Goal: Use online tool/utility: Utilize a website feature to perform a specific function

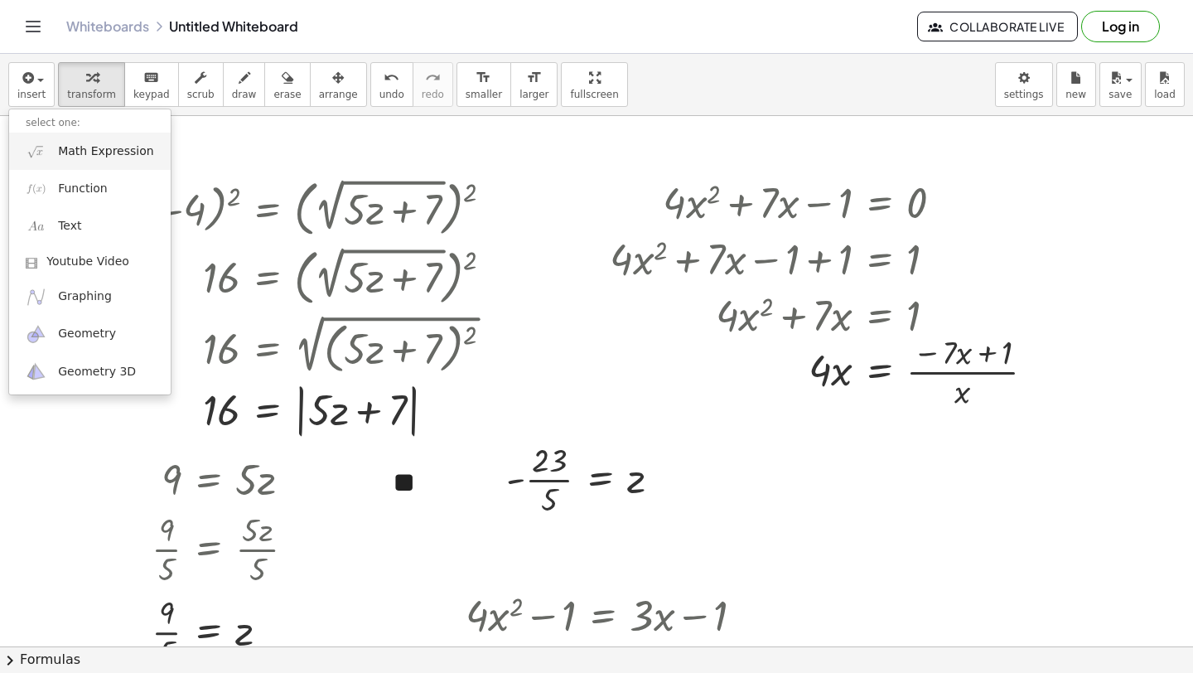
scroll to position [2629, 0]
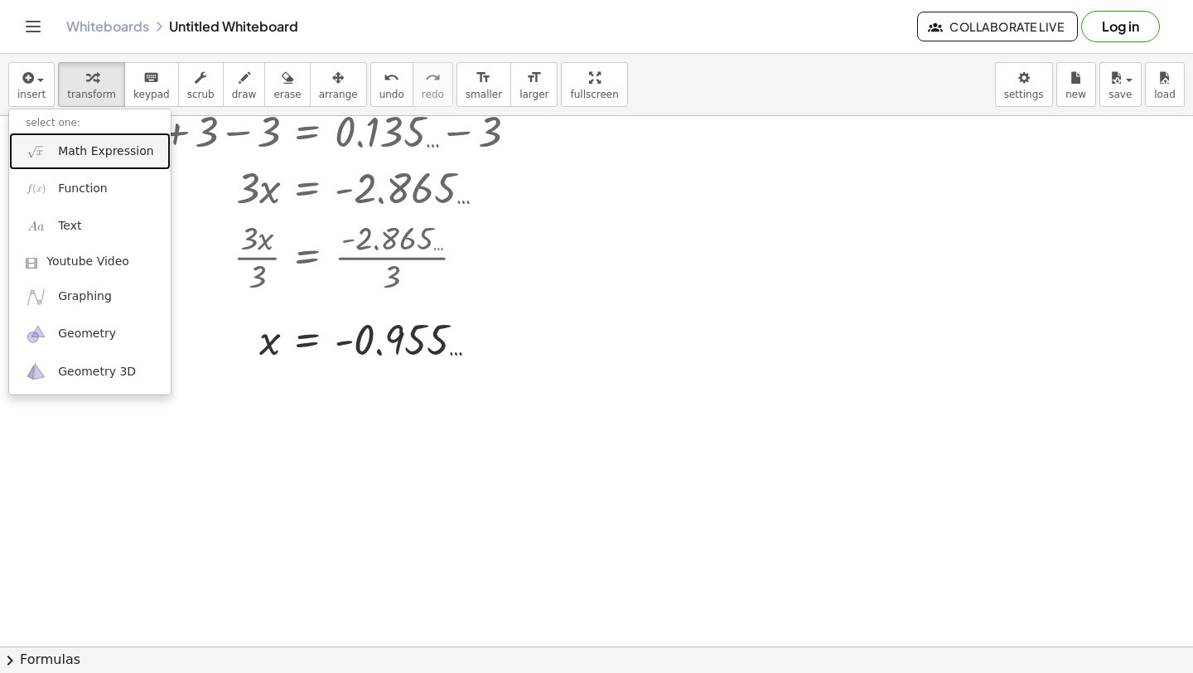
click at [65, 150] on span "Math Expression" at bounding box center [105, 151] width 95 height 17
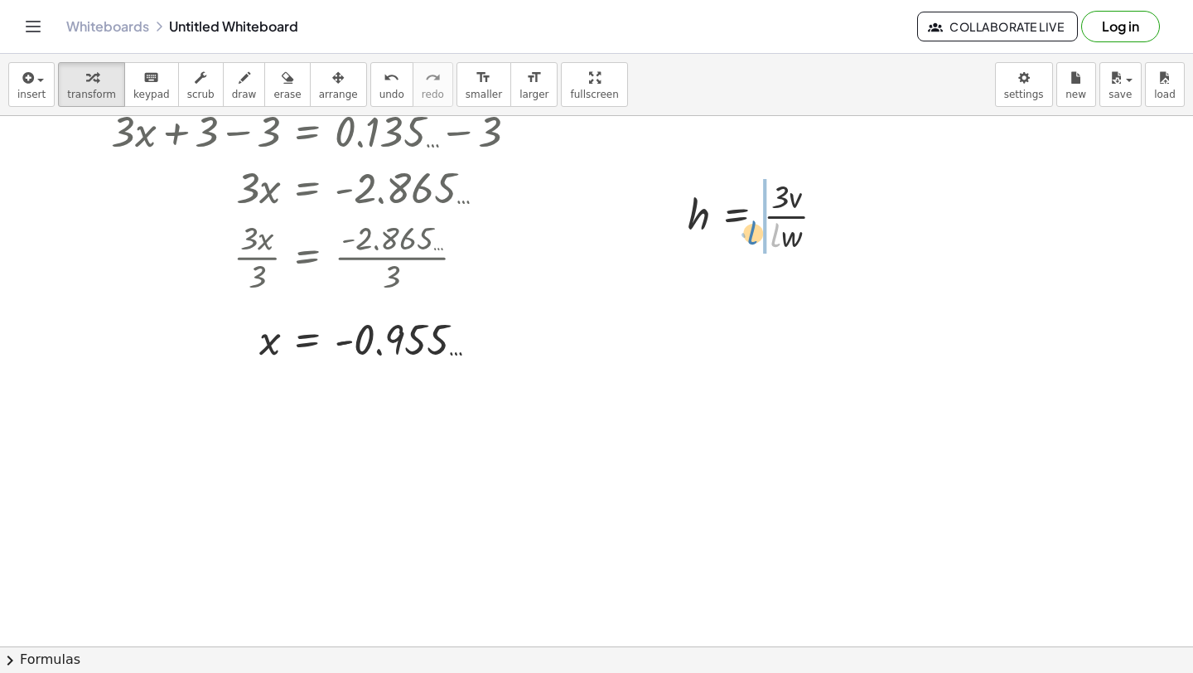
drag, startPoint x: 777, startPoint y: 239, endPoint x: 758, endPoint y: 222, distance: 25.3
click at [759, 221] on div at bounding box center [762, 214] width 167 height 83
click at [793, 299] on div at bounding box center [779, 297] width 201 height 83
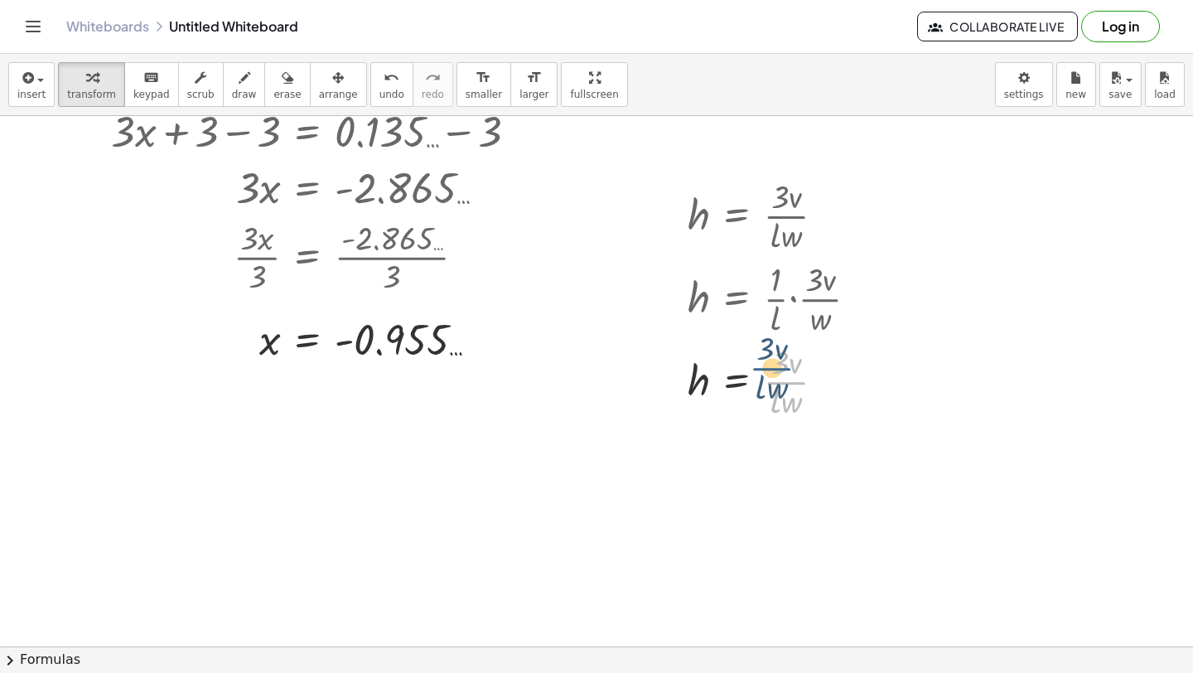
drag, startPoint x: 778, startPoint y: 321, endPoint x: 766, endPoint y: 310, distance: 16.4
click at [737, 216] on div "h = · 3 · v · l · w h = · · 1 · l · · 3 · v · w h = · 1 · 3 · v · l · w · 3 · v…" at bounding box center [737, 216] width 0 height 0
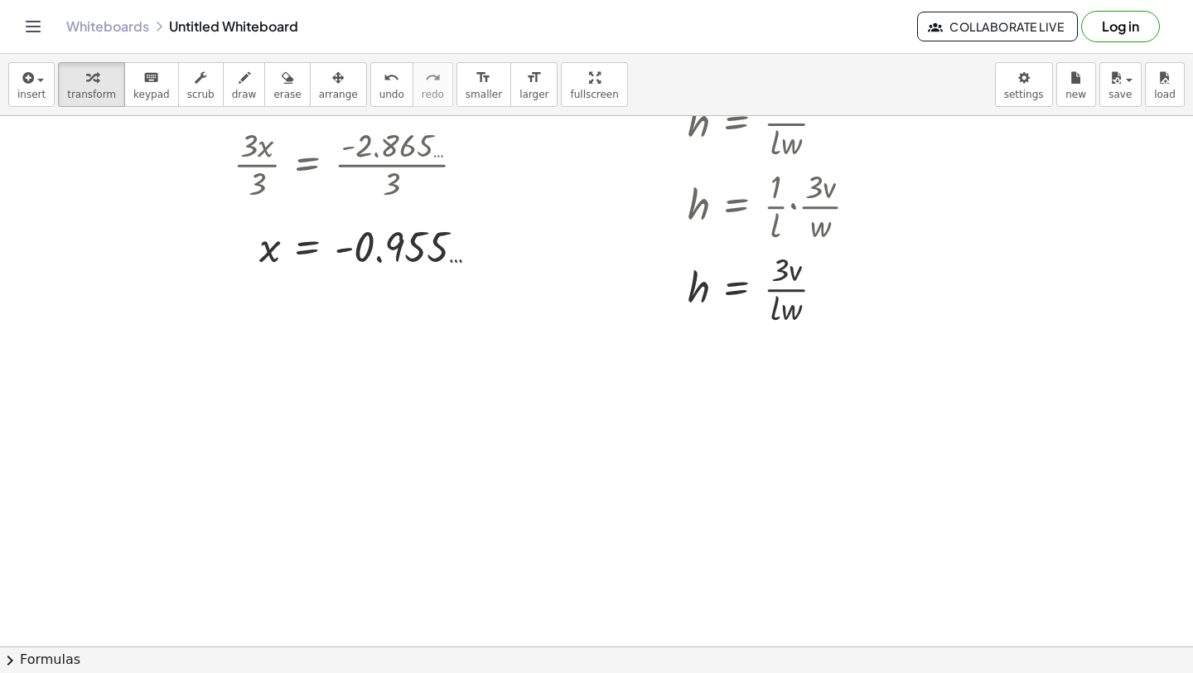
scroll to position [2723, 0]
drag, startPoint x: 707, startPoint y: 289, endPoint x: 849, endPoint y: 292, distance: 142.6
click at [850, 293] on div at bounding box center [779, 286] width 201 height 83
click at [671, 370] on div at bounding box center [763, 369] width 289 height 83
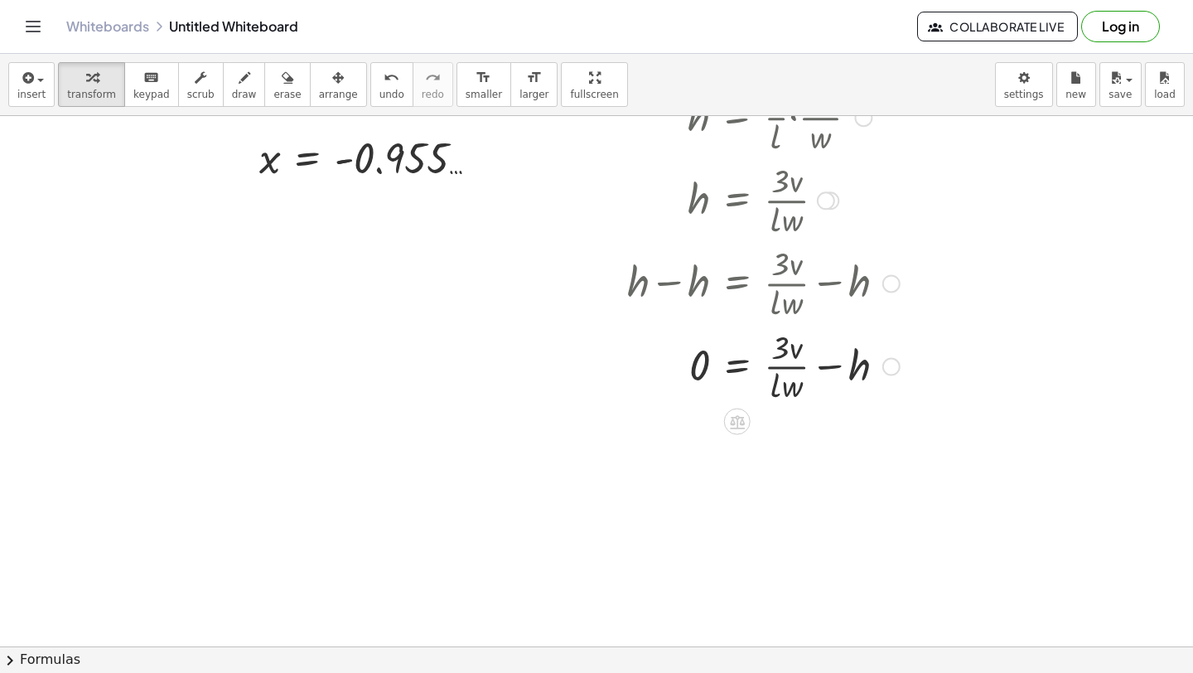
scroll to position [2815, 0]
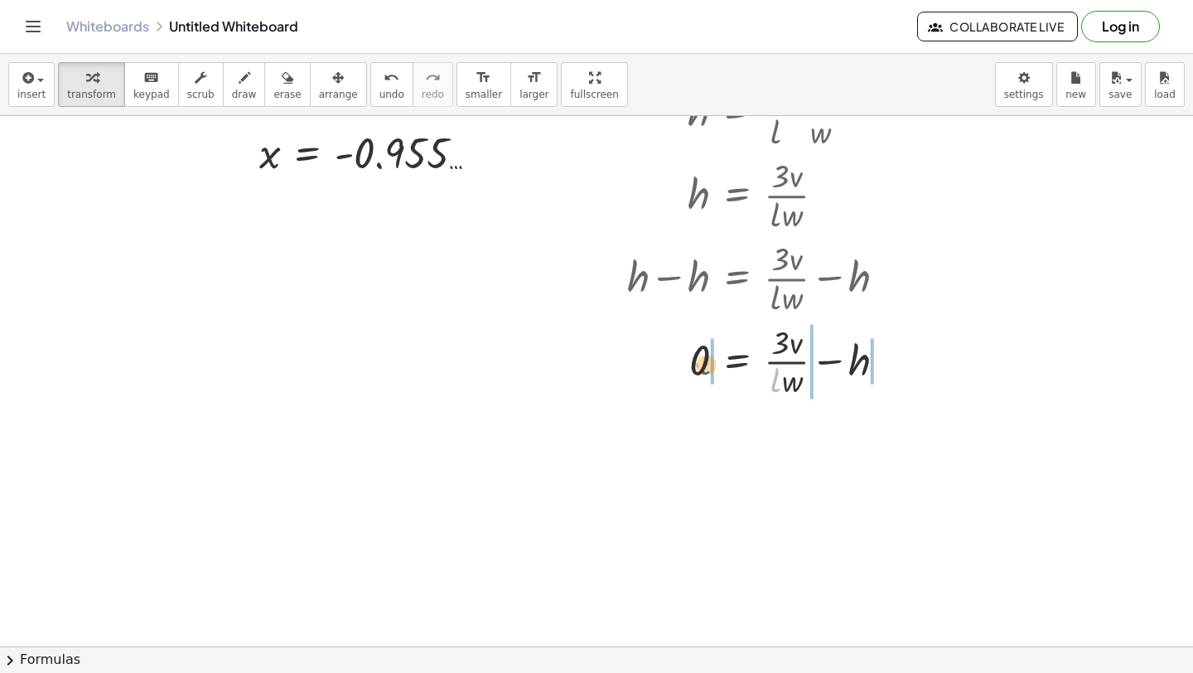
drag, startPoint x: 778, startPoint y: 375, endPoint x: 705, endPoint y: 352, distance: 76.3
click at [705, 351] on div at bounding box center [763, 360] width 289 height 83
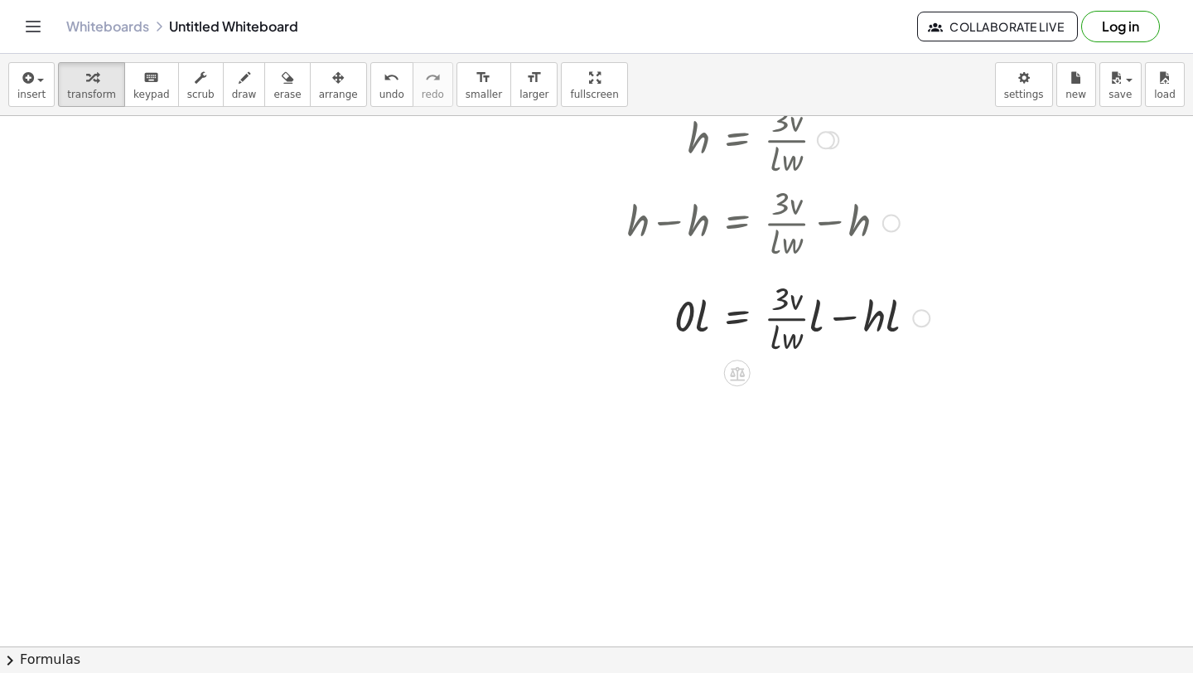
scroll to position [2873, 0]
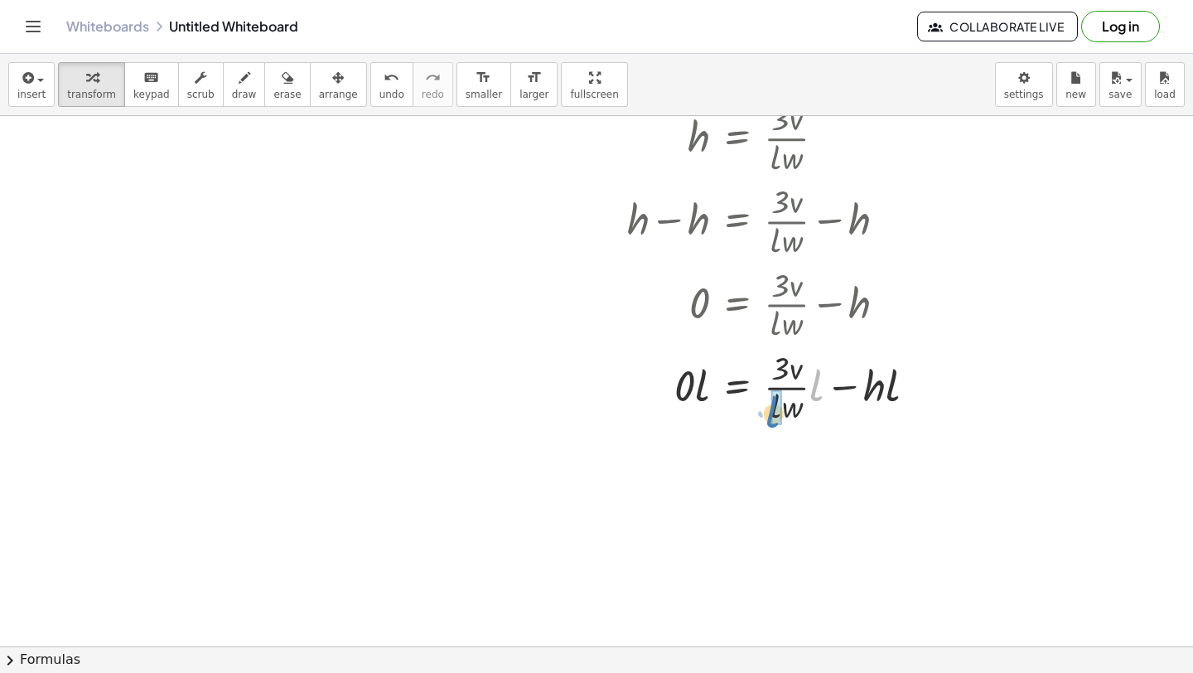
drag, startPoint x: 814, startPoint y: 391, endPoint x: 771, endPoint y: 418, distance: 51.3
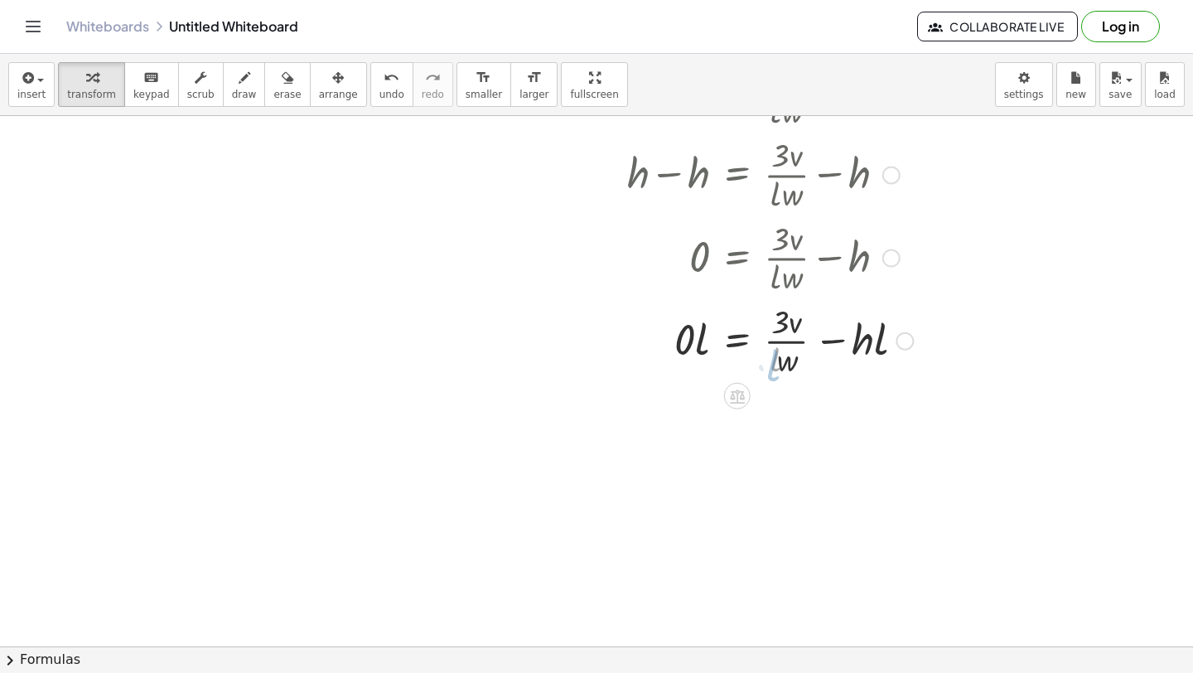
scroll to position [2920, 0]
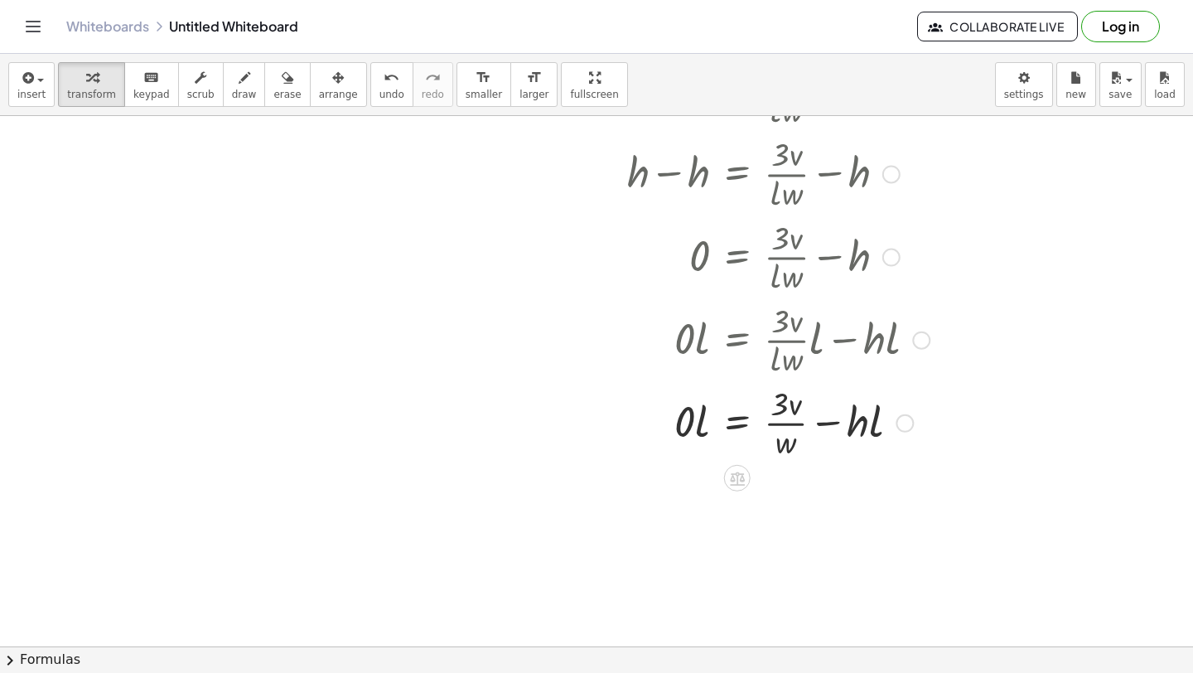
click at [874, 421] on div at bounding box center [778, 421] width 319 height 83
drag, startPoint x: 874, startPoint y: 421, endPoint x: 843, endPoint y: 419, distance: 30.7
click at [844, 419] on div at bounding box center [778, 421] width 319 height 83
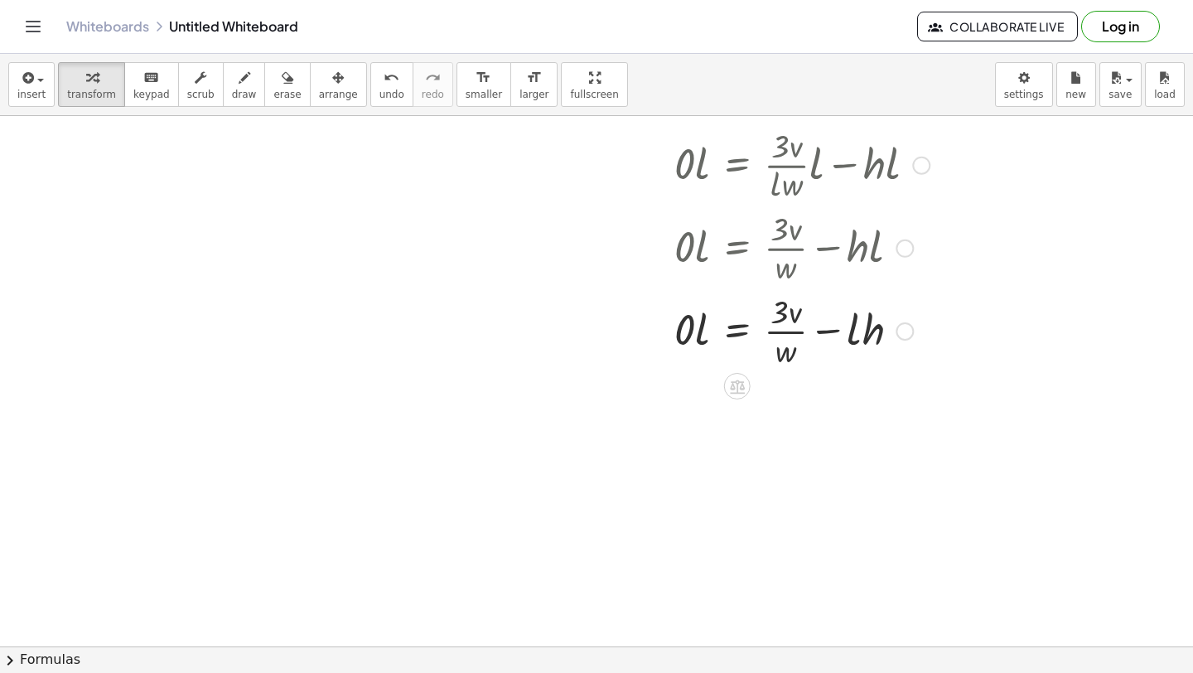
scroll to position [3093, 0]
click at [696, 337] on div at bounding box center [778, 331] width 319 height 83
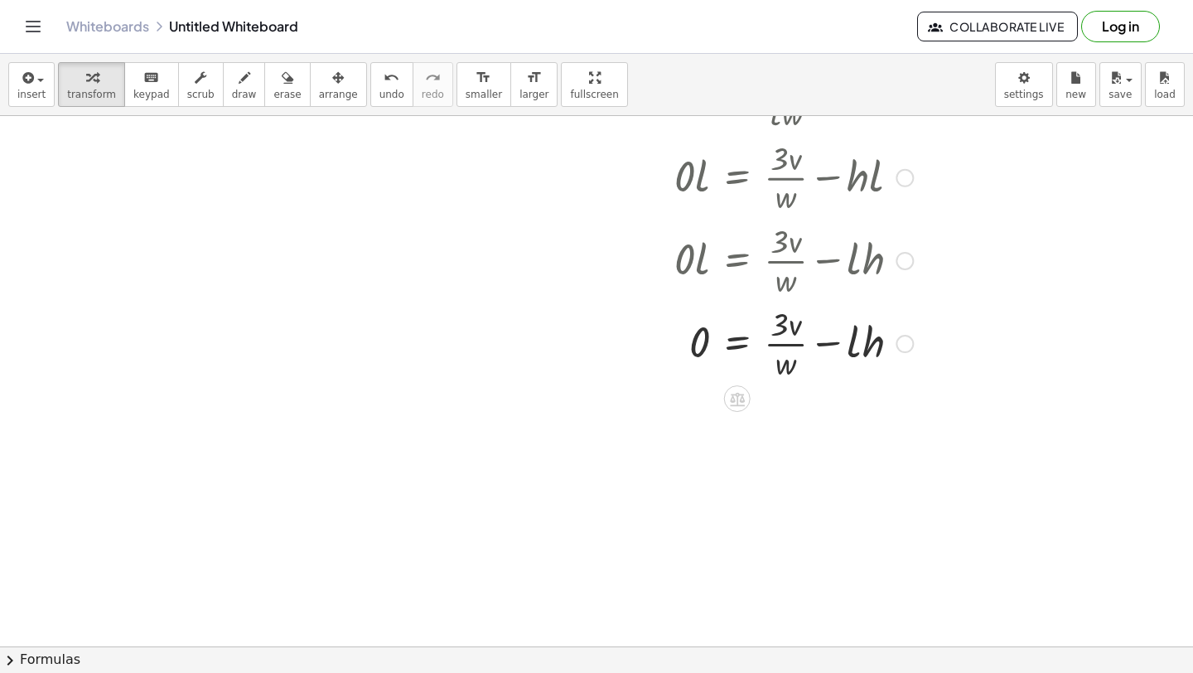
scroll to position [3199, 0]
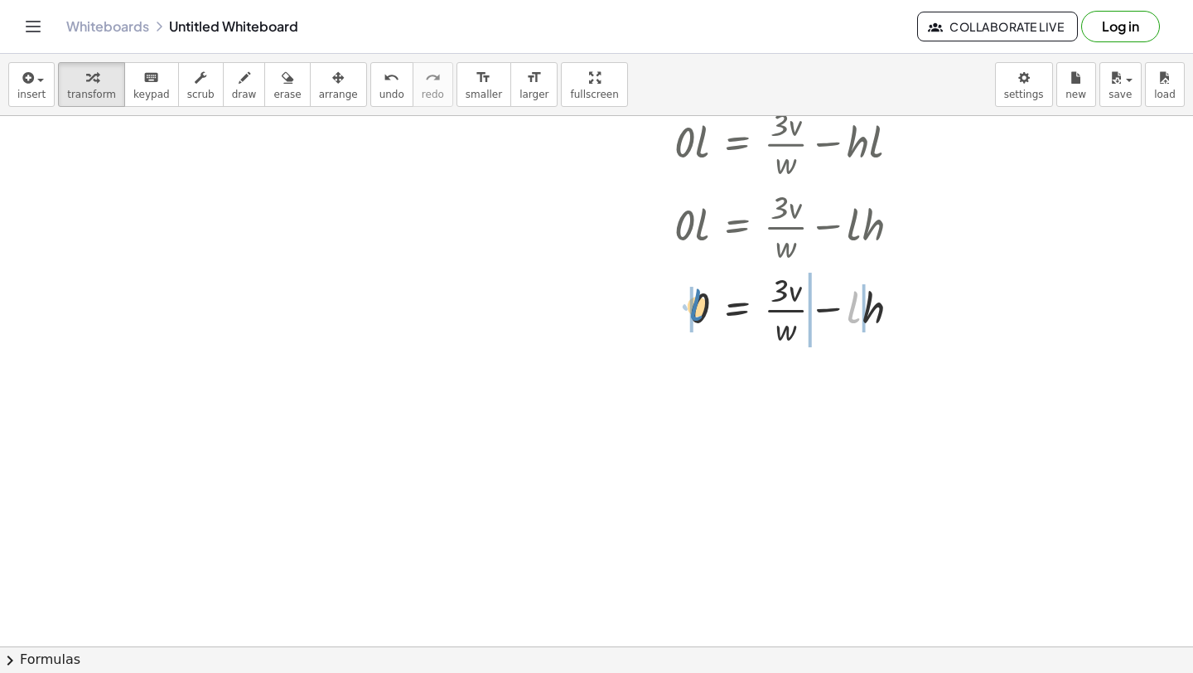
drag, startPoint x: 853, startPoint y: 317, endPoint x: 696, endPoint y: 314, distance: 157.4
click at [696, 314] on div at bounding box center [778, 308] width 319 height 83
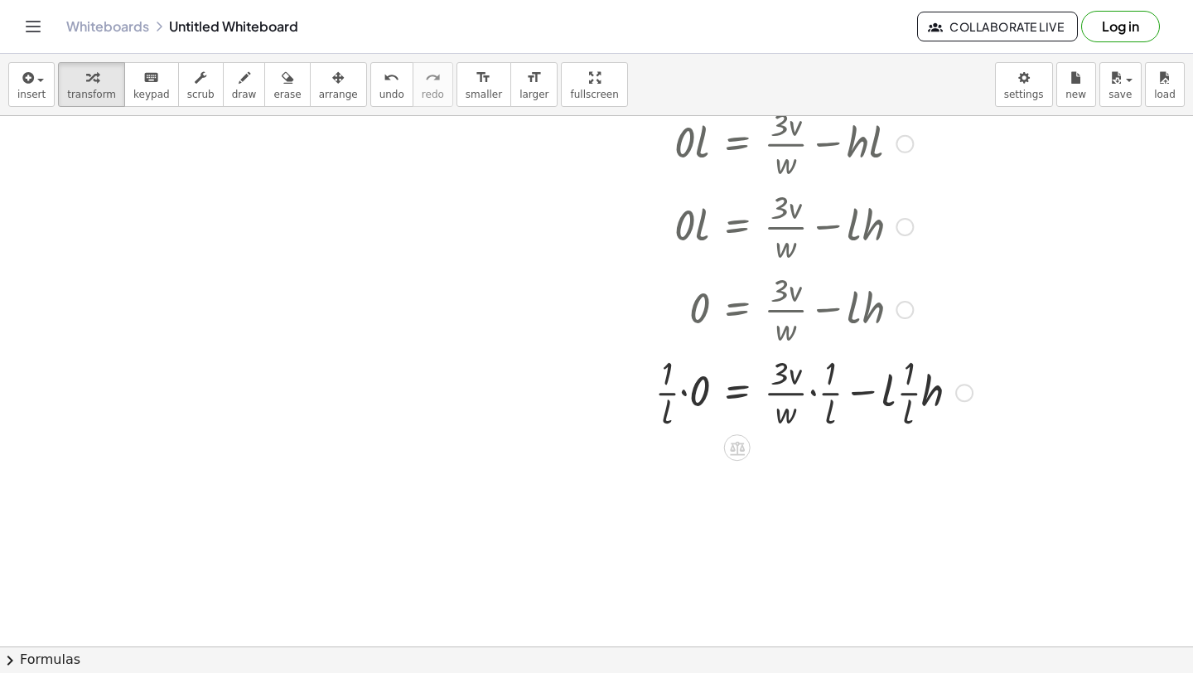
click at [661, 391] on div at bounding box center [800, 391] width 362 height 83
click at [684, 394] on div at bounding box center [800, 391] width 362 height 83
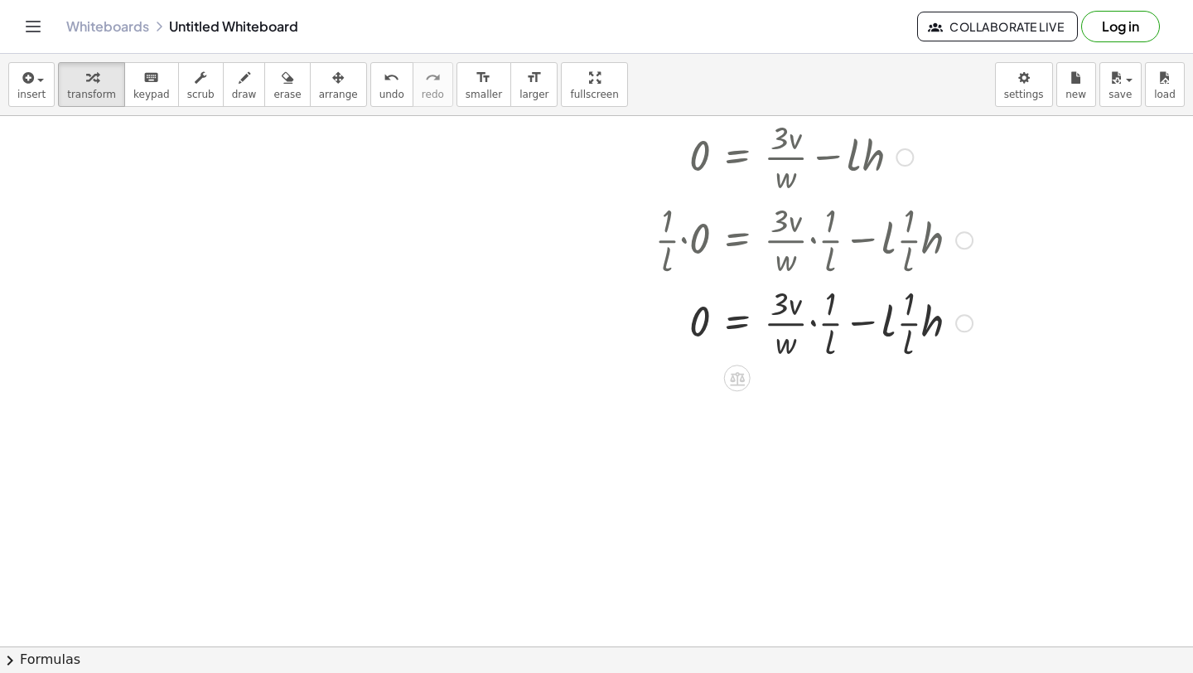
scroll to position [3353, 0]
click at [831, 321] on div at bounding box center [800, 319] width 362 height 83
click at [910, 325] on div at bounding box center [800, 319] width 362 height 83
click at [30, 74] on icon "button" at bounding box center [26, 78] width 15 height 20
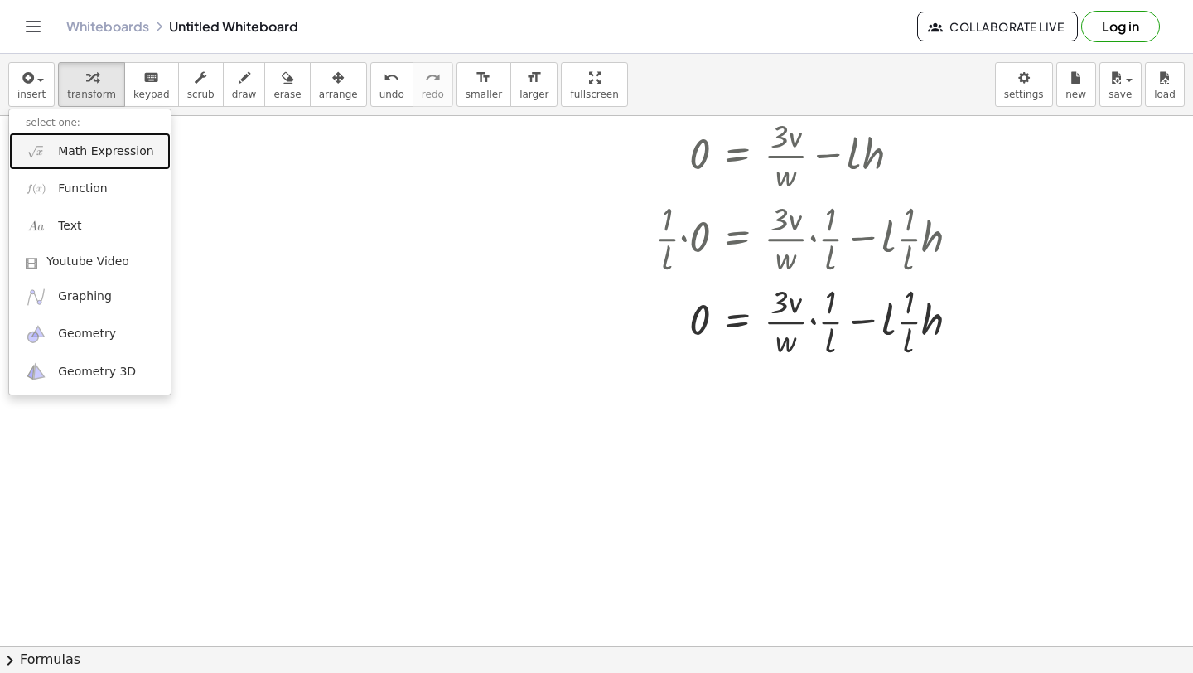
click at [56, 145] on link "Math Expression" at bounding box center [90, 151] width 162 height 37
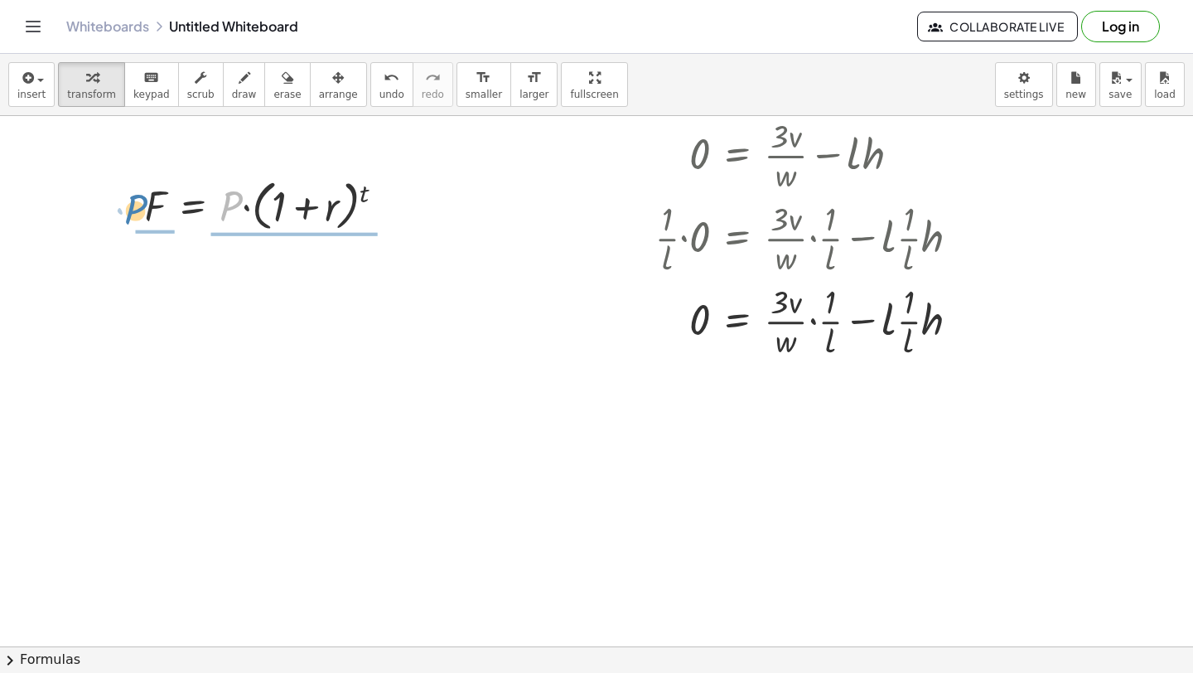
drag, startPoint x: 236, startPoint y: 206, endPoint x: 143, endPoint y: 212, distance: 93.8
click at [143, 212] on div "· P F = · P · ( + 1 + r ) t" at bounding box center [265, 204] width 292 height 71
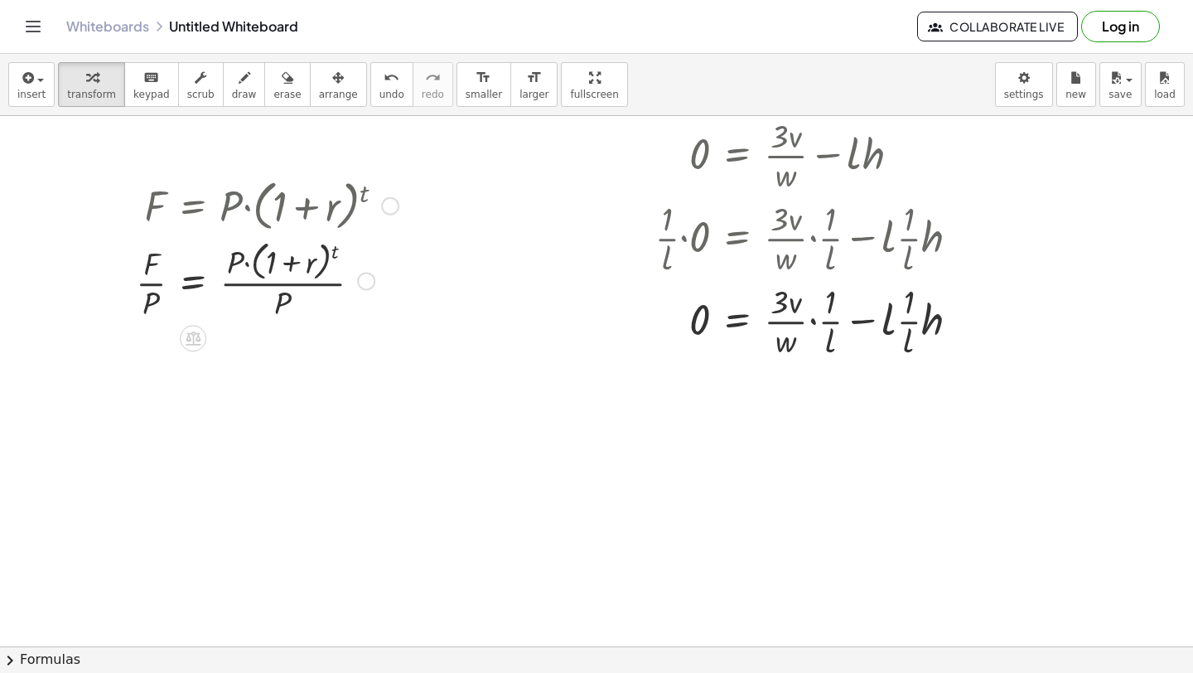
click at [252, 278] on div at bounding box center [267, 280] width 279 height 88
click at [254, 285] on div at bounding box center [267, 280] width 279 height 88
click at [254, 286] on div at bounding box center [267, 280] width 279 height 88
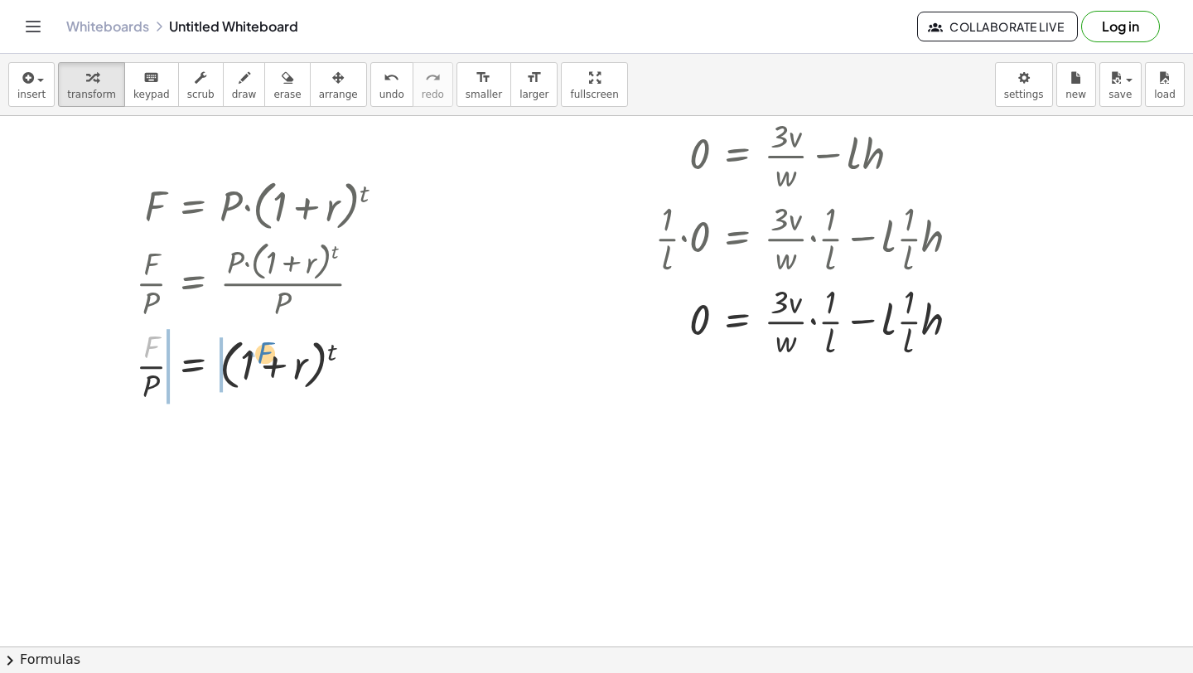
drag, startPoint x: 147, startPoint y: 349, endPoint x: 256, endPoint y: 355, distance: 109.5
click at [257, 355] on div at bounding box center [267, 364] width 279 height 83
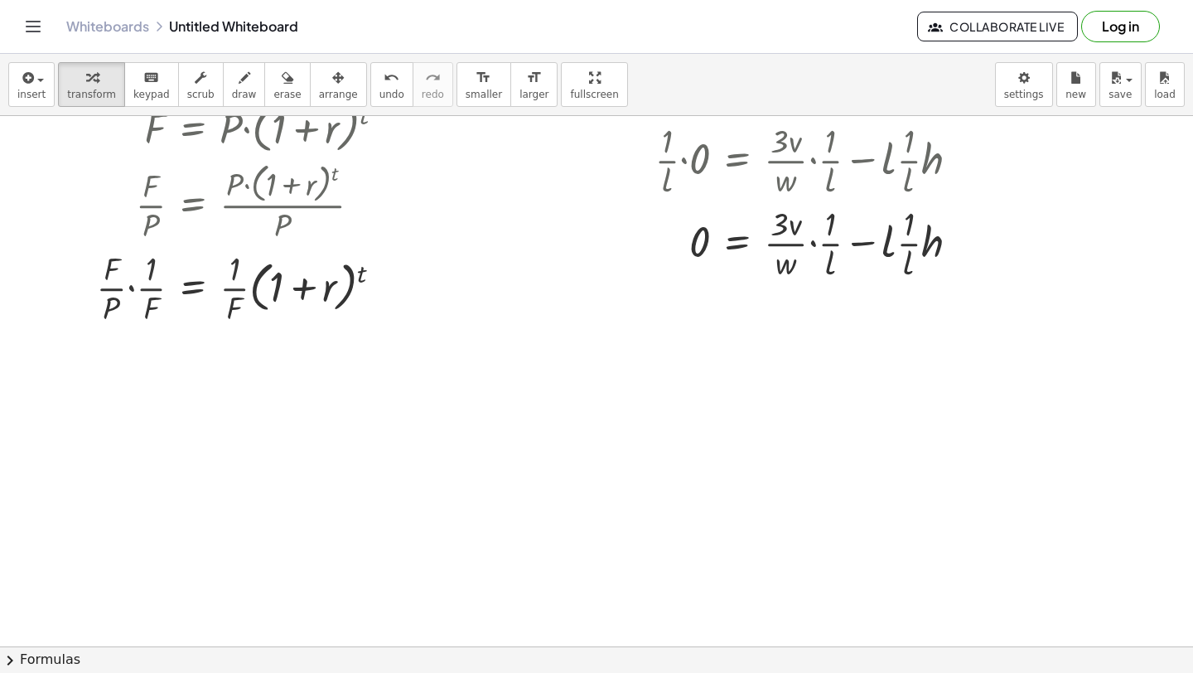
scroll to position [3432, 0]
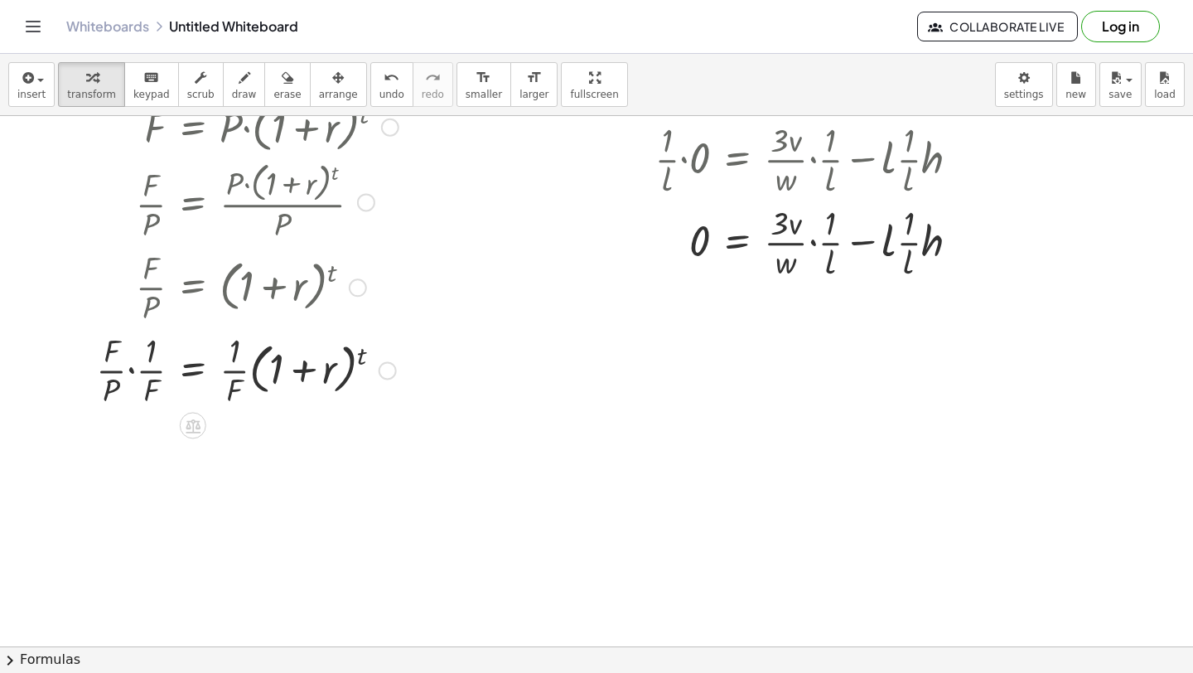
click at [148, 372] on div at bounding box center [247, 368] width 319 height 83
click at [384, 83] on icon "undo" at bounding box center [392, 78] width 16 height 20
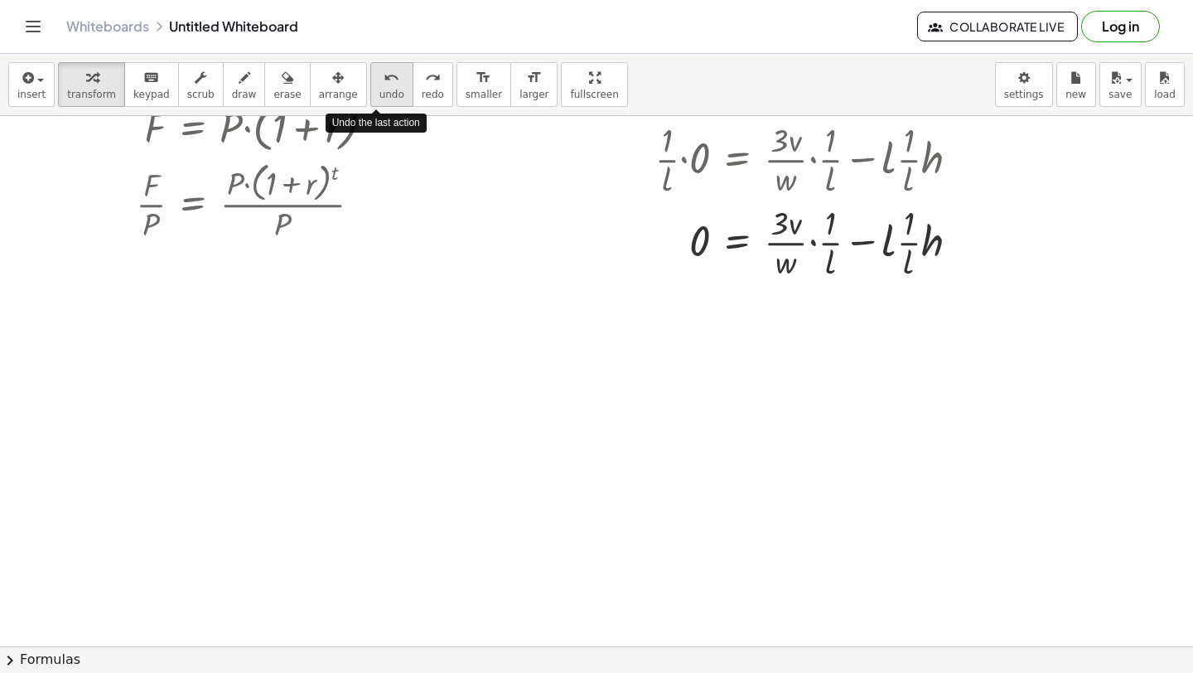
click at [384, 83] on icon "undo" at bounding box center [392, 78] width 16 height 20
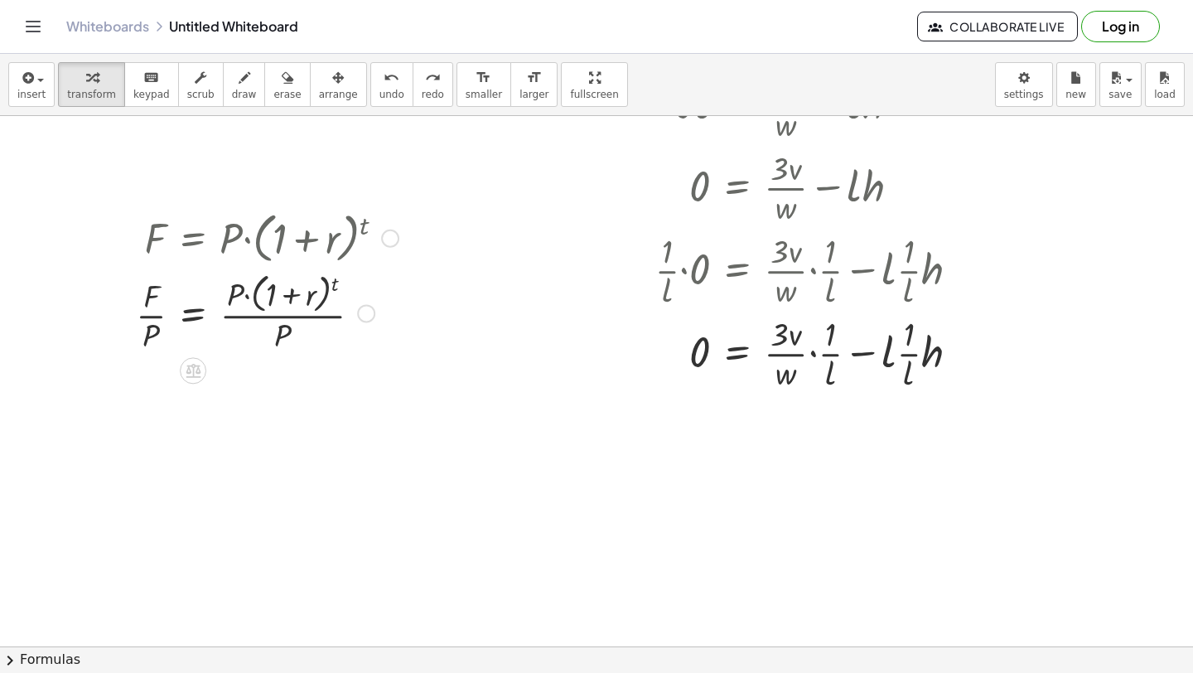
scroll to position [3301, 0]
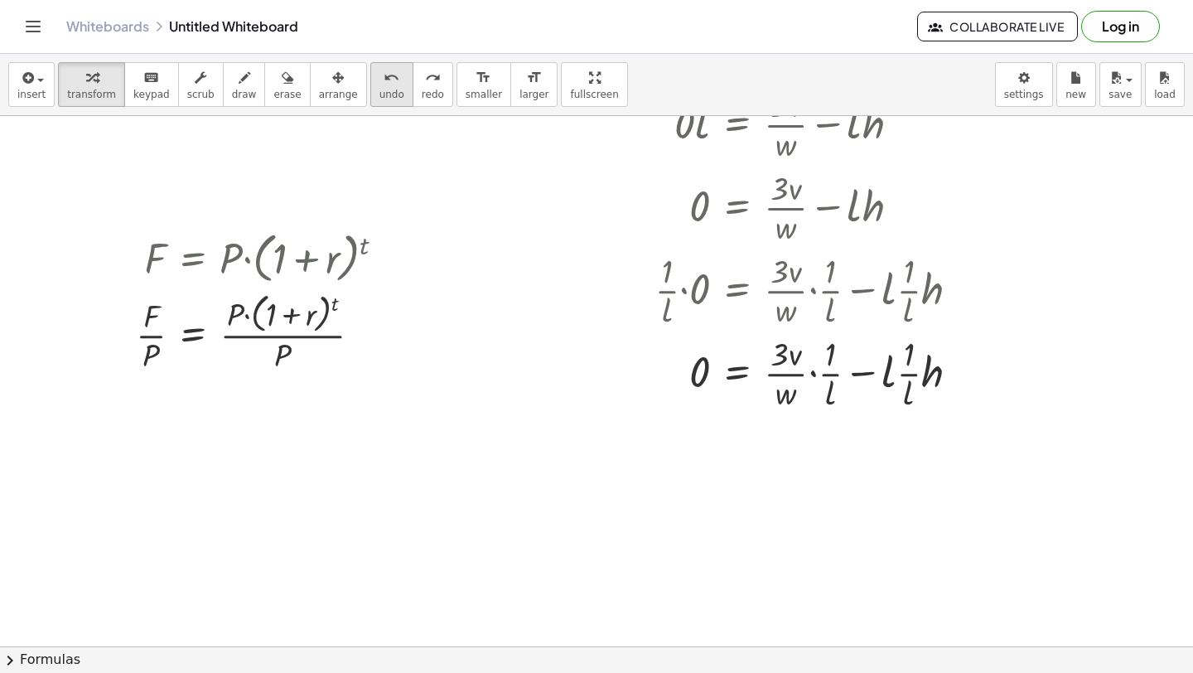
click at [379, 86] on button "undo undo" at bounding box center [391, 84] width 43 height 45
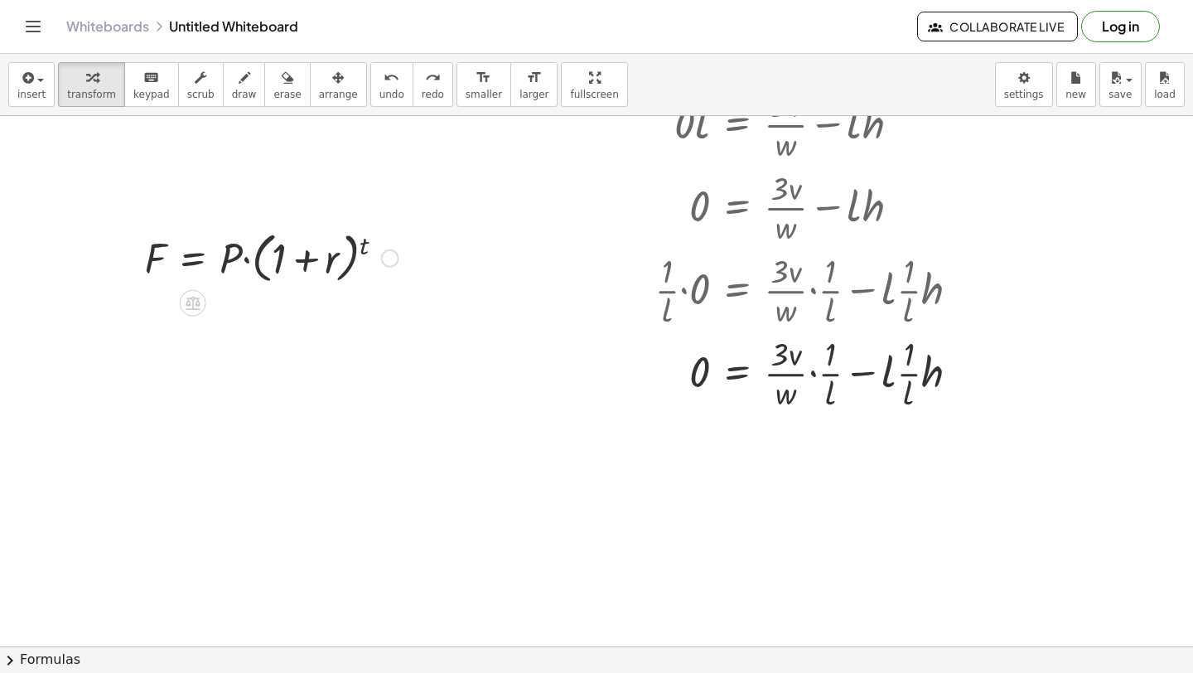
click at [150, 251] on div at bounding box center [271, 256] width 271 height 63
drag, startPoint x: 151, startPoint y: 252, endPoint x: 222, endPoint y: 250, distance: 71.3
click at [224, 251] on div at bounding box center [271, 256] width 271 height 63
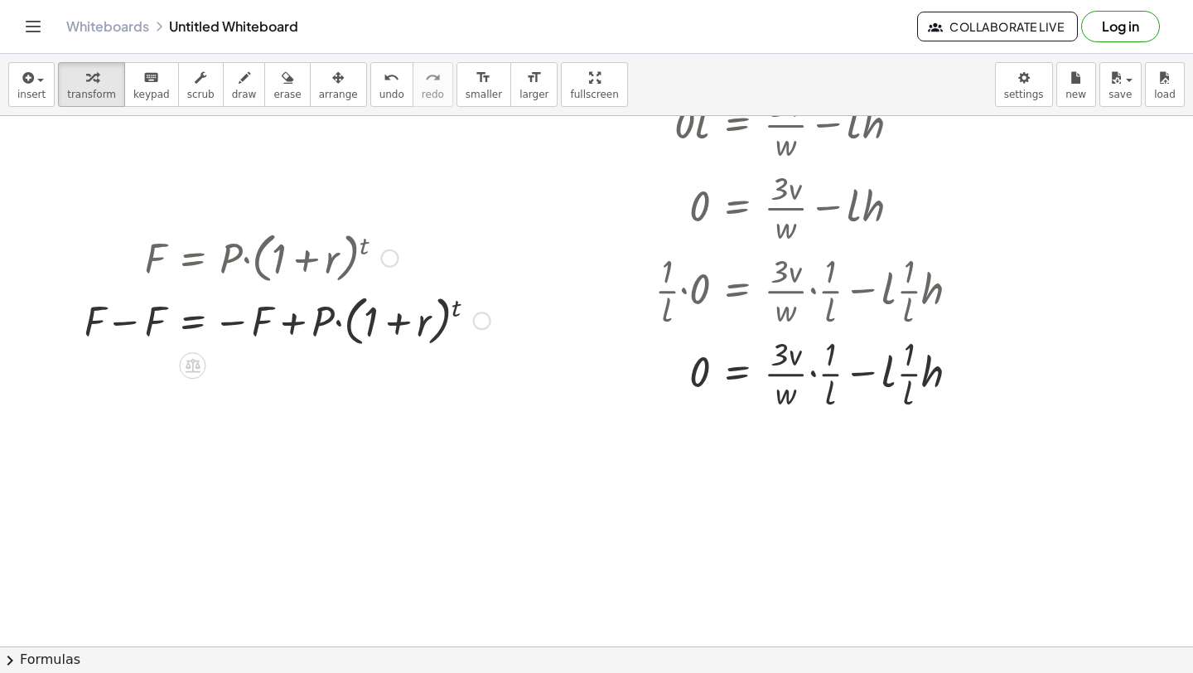
click at [128, 324] on div at bounding box center [286, 319] width 423 height 63
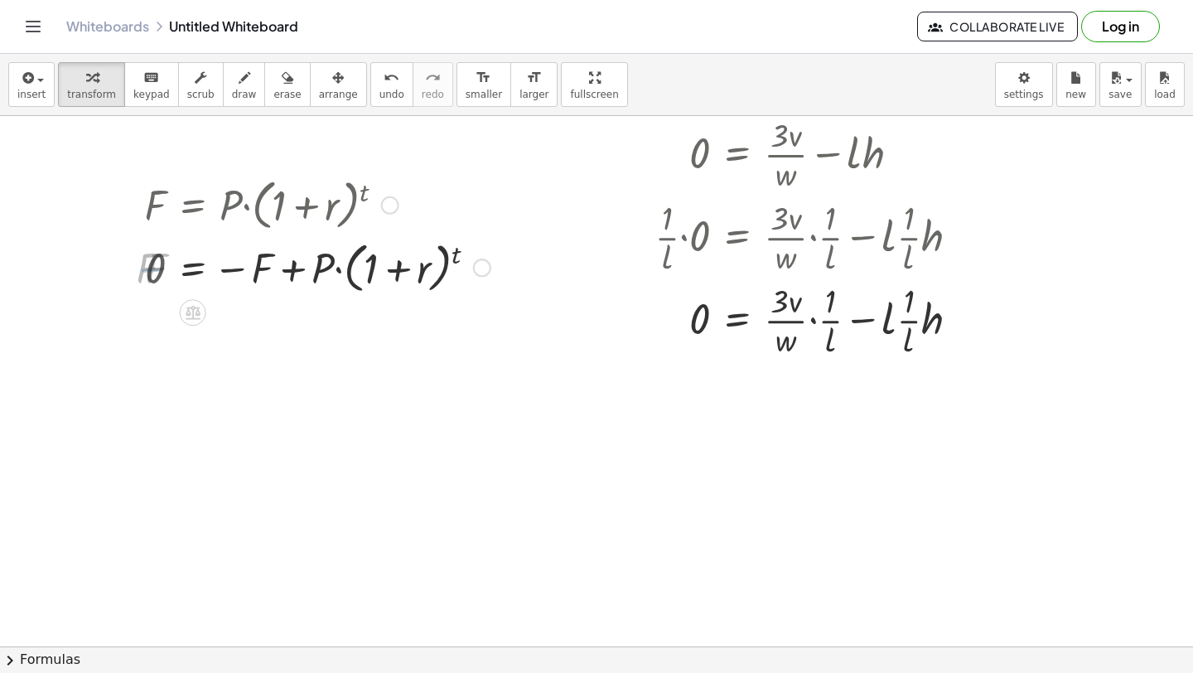
scroll to position [3364, 0]
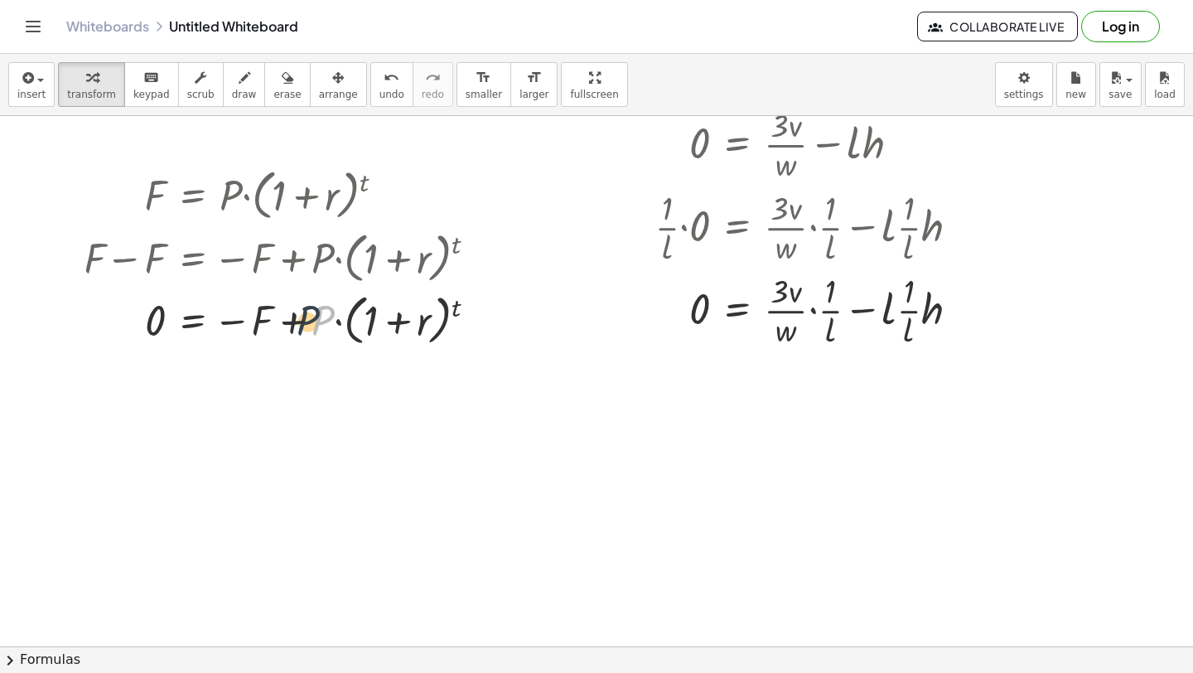
drag, startPoint x: 324, startPoint y: 322, endPoint x: 309, endPoint y: 322, distance: 14.9
click at [309, 322] on div at bounding box center [286, 319] width 423 height 63
click at [379, 89] on span "undo" at bounding box center [391, 95] width 25 height 12
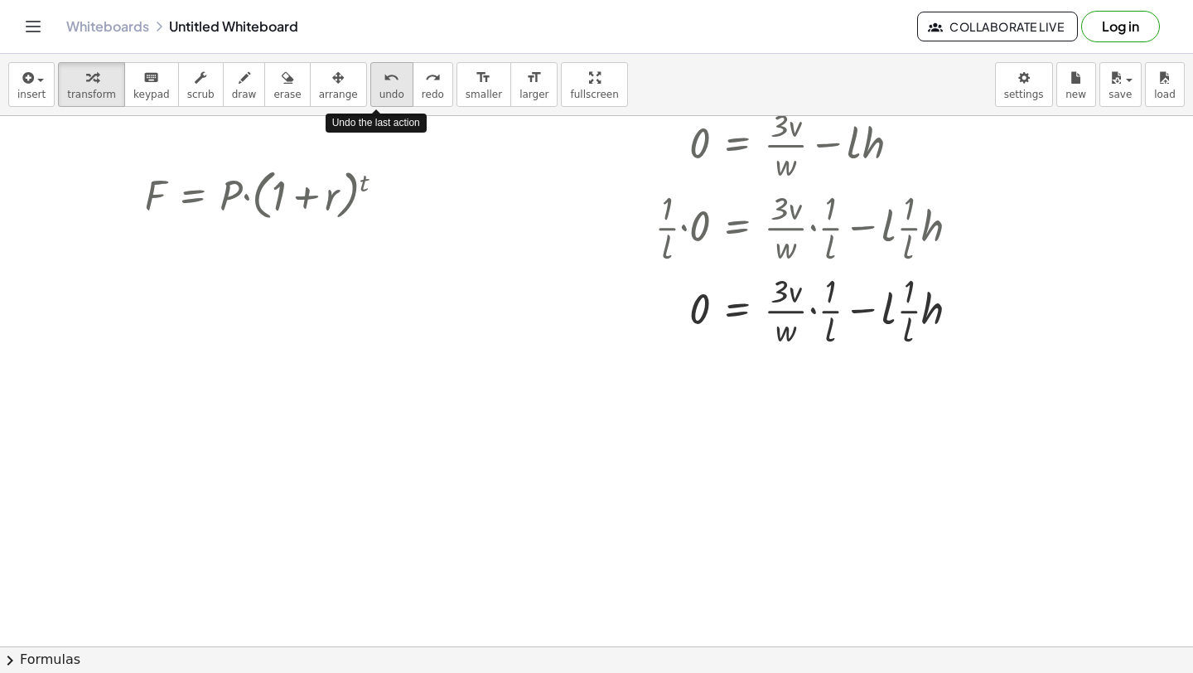
click at [379, 89] on span "undo" at bounding box center [391, 95] width 25 height 12
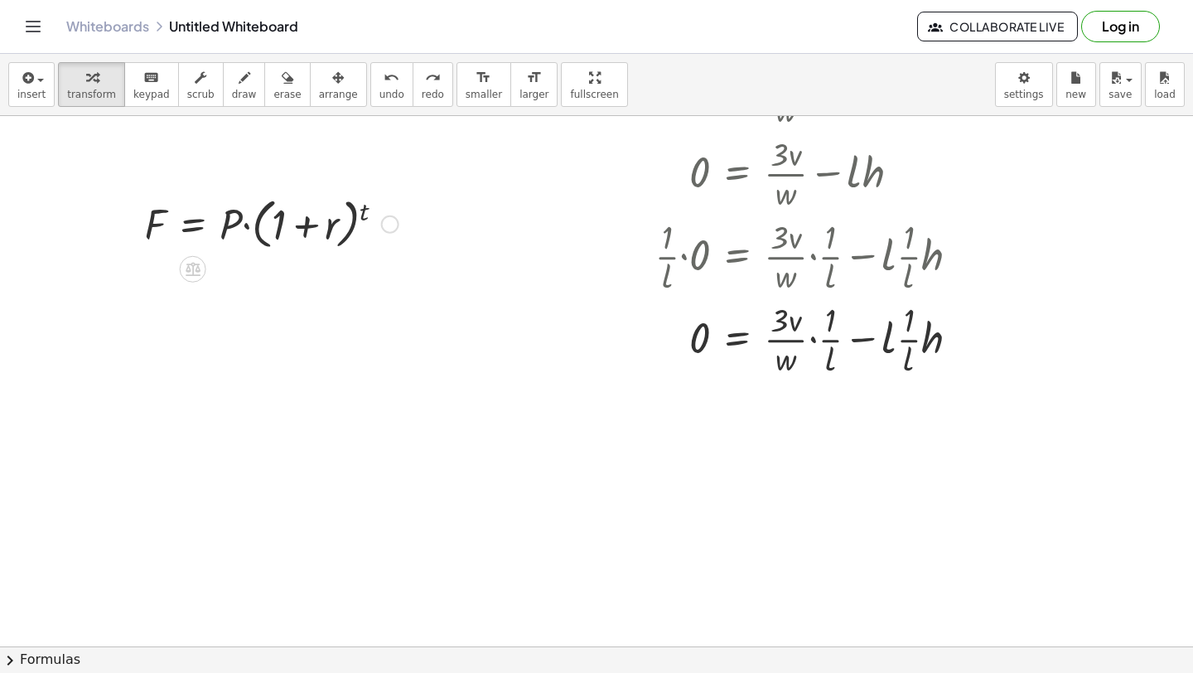
scroll to position [3332, 0]
click at [244, 230] on div at bounding box center [271, 226] width 271 height 63
click at [365, 215] on div at bounding box center [271, 226] width 271 height 63
click at [363, 217] on div at bounding box center [271, 226] width 271 height 63
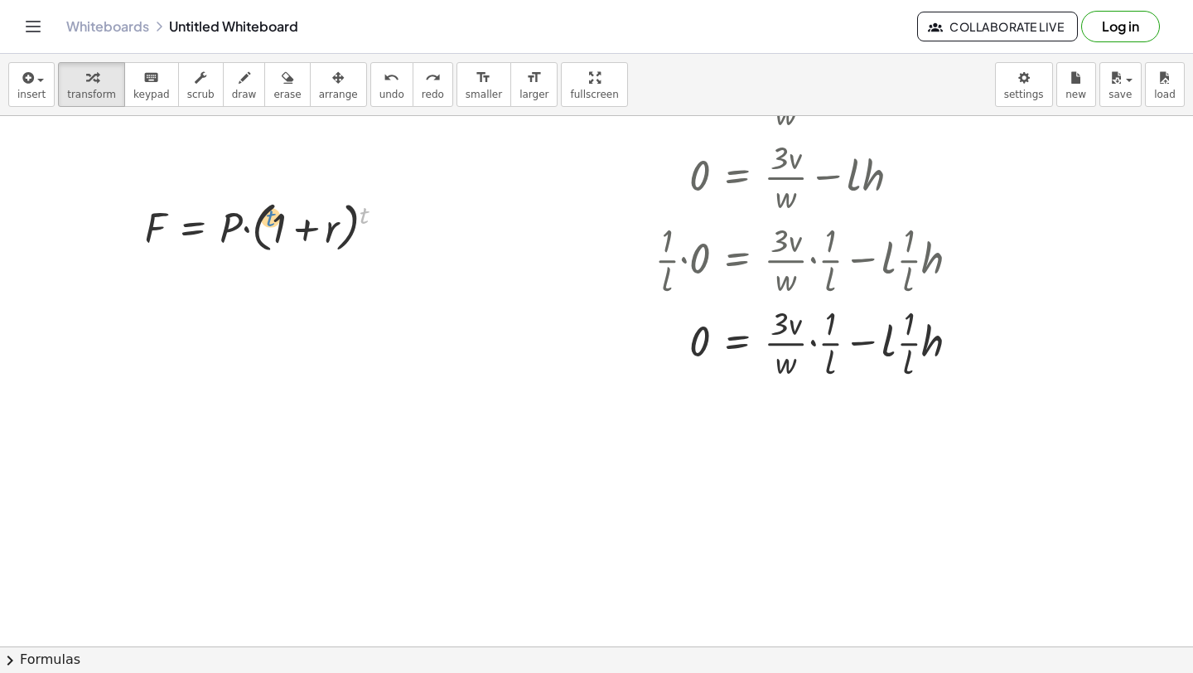
drag, startPoint x: 363, startPoint y: 217, endPoint x: 269, endPoint y: 220, distance: 93.7
click at [269, 220] on div at bounding box center [271, 226] width 271 height 63
click at [346, 228] on div at bounding box center [271, 226] width 271 height 63
click at [358, 231] on div at bounding box center [271, 226] width 271 height 63
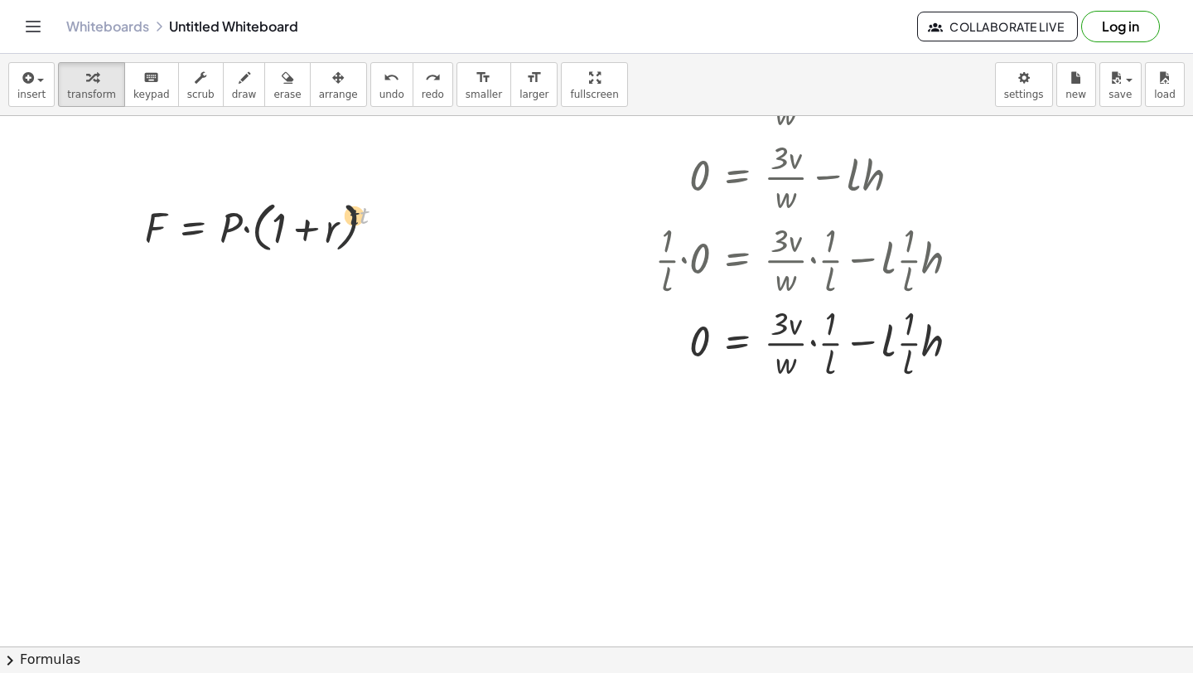
drag, startPoint x: 363, startPoint y: 210, endPoint x: 297, endPoint y: 219, distance: 66.0
click at [297, 219] on div at bounding box center [271, 226] width 271 height 63
click at [366, 210] on div at bounding box center [271, 226] width 271 height 63
click at [253, 225] on div at bounding box center [271, 226] width 271 height 63
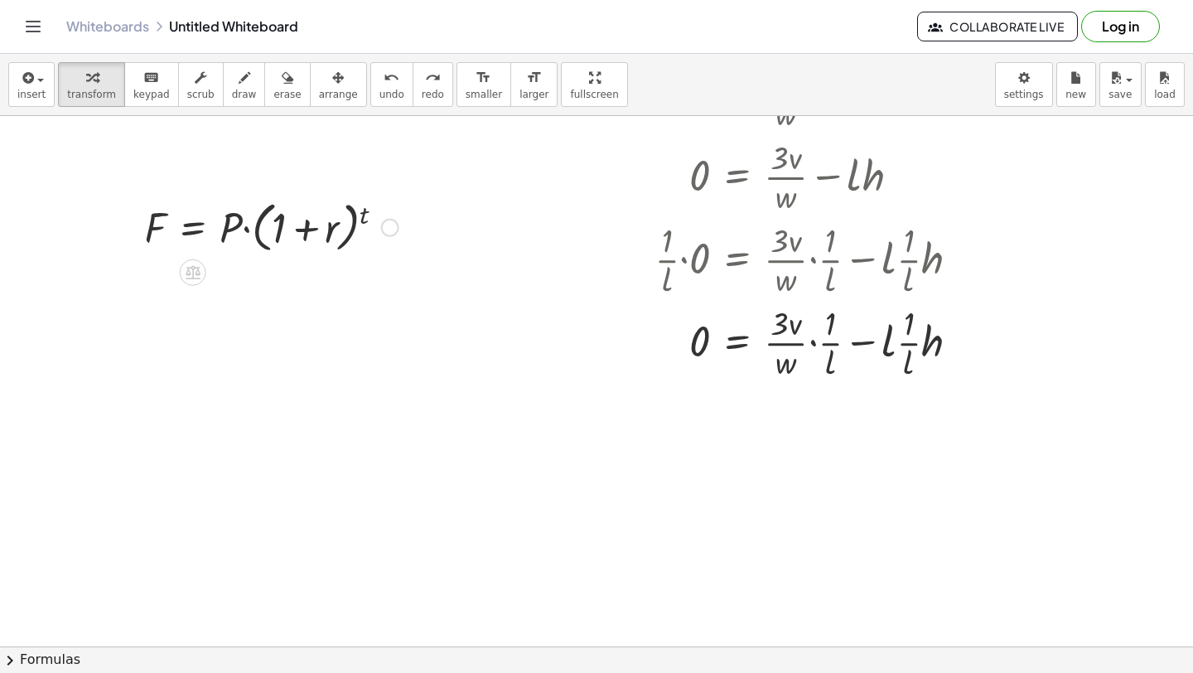
click at [254, 225] on div at bounding box center [271, 226] width 271 height 63
drag, startPoint x: 254, startPoint y: 225, endPoint x: 244, endPoint y: 271, distance: 46.8
drag, startPoint x: 229, startPoint y: 229, endPoint x: 162, endPoint y: 259, distance: 73.8
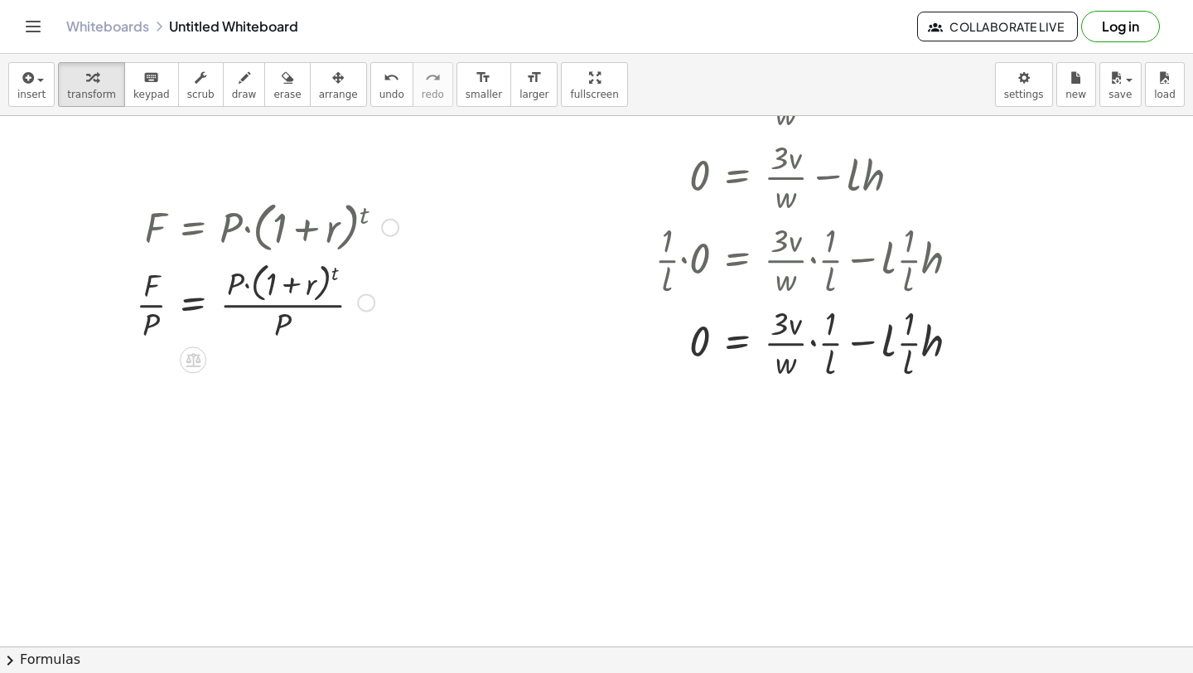
click at [243, 310] on div at bounding box center [267, 302] width 279 height 88
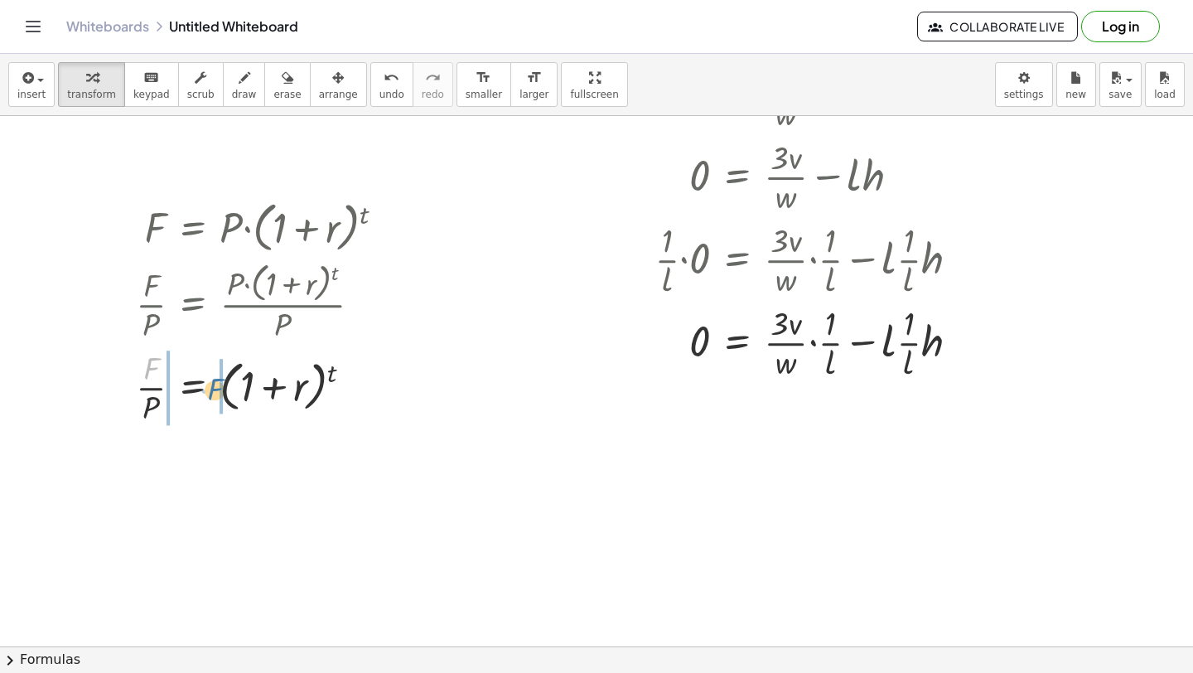
drag, startPoint x: 160, startPoint y: 368, endPoint x: 221, endPoint y: 384, distance: 63.5
click at [224, 389] on div at bounding box center [267, 386] width 279 height 83
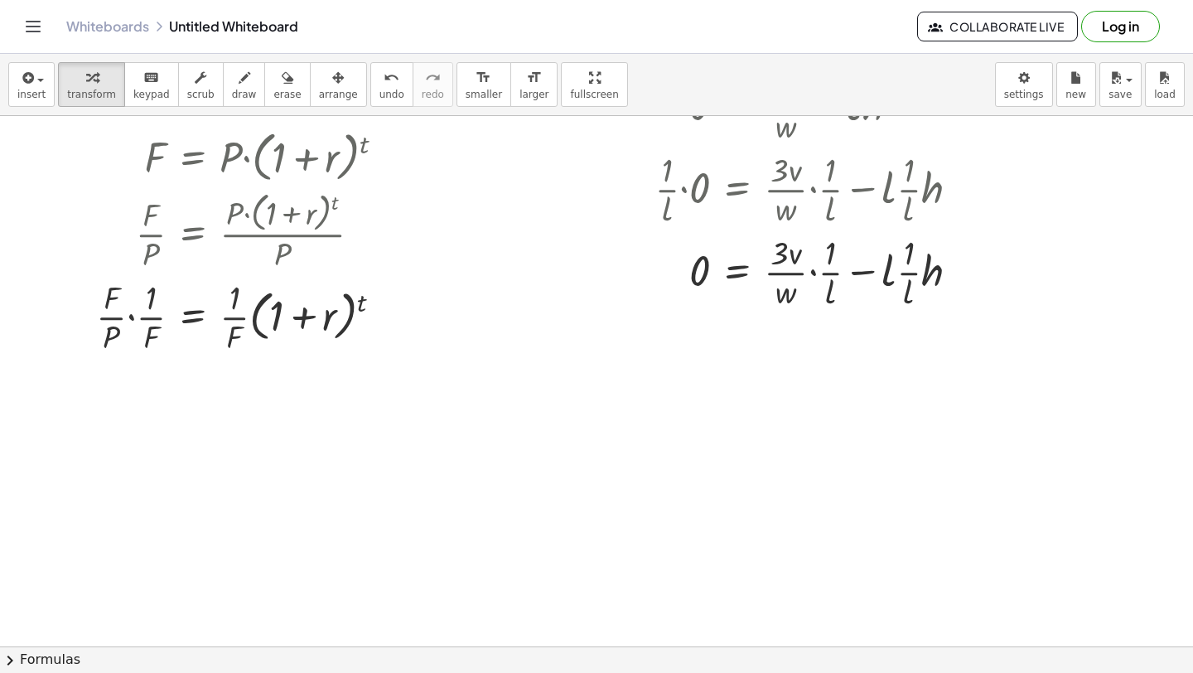
scroll to position [3426, 0]
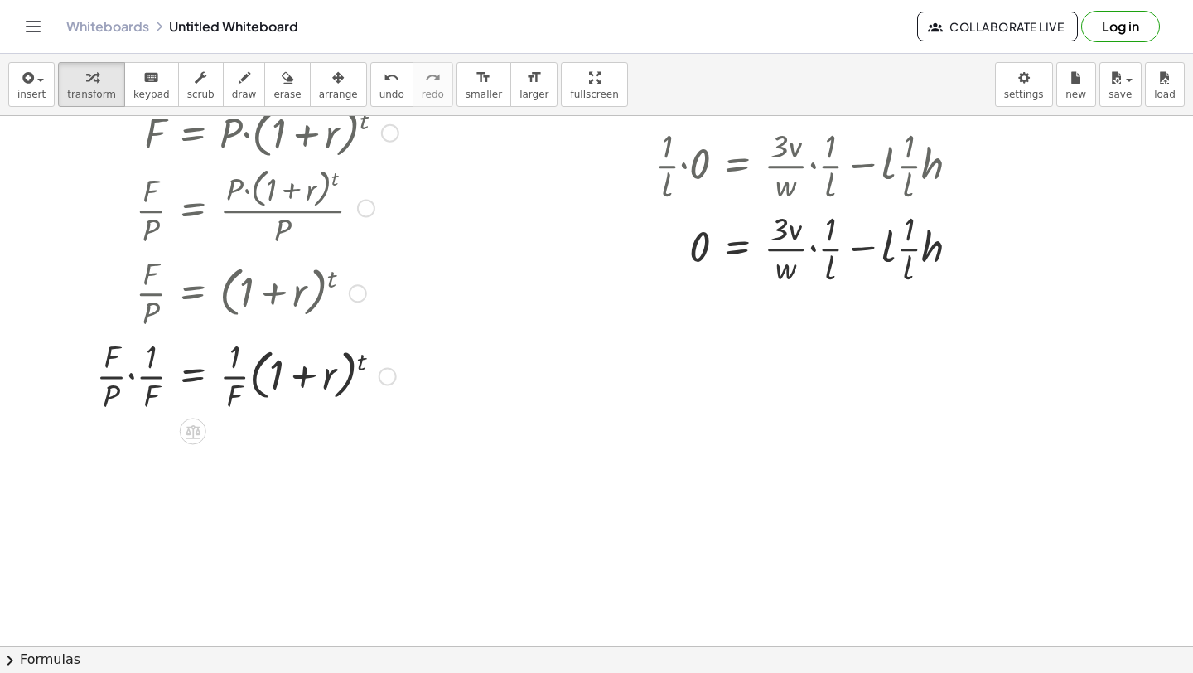
click at [132, 378] on div at bounding box center [247, 374] width 319 height 83
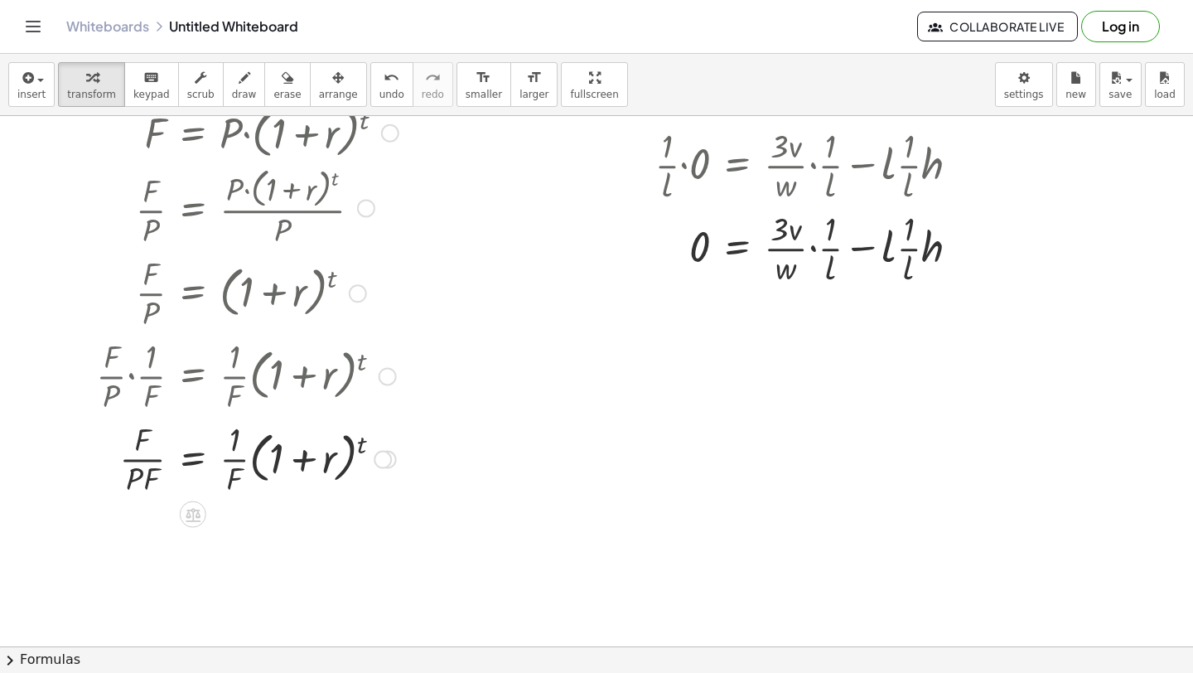
click at [149, 465] on div at bounding box center [247, 457] width 319 height 83
click at [148, 460] on div at bounding box center [247, 457] width 319 height 83
drag, startPoint x: 149, startPoint y: 480, endPoint x: 145, endPoint y: 442, distance: 37.5
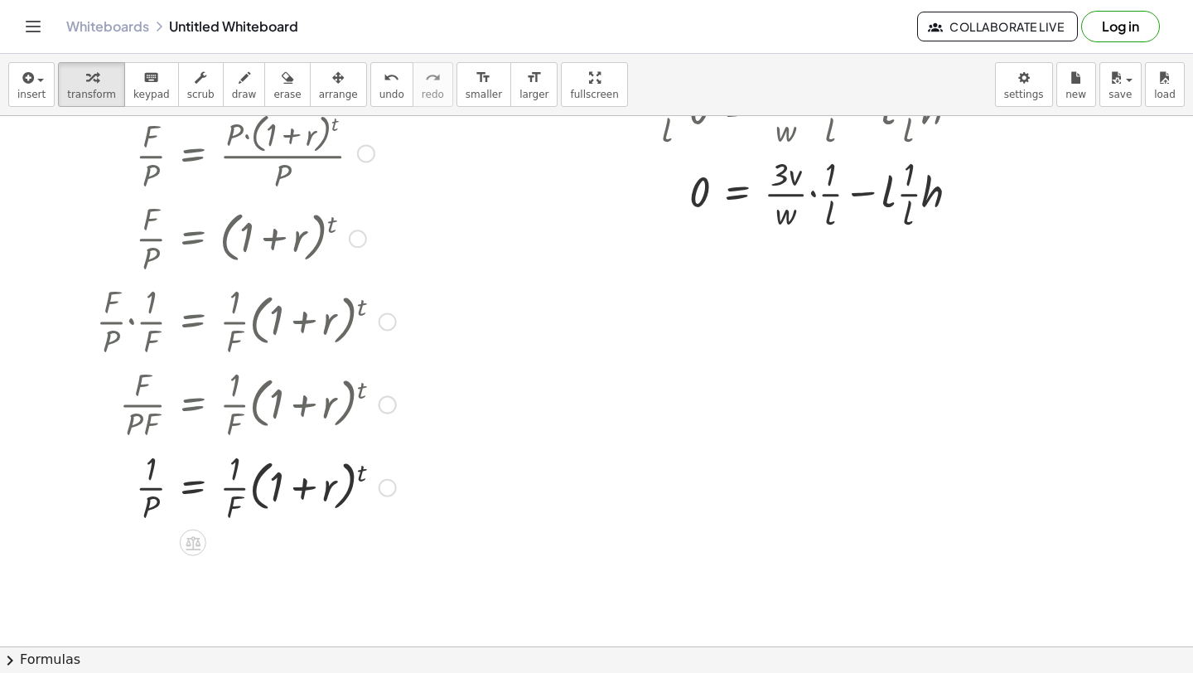
scroll to position [3482, 0]
click at [232, 483] on div at bounding box center [247, 485] width 319 height 83
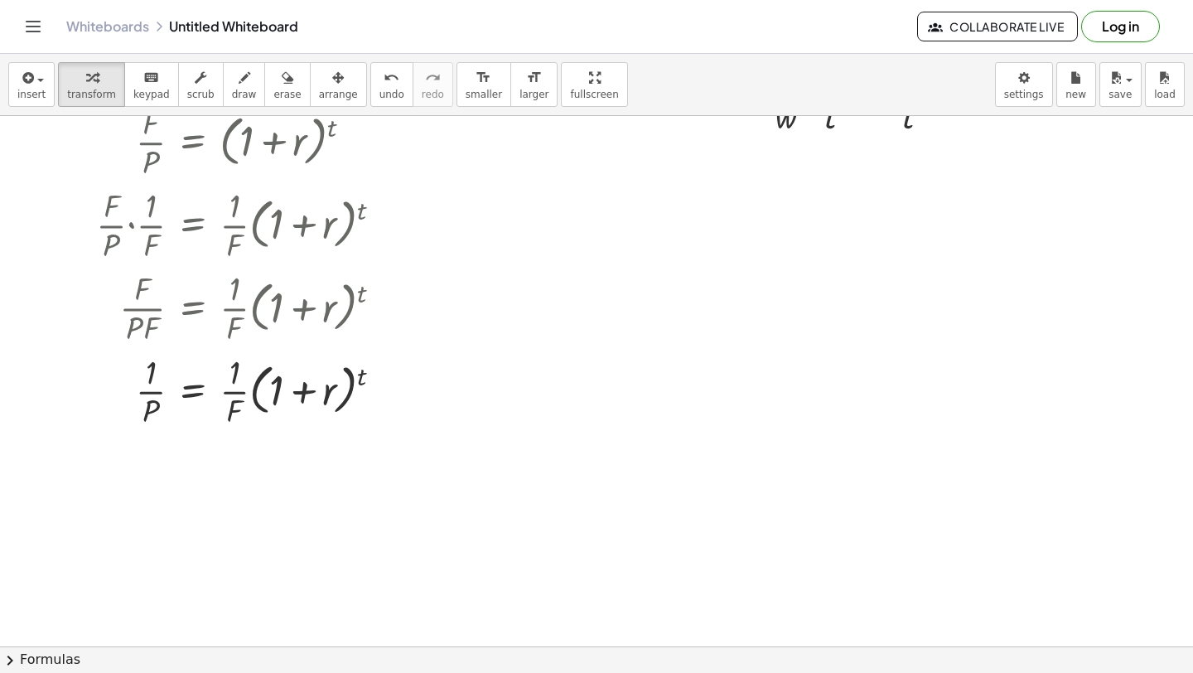
scroll to position [3581, 0]
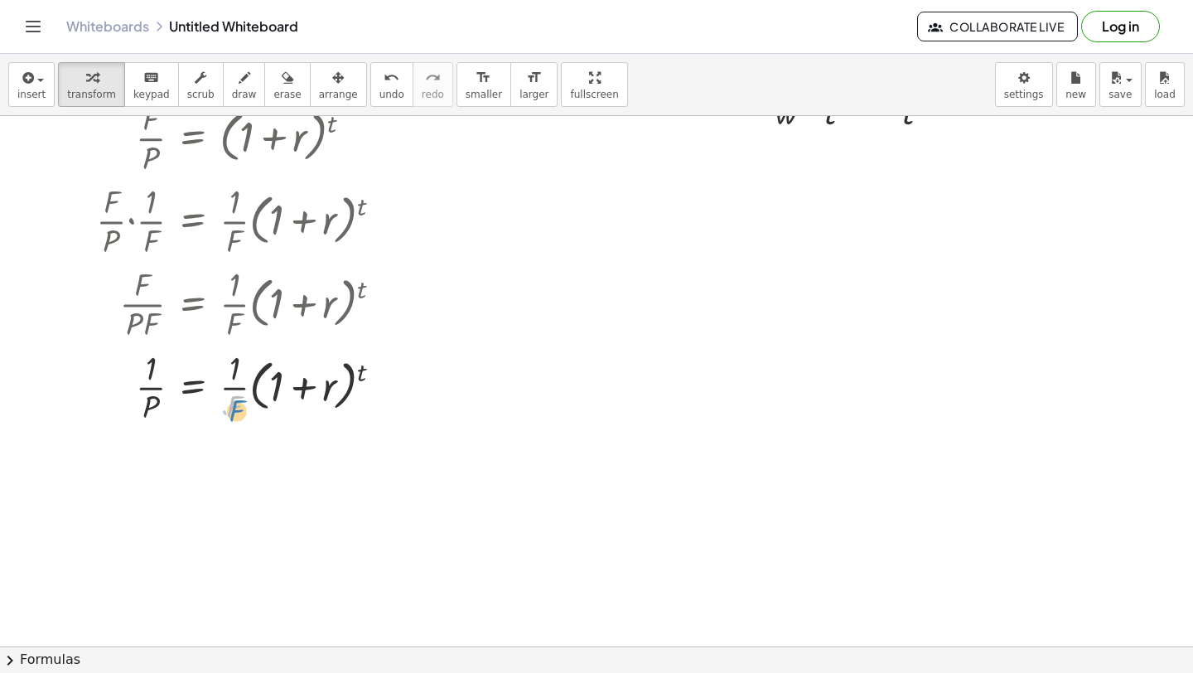
drag, startPoint x: 230, startPoint y: 405, endPoint x: 231, endPoint y: 427, distance: 21.6
click at [232, 416] on div at bounding box center [247, 386] width 319 height 83
click at [45, 65] on button "insert" at bounding box center [31, 84] width 46 height 45
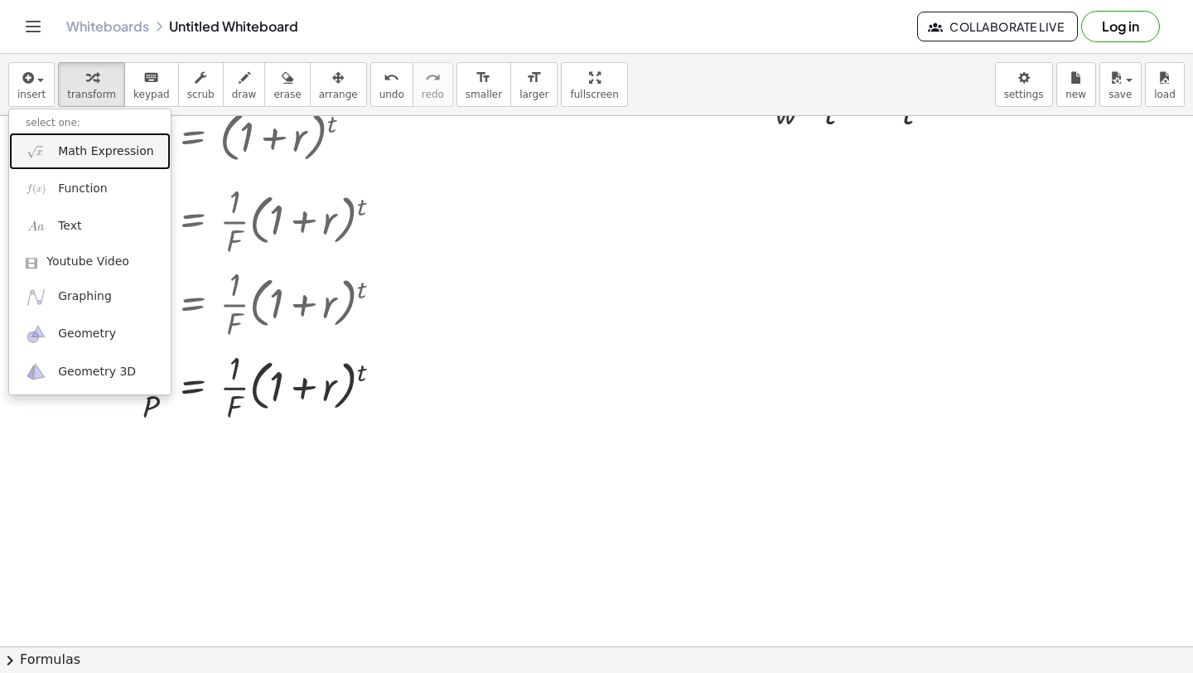
click at [44, 154] on img at bounding box center [36, 151] width 21 height 21
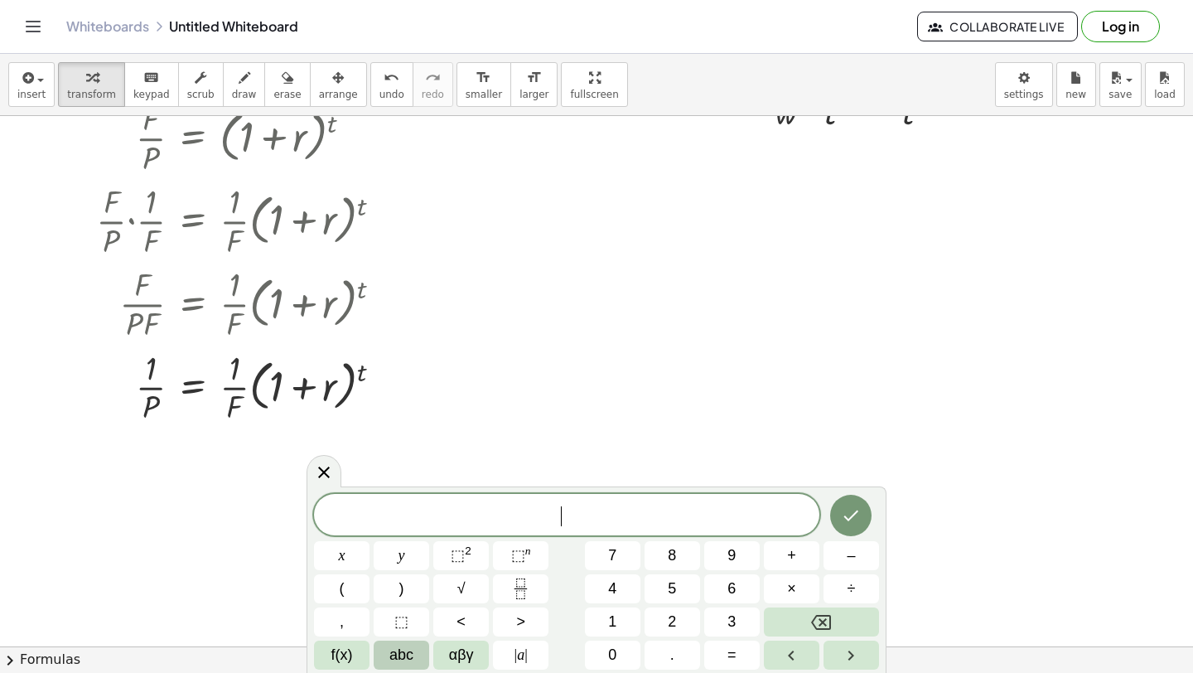
click at [413, 661] on span "abc" at bounding box center [401, 655] width 24 height 22
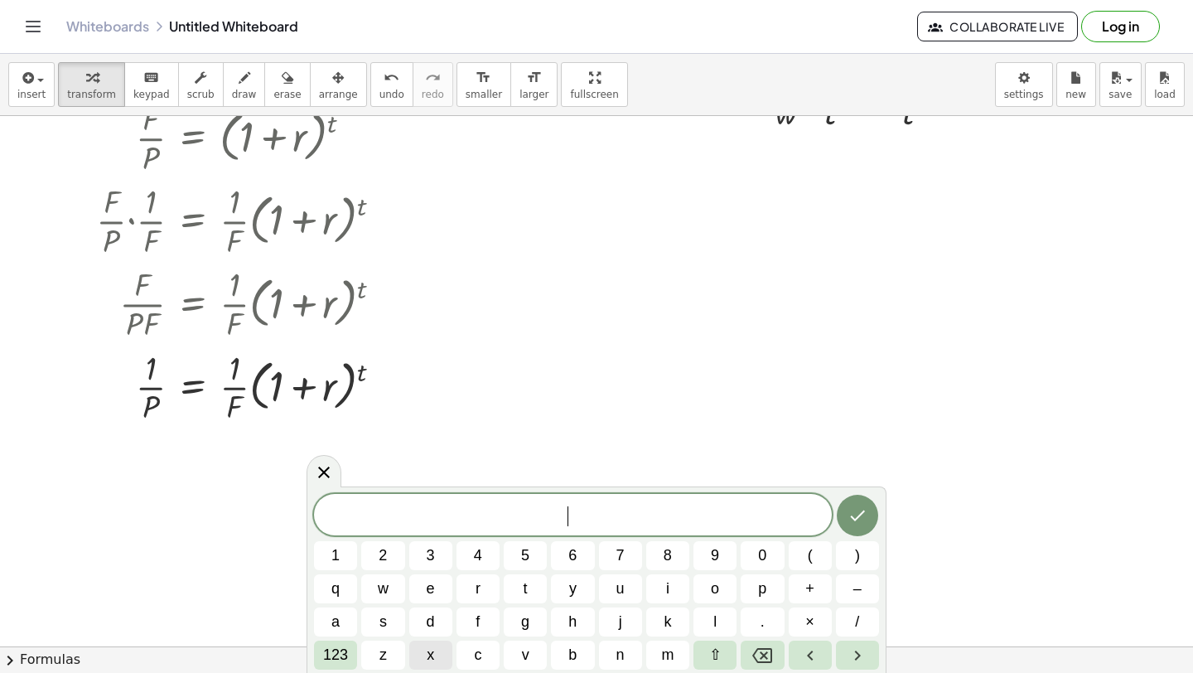
click at [431, 662] on span "x" at bounding box center [430, 655] width 7 height 22
click at [356, 652] on button "123" at bounding box center [335, 654] width 43 height 29
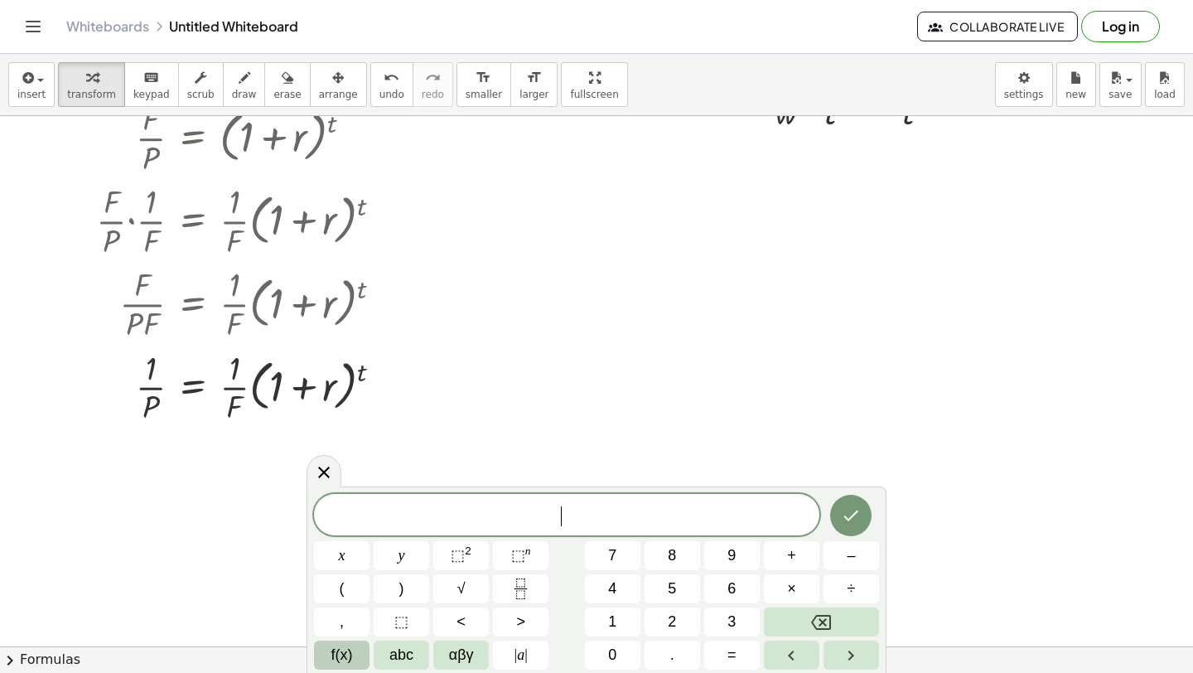
click at [337, 658] on span "f(x)" at bounding box center [342, 655] width 22 height 22
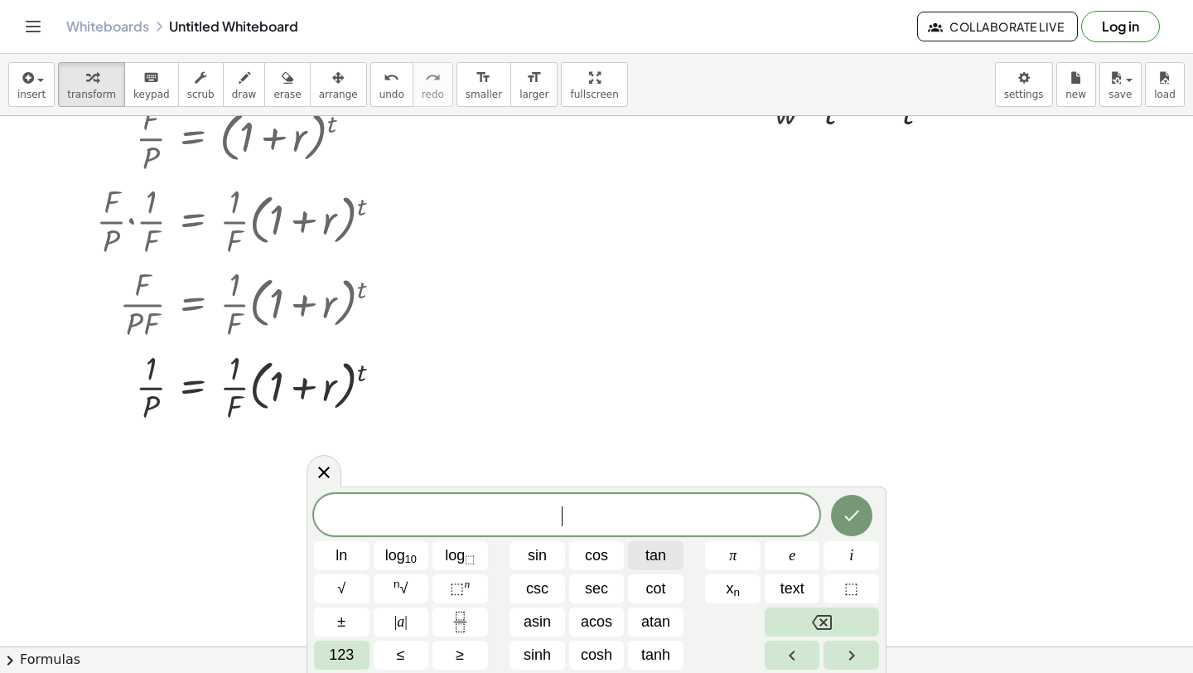
click at [662, 556] on span "tan" at bounding box center [655, 555] width 21 height 22
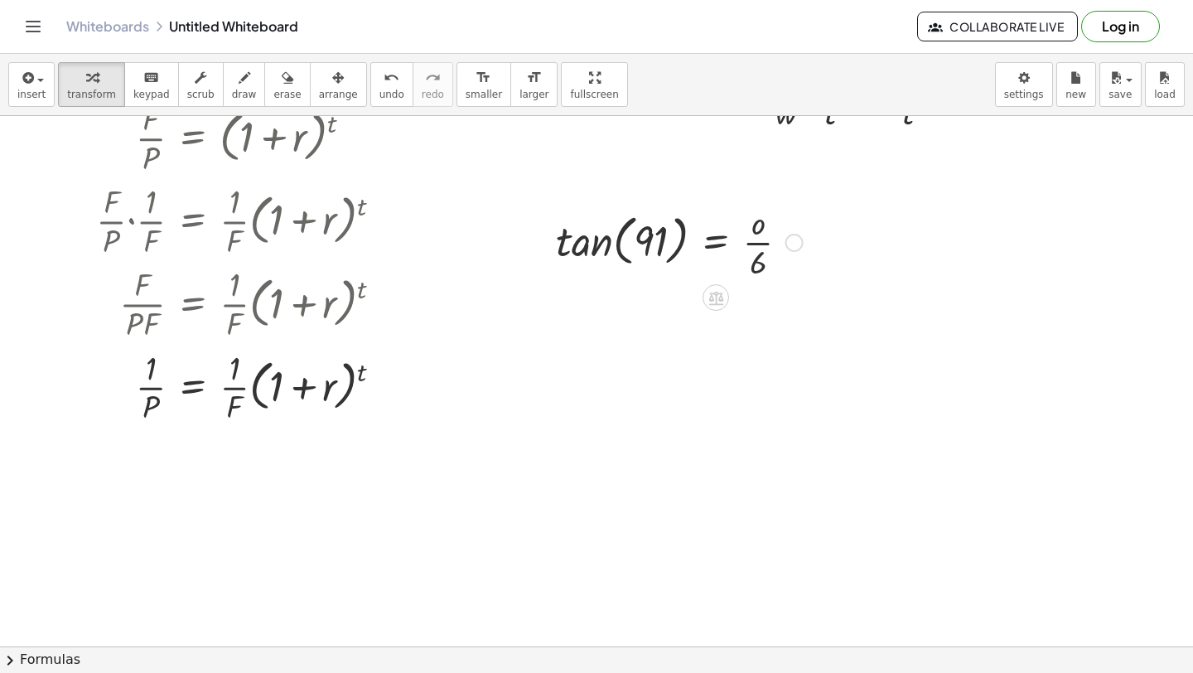
click at [640, 240] on div at bounding box center [679, 241] width 263 height 83
drag, startPoint x: 640, startPoint y: 240, endPoint x: 570, endPoint y: 240, distance: 70.4
click at [570, 240] on div at bounding box center [679, 241] width 263 height 83
click at [615, 245] on div at bounding box center [679, 241] width 263 height 83
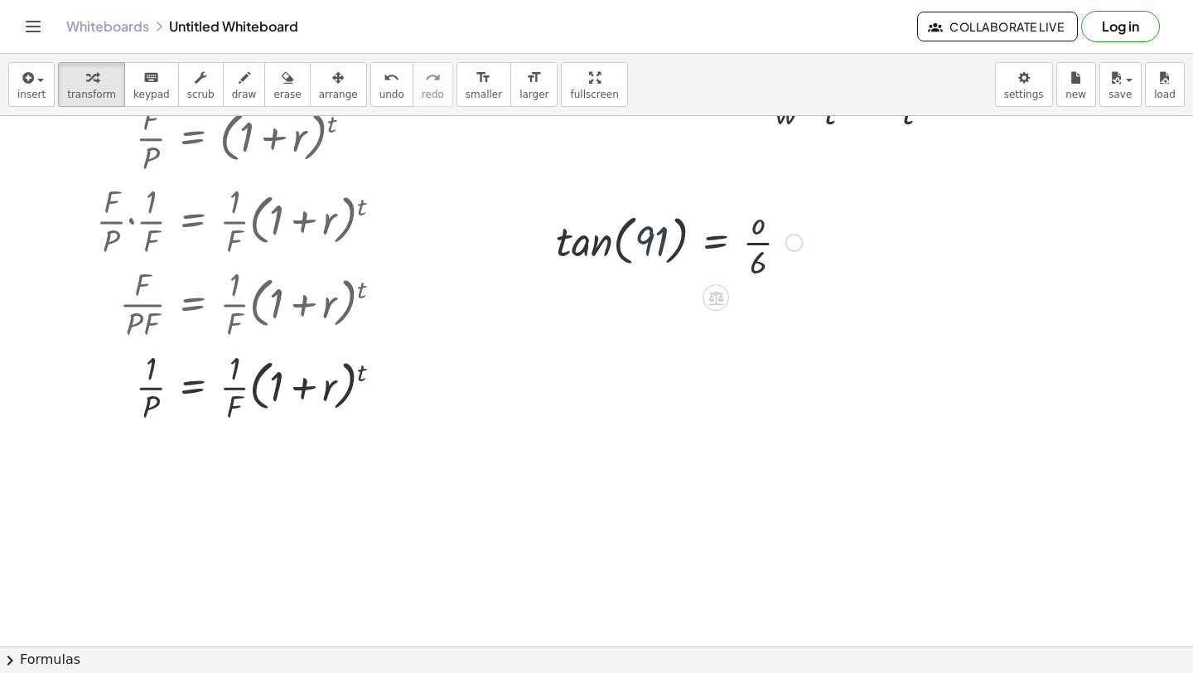
click at [619, 245] on div at bounding box center [679, 241] width 263 height 83
drag, startPoint x: 662, startPoint y: 244, endPoint x: 544, endPoint y: 242, distance: 117.7
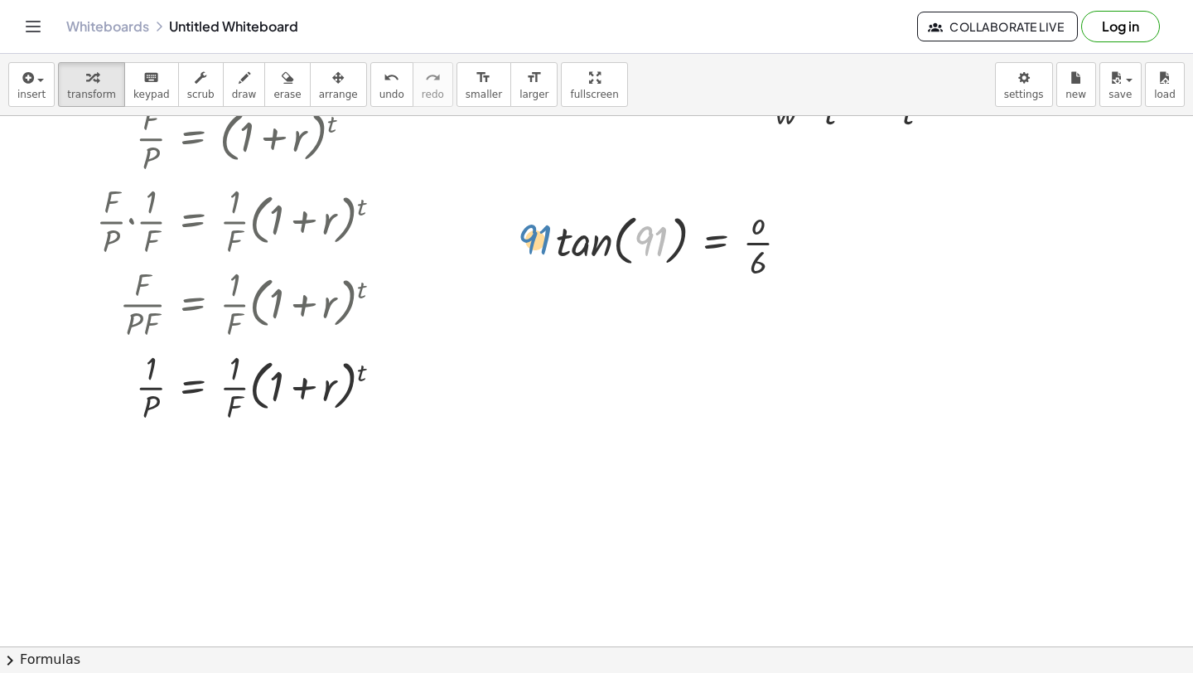
click at [544, 242] on div "91 tan ( , 91 ) = · o · 6" at bounding box center [673, 241] width 284 height 91
drag, startPoint x: 659, startPoint y: 239, endPoint x: 803, endPoint y: 244, distance: 144.3
click at [803, 244] on div at bounding box center [679, 241] width 263 height 83
drag, startPoint x: 569, startPoint y: 234, endPoint x: 526, endPoint y: 288, distance: 69.0
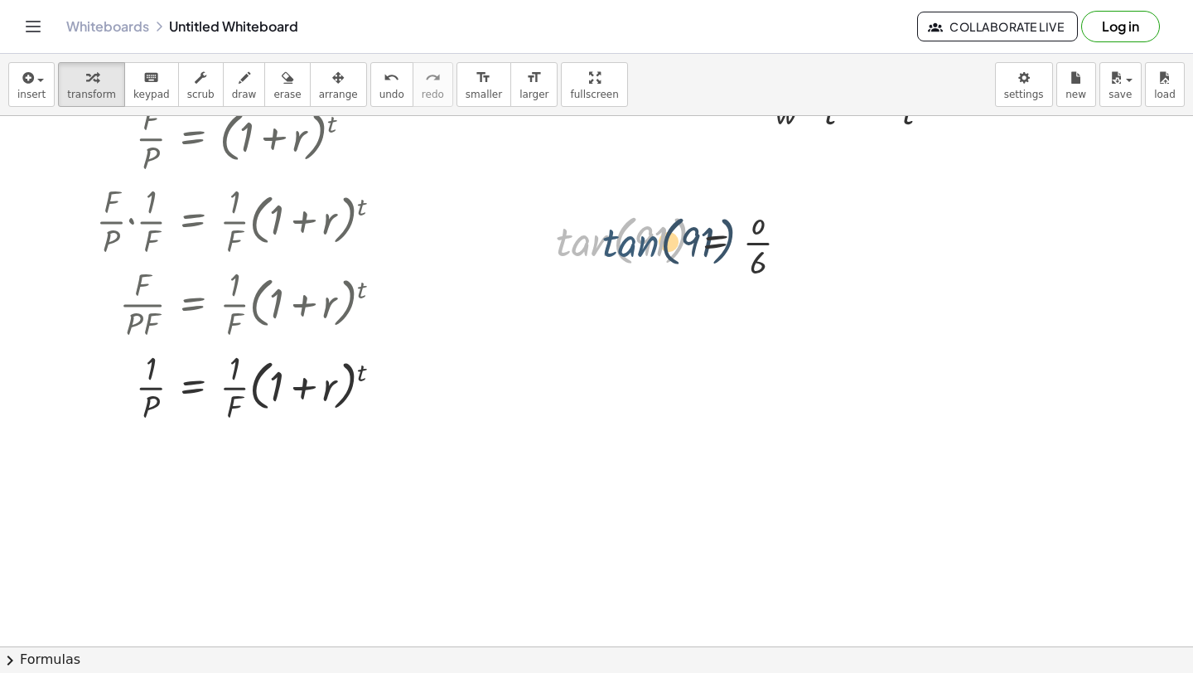
drag, startPoint x: 576, startPoint y: 254, endPoint x: 618, endPoint y: 251, distance: 42.3
click at [618, 251] on div at bounding box center [679, 241] width 263 height 83
click at [622, 247] on div at bounding box center [679, 241] width 263 height 83
click at [683, 242] on div at bounding box center [679, 241] width 263 height 83
click at [682, 242] on div at bounding box center [679, 241] width 263 height 83
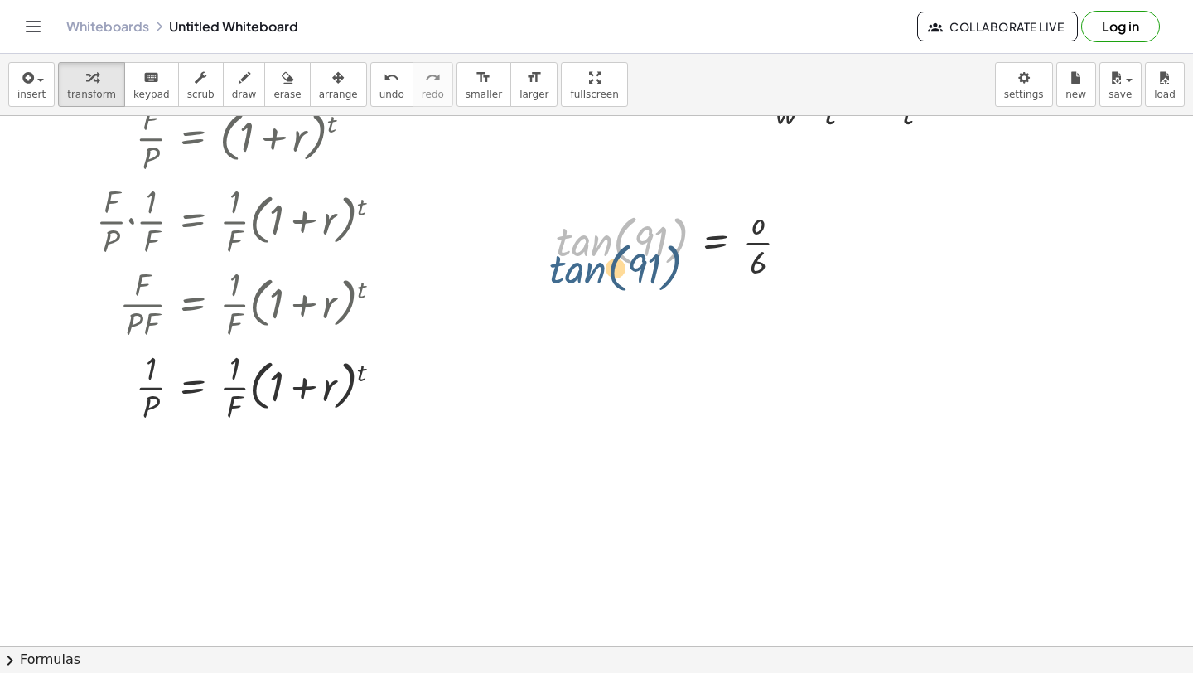
drag, startPoint x: 595, startPoint y: 244, endPoint x: 598, endPoint y: 221, distance: 23.4
click at [598, 220] on div at bounding box center [679, 241] width 263 height 83
click at [669, 247] on div at bounding box center [679, 241] width 263 height 83
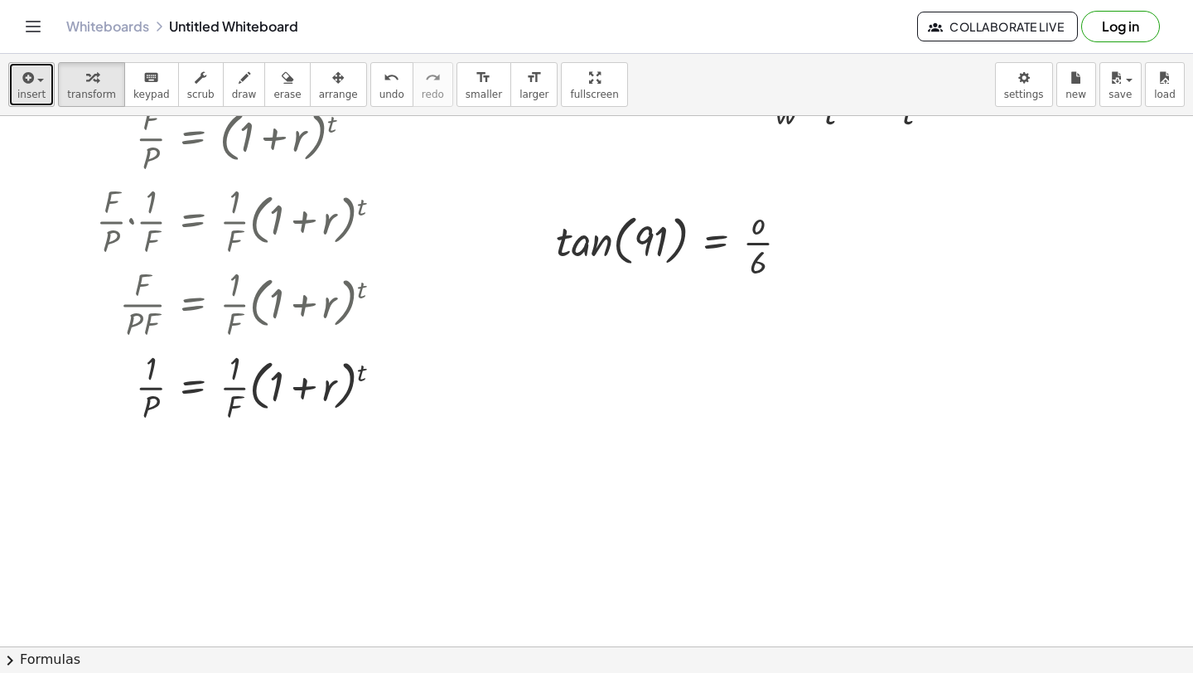
click at [8, 82] on button "insert" at bounding box center [31, 84] width 46 height 45
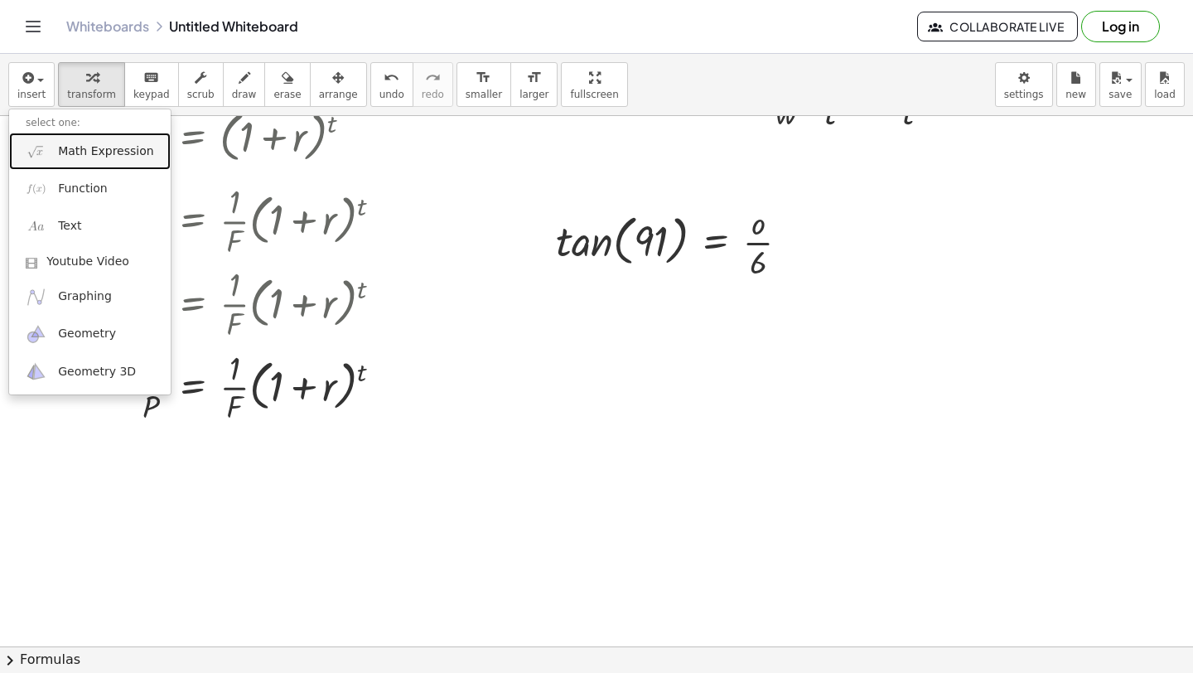
click at [63, 142] on link "Math Expression" at bounding box center [90, 151] width 162 height 37
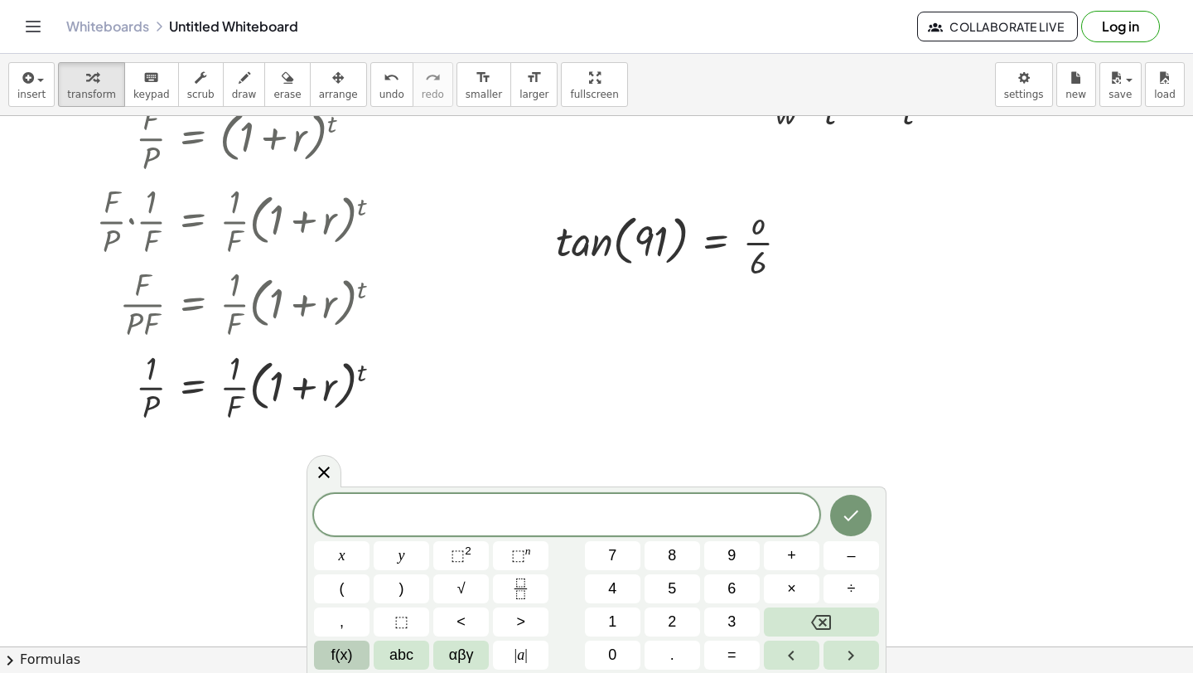
click at [357, 655] on button "f(x)" at bounding box center [342, 654] width 56 height 29
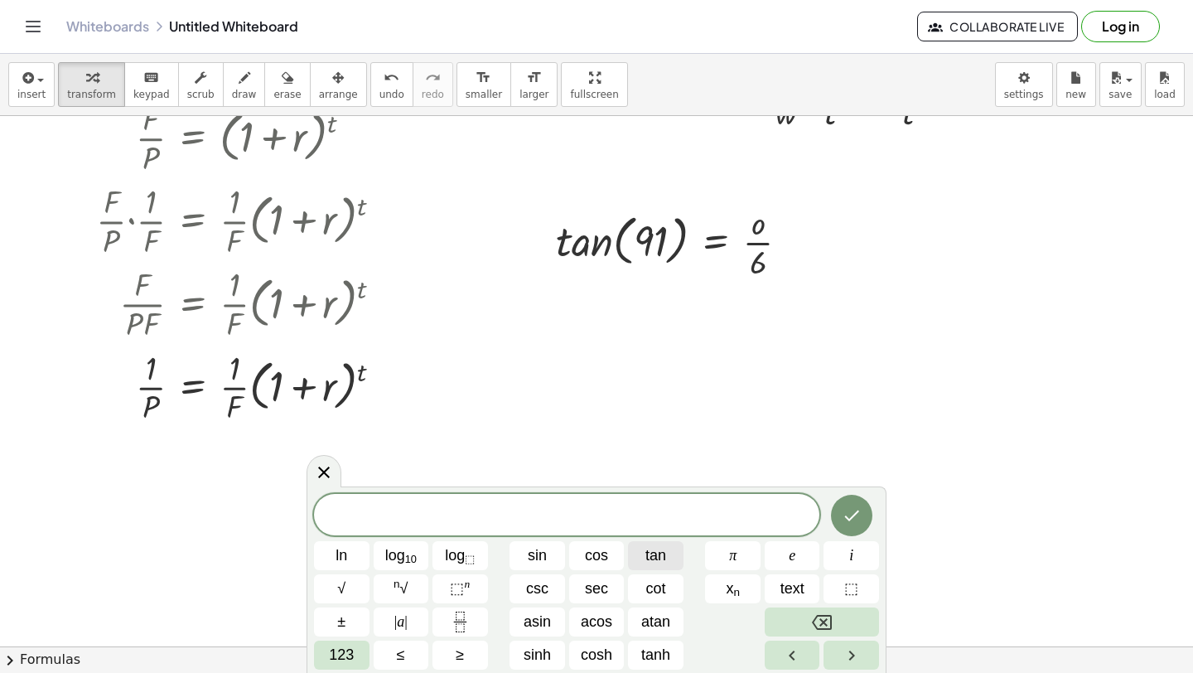
click at [637, 561] on button "tan" at bounding box center [656, 555] width 56 height 29
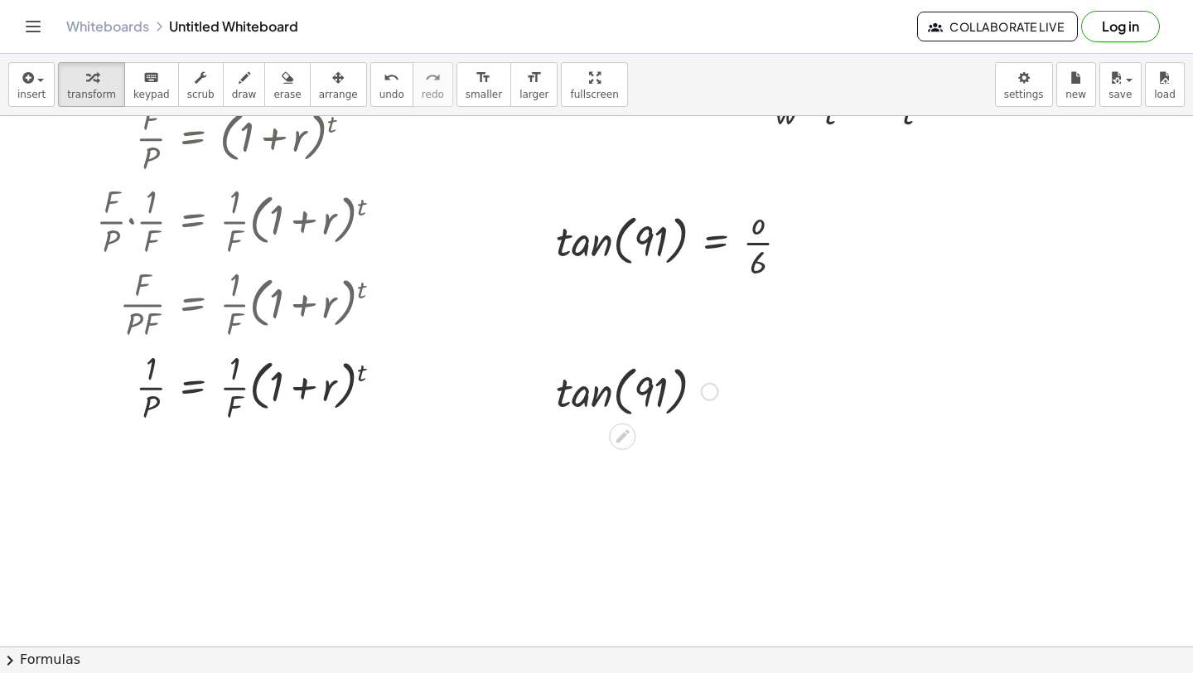
click at [651, 403] on div at bounding box center [637, 390] width 179 height 63
click at [651, 404] on div at bounding box center [637, 390] width 179 height 63
drag, startPoint x: 651, startPoint y: 404, endPoint x: 579, endPoint y: 403, distance: 72.1
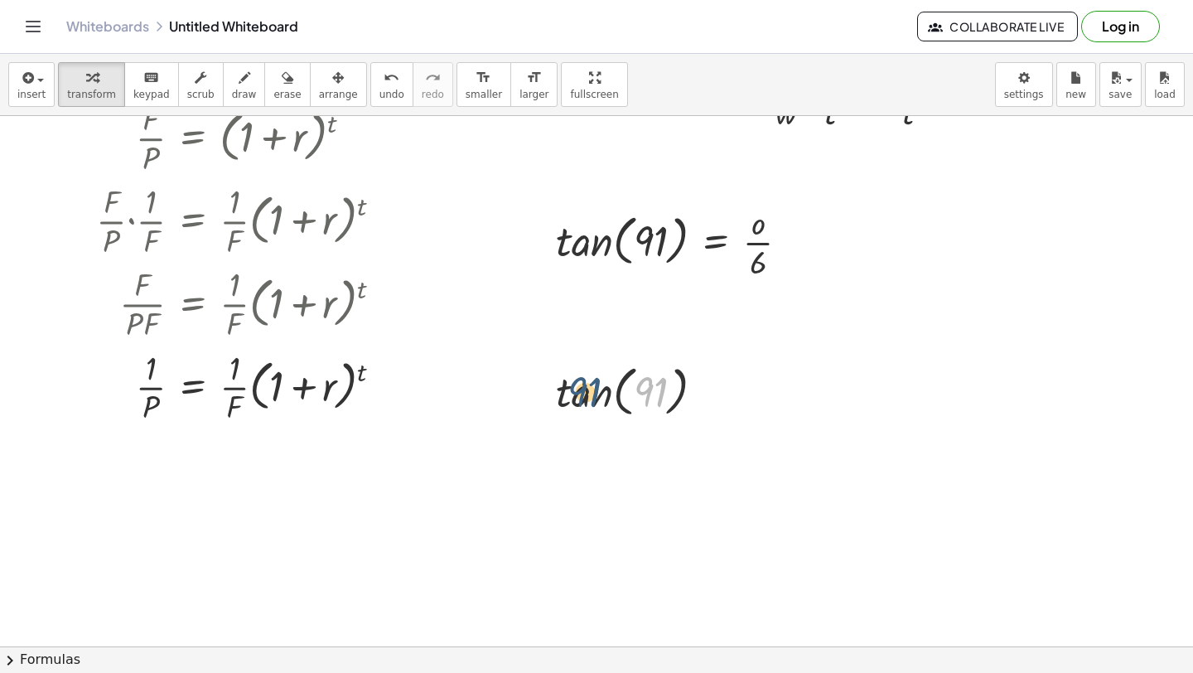
click at [579, 403] on div at bounding box center [637, 390] width 179 height 63
drag, startPoint x: 576, startPoint y: 396, endPoint x: 642, endPoint y: 396, distance: 66.3
click at [643, 396] on div at bounding box center [637, 390] width 179 height 63
click at [641, 396] on div at bounding box center [637, 390] width 179 height 63
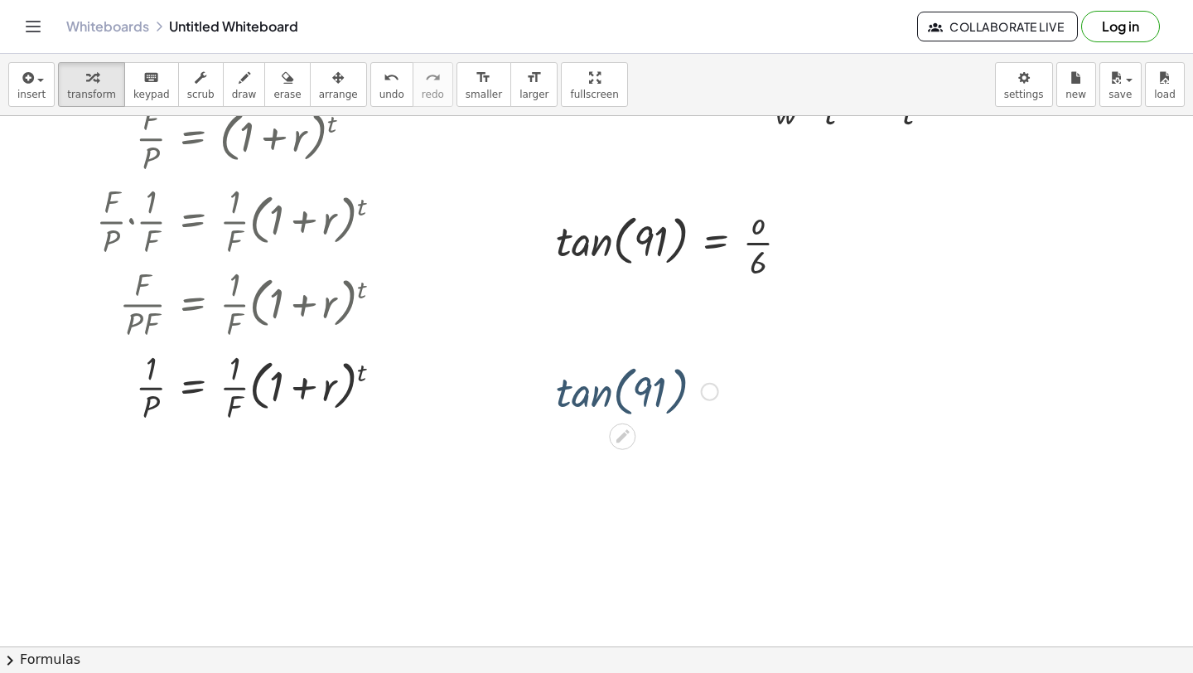
click at [601, 396] on div at bounding box center [637, 390] width 179 height 63
click at [600, 396] on div at bounding box center [636, 390] width 193 height 55
click at [592, 251] on div at bounding box center [679, 241] width 263 height 83
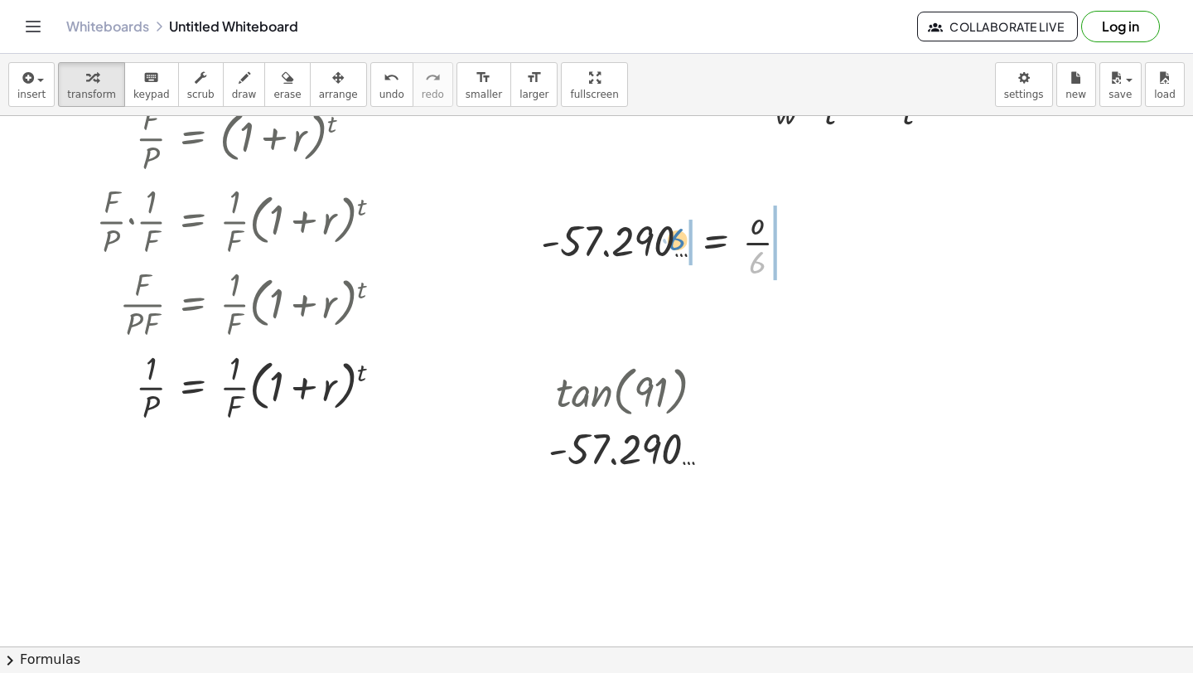
drag, startPoint x: 761, startPoint y: 269, endPoint x: 682, endPoint y: 247, distance: 81.8
click at [681, 247] on div at bounding box center [672, 241] width 278 height 83
click at [660, 246] on div at bounding box center [672, 241] width 344 height 83
click at [781, 247] on div at bounding box center [674, 241] width 338 height 83
click at [771, 248] on div at bounding box center [665, 241] width 320 height 83
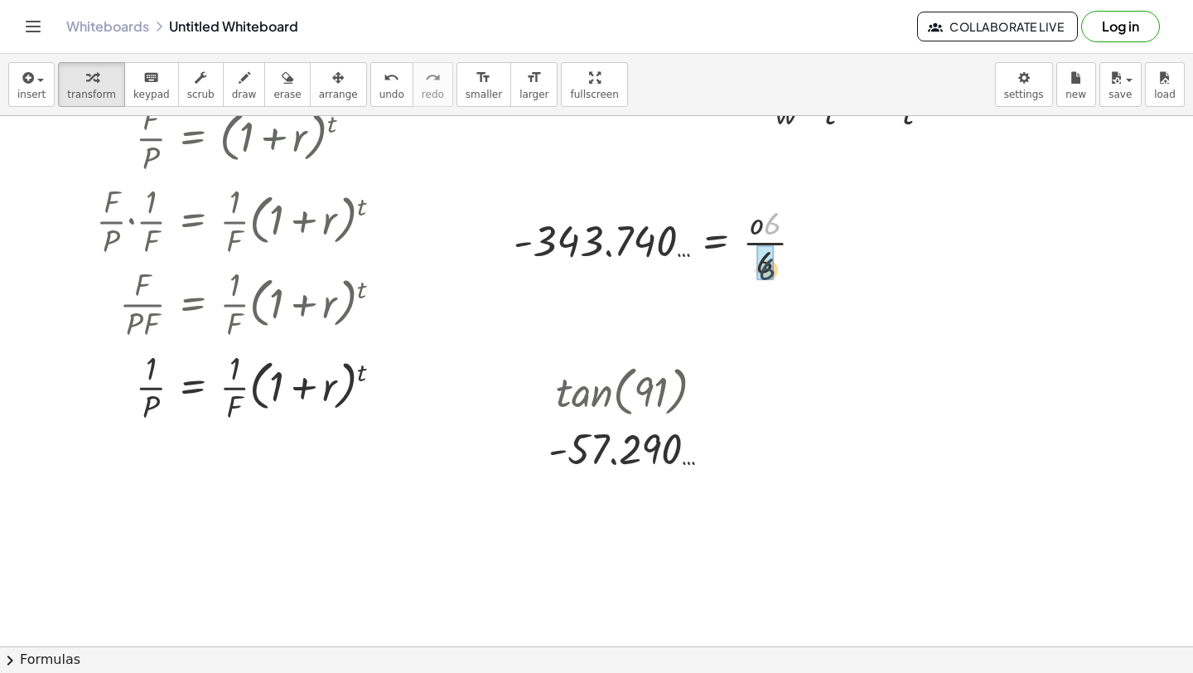
drag, startPoint x: 771, startPoint y: 222, endPoint x: 765, endPoint y: 266, distance: 44.3
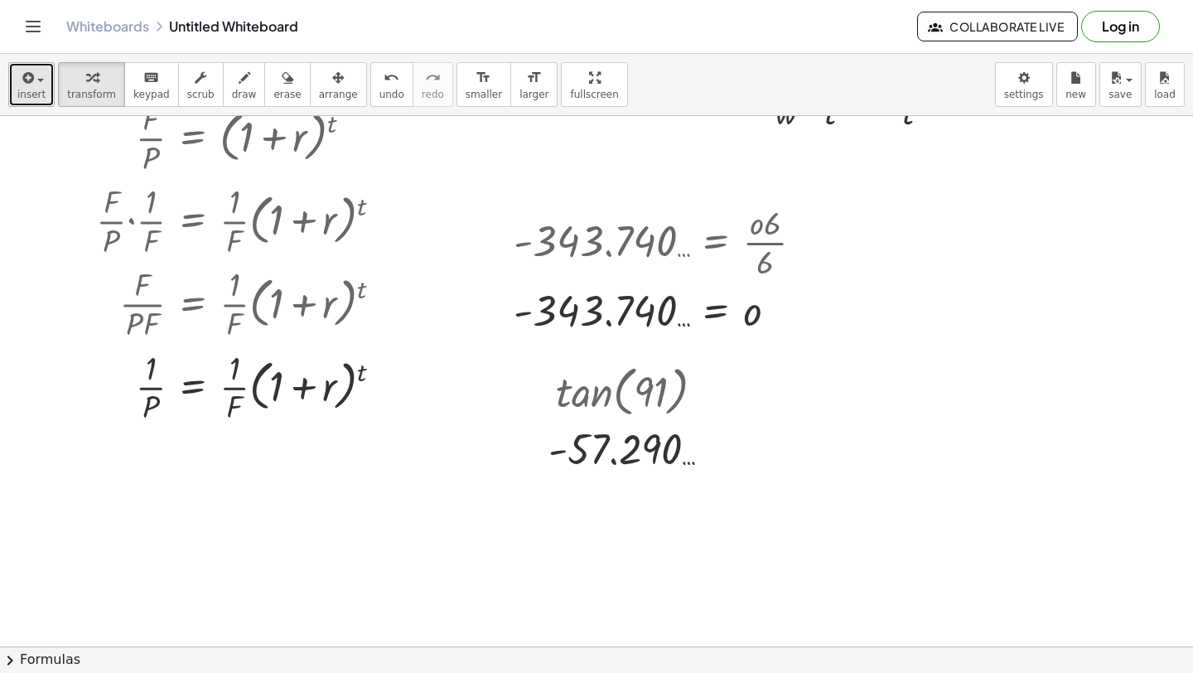
click at [43, 97] on span "insert" at bounding box center [31, 95] width 28 height 12
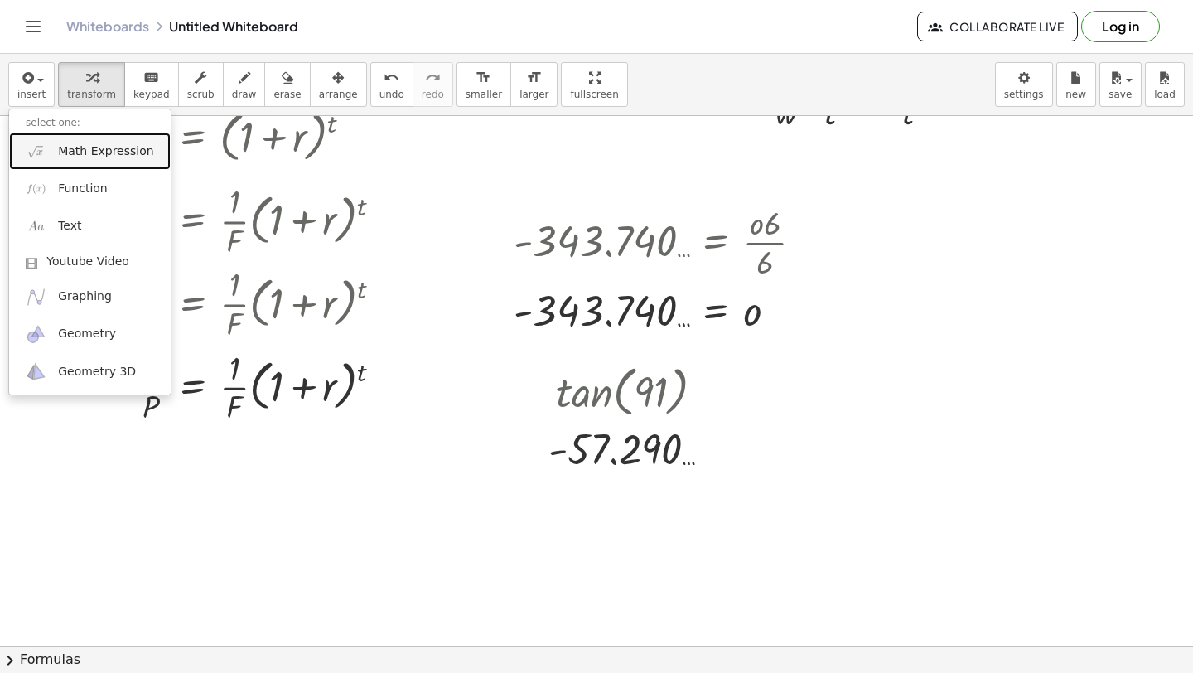
click at [56, 137] on link "Math Expression" at bounding box center [90, 151] width 162 height 37
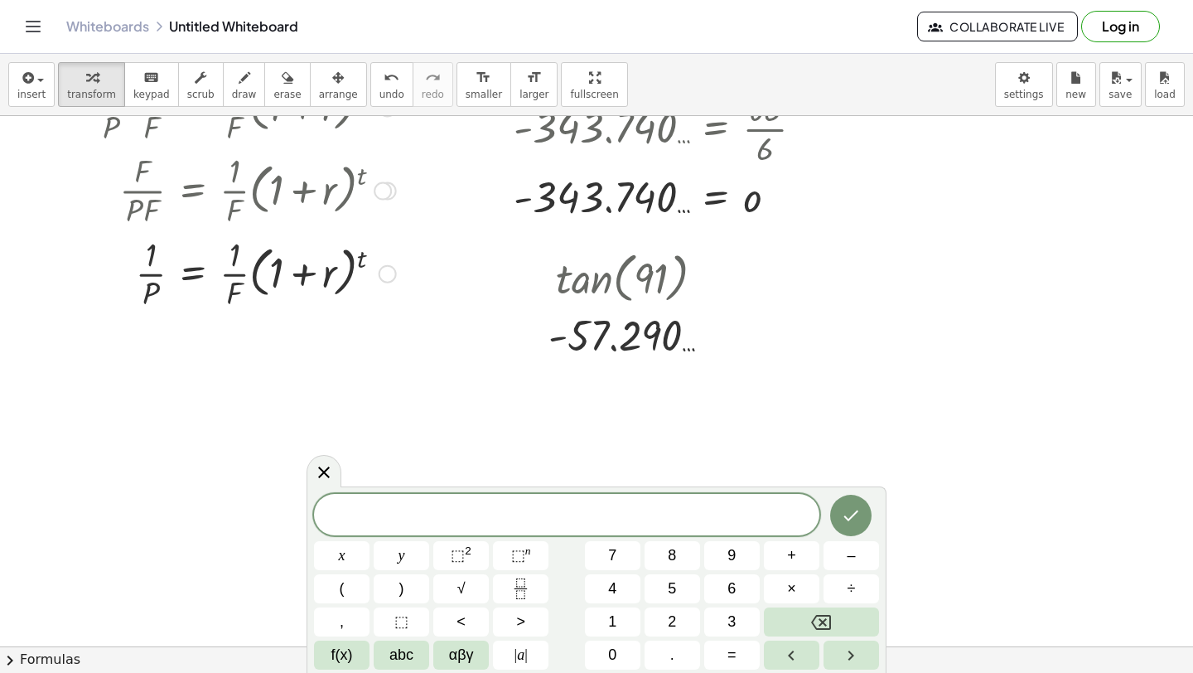
scroll to position [3695, 0]
click at [350, 644] on span "f(x)" at bounding box center [342, 655] width 22 height 22
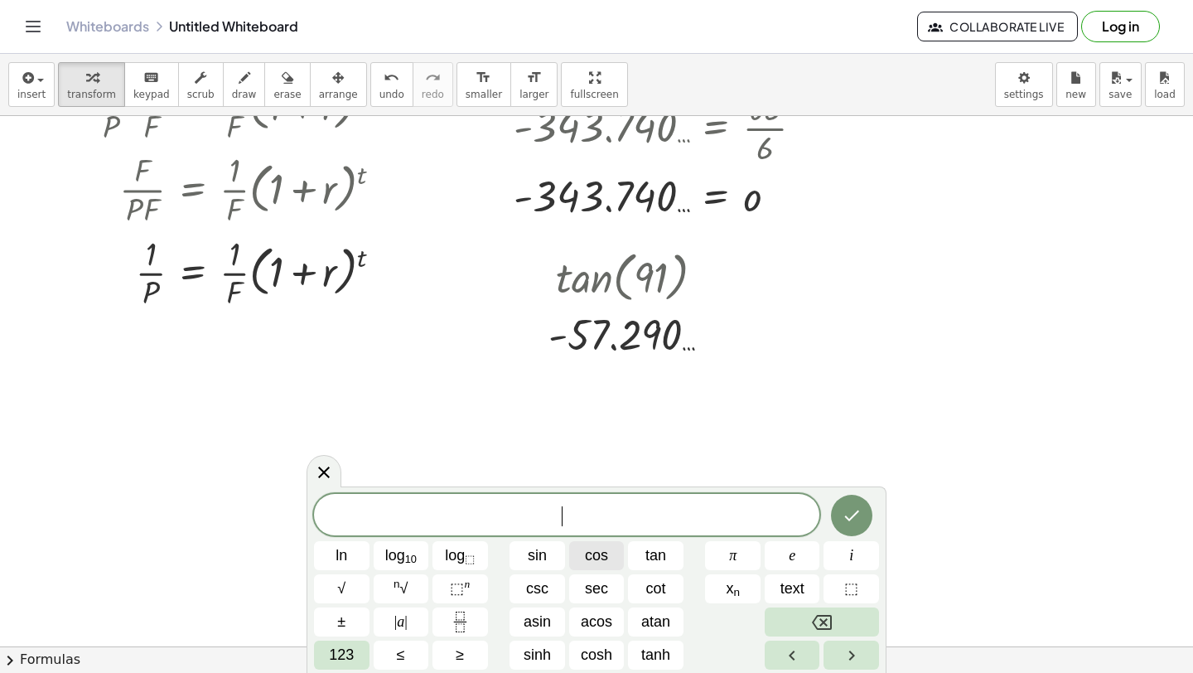
click at [606, 554] on span "cos" at bounding box center [596, 555] width 23 height 22
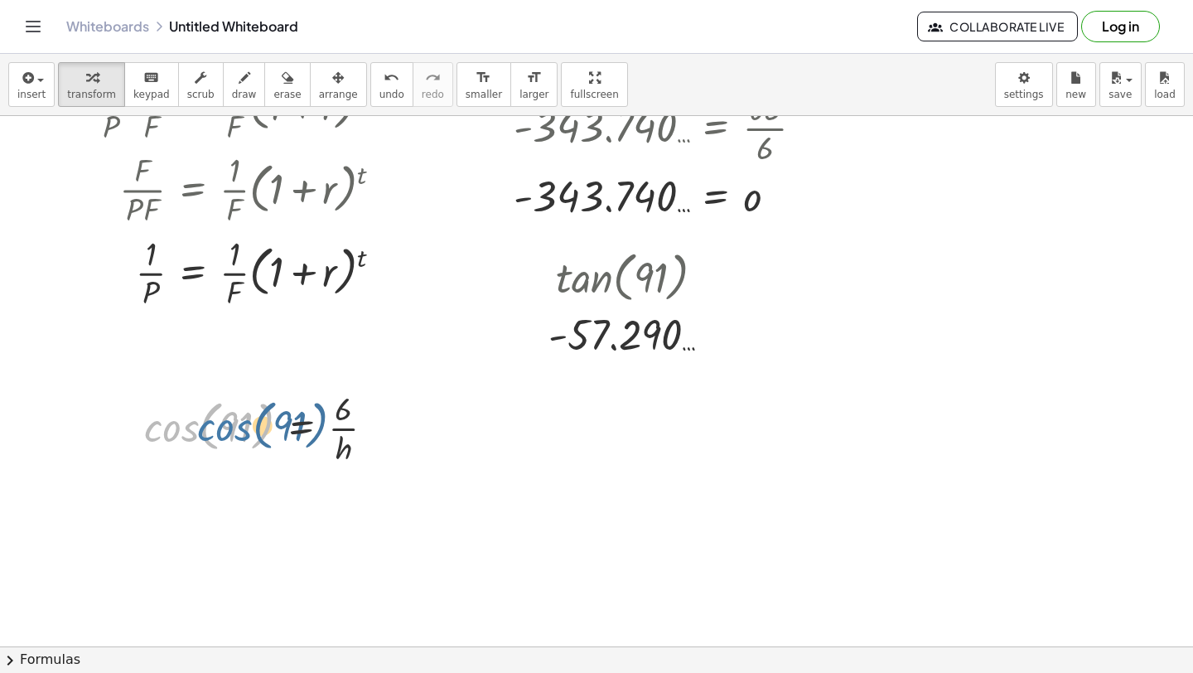
drag, startPoint x: 168, startPoint y: 433, endPoint x: 217, endPoint y: 432, distance: 48.9
click at [218, 433] on div at bounding box center [266, 426] width 260 height 83
click at [195, 432] on div at bounding box center [266, 426] width 260 height 83
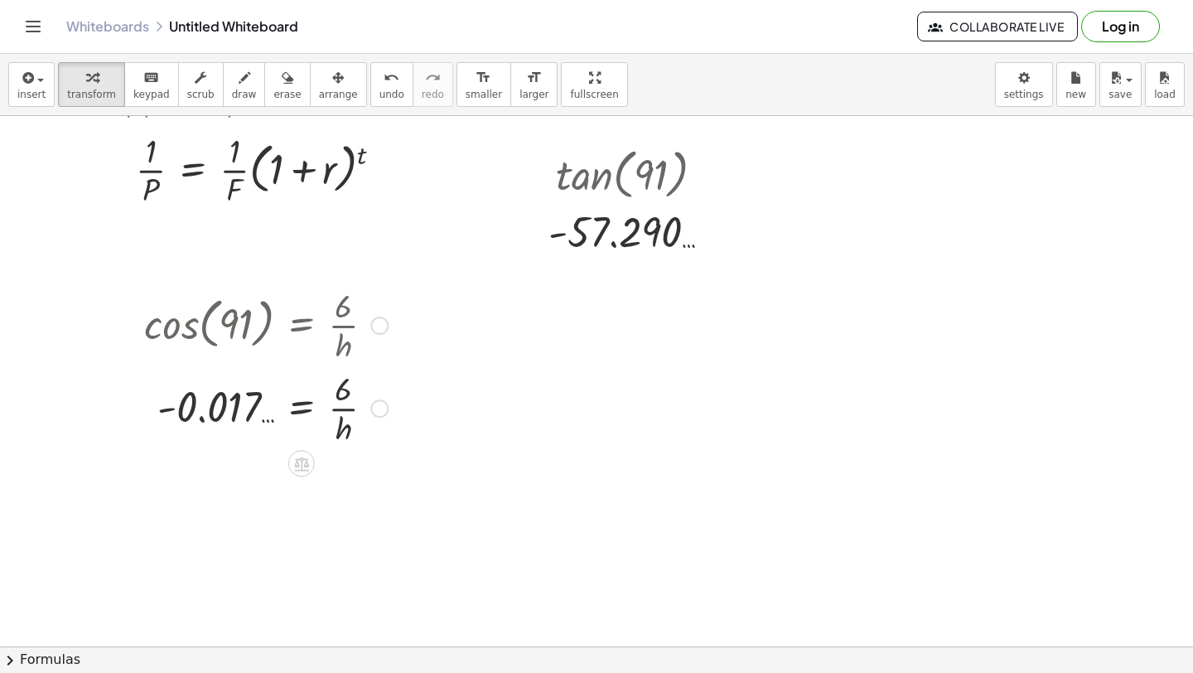
scroll to position [3799, 0]
drag, startPoint x: 344, startPoint y: 396, endPoint x: 286, endPoint y: 411, distance: 59.9
click at [286, 411] on div at bounding box center [266, 406] width 260 height 83
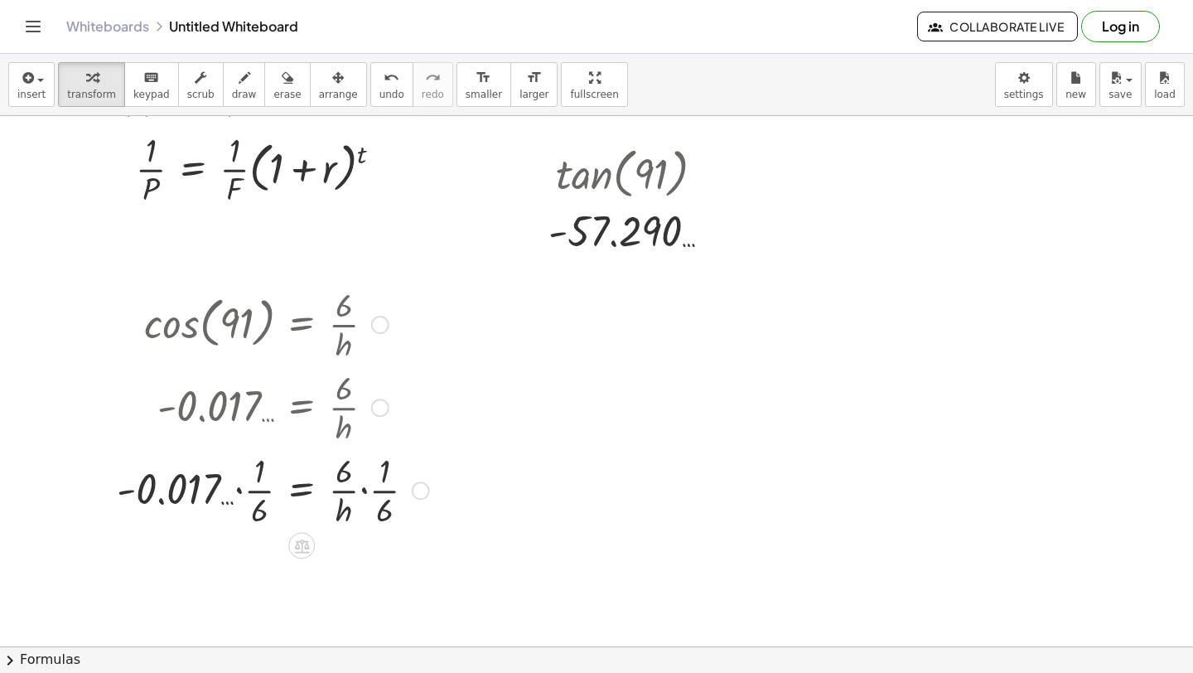
click at [242, 491] on div at bounding box center [273, 488] width 329 height 83
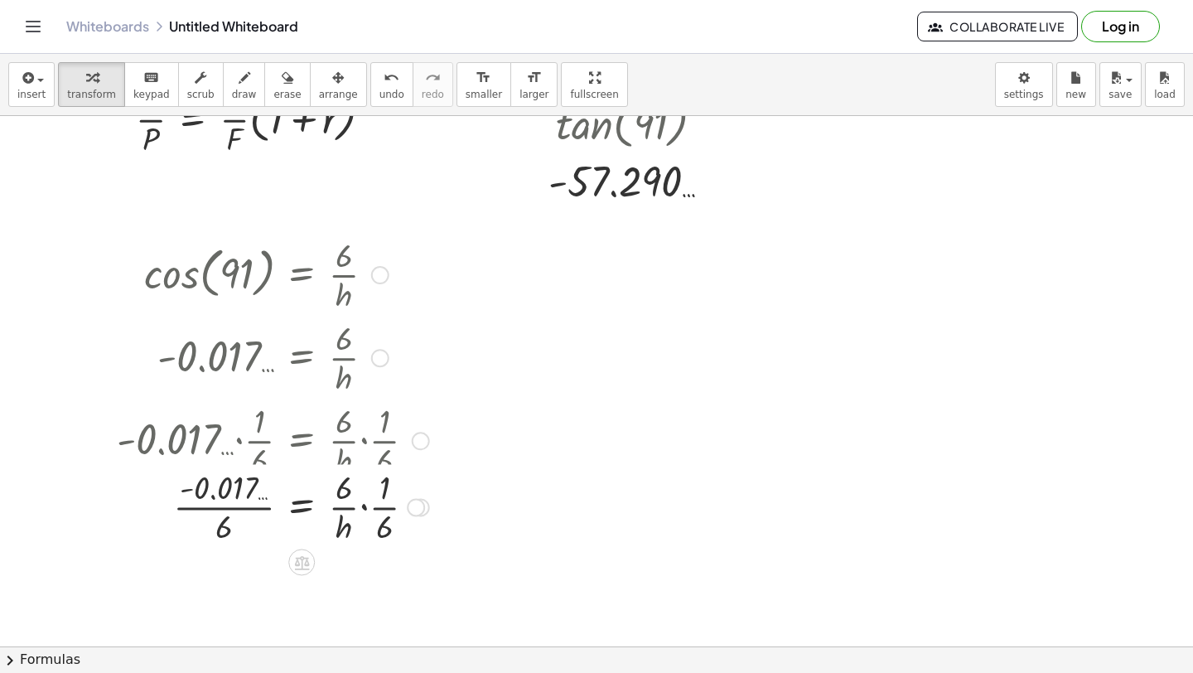
click at [228, 513] on div at bounding box center [273, 505] width 329 height 83
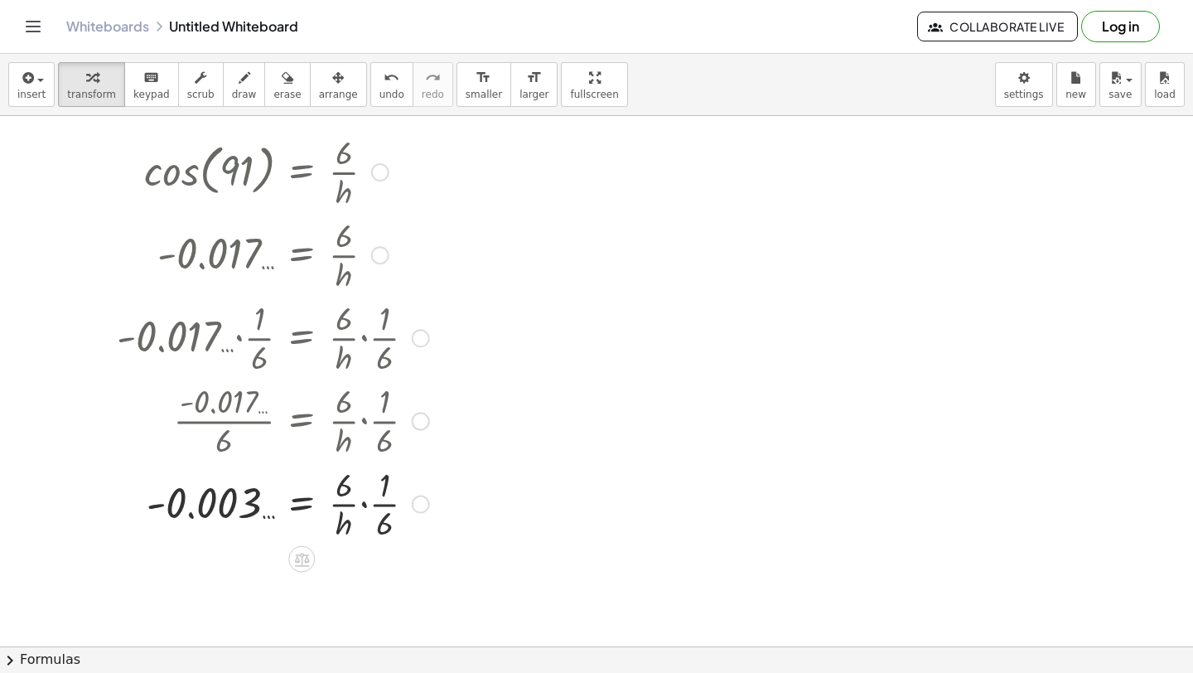
scroll to position [3989, 0]
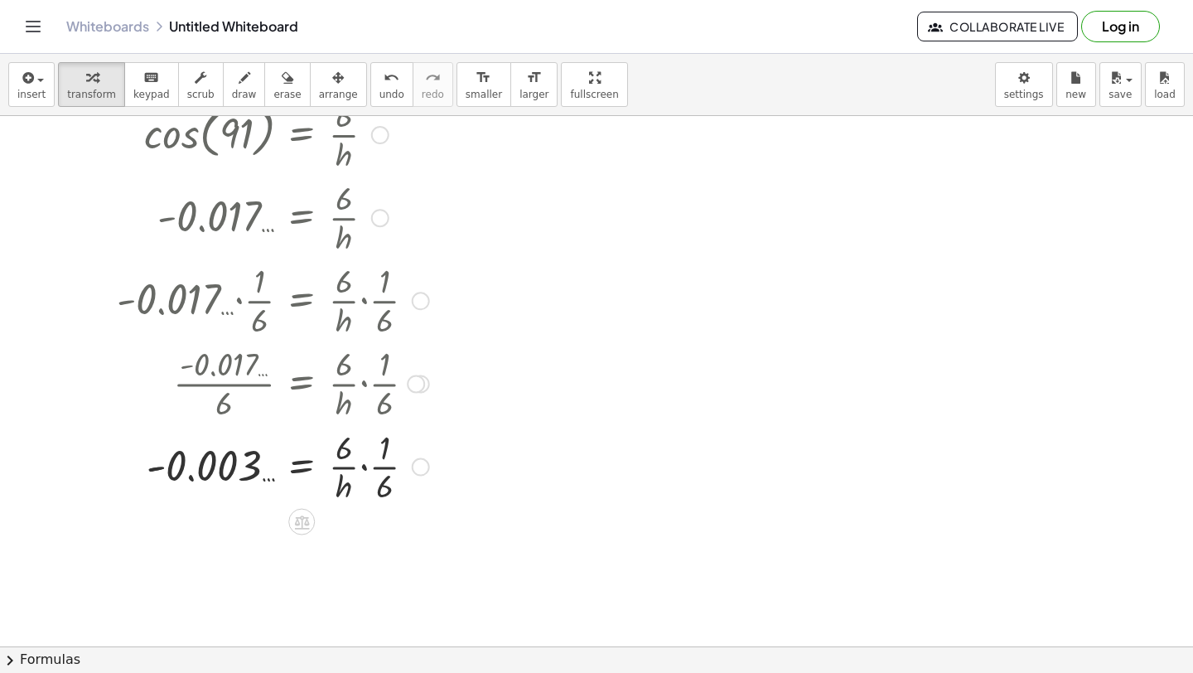
click at [362, 466] on div at bounding box center [273, 465] width 329 height 83
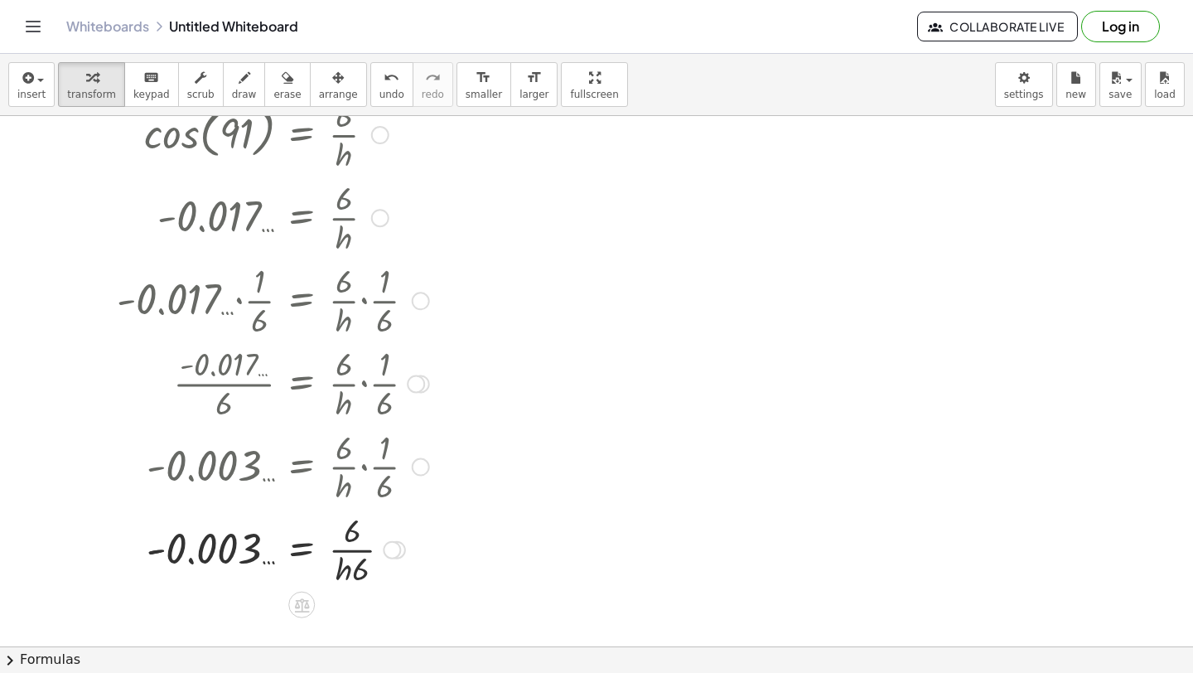
click at [355, 555] on div at bounding box center [273, 548] width 329 height 83
drag, startPoint x: 356, startPoint y: 571, endPoint x: 352, endPoint y: 535, distance: 35.9
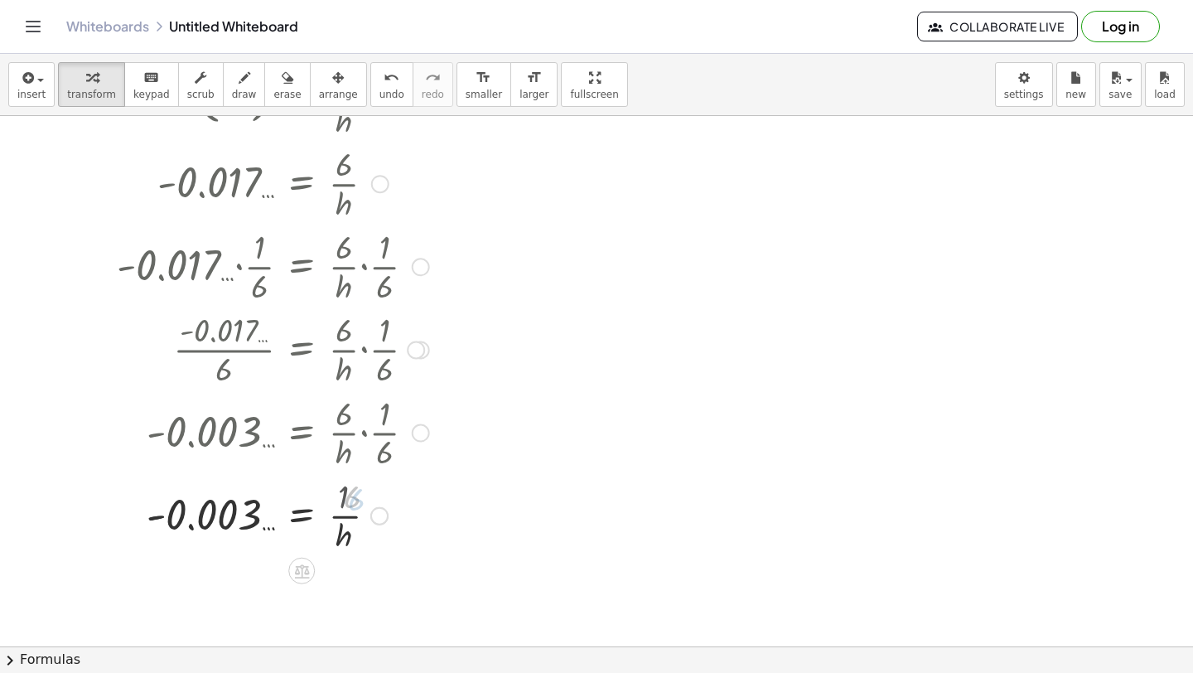
scroll to position [4050, 0]
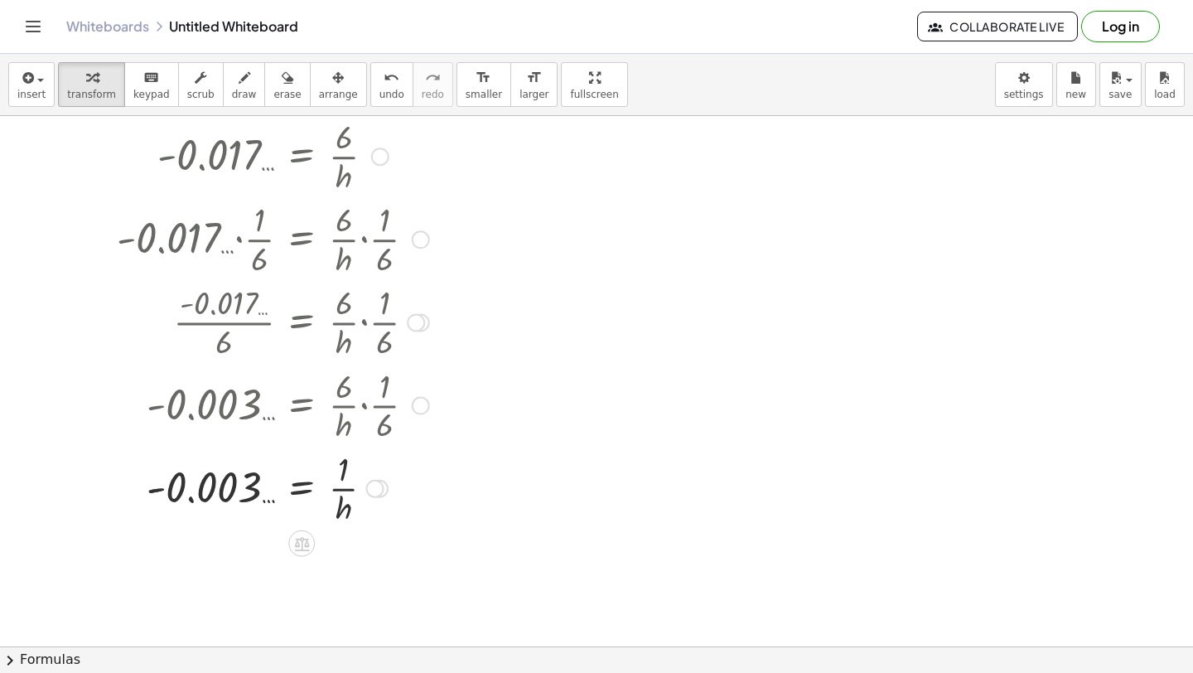
click at [341, 488] on div at bounding box center [273, 487] width 329 height 83
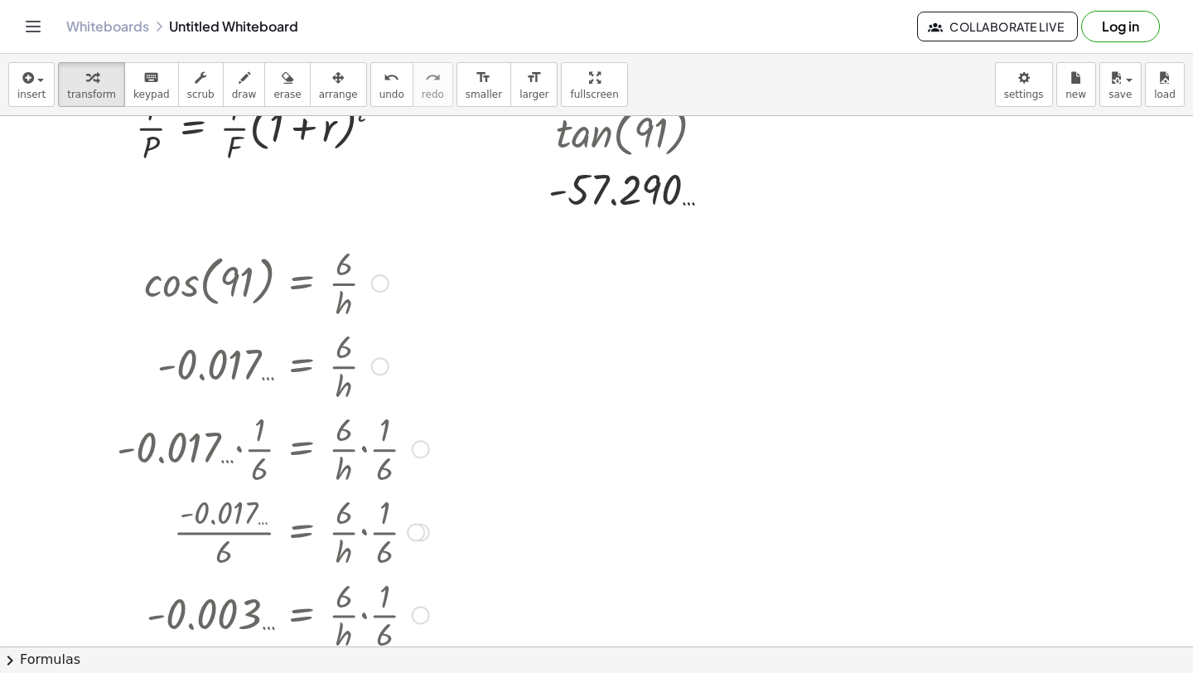
scroll to position [3840, 0]
click at [394, 99] on button "undo undo" at bounding box center [391, 84] width 43 height 45
click at [384, 99] on span "undo" at bounding box center [391, 95] width 25 height 12
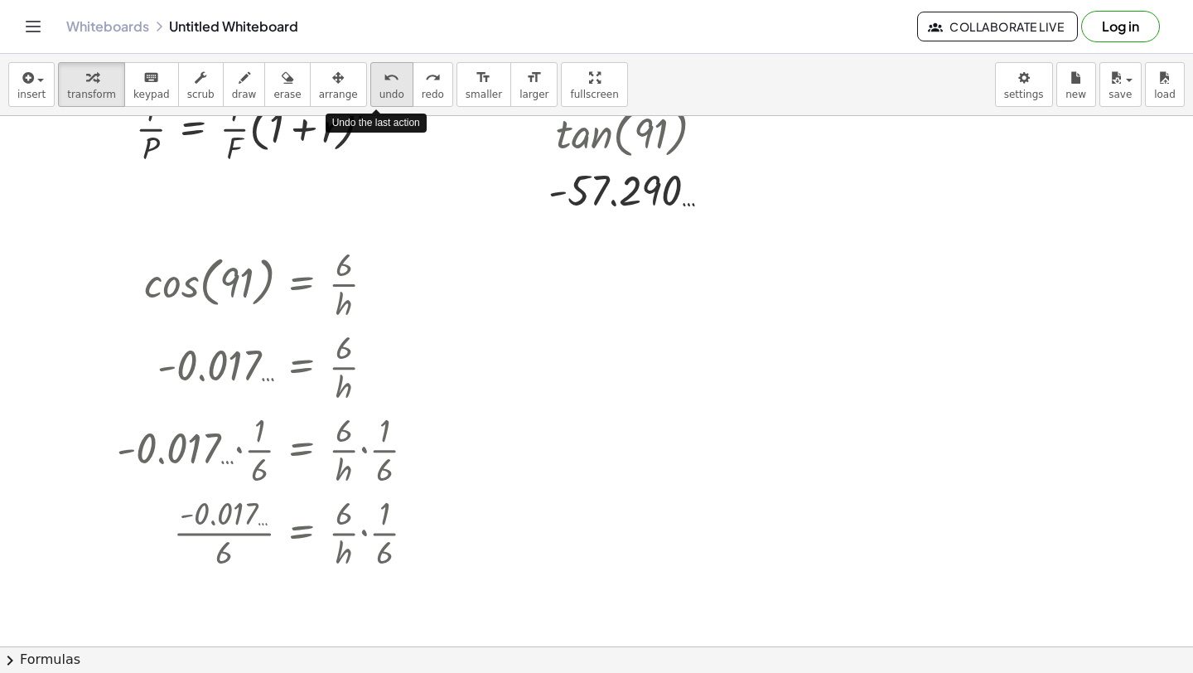
click at [383, 99] on span "undo" at bounding box center [391, 95] width 25 height 12
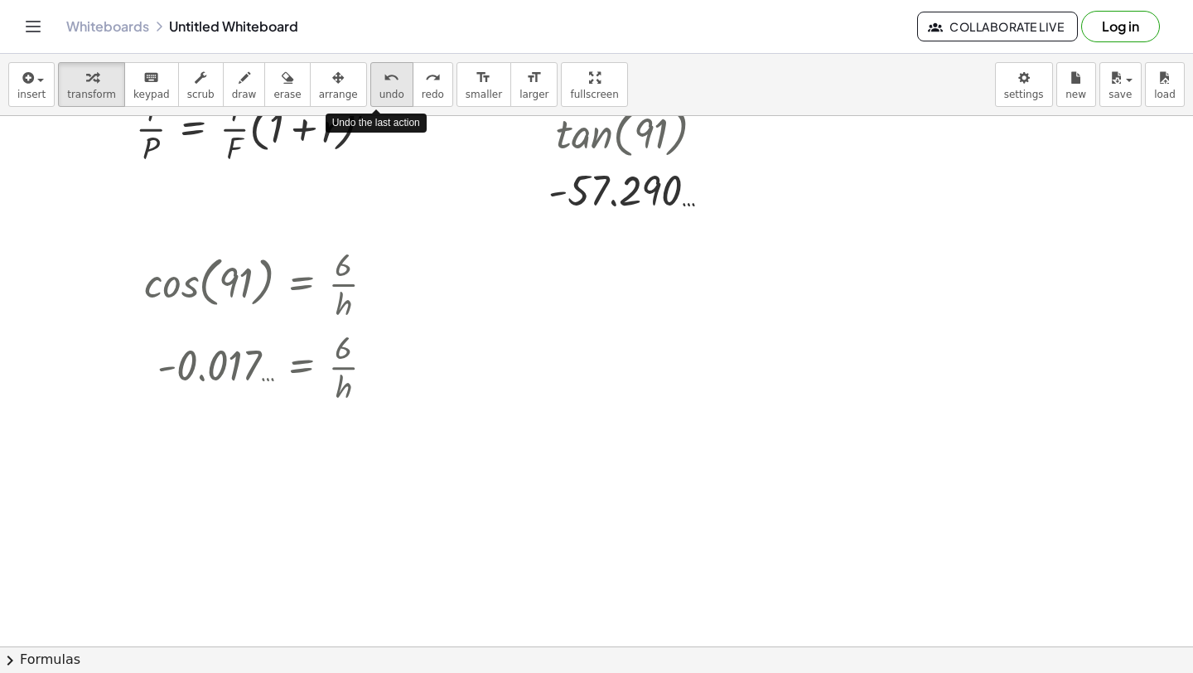
click at [383, 99] on span "undo" at bounding box center [391, 95] width 25 height 12
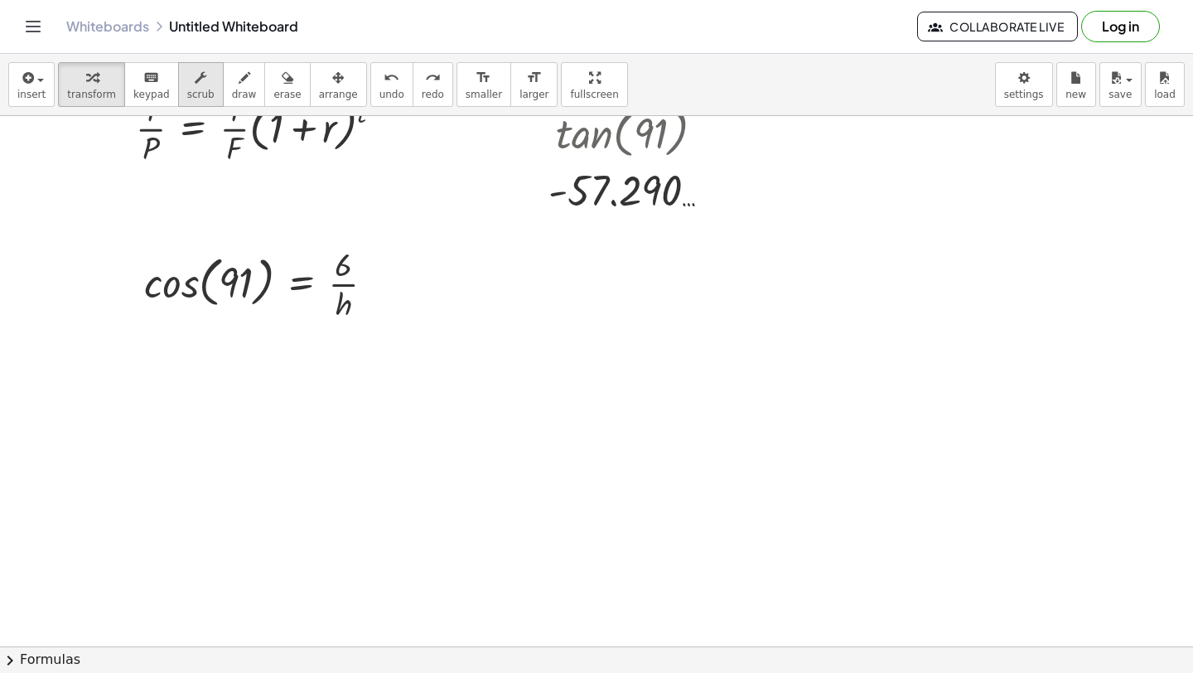
click at [201, 86] on button "scrub" at bounding box center [201, 84] width 46 height 45
click at [345, 249] on div "▲" at bounding box center [343, 248] width 7 height 11
click at [344, 249] on div "▲" at bounding box center [343, 248] width 7 height 11
click at [342, 250] on div "▲" at bounding box center [343, 248] width 7 height 11
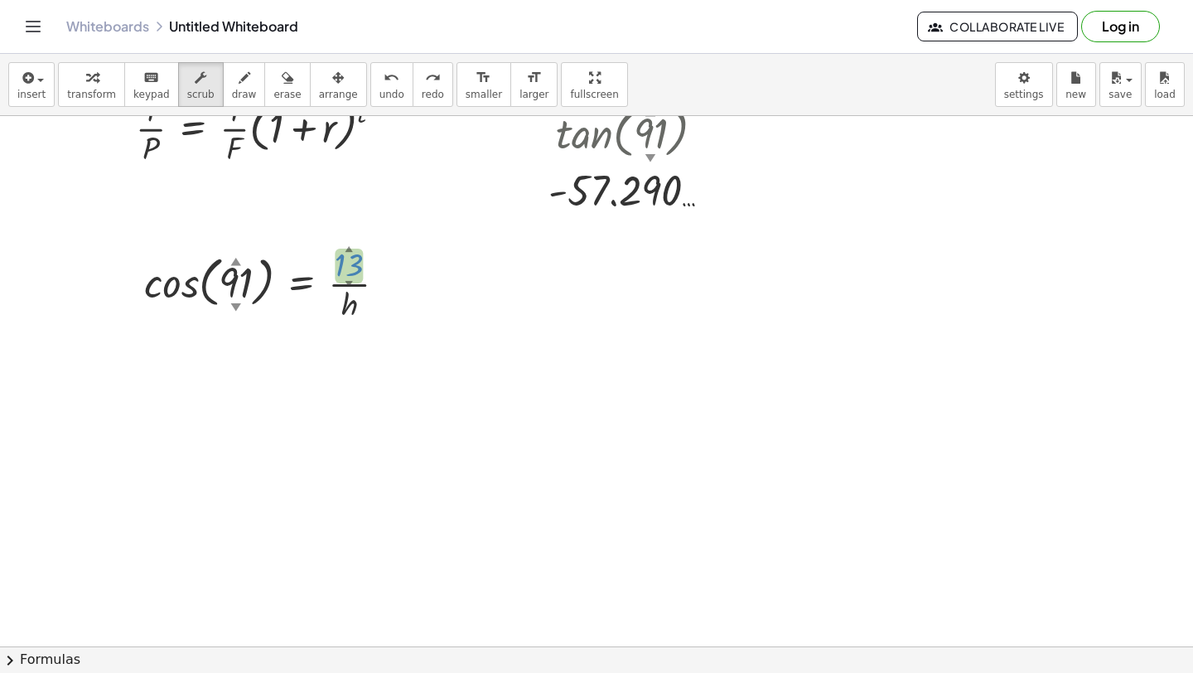
drag, startPoint x: 343, startPoint y: 261, endPoint x: 343, endPoint y: 210, distance: 50.5
click at [86, 84] on icon "button" at bounding box center [92, 78] width 12 height 20
click at [162, 285] on div at bounding box center [272, 282] width 272 height 83
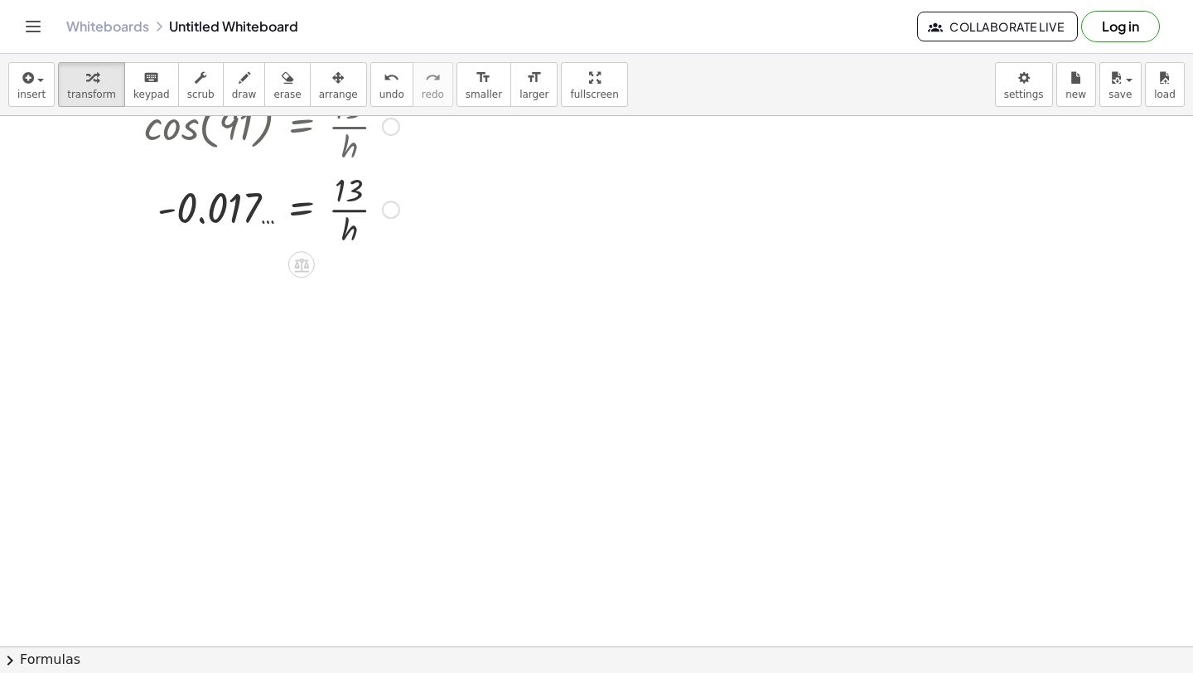
scroll to position [4000, 0]
drag, startPoint x: 350, startPoint y: 182, endPoint x: 273, endPoint y: 193, distance: 77.0
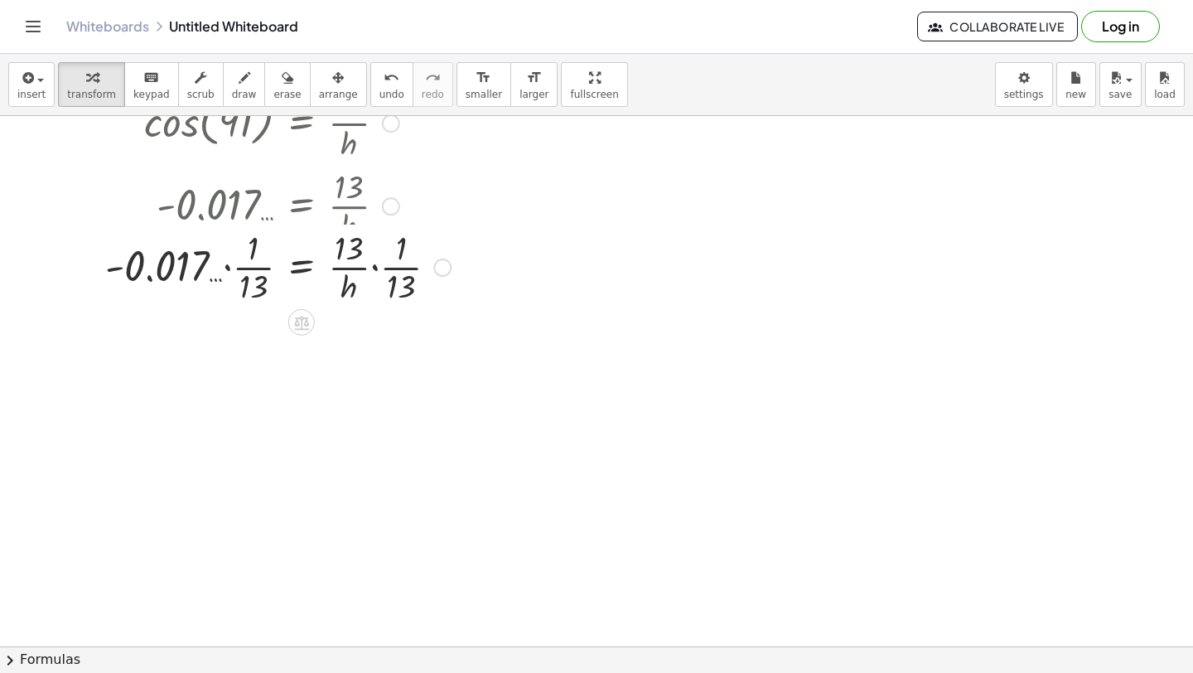
click at [242, 220] on div at bounding box center [278, 204] width 362 height 83
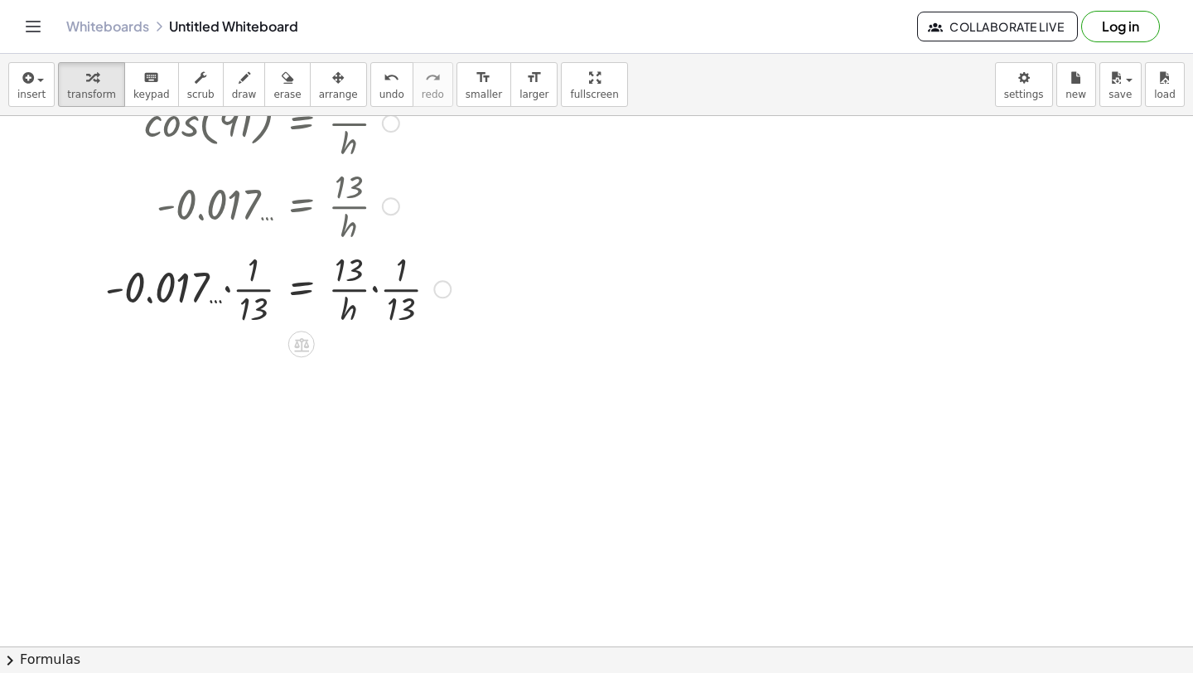
click at [227, 283] on div at bounding box center [278, 287] width 362 height 83
click at [215, 289] on div at bounding box center [297, 287] width 323 height 83
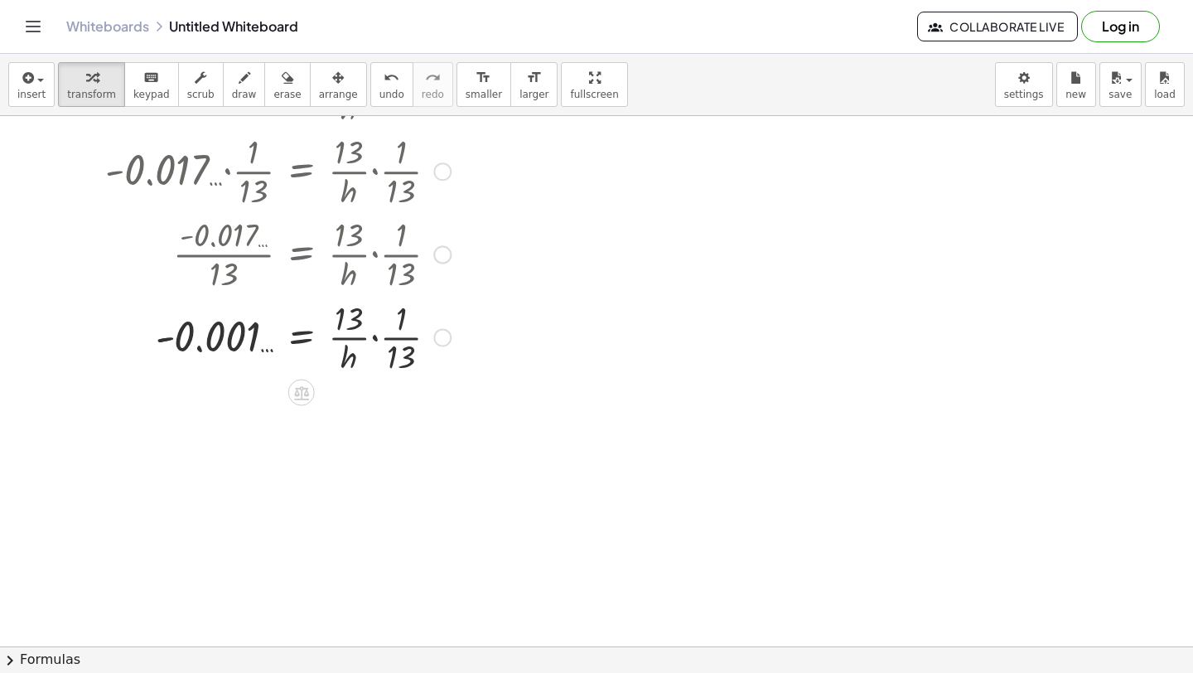
scroll to position [4125, 0]
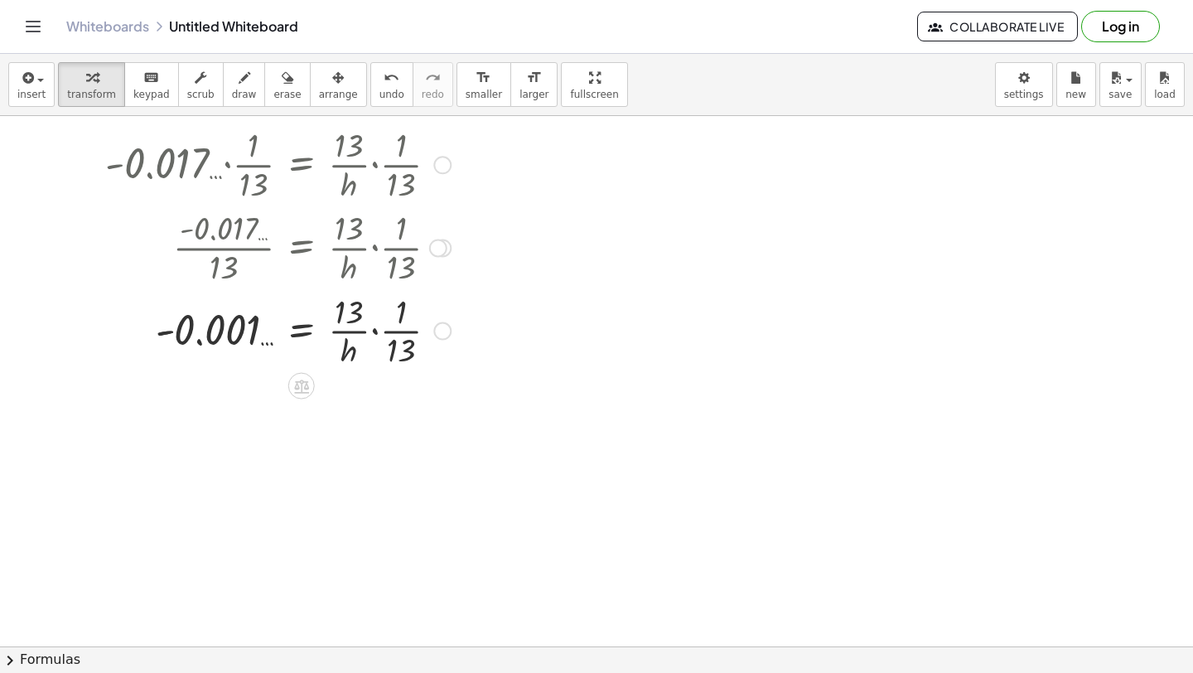
click at [370, 337] on div at bounding box center [278, 329] width 362 height 83
click at [369, 333] on div at bounding box center [278, 329] width 362 height 83
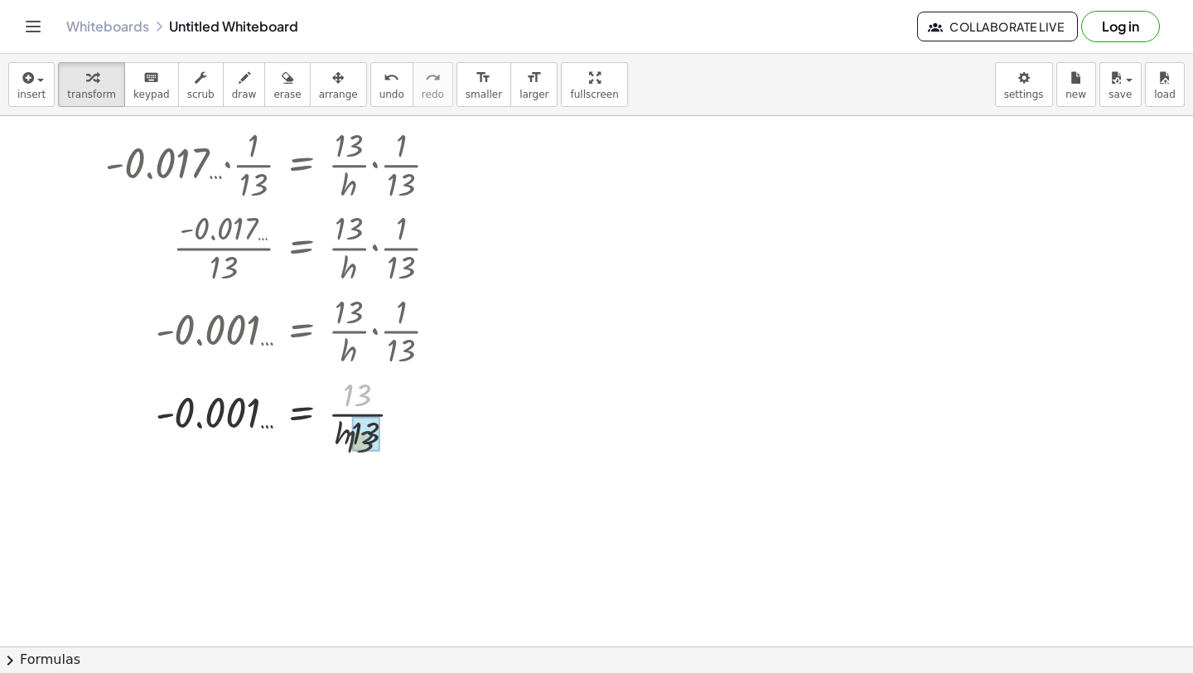
drag, startPoint x: 350, startPoint y: 394, endPoint x: 354, endPoint y: 445, distance: 50.7
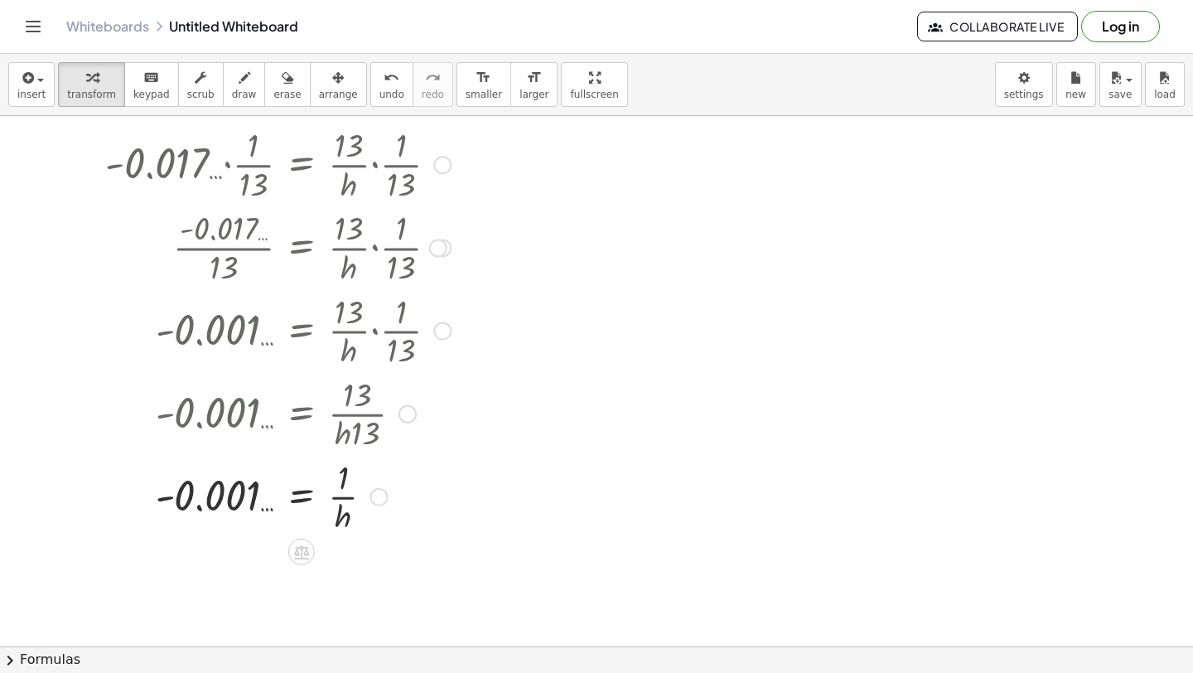
click at [339, 490] on div at bounding box center [278, 495] width 362 height 83
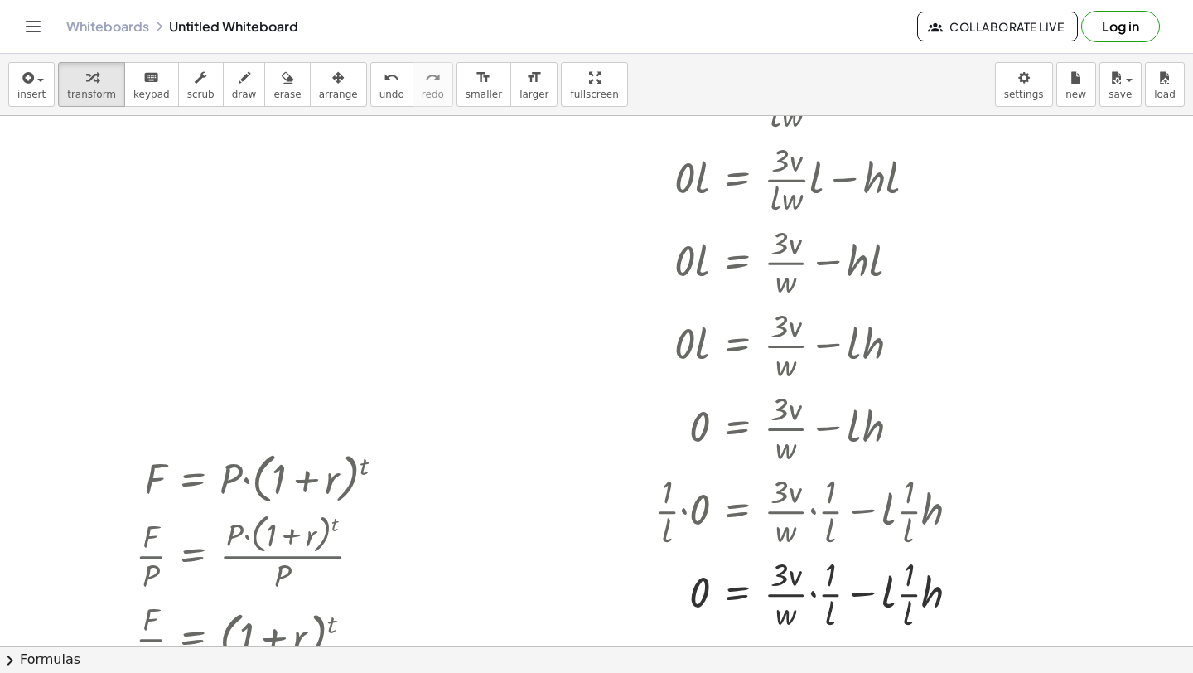
scroll to position [3090, 0]
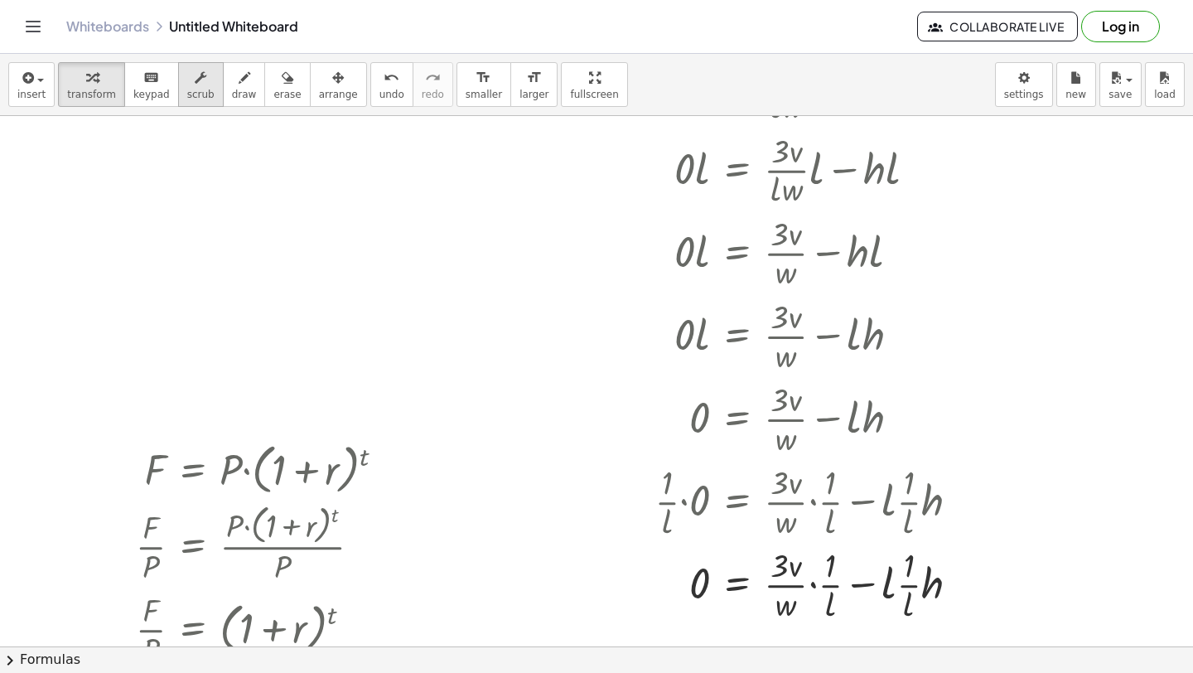
click at [201, 89] on span "scrub" at bounding box center [200, 95] width 27 height 12
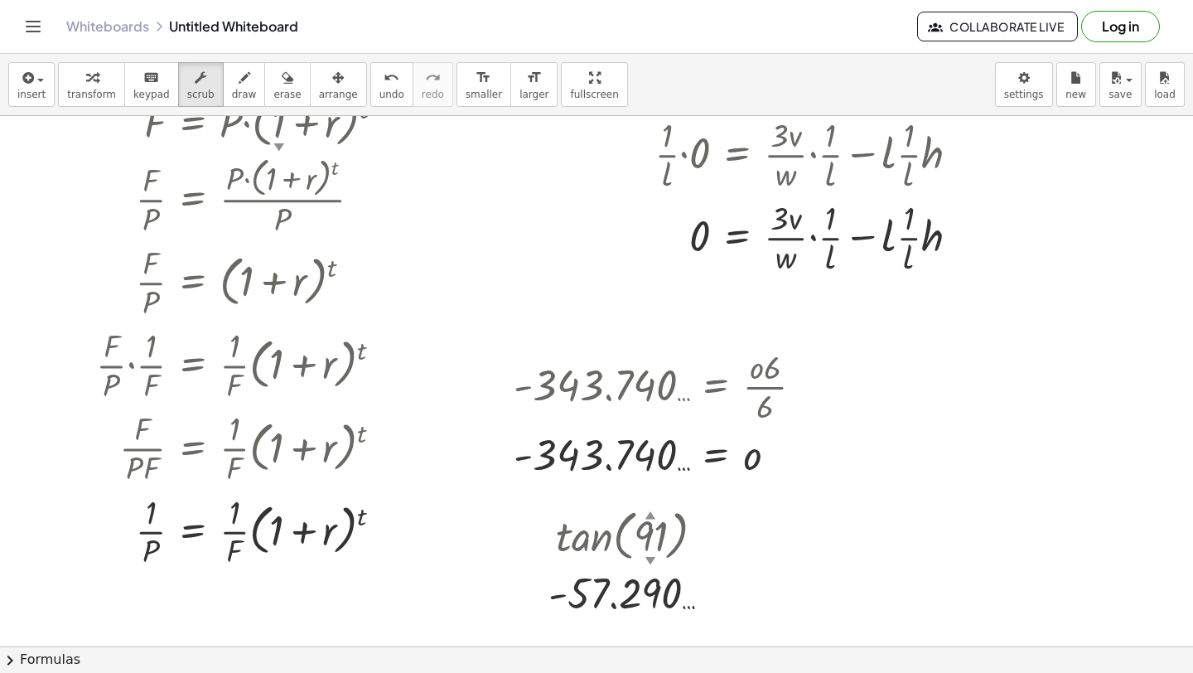
scroll to position [3443, 0]
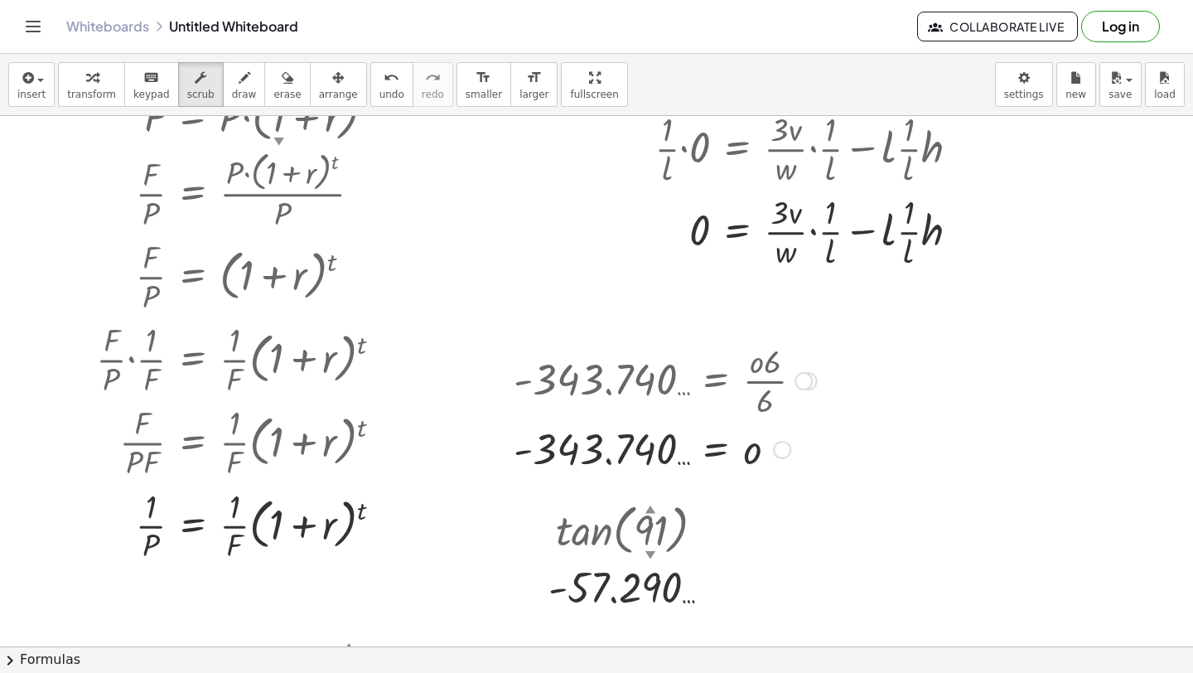
click at [802, 384] on div at bounding box center [804, 381] width 18 height 18
click at [742, 444] on div at bounding box center [665, 448] width 320 height 55
click at [75, 89] on span "transform" at bounding box center [91, 95] width 49 height 12
click at [619, 433] on div at bounding box center [665, 448] width 320 height 55
click at [631, 453] on div at bounding box center [665, 448] width 320 height 55
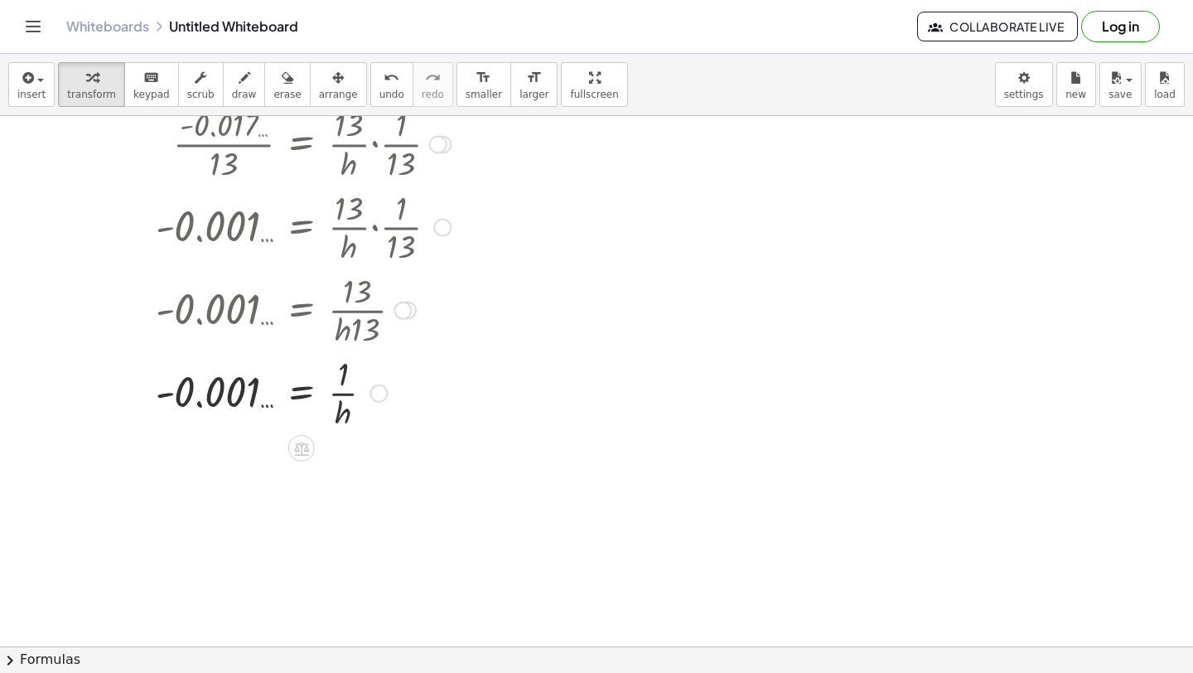
scroll to position [4205, 0]
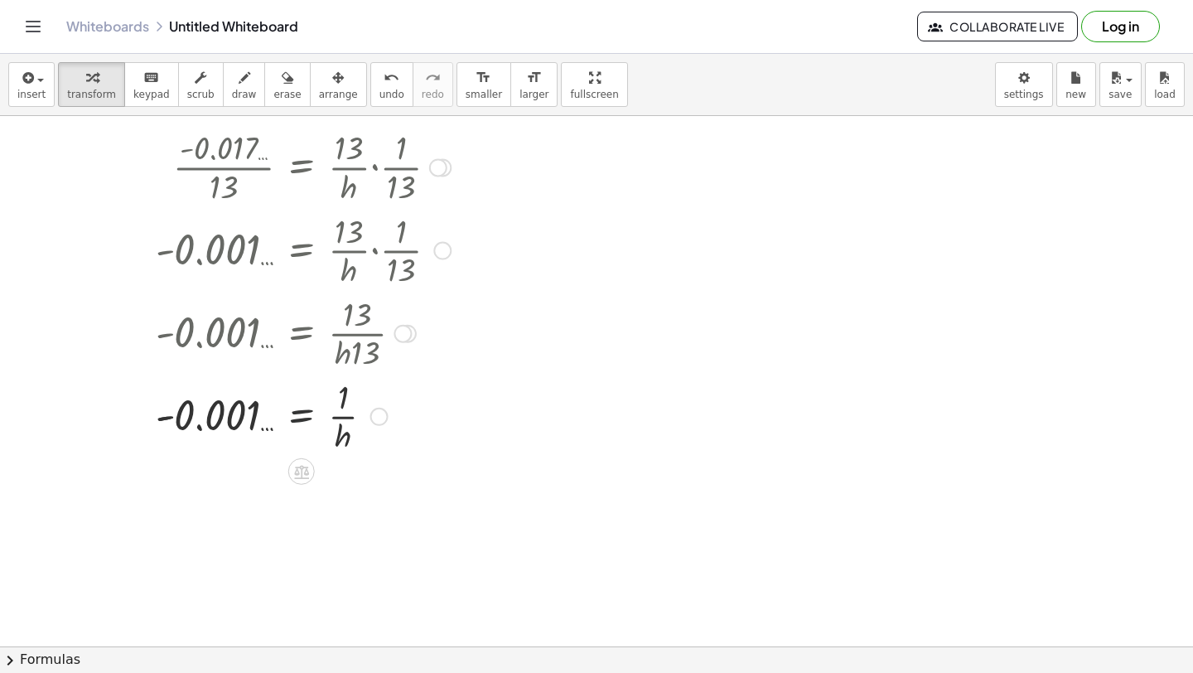
click at [312, 404] on div at bounding box center [278, 415] width 362 height 83
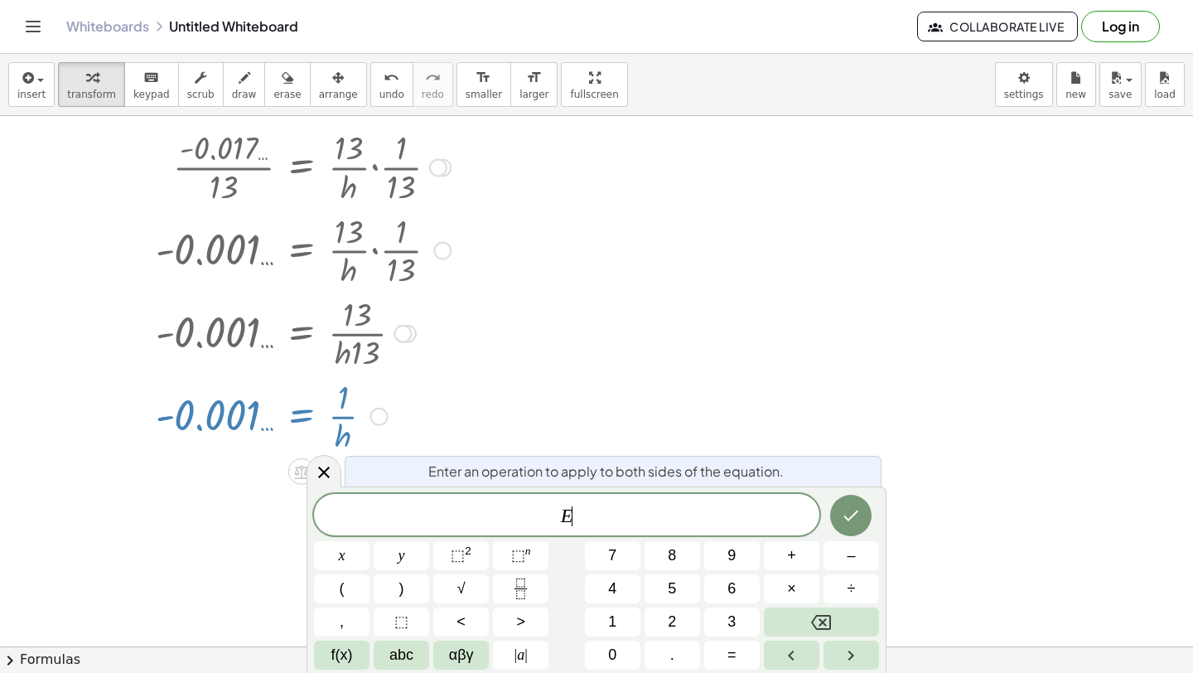
click at [379, 379] on div at bounding box center [278, 415] width 362 height 83
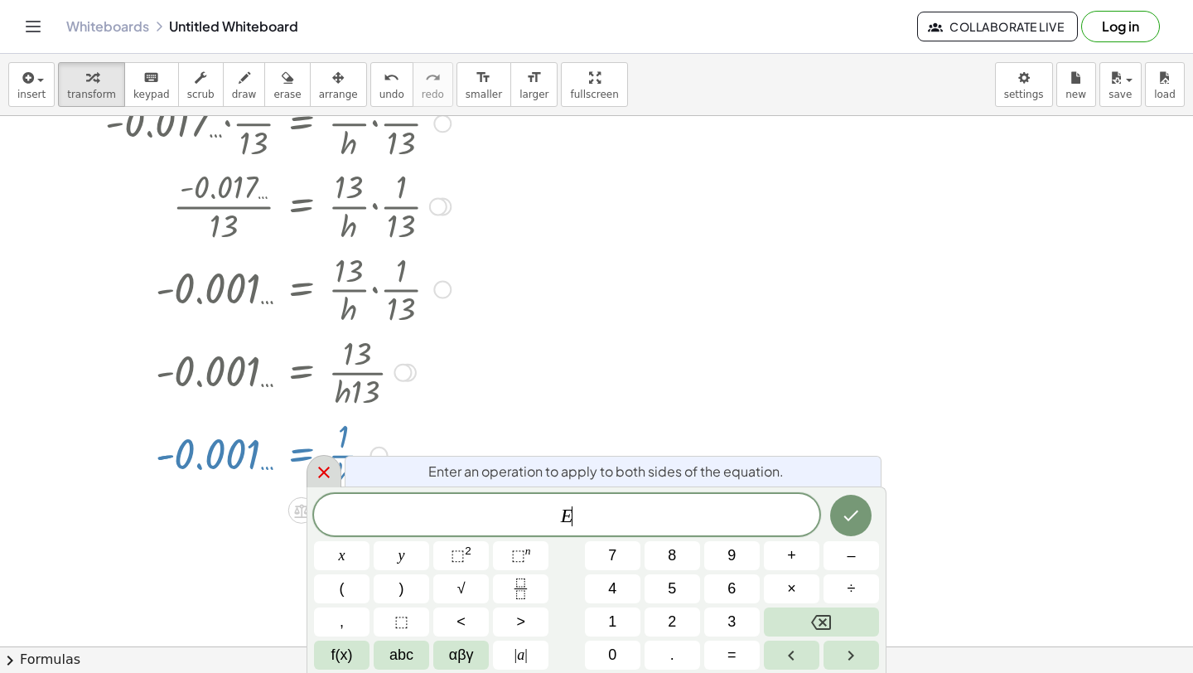
click at [325, 471] on icon at bounding box center [324, 472] width 20 height 20
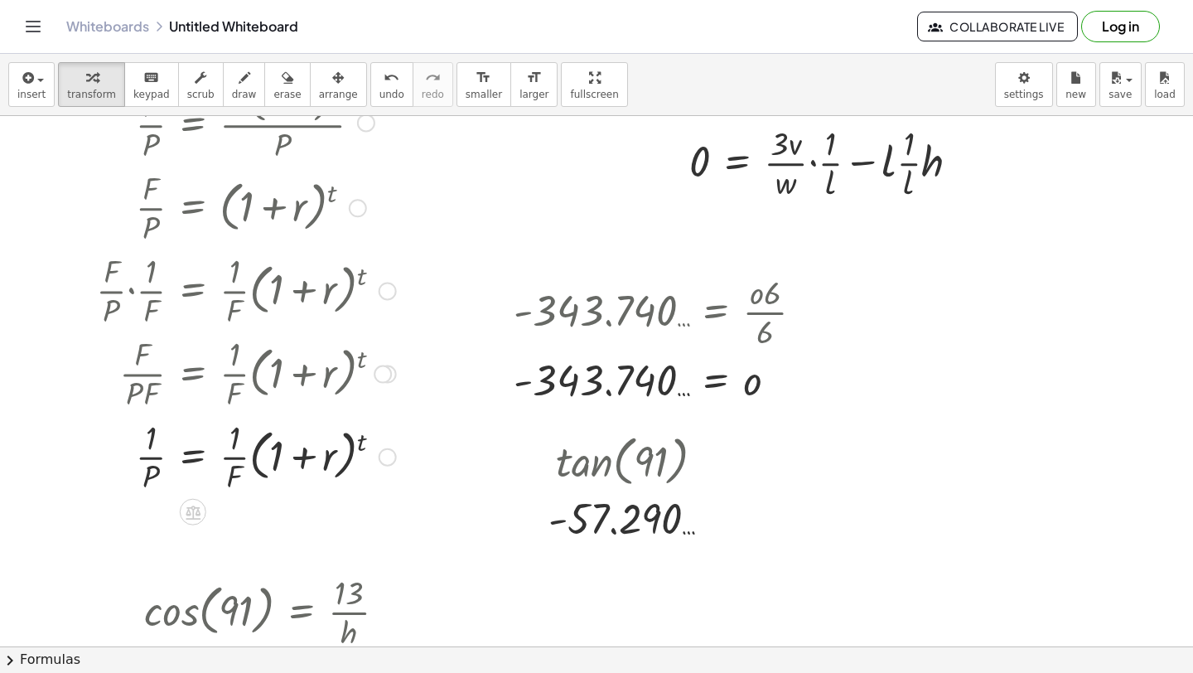
scroll to position [3492, 0]
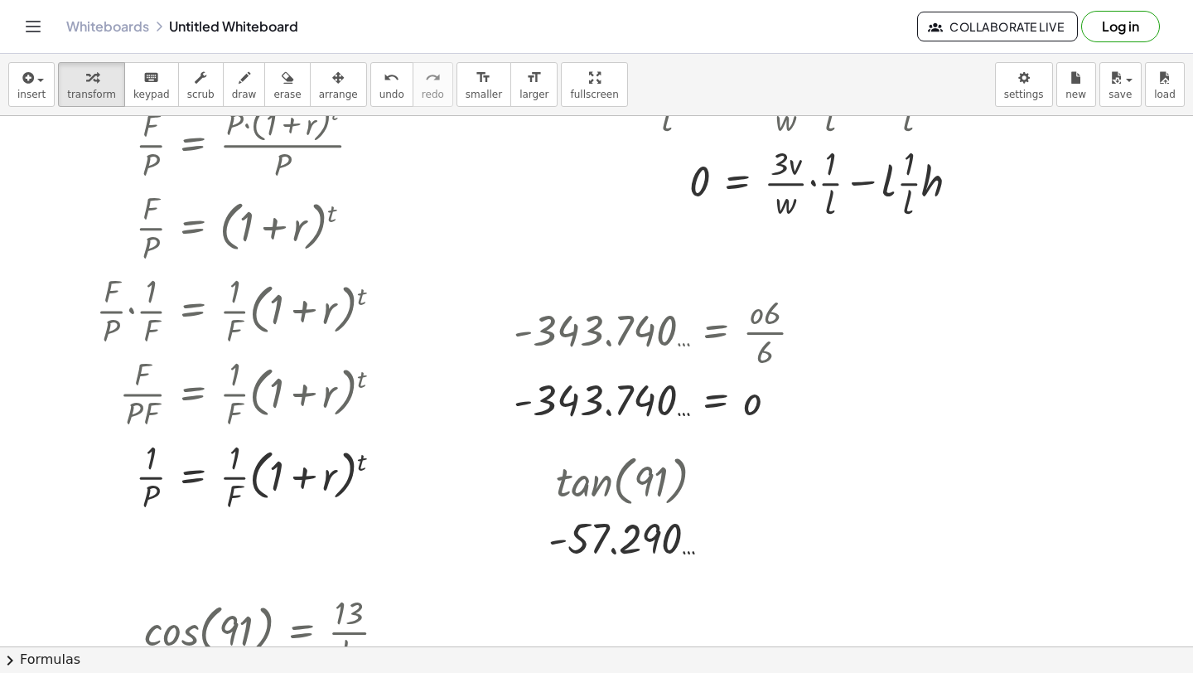
click at [700, 413] on div at bounding box center [665, 399] width 320 height 55
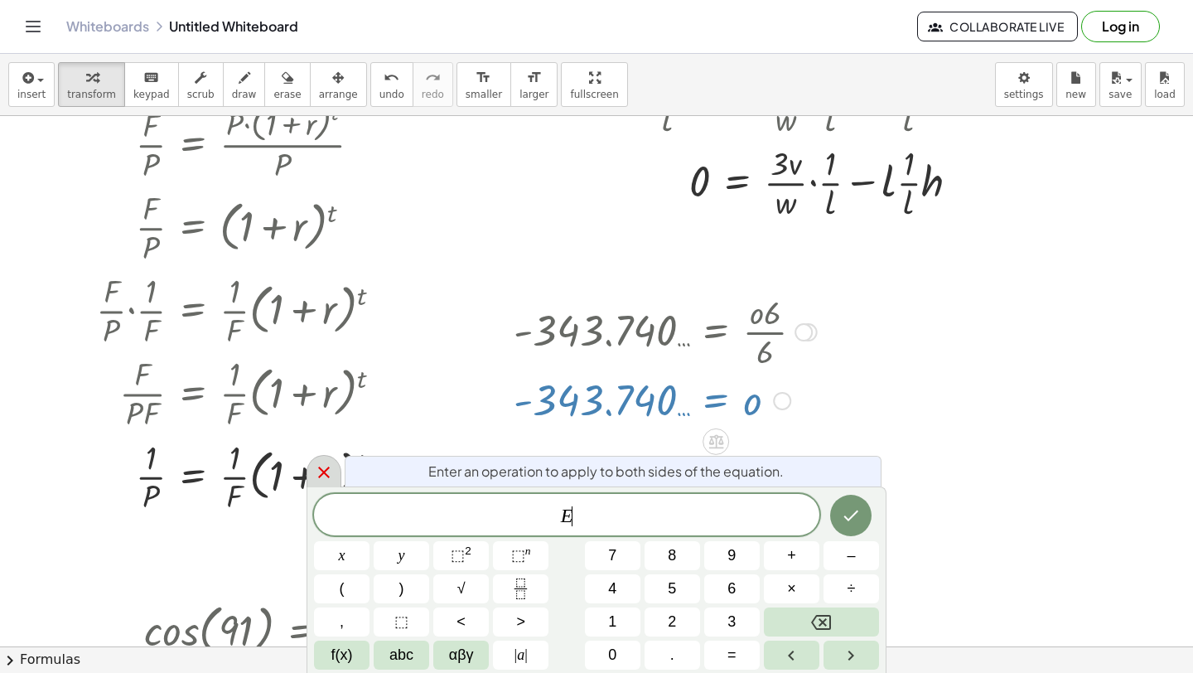
click at [317, 479] on icon at bounding box center [324, 472] width 20 height 20
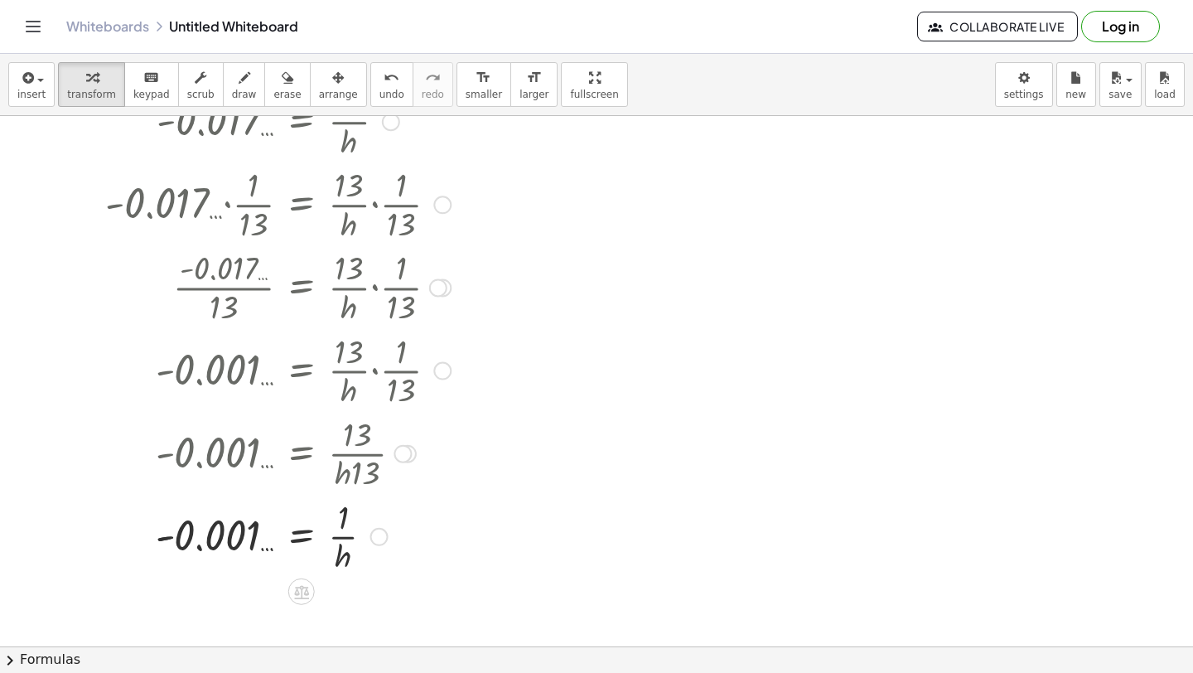
scroll to position [4082, 0]
click at [9, 96] on button "insert" at bounding box center [31, 84] width 46 height 45
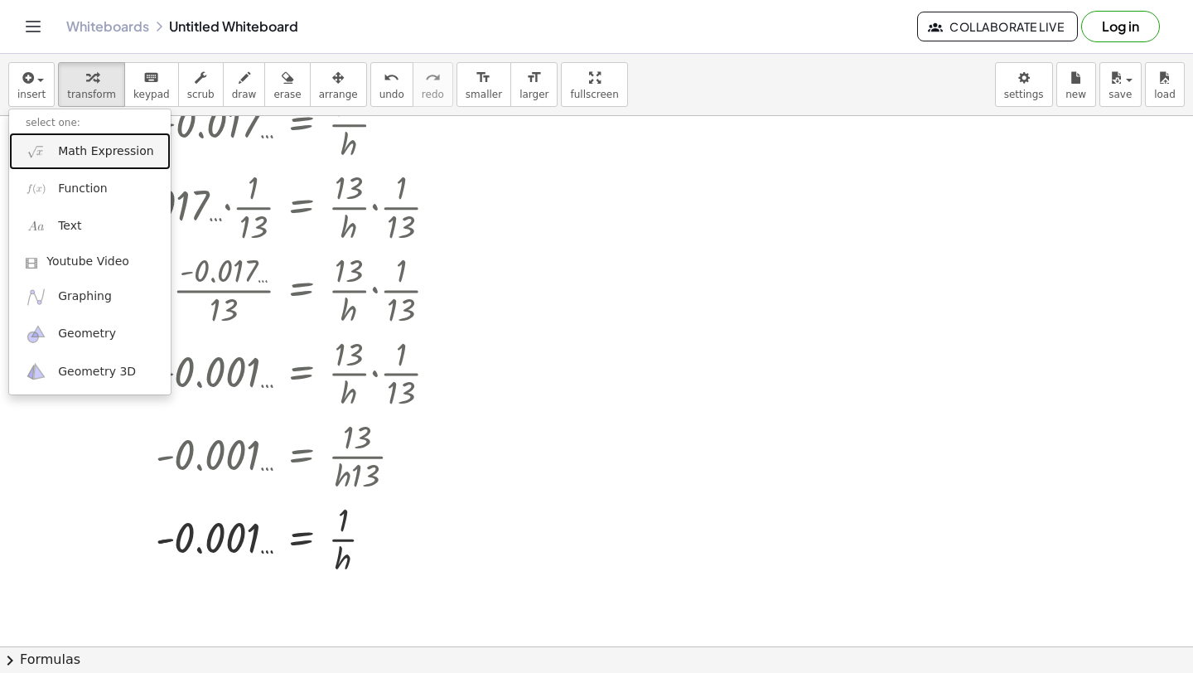
click at [65, 147] on span "Math Expression" at bounding box center [105, 151] width 95 height 17
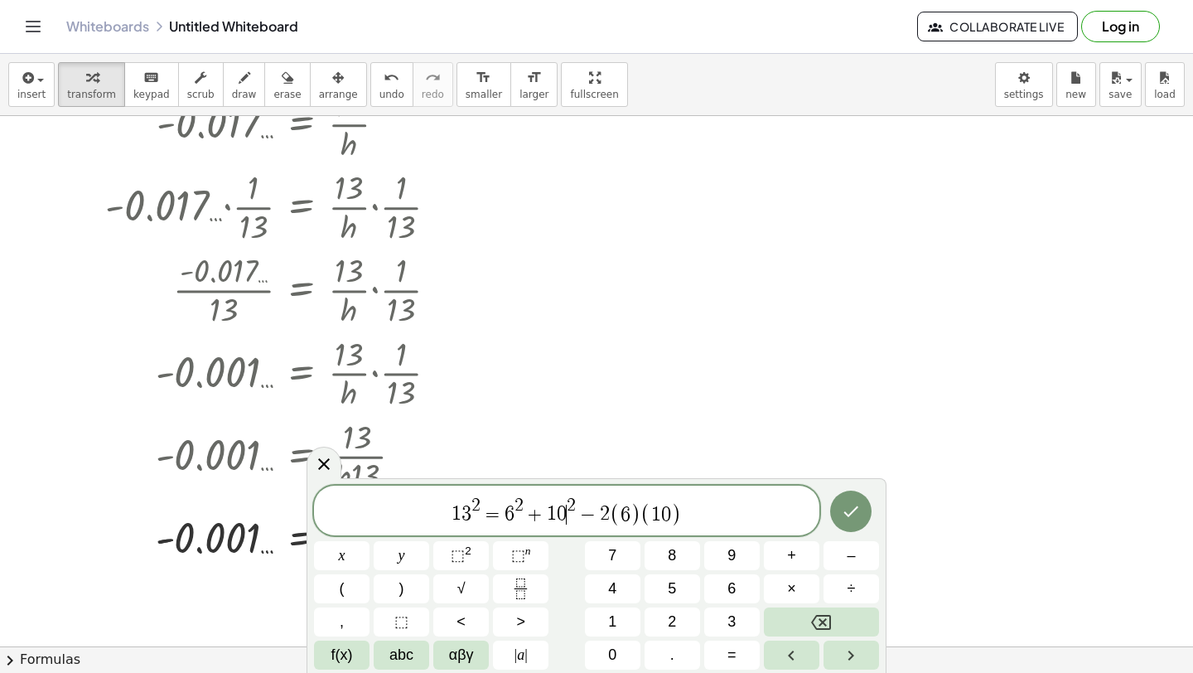
click at [565, 512] on span "0" at bounding box center [562, 515] width 10 height 20
click at [505, 514] on span "6" at bounding box center [510, 515] width 10 height 20
click at [515, 517] on span "​ 6 2 + 1 0" at bounding box center [536, 510] width 63 height 27
click at [497, 510] on span "(" at bounding box center [499, 512] width 11 height 24
click at [578, 513] on span "2" at bounding box center [582, 505] width 9 height 18
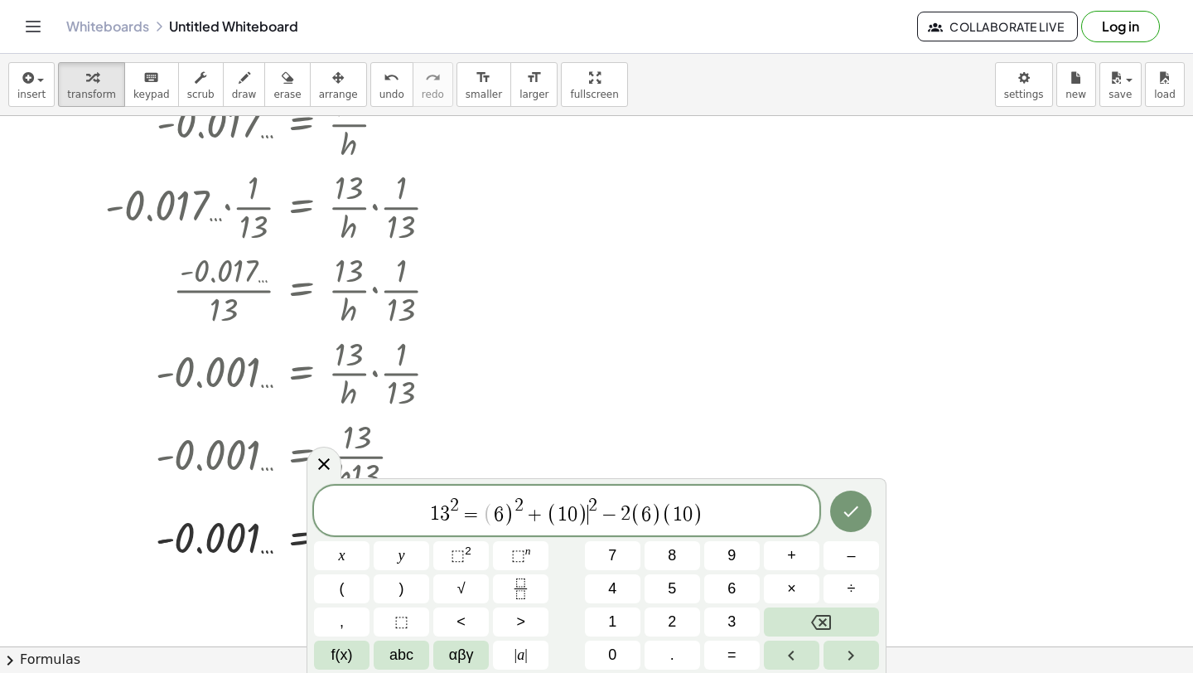
click at [489, 520] on span "(" at bounding box center [488, 514] width 11 height 24
click at [451, 517] on span "1 3 2 = ( ​ 6 ) 2 + ( 1 0 ) 2 − 2 ( 6 ) ( 1 0 )" at bounding box center [566, 511] width 505 height 32
click at [433, 518] on span "1" at bounding box center [435, 515] width 10 height 20
click at [500, 515] on span "(" at bounding box center [499, 514] width 11 height 24
click at [727, 515] on span "( 1 3 ) 2 = ( ​ 6 ) 2 + ( 1 0 ) 2 − 2 ( 6 ) ( 1 0 )" at bounding box center [566, 511] width 505 height 32
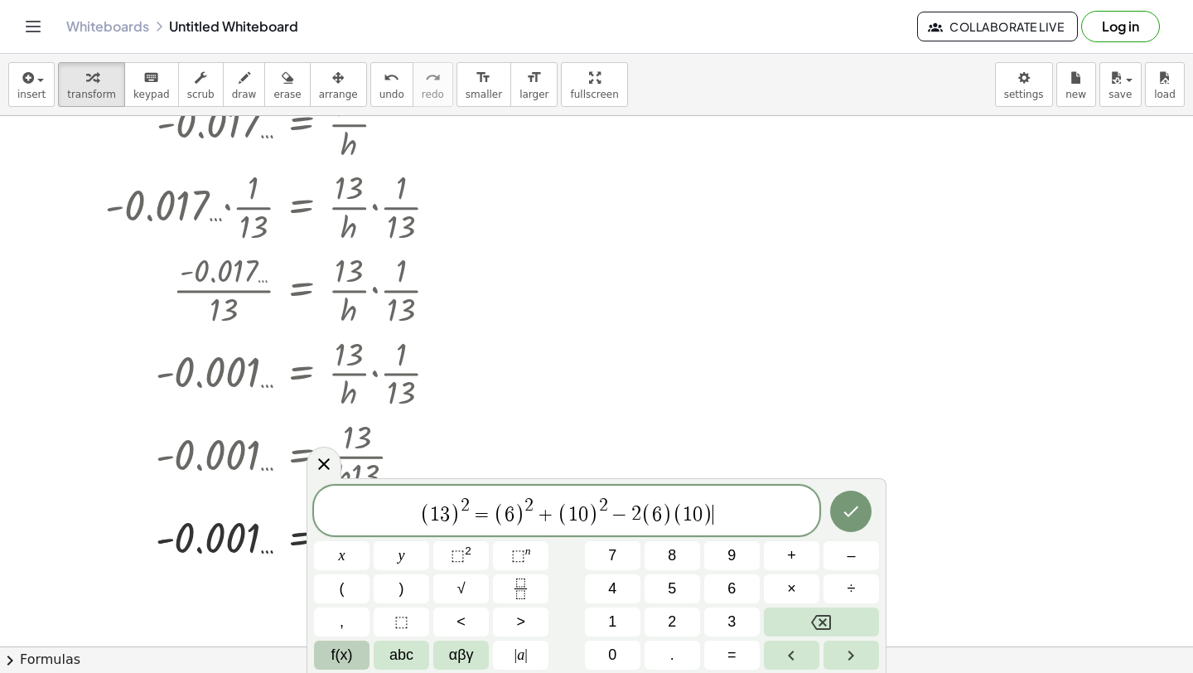
click at [342, 656] on span "f(x)" at bounding box center [342, 655] width 22 height 22
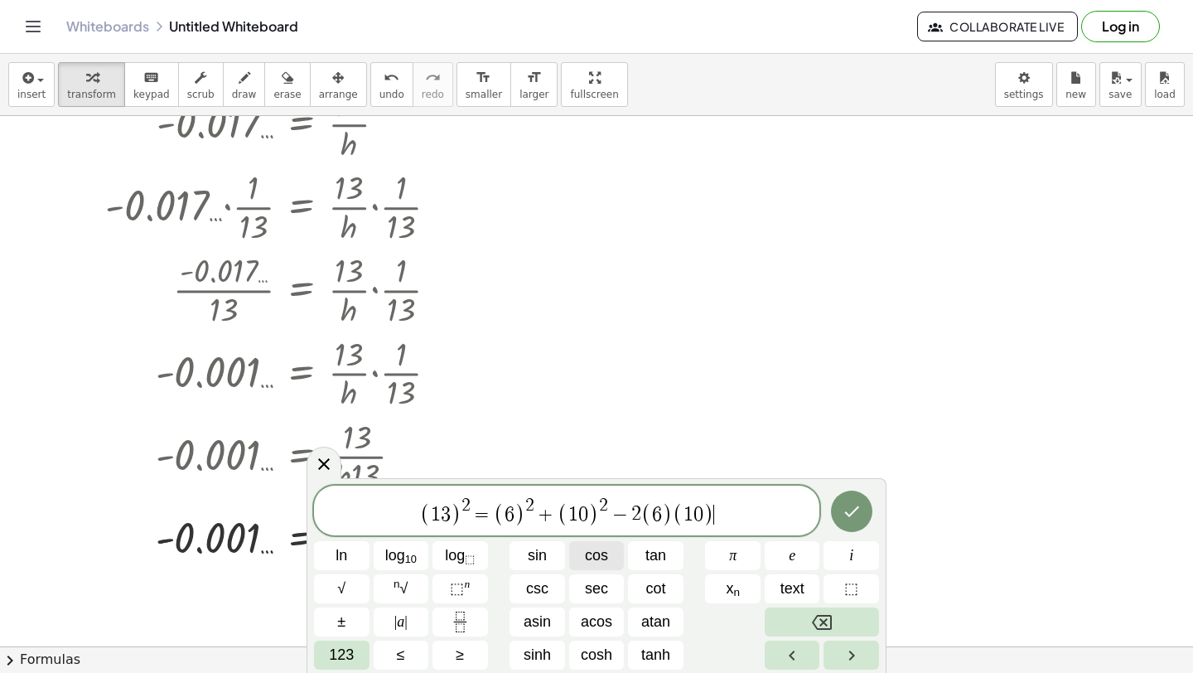
click at [578, 556] on button "cos" at bounding box center [597, 555] width 56 height 29
click at [331, 661] on span "123" at bounding box center [341, 655] width 25 height 22
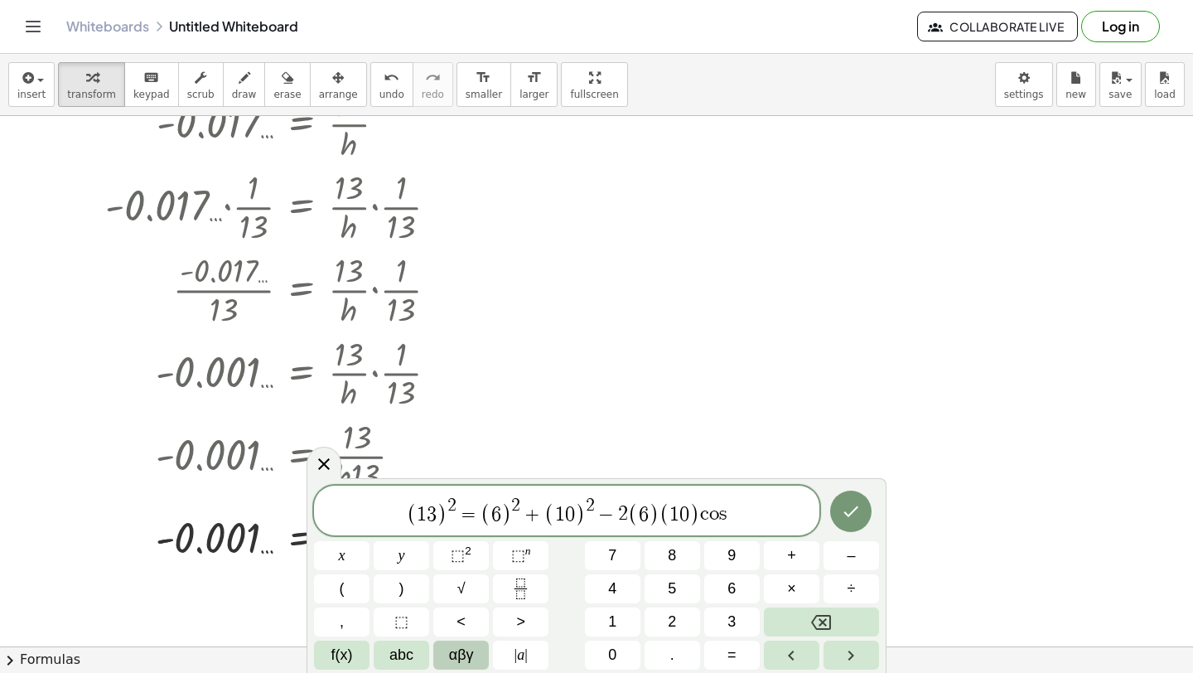
click at [465, 652] on span "αβγ" at bounding box center [461, 655] width 25 height 22
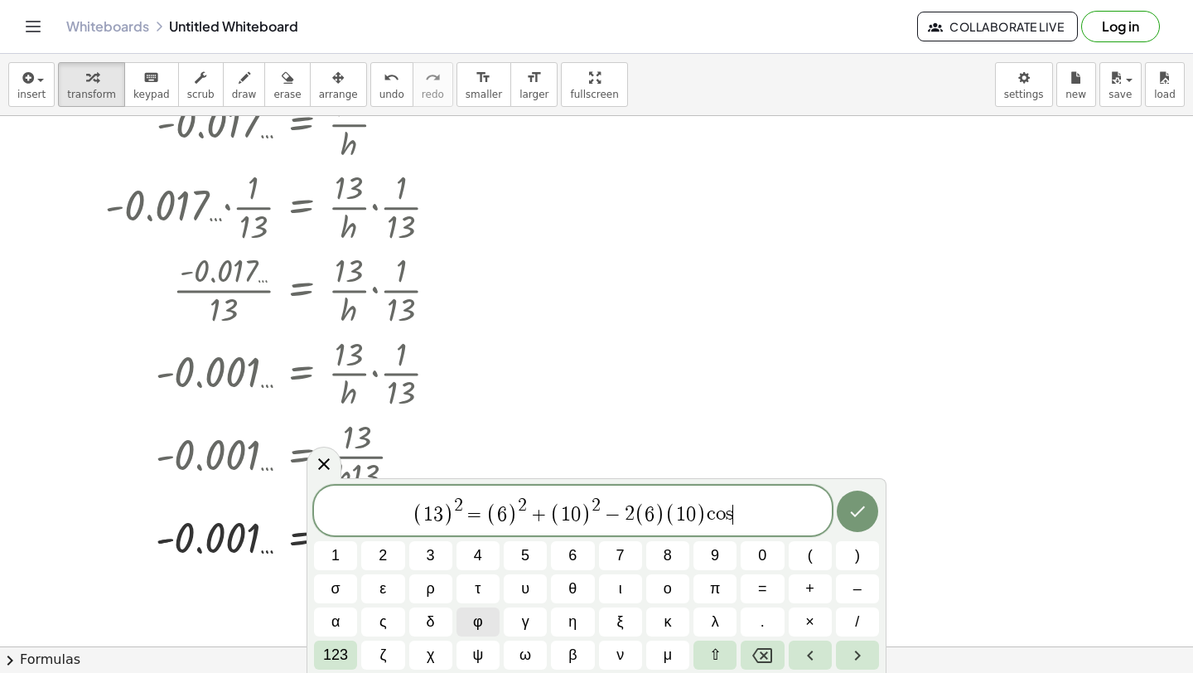
click at [483, 616] on button "φ" at bounding box center [478, 621] width 43 height 29
click at [568, 586] on span "θ" at bounding box center [572, 589] width 8 height 22
click at [860, 522] on button "Done" at bounding box center [857, 511] width 41 height 41
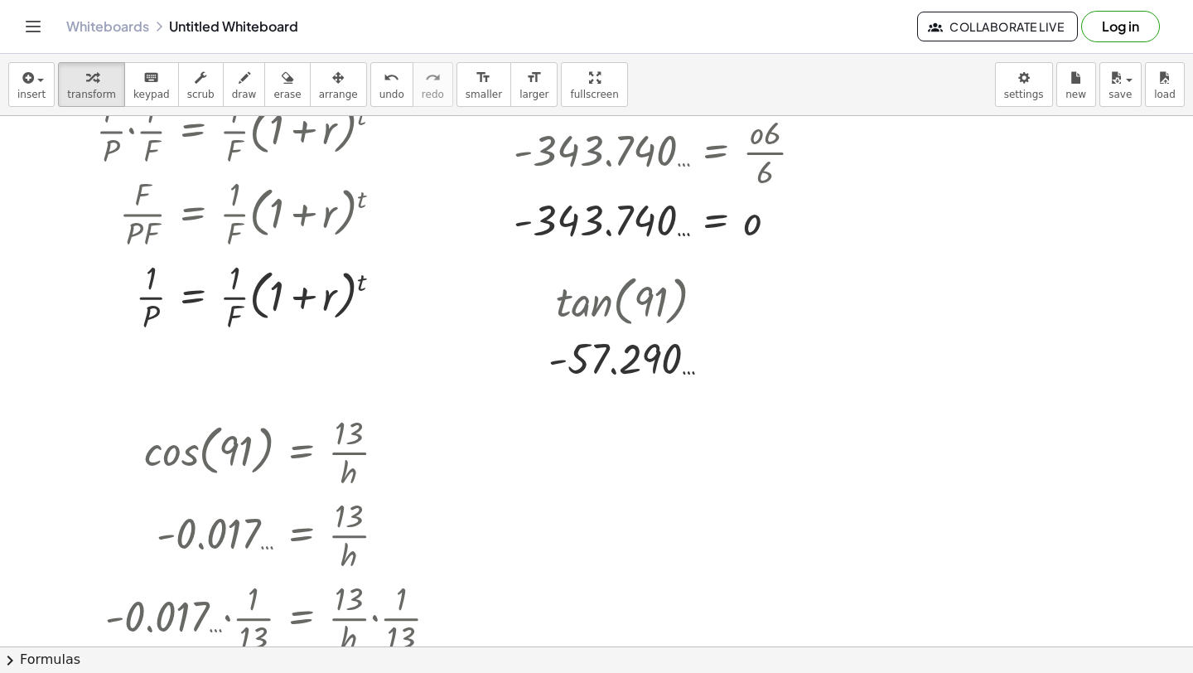
scroll to position [3597, 0]
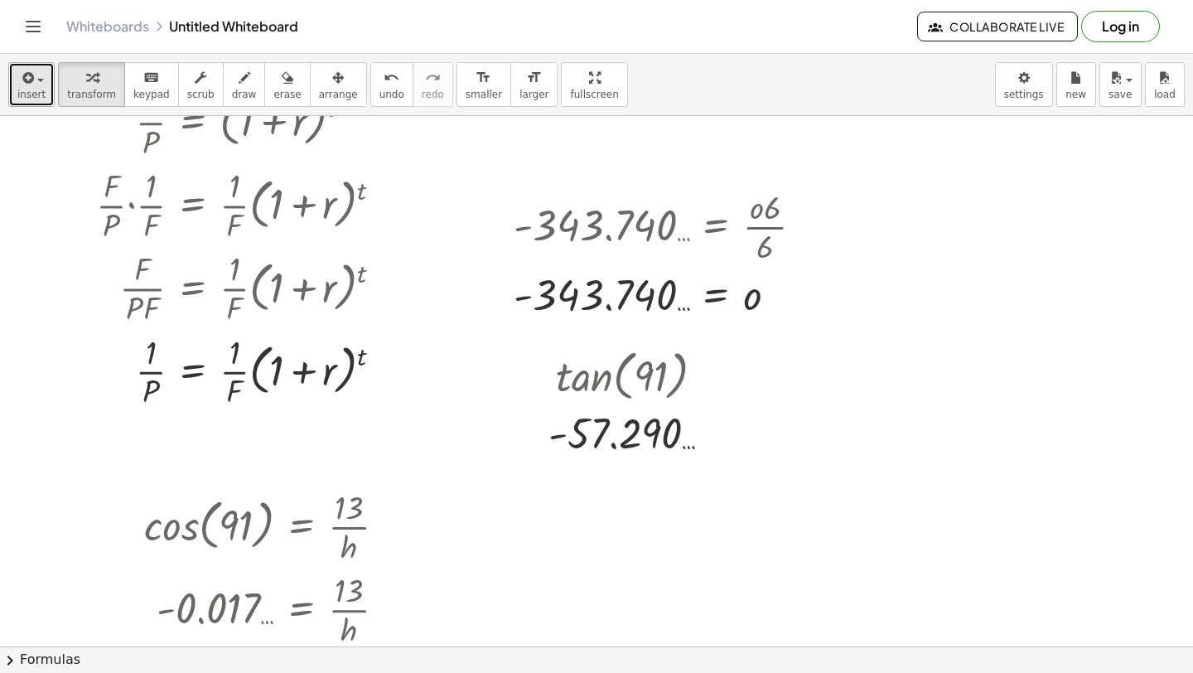
click at [31, 104] on button "insert" at bounding box center [31, 84] width 46 height 45
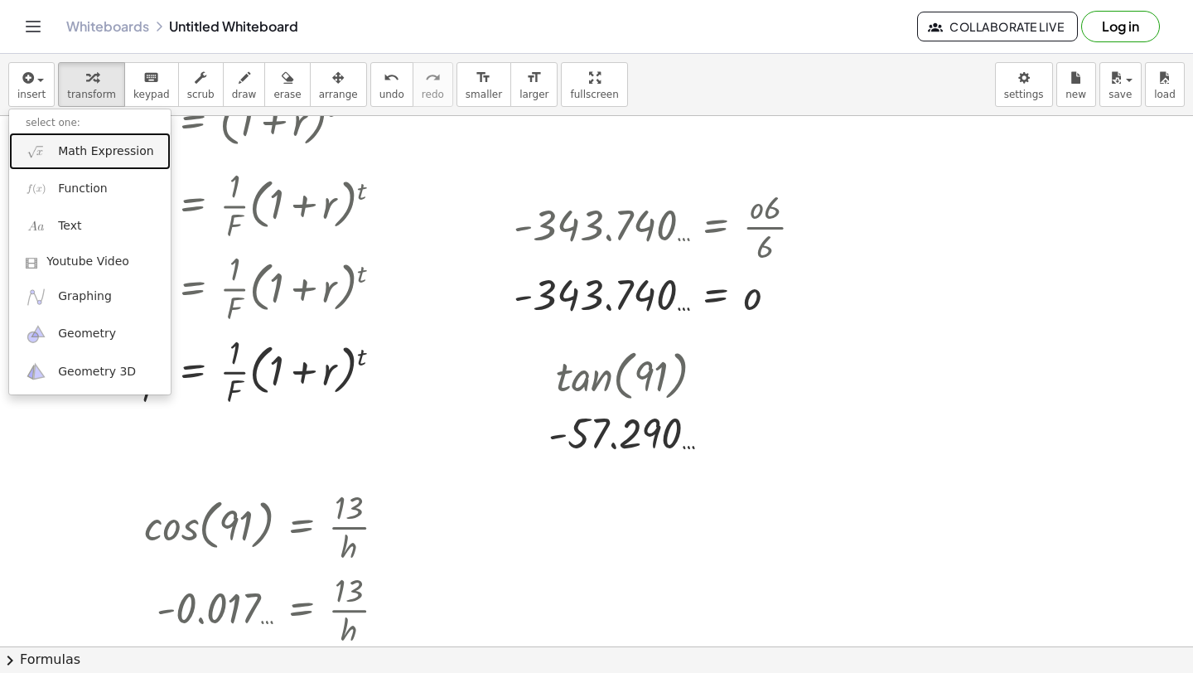
click at [71, 154] on span "Math Expression" at bounding box center [105, 151] width 95 height 17
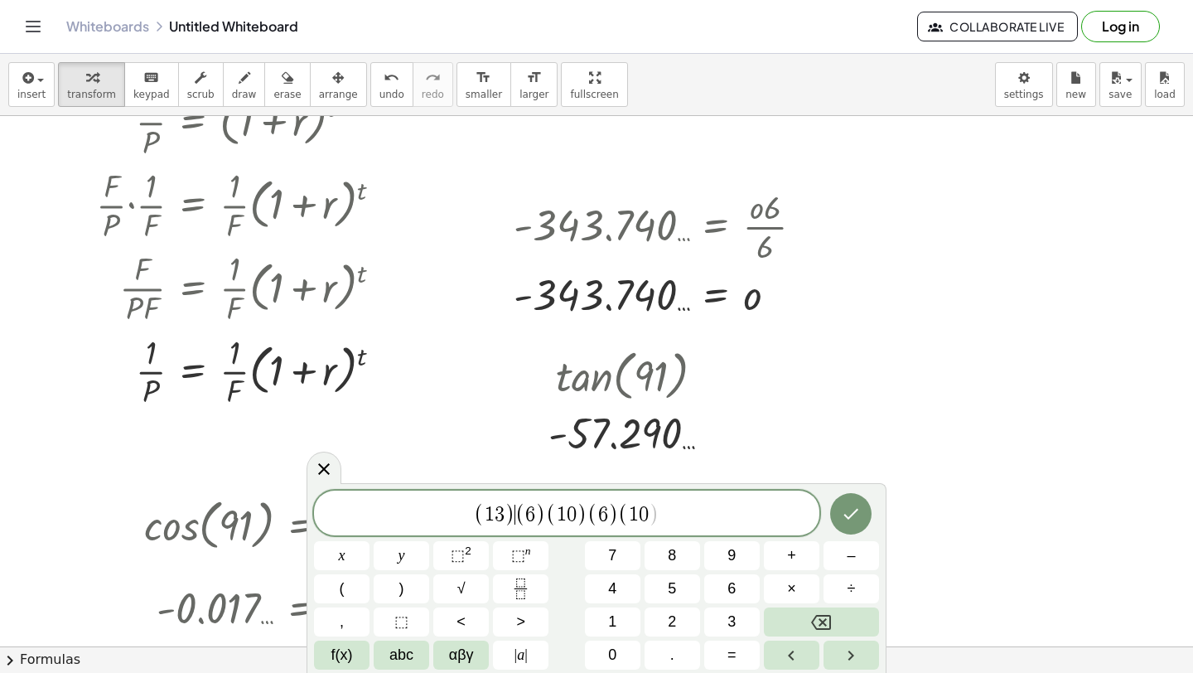
click at [510, 514] on span ")" at bounding box center [510, 514] width 11 height 24
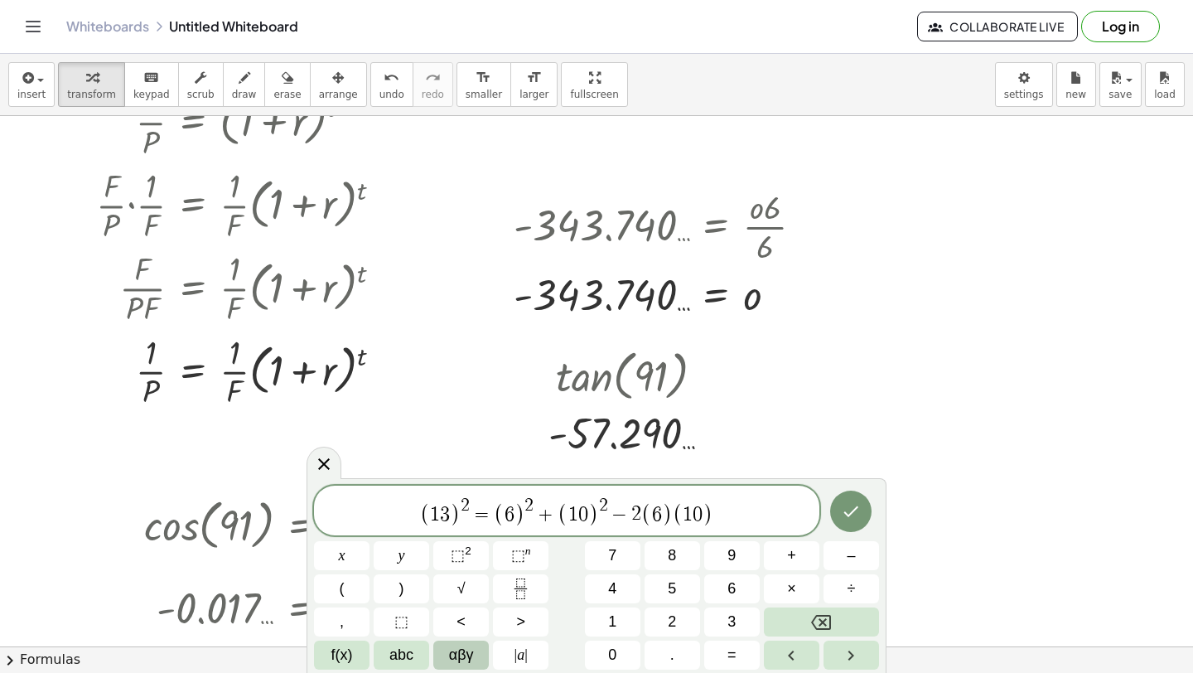
click at [462, 655] on span "αβγ" at bounding box center [461, 655] width 25 height 22
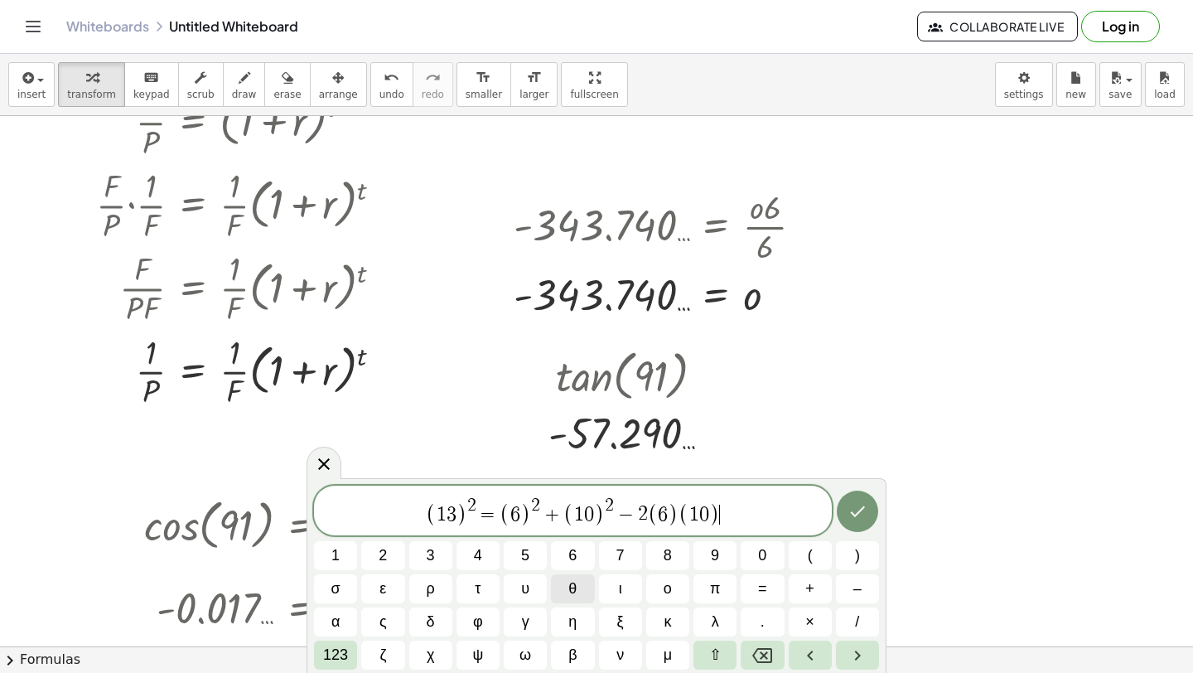
click at [572, 591] on span "θ" at bounding box center [572, 589] width 8 height 22
click at [329, 661] on span "123" at bounding box center [335, 655] width 25 height 22
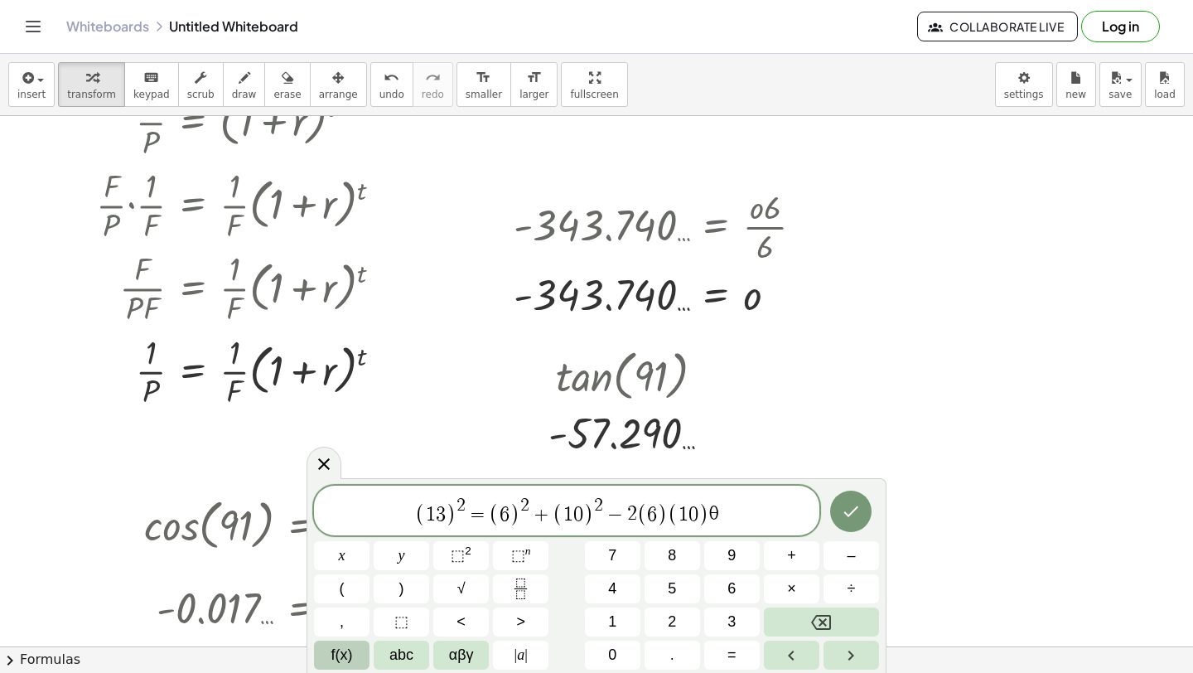
click at [345, 655] on span "f(x)" at bounding box center [342, 655] width 22 height 22
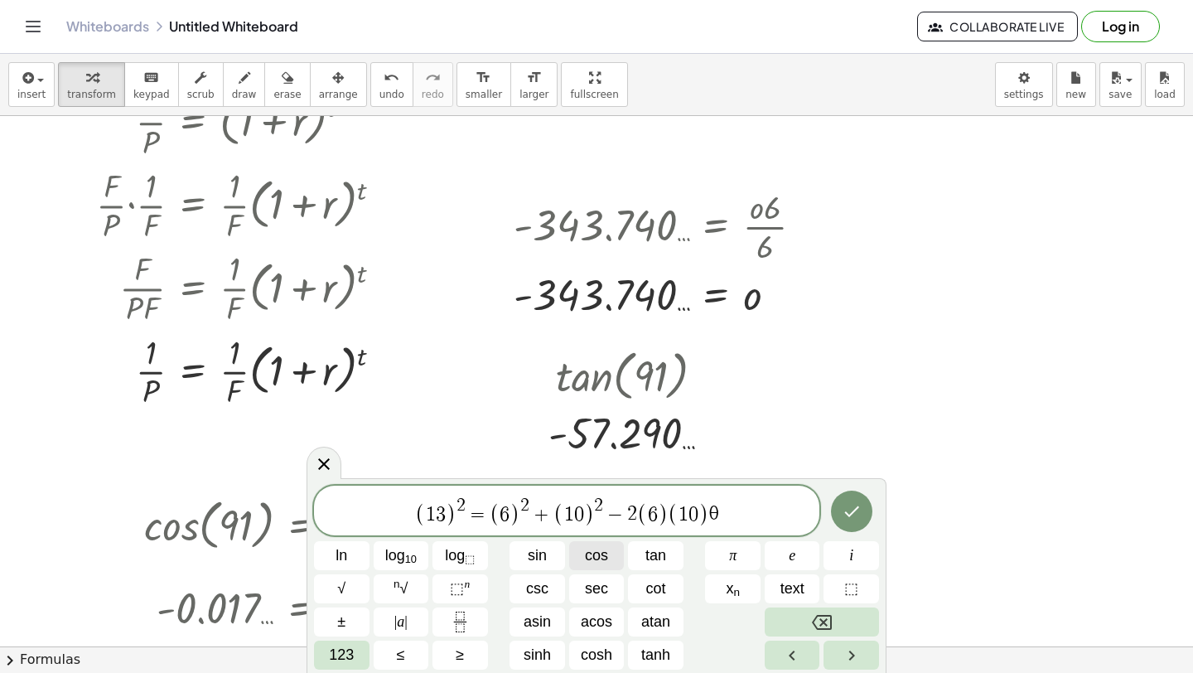
click at [605, 553] on span "cos" at bounding box center [596, 555] width 23 height 22
click at [705, 514] on var "c" at bounding box center [709, 515] width 13 height 20
click at [354, 654] on span "123" at bounding box center [341, 655] width 25 height 22
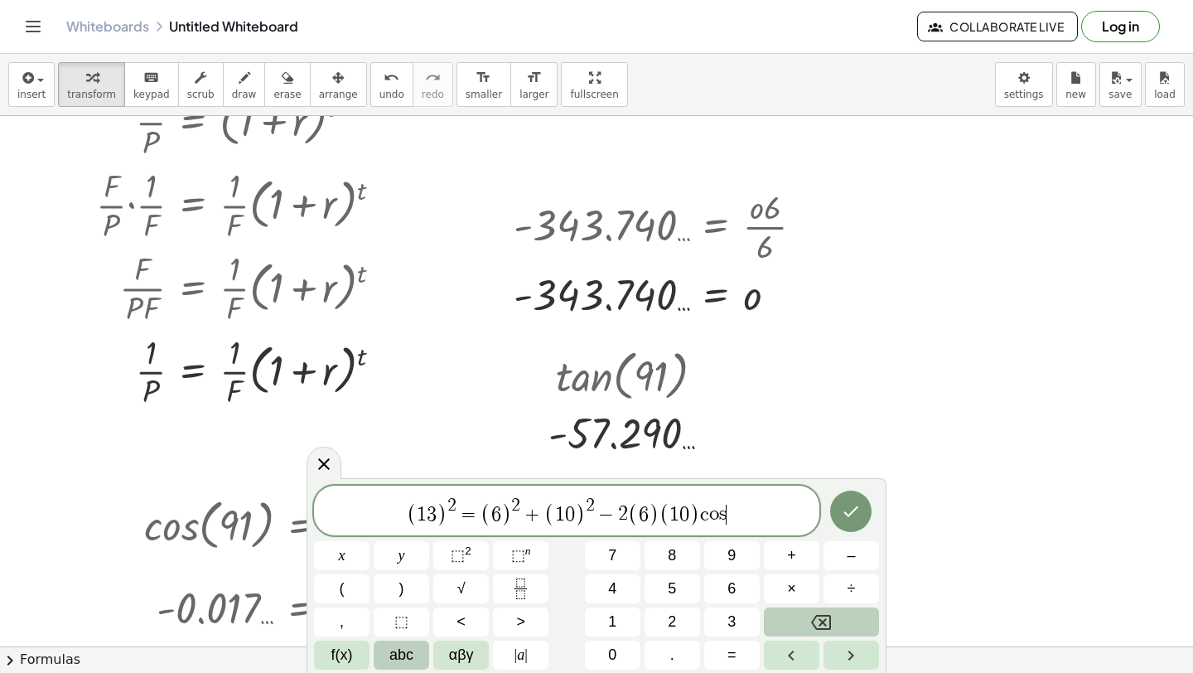
click at [425, 654] on button "abc" at bounding box center [402, 654] width 56 height 29
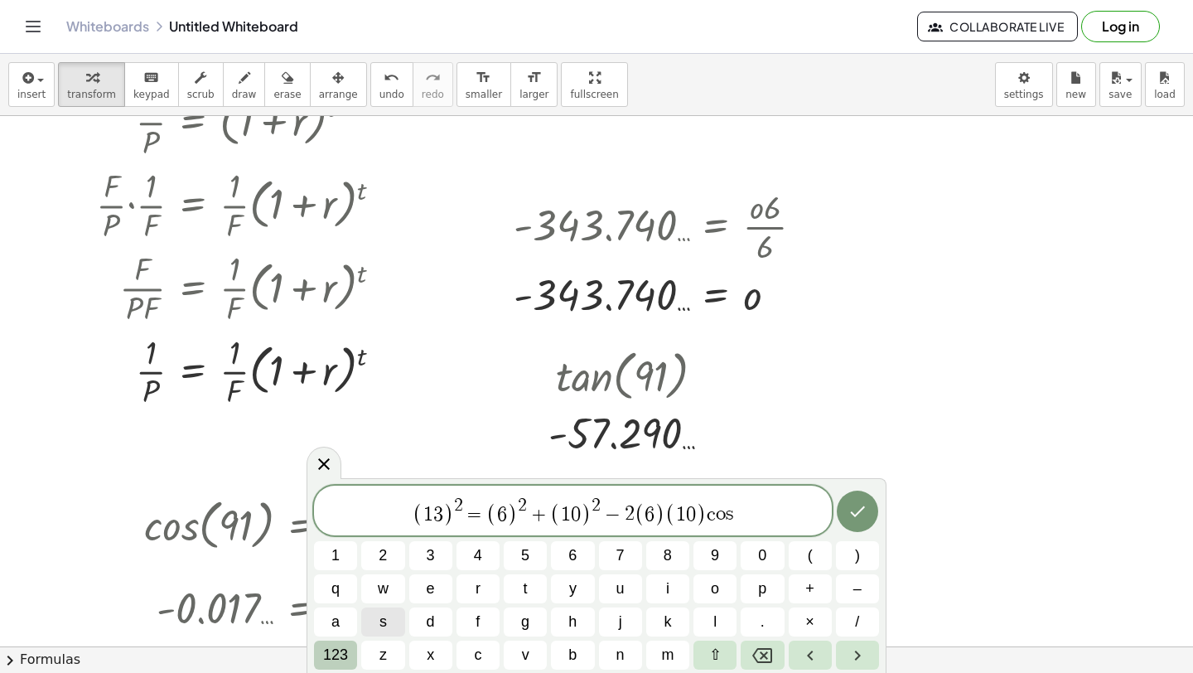
click at [344, 656] on span "123" at bounding box center [335, 655] width 25 height 22
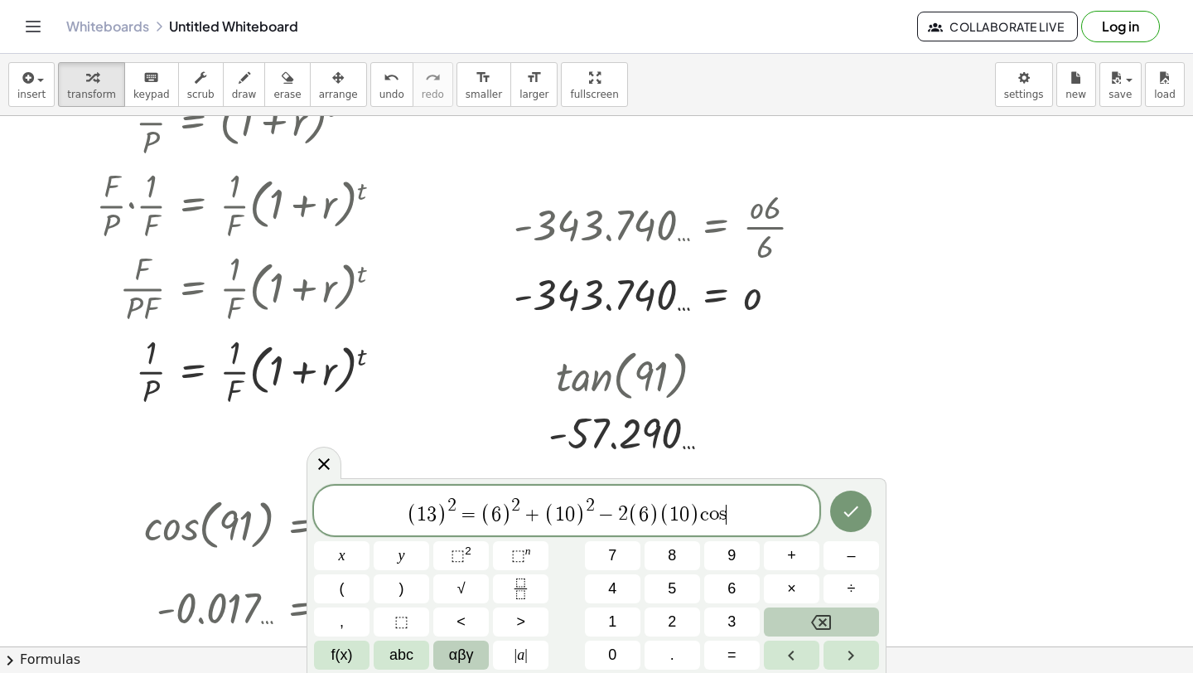
click at [442, 656] on button "αβγ" at bounding box center [461, 654] width 56 height 29
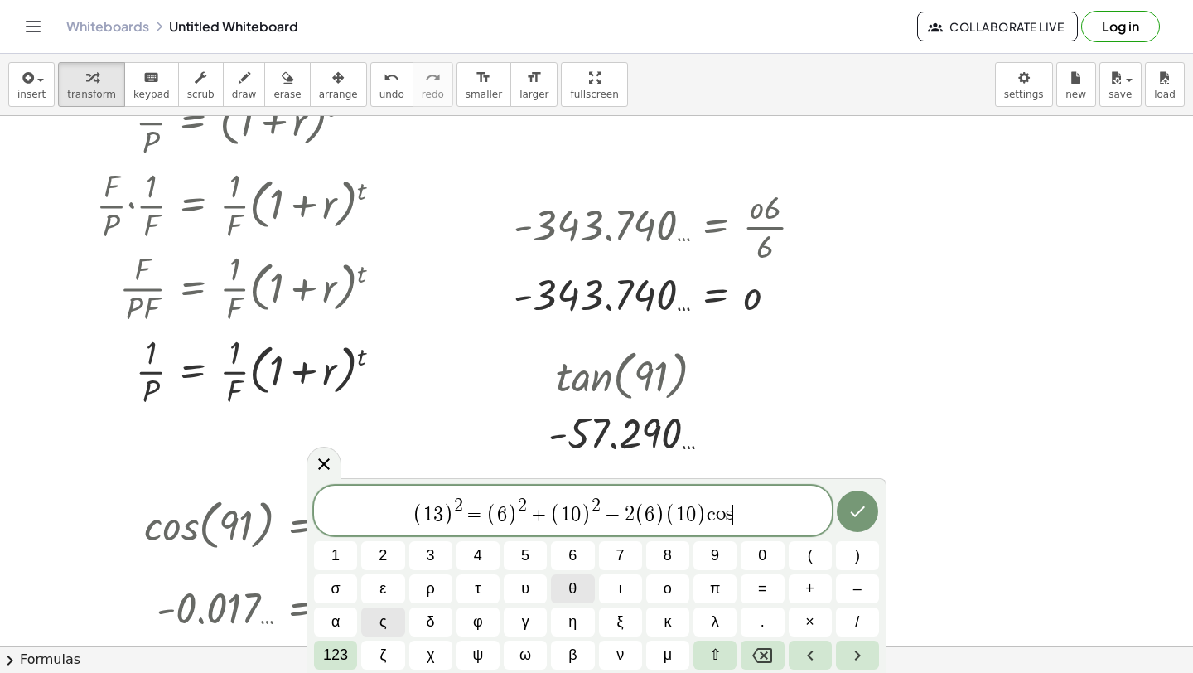
click at [577, 584] on button "θ" at bounding box center [572, 588] width 43 height 29
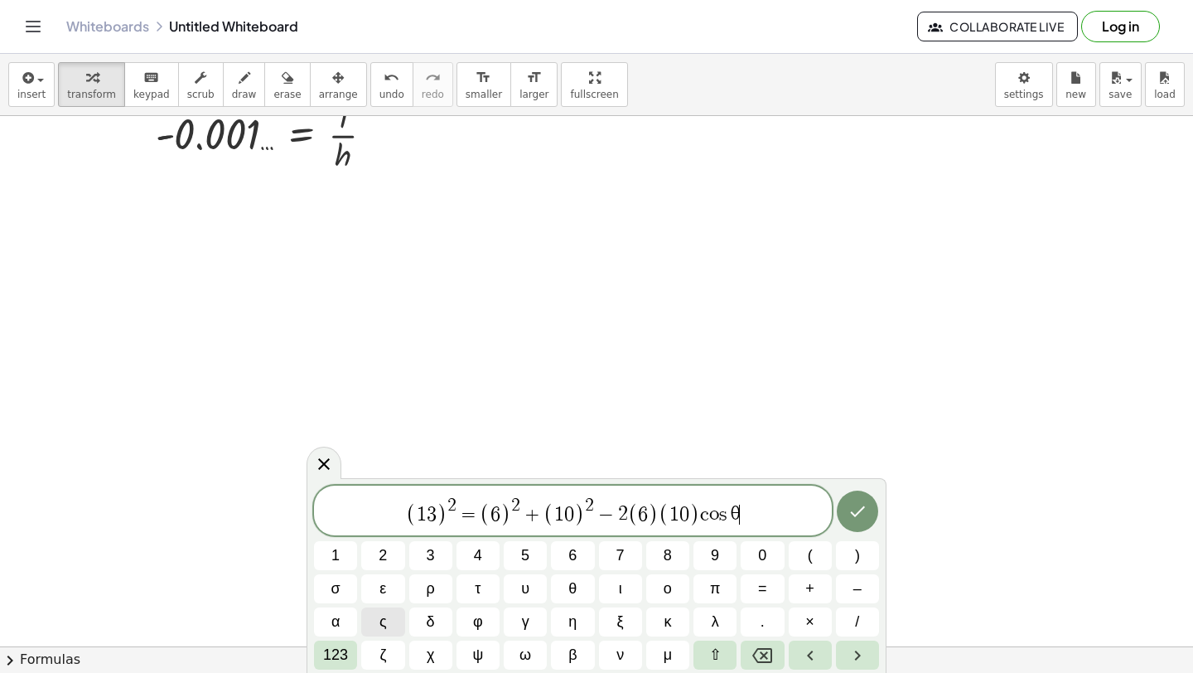
scroll to position [4517, 0]
click at [862, 513] on icon "Done" at bounding box center [858, 511] width 20 height 20
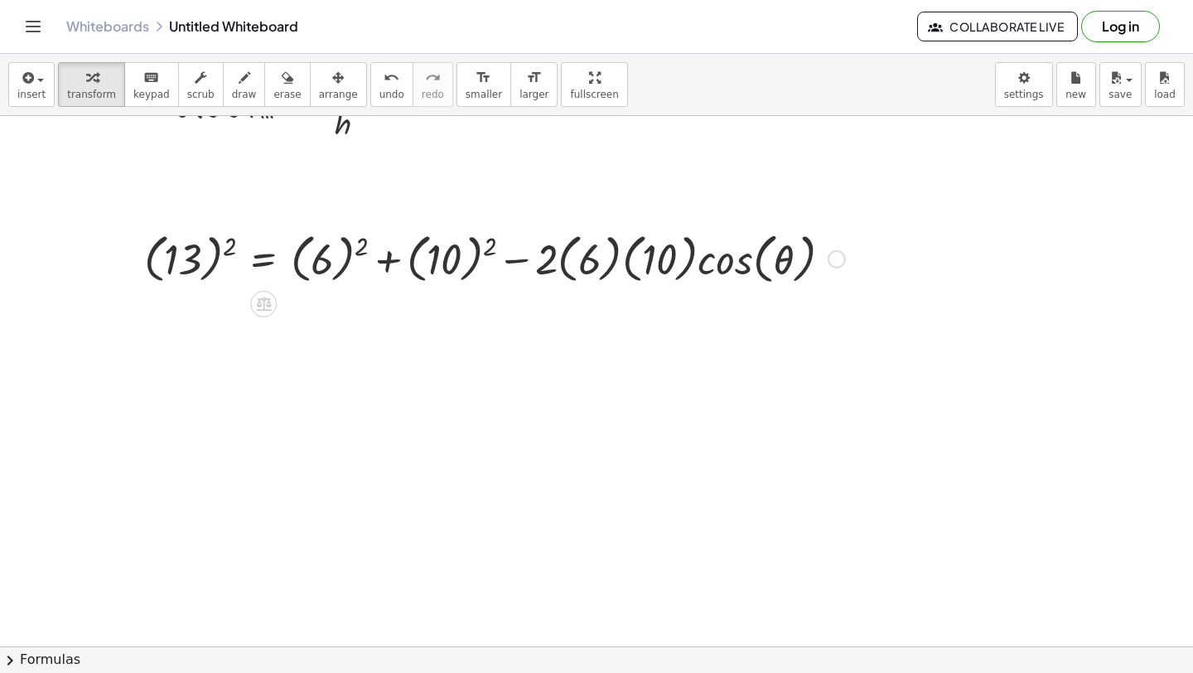
click at [363, 249] on div at bounding box center [495, 257] width 718 height 63
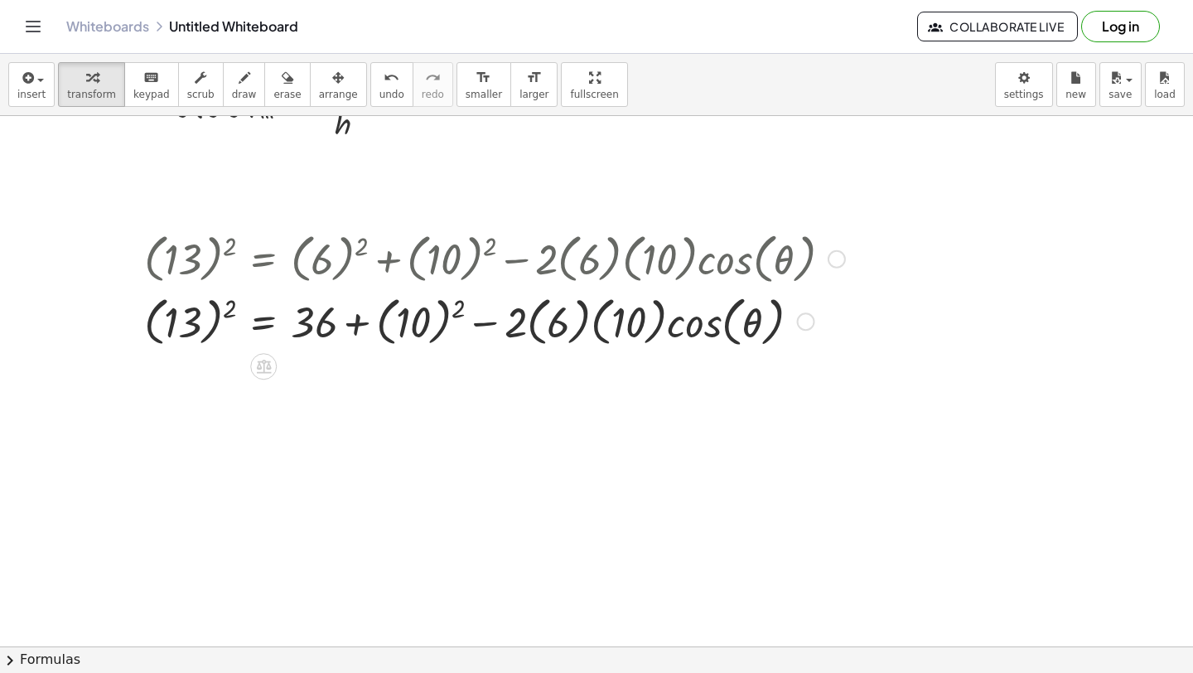
click at [221, 305] on div at bounding box center [495, 320] width 718 height 63
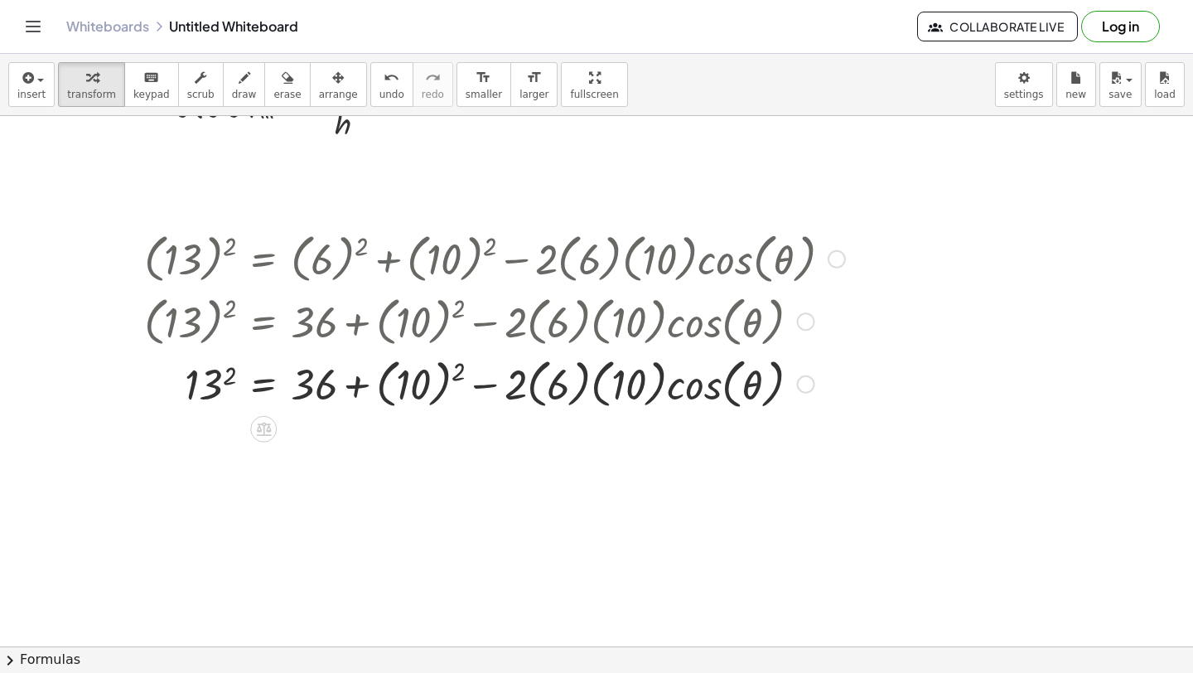
click at [452, 365] on div at bounding box center [495, 382] width 718 height 63
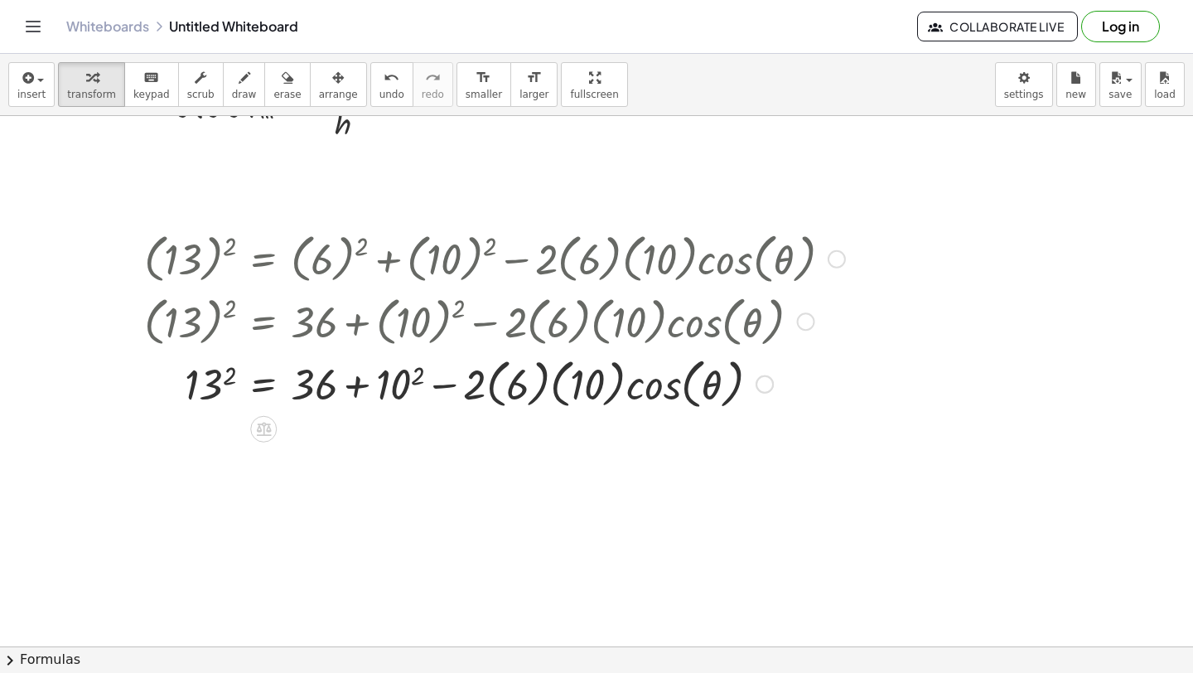
click at [415, 375] on div at bounding box center [495, 382] width 718 height 63
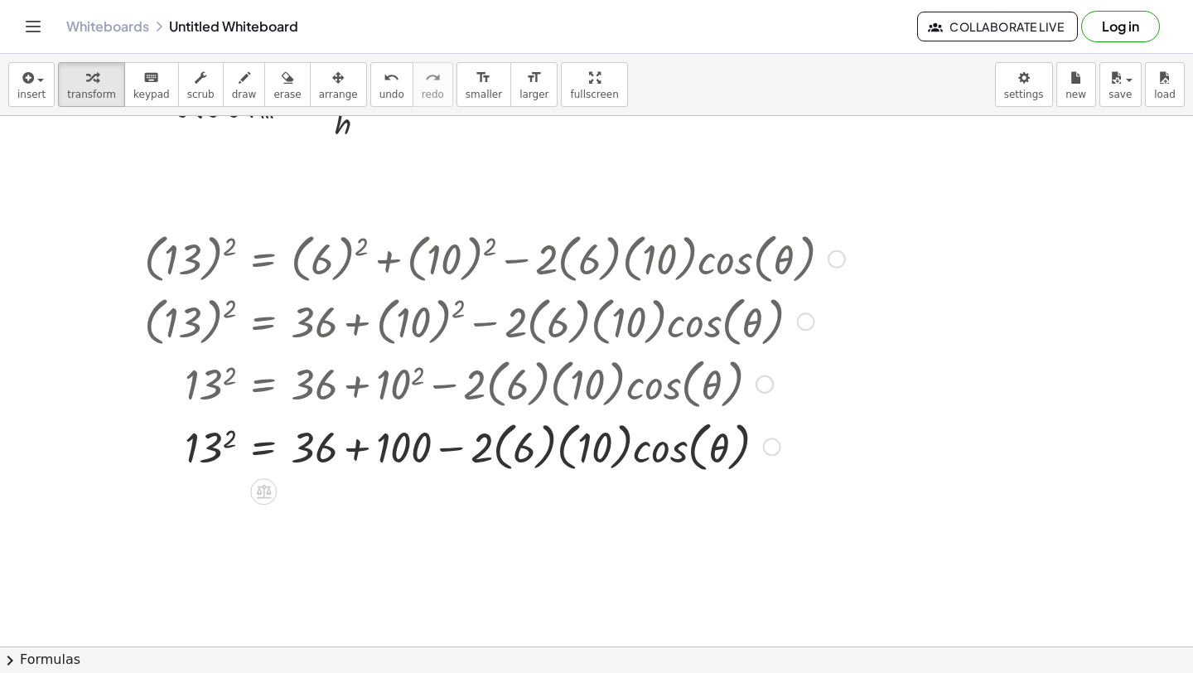
click at [229, 433] on div at bounding box center [495, 445] width 718 height 63
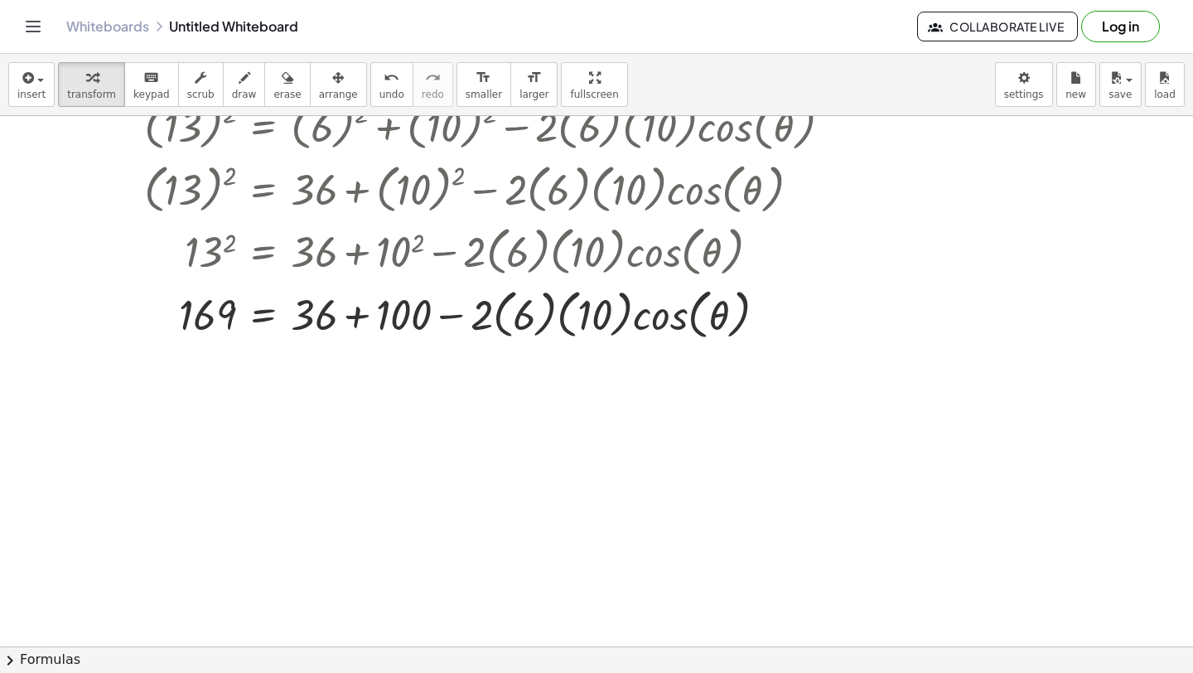
scroll to position [4606, 0]
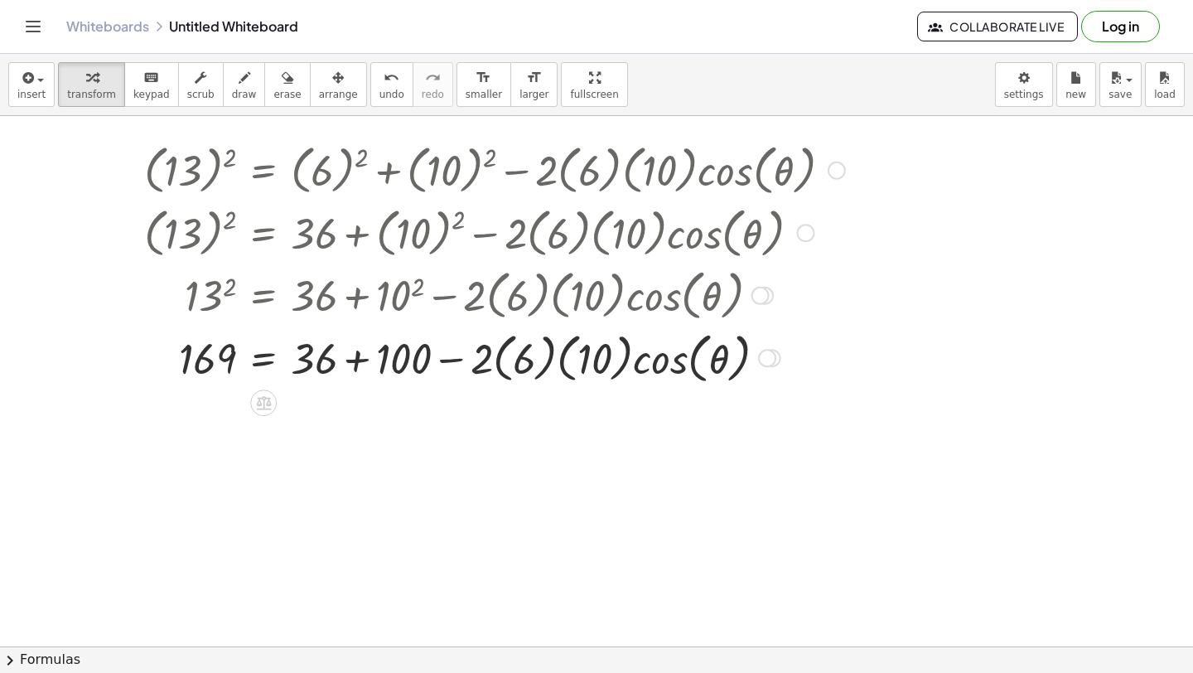
click at [501, 357] on div at bounding box center [495, 357] width 718 height 63
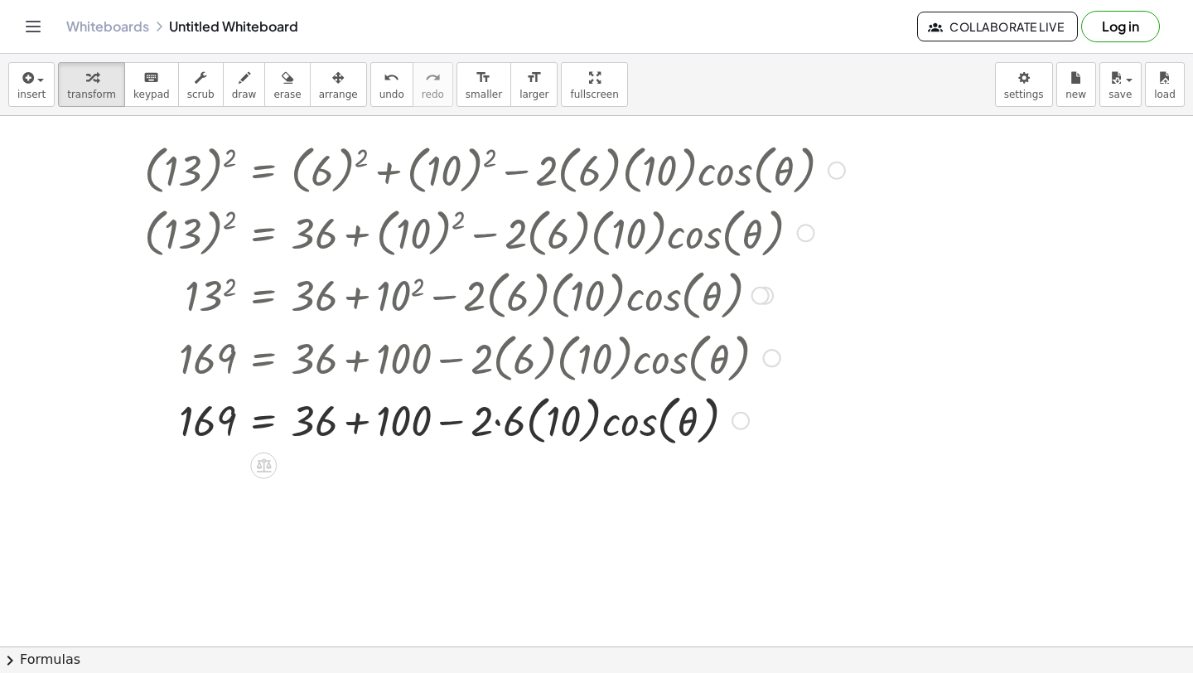
click at [531, 420] on div at bounding box center [495, 419] width 718 height 63
click at [535, 423] on div at bounding box center [495, 419] width 718 height 63
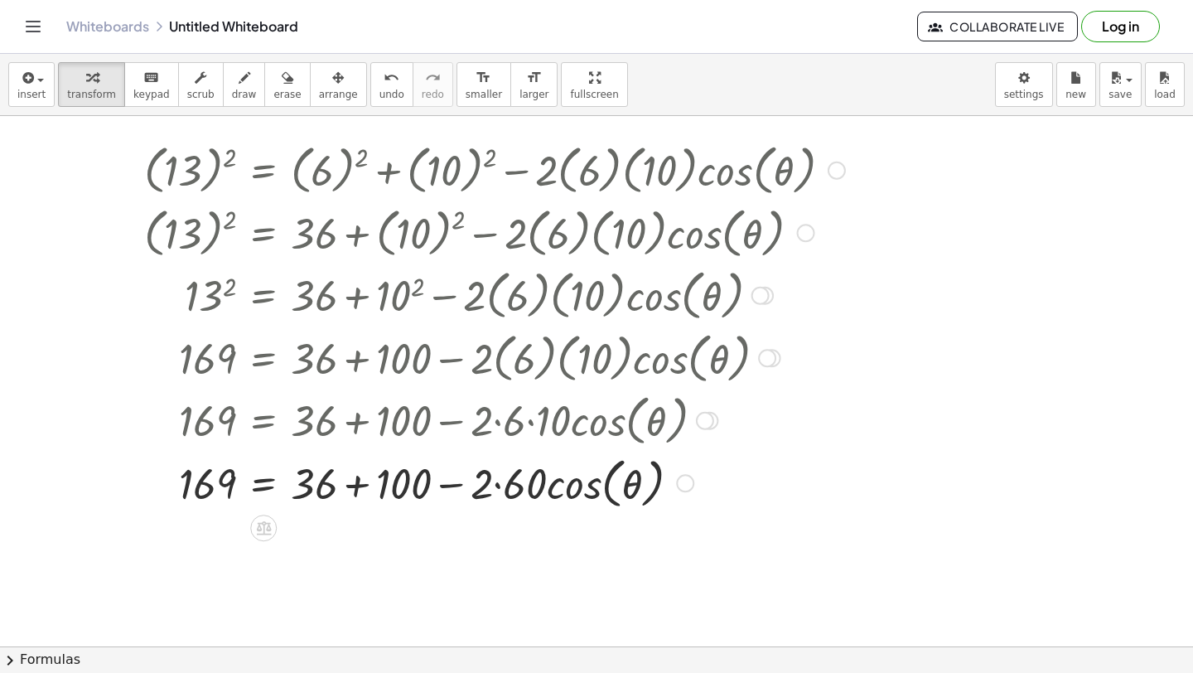
click at [496, 478] on div at bounding box center [495, 482] width 718 height 63
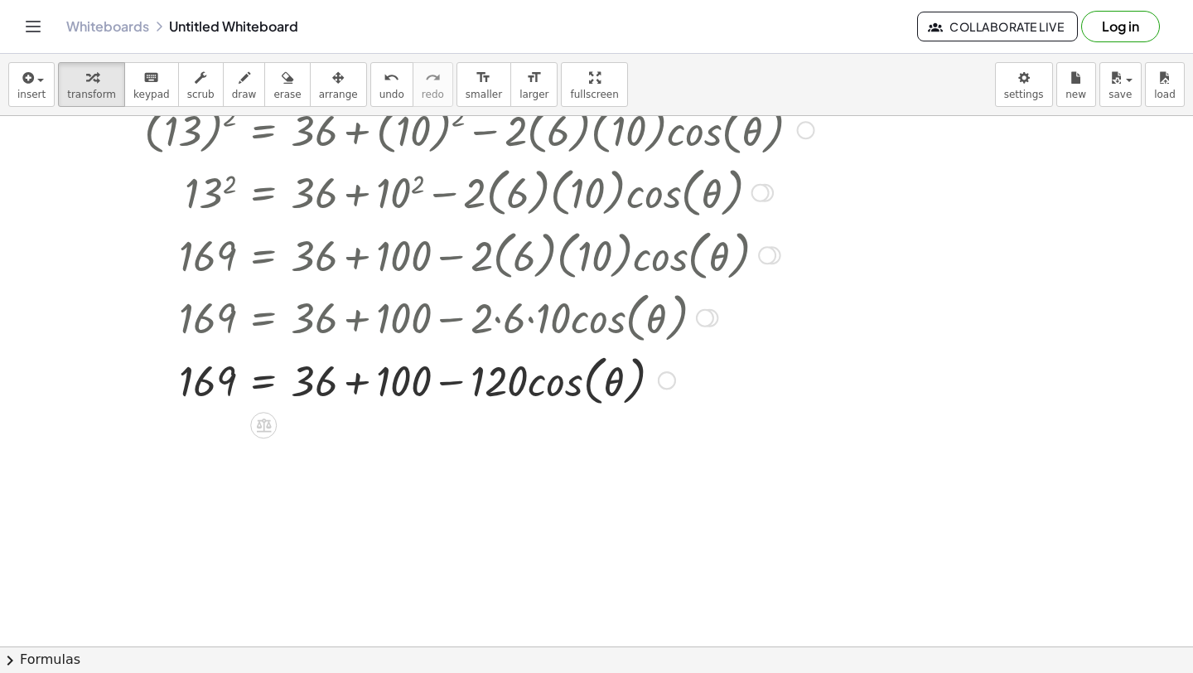
scroll to position [4710, 0]
click at [561, 376] on div at bounding box center [495, 377] width 718 height 63
click at [454, 383] on div at bounding box center [495, 377] width 718 height 63
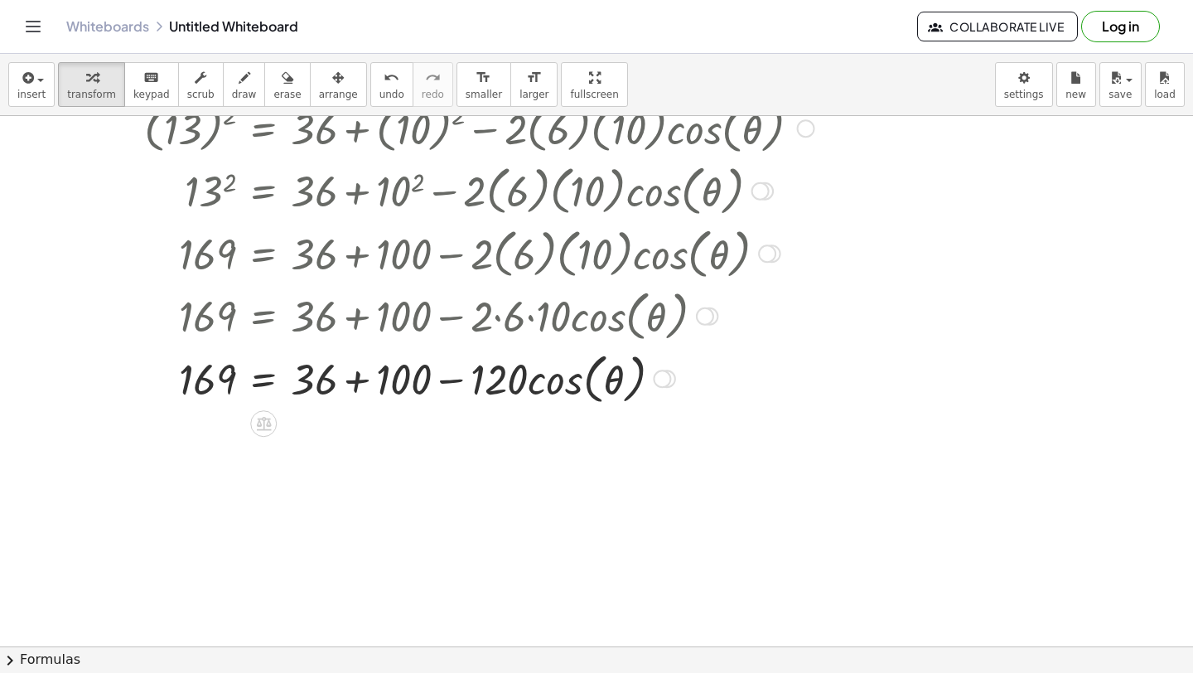
click at [368, 379] on div at bounding box center [495, 377] width 718 height 63
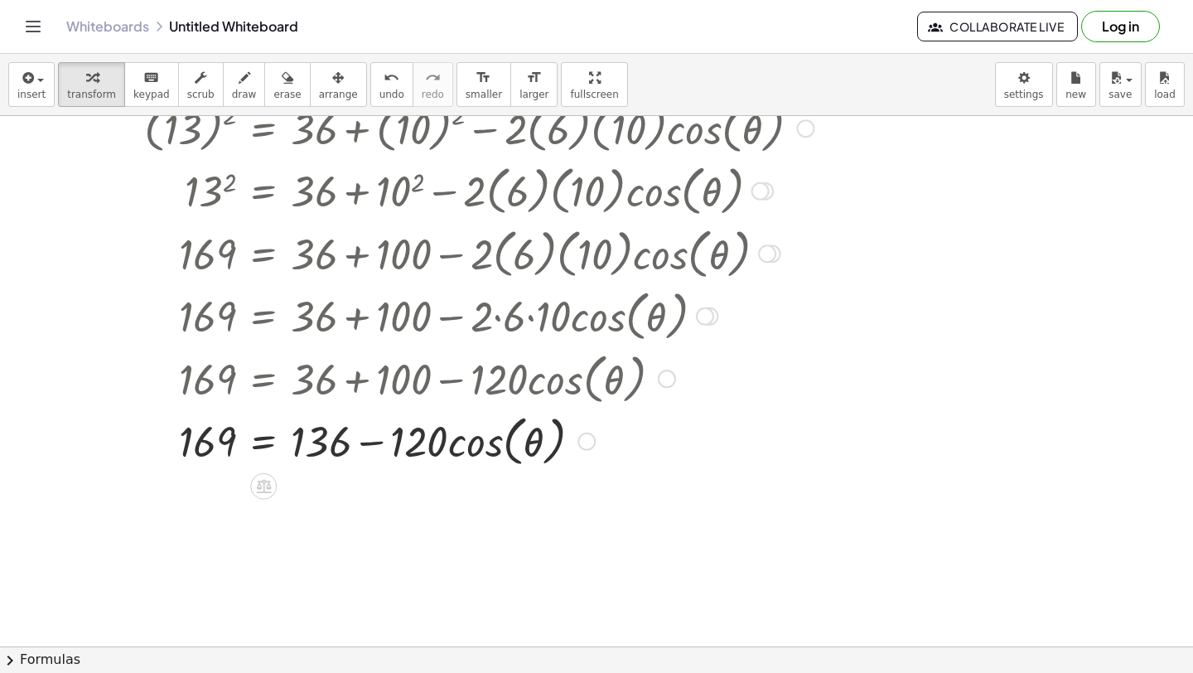
click at [462, 441] on div at bounding box center [495, 439] width 718 height 63
drag, startPoint x: 412, startPoint y: 440, endPoint x: 326, endPoint y: 440, distance: 85.3
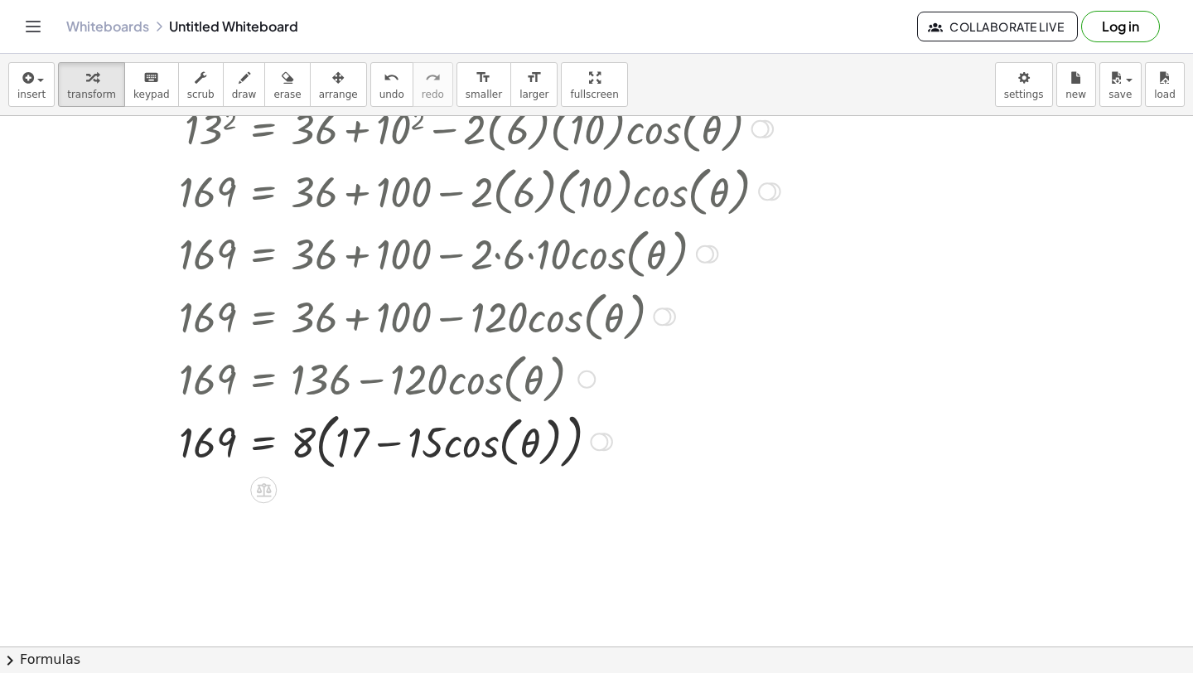
scroll to position [4797, 0]
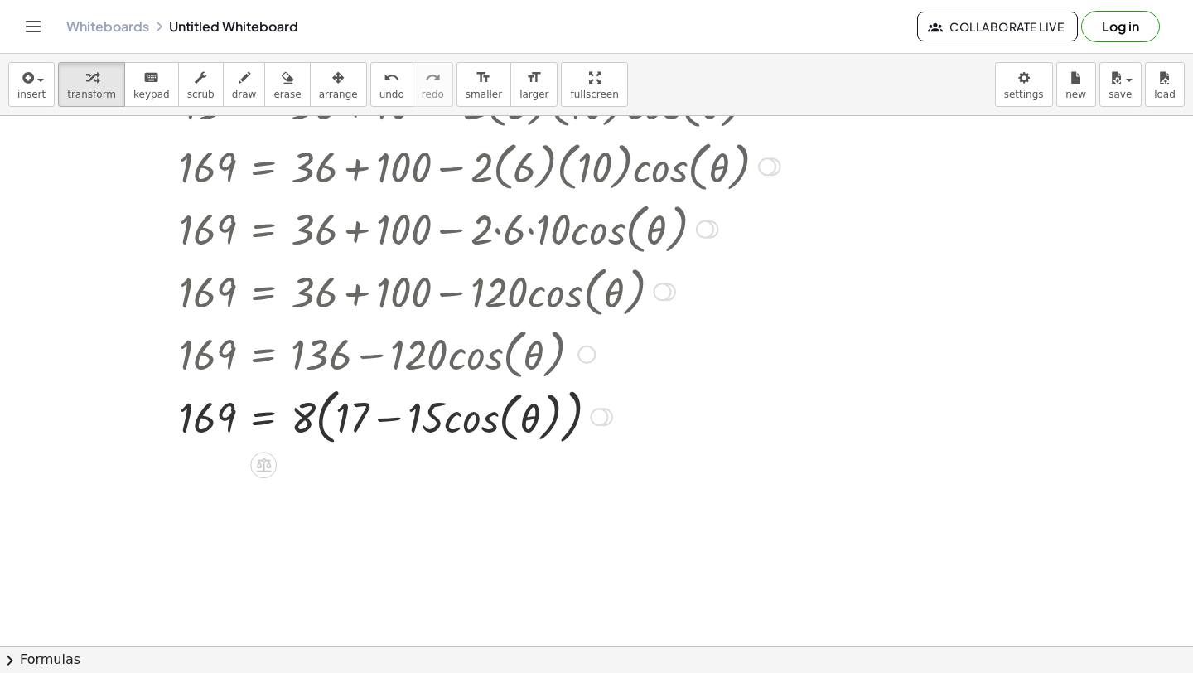
click at [324, 427] on div at bounding box center [495, 415] width 718 height 69
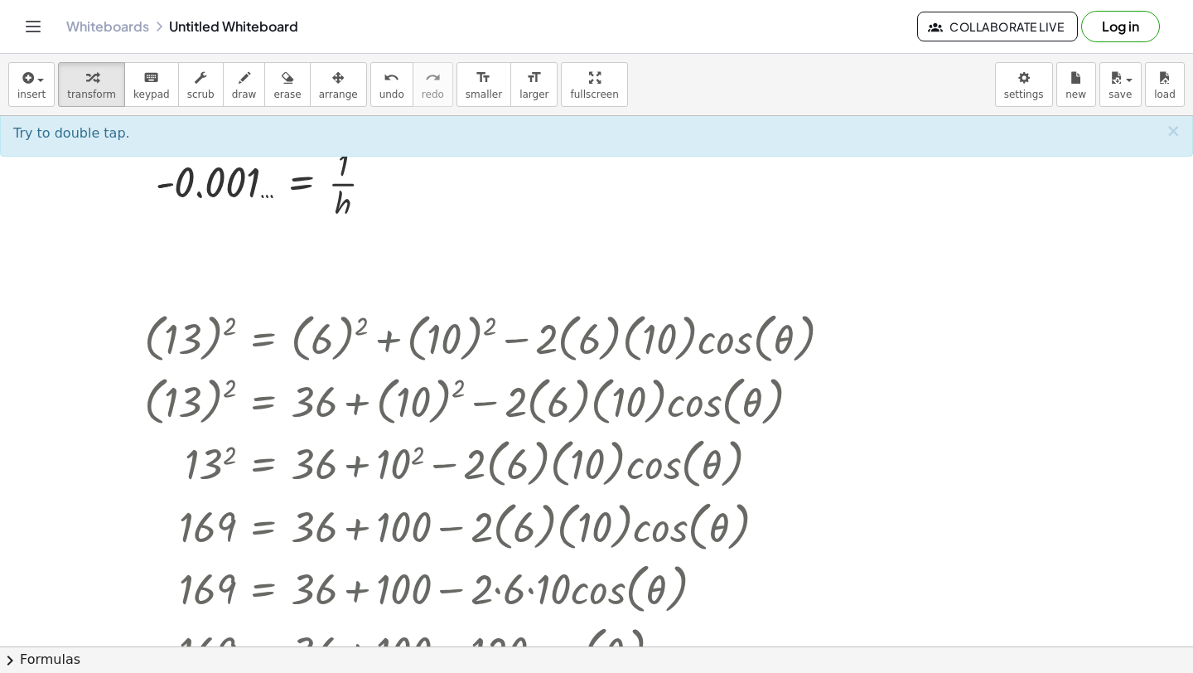
scroll to position [4433, 0]
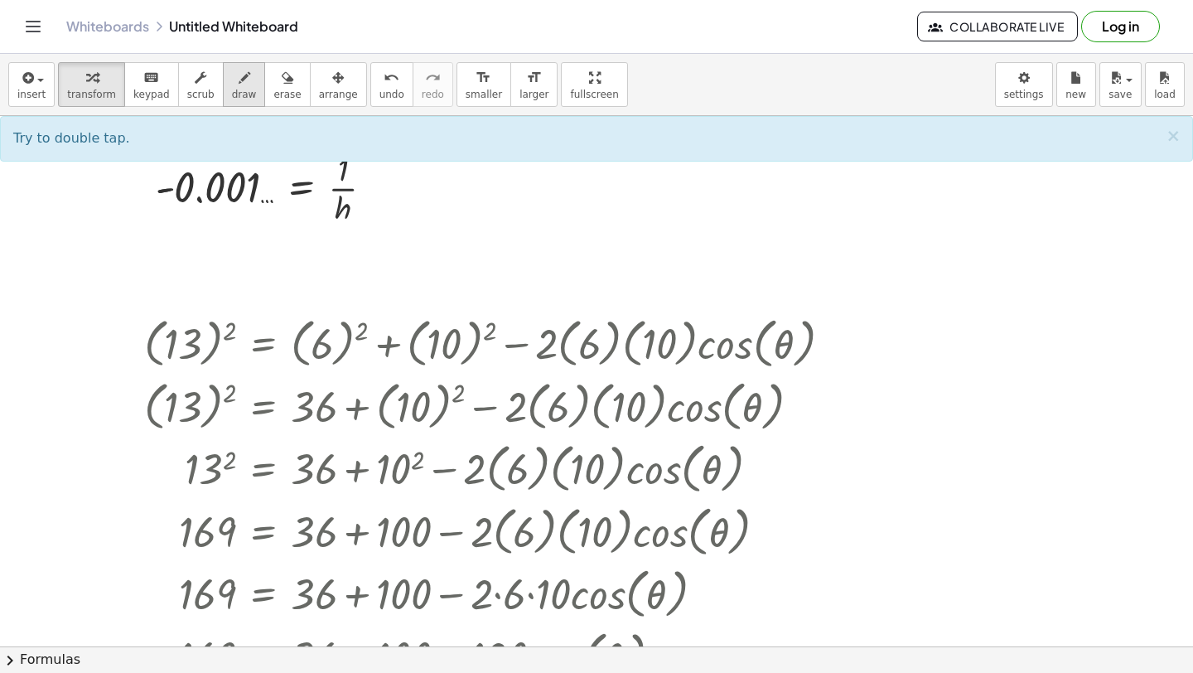
click at [232, 95] on span "draw" at bounding box center [244, 95] width 25 height 12
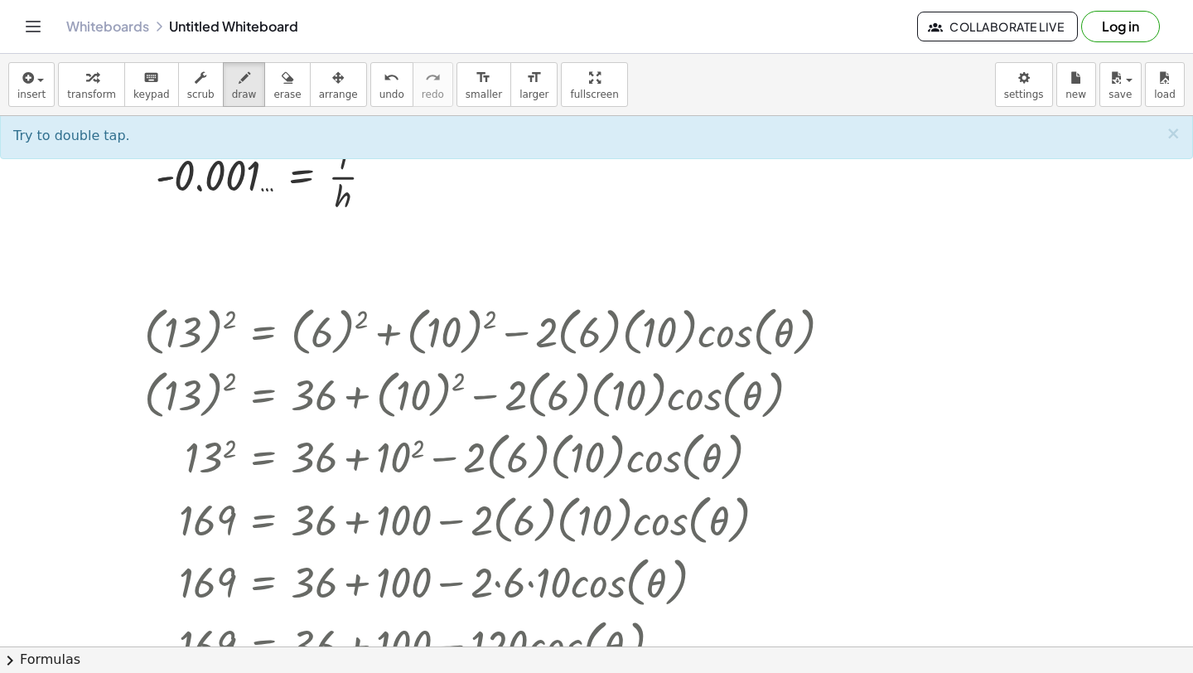
scroll to position [4445, 0]
click at [189, 89] on span "scrub" at bounding box center [200, 95] width 27 height 12
click at [27, 84] on icon "button" at bounding box center [26, 78] width 15 height 20
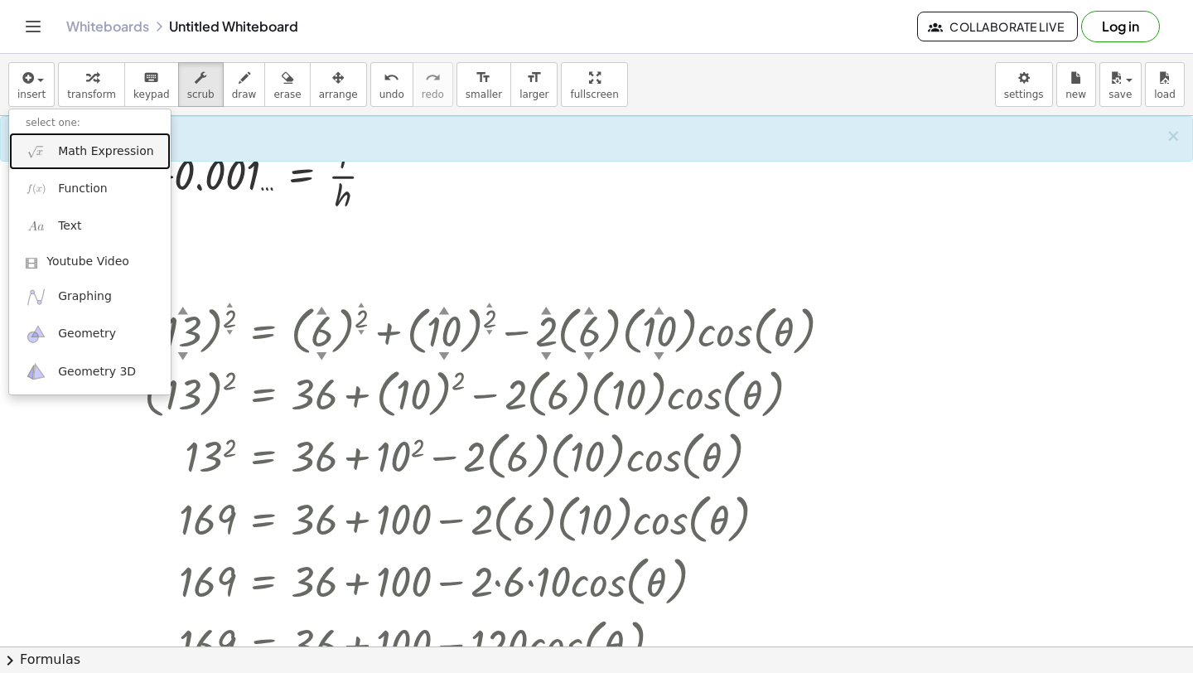
click at [66, 162] on link "Math Expression" at bounding box center [90, 151] width 162 height 37
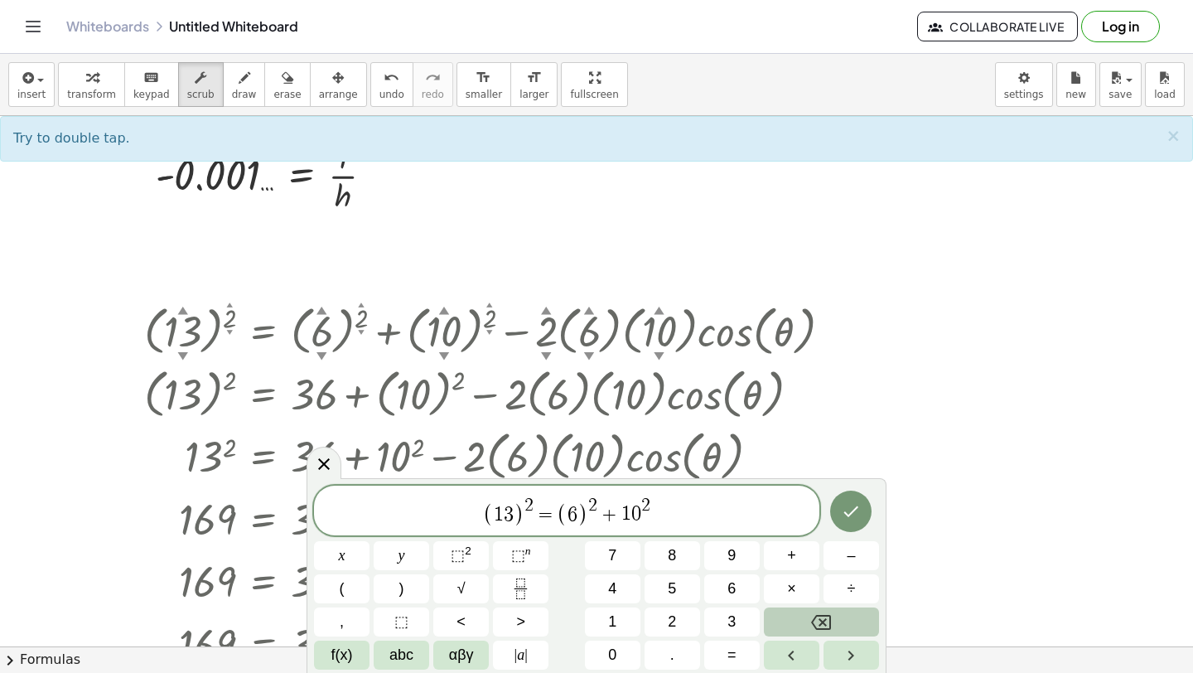
click at [587, 517] on span "( 1 3 ) 2 = ( 6 ) 2 + 1 0 ​ 2" at bounding box center [566, 511] width 505 height 32
click at [566, 516] on span "(" at bounding box center [563, 511] width 12 height 33
click at [534, 515] on span "( 1 3 ) ​ 2 = 6 2 + 1 0 2" at bounding box center [566, 511] width 505 height 32
click at [504, 518] on span "( ​ 1 3 2 = 6 2 + 1 0 2 )" at bounding box center [567, 510] width 146 height 31
click at [632, 517] on span "​ 1 3 2 = 6 2 + 1 0 2" at bounding box center [566, 513] width 505 height 30
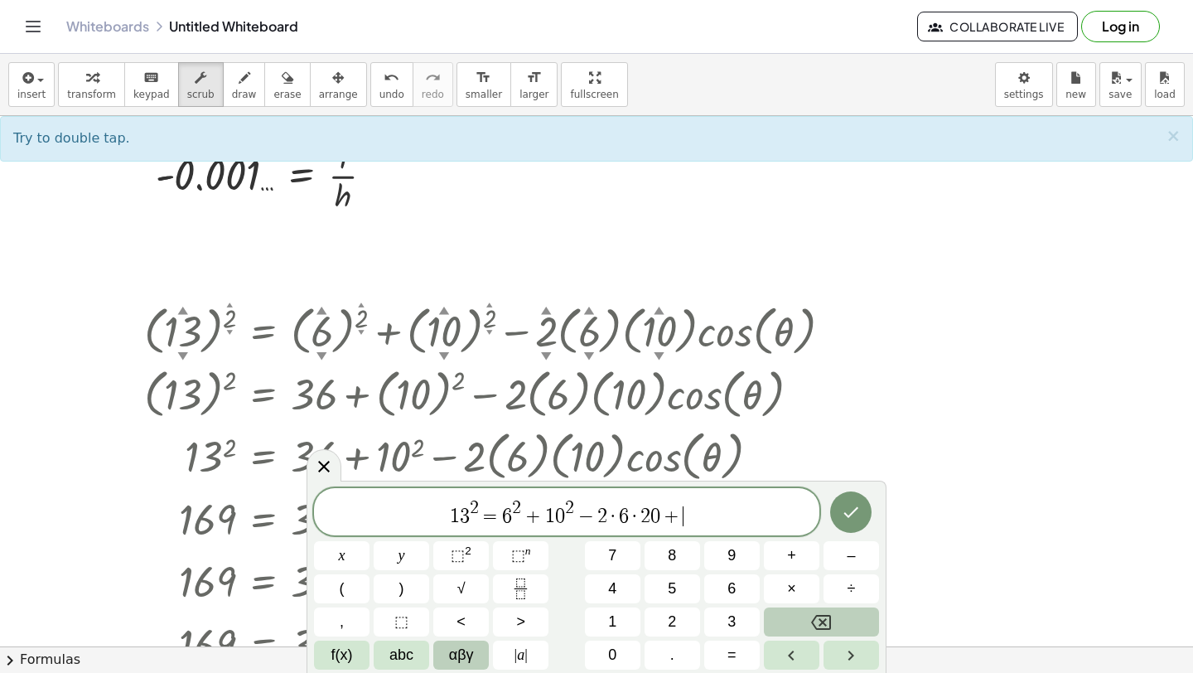
click at [447, 650] on button "αβγ" at bounding box center [461, 654] width 56 height 29
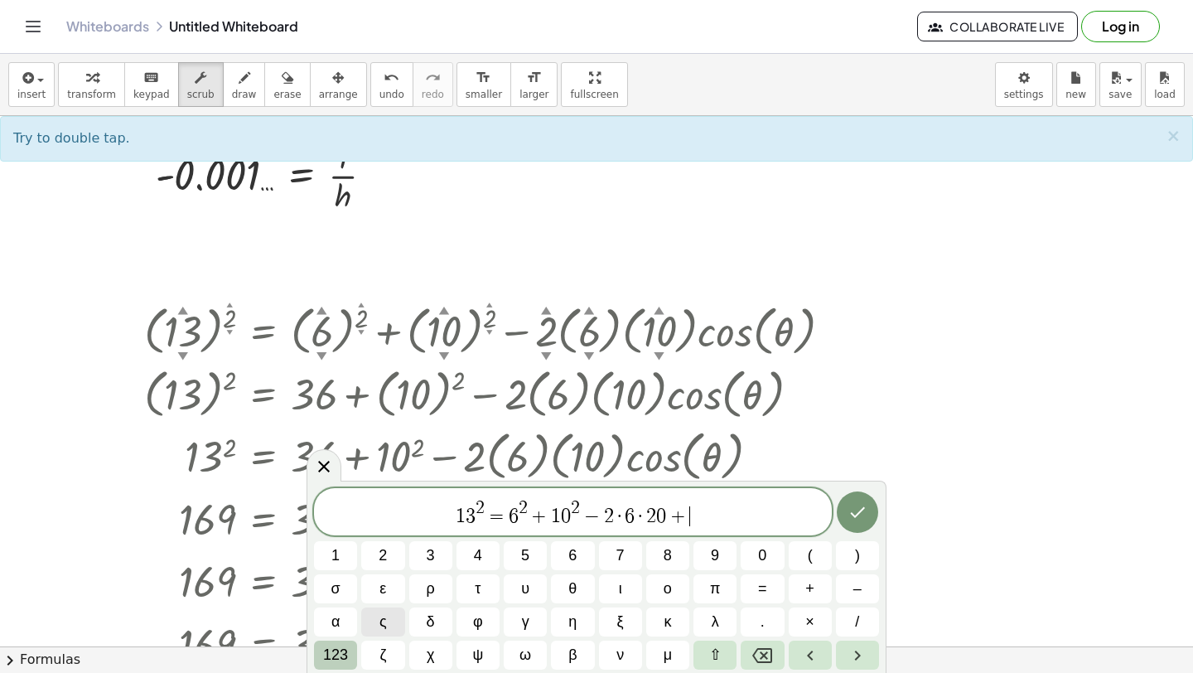
click at [316, 668] on button "123" at bounding box center [335, 654] width 43 height 29
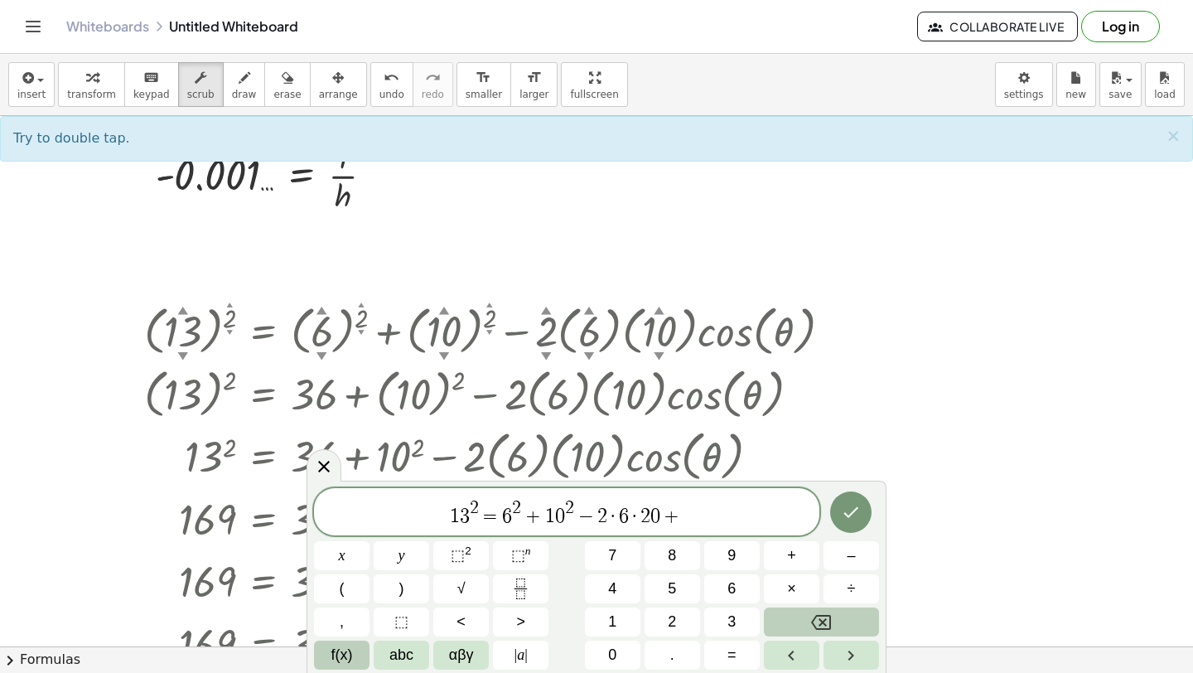
click at [341, 660] on span "f(x)" at bounding box center [342, 655] width 22 height 22
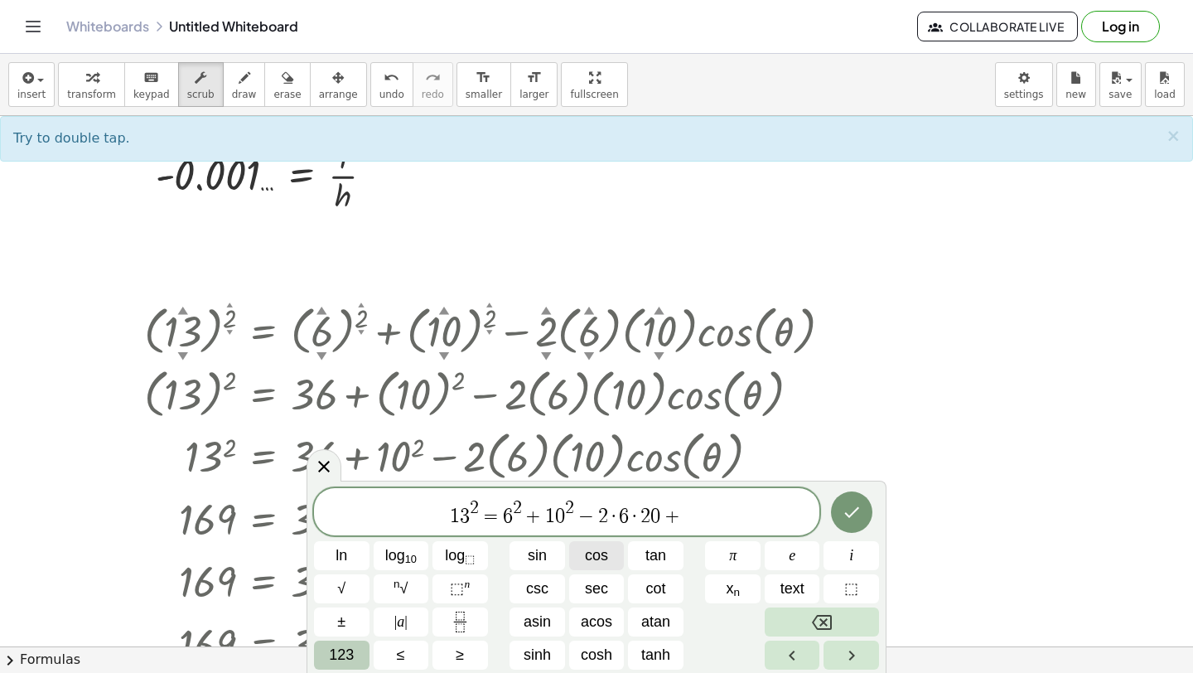
click at [605, 564] on span "cos" at bounding box center [596, 555] width 23 height 22
click at [305, 643] on div at bounding box center [535, 642] width 798 height 63
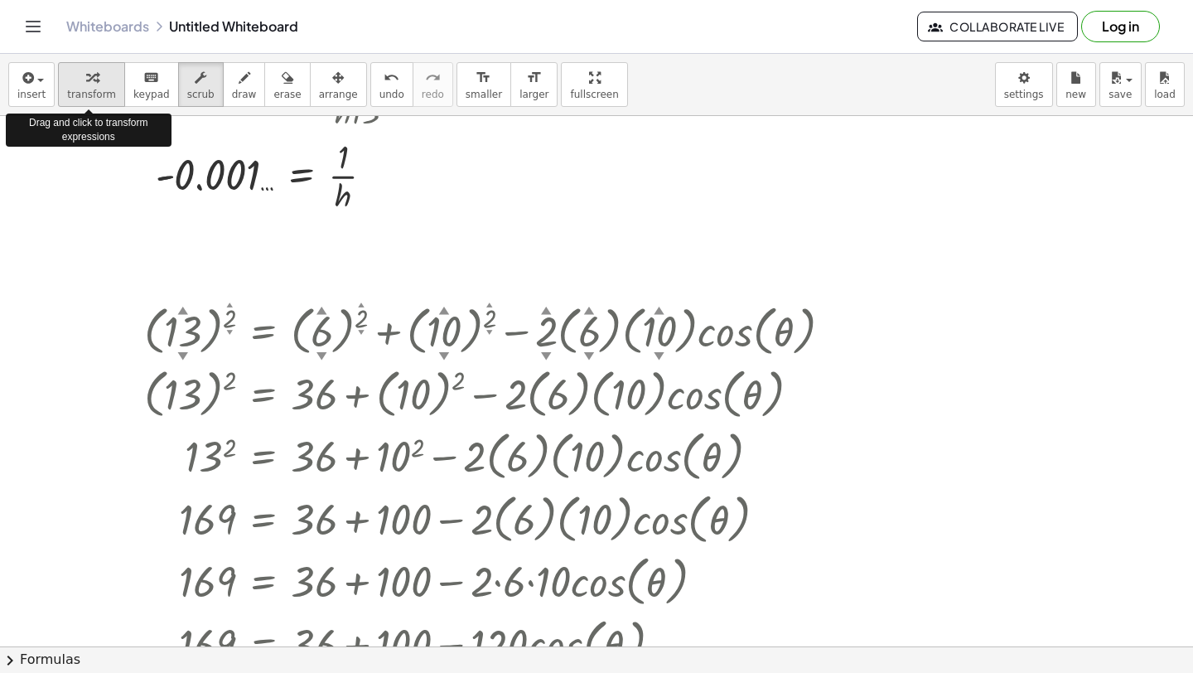
click at [103, 92] on span "transform" at bounding box center [91, 95] width 49 height 12
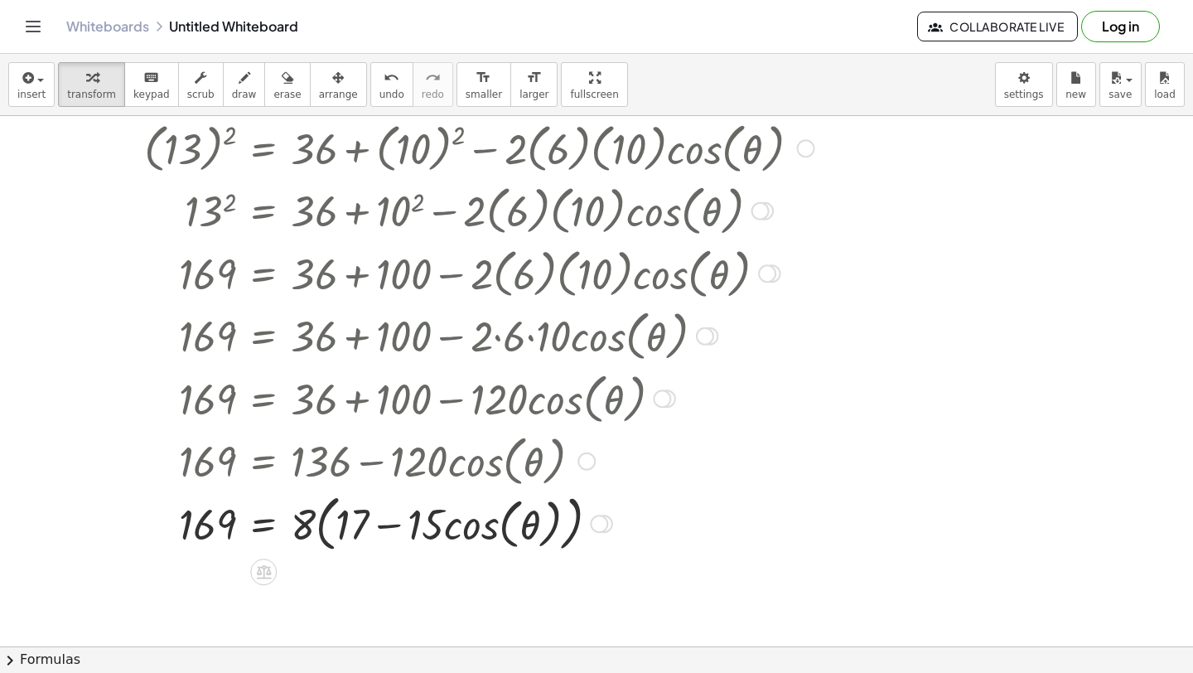
scroll to position [4696, 0]
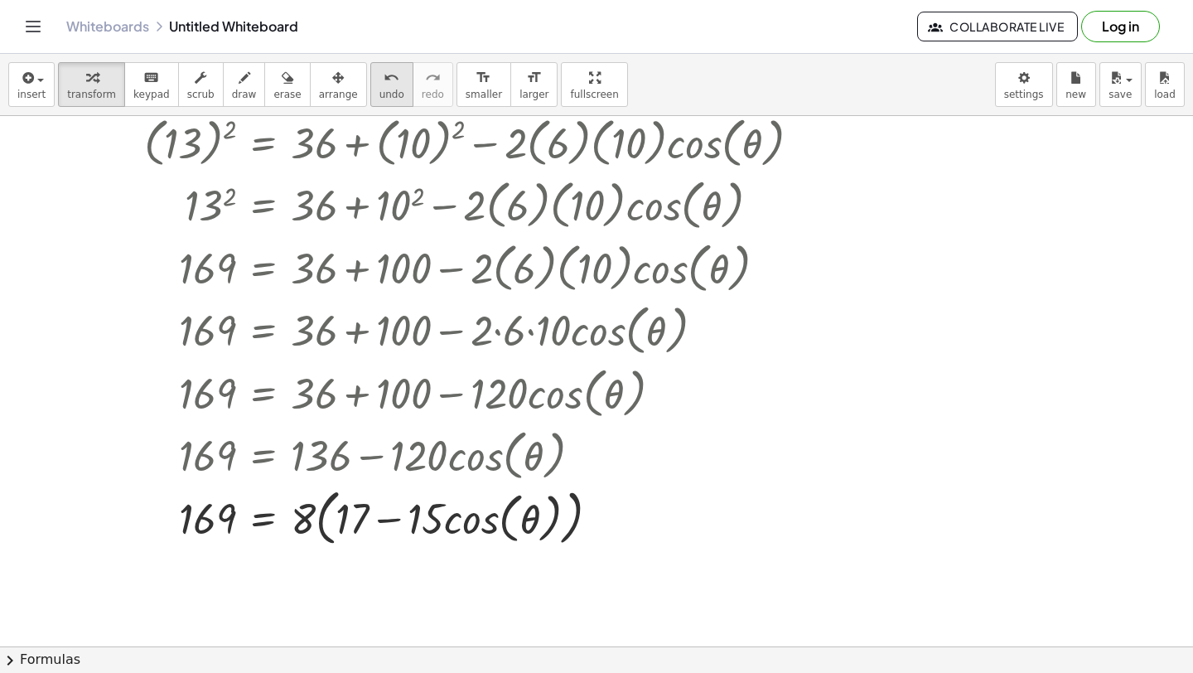
click at [370, 88] on button "undo undo" at bounding box center [391, 84] width 43 height 45
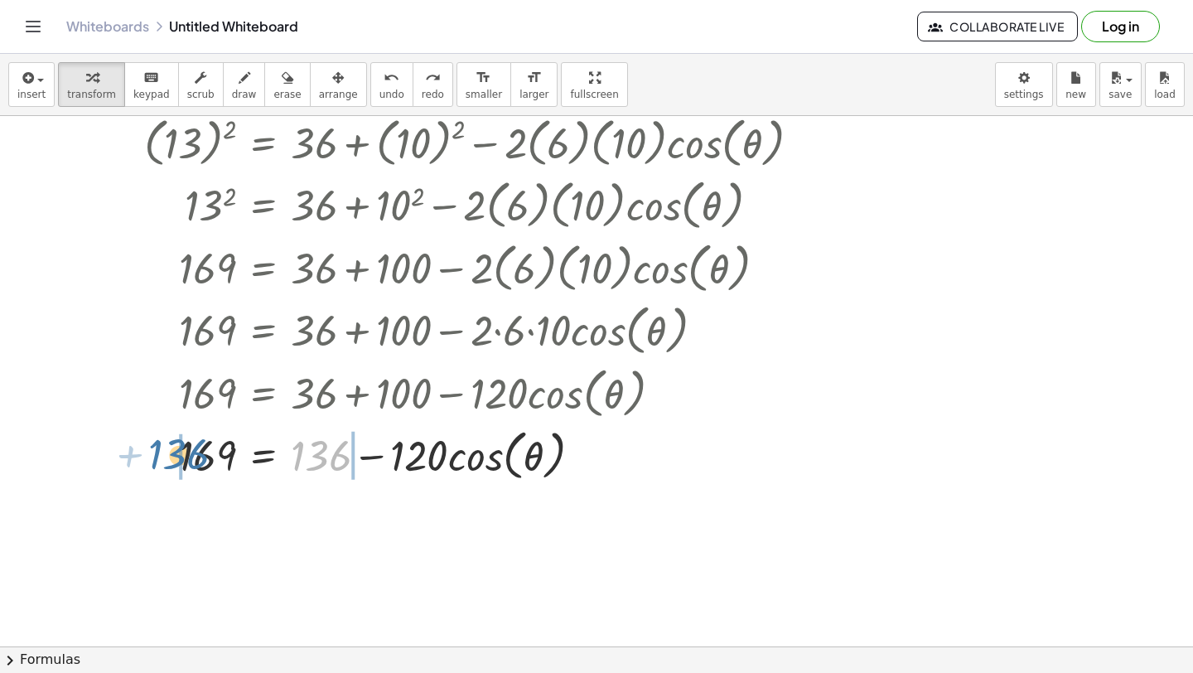
drag, startPoint x: 338, startPoint y: 466, endPoint x: 201, endPoint y: 464, distance: 136.7
click at [201, 464] on div at bounding box center [484, 454] width 697 height 63
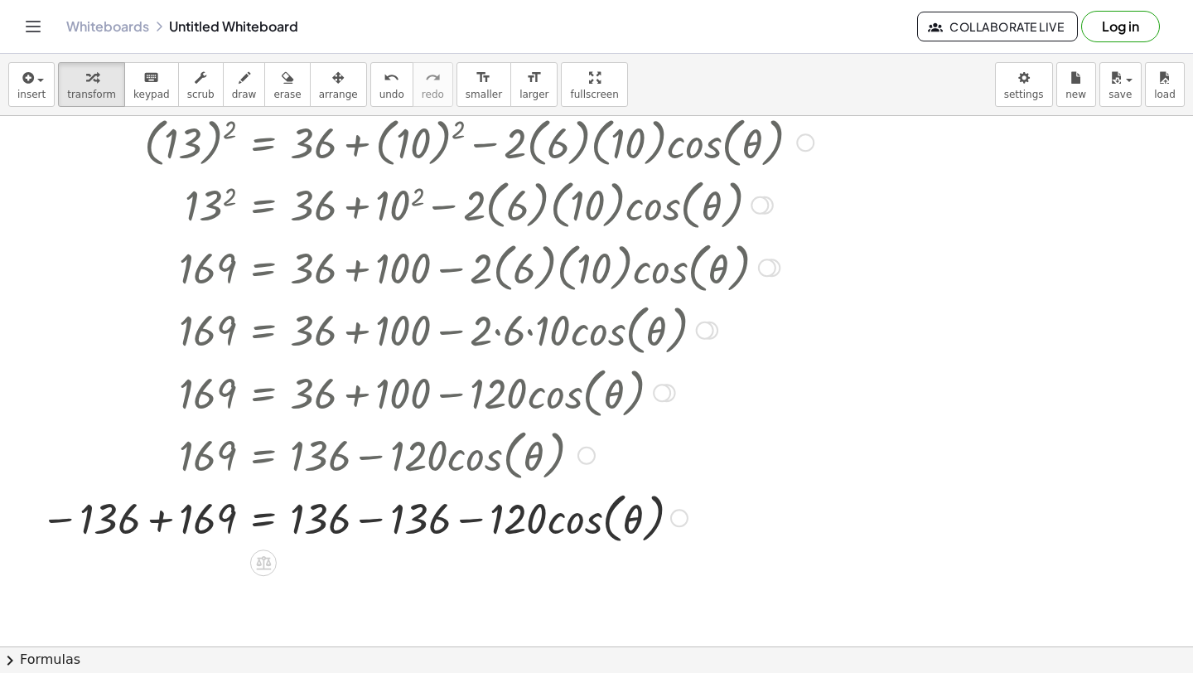
click at [360, 524] on div at bounding box center [442, 517] width 821 height 63
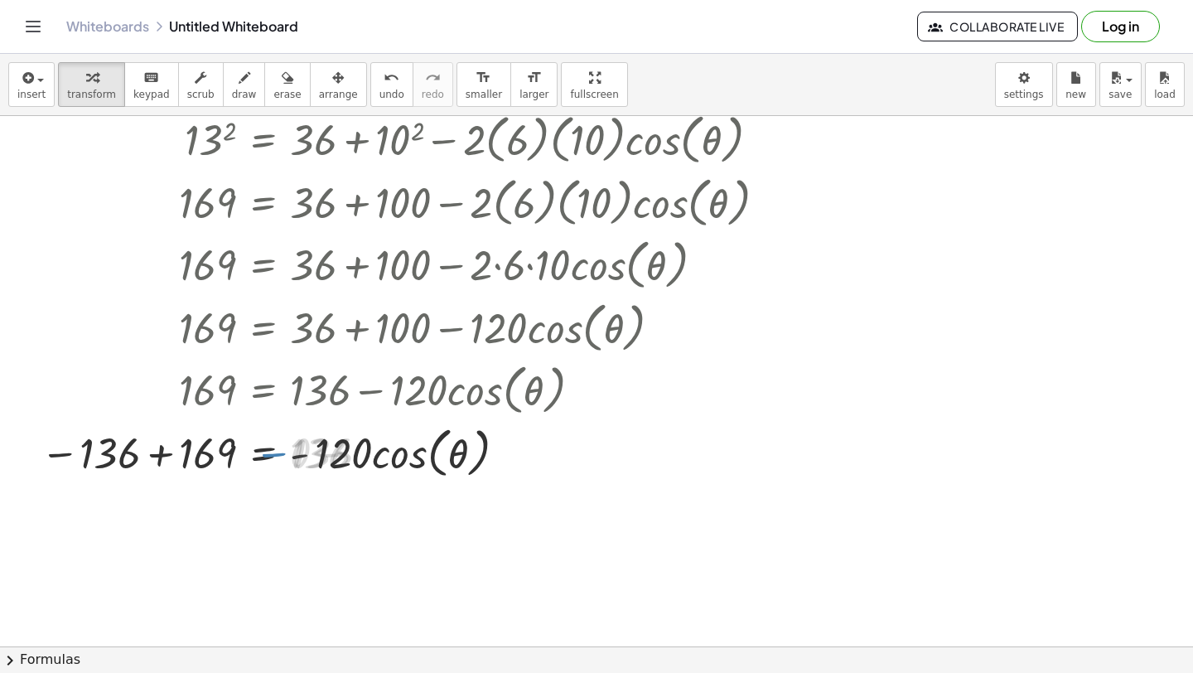
scroll to position [4773, 0]
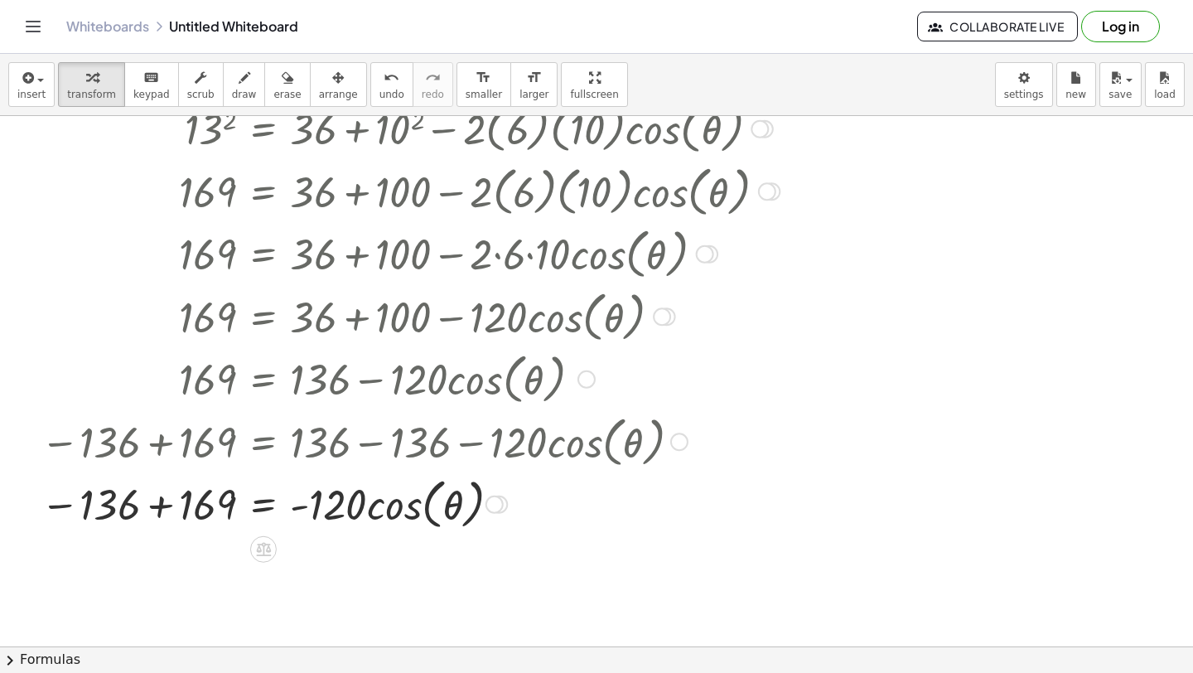
click at [158, 511] on div at bounding box center [442, 502] width 821 height 63
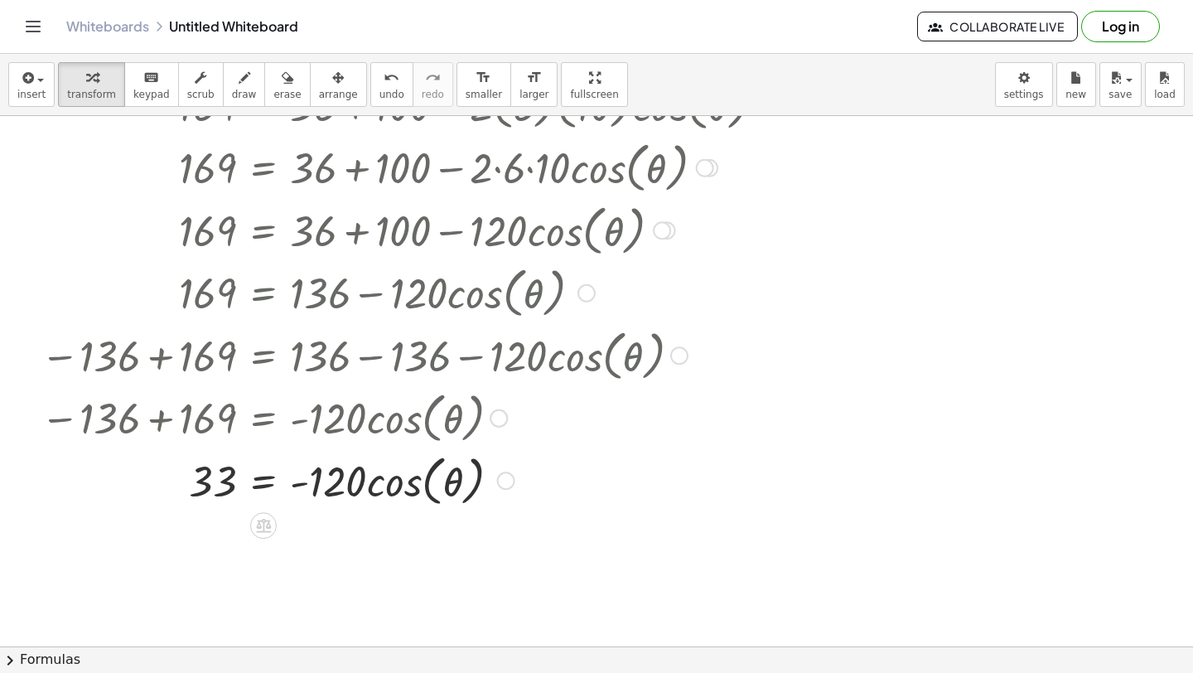
scroll to position [4860, 0]
click at [275, 479] on div at bounding box center [442, 478] width 821 height 63
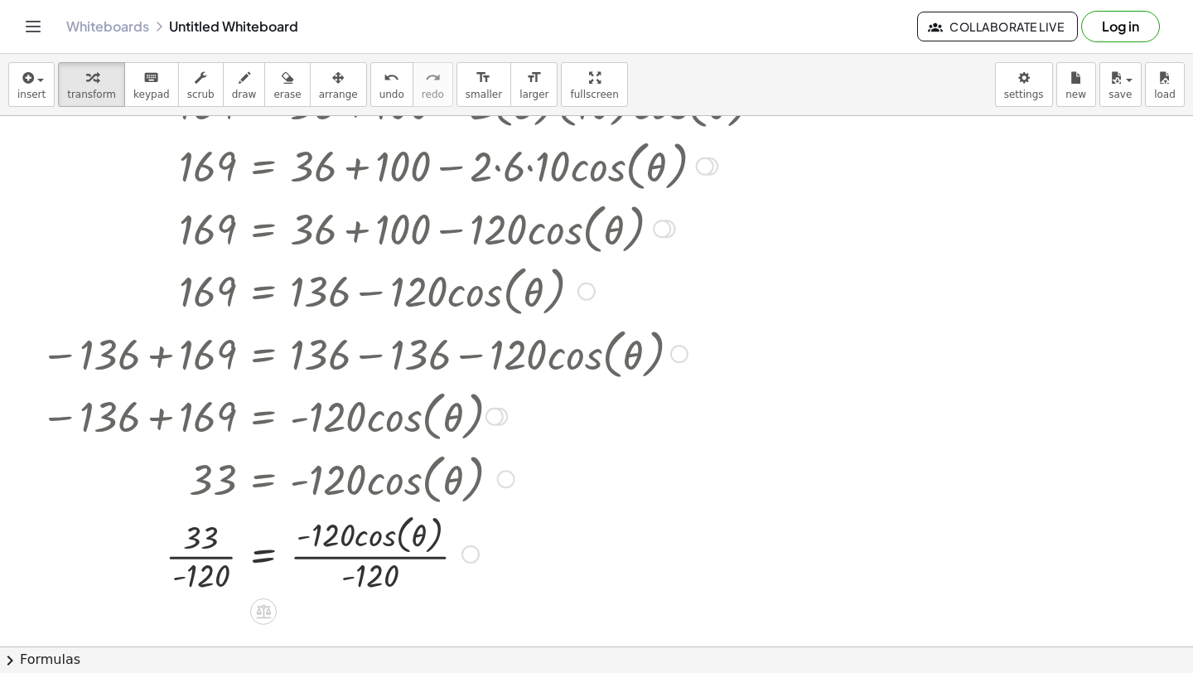
click at [347, 553] on div at bounding box center [442, 553] width 821 height 88
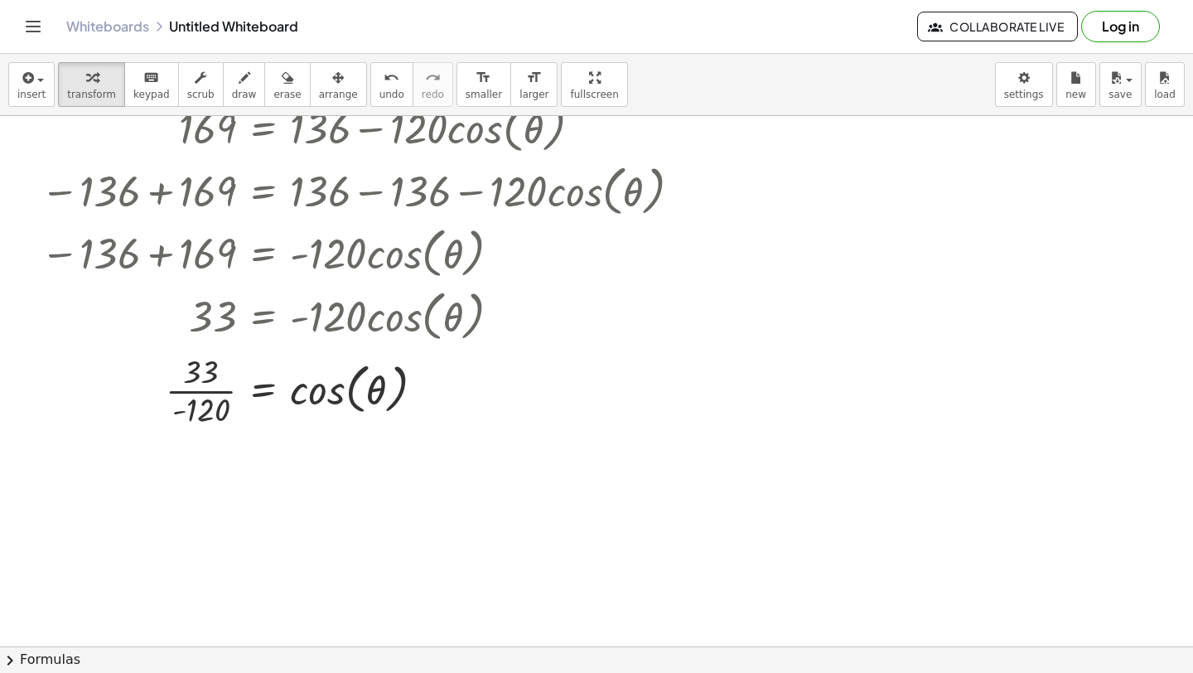
scroll to position [5030, 0]
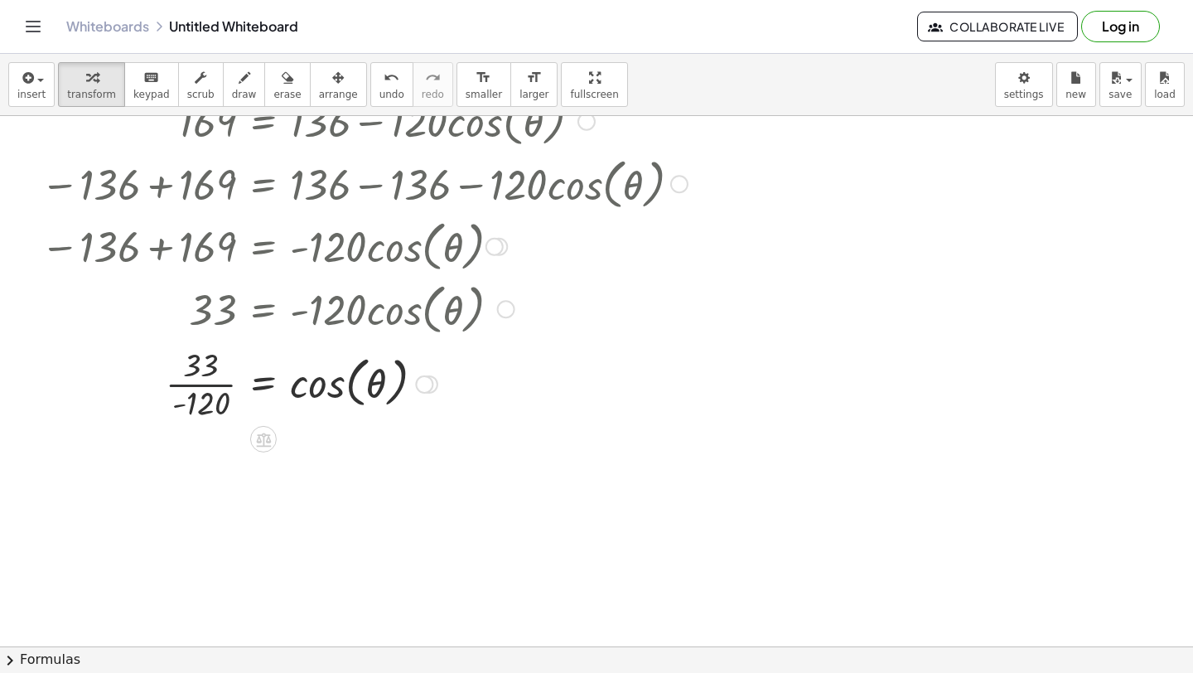
click at [215, 379] on div at bounding box center [442, 382] width 821 height 83
click at [191, 406] on div at bounding box center [442, 382] width 821 height 83
drag, startPoint x: 191, startPoint y: 407, endPoint x: 174, endPoint y: 389, distance: 24.0
click at [174, 389] on div at bounding box center [442, 382] width 821 height 83
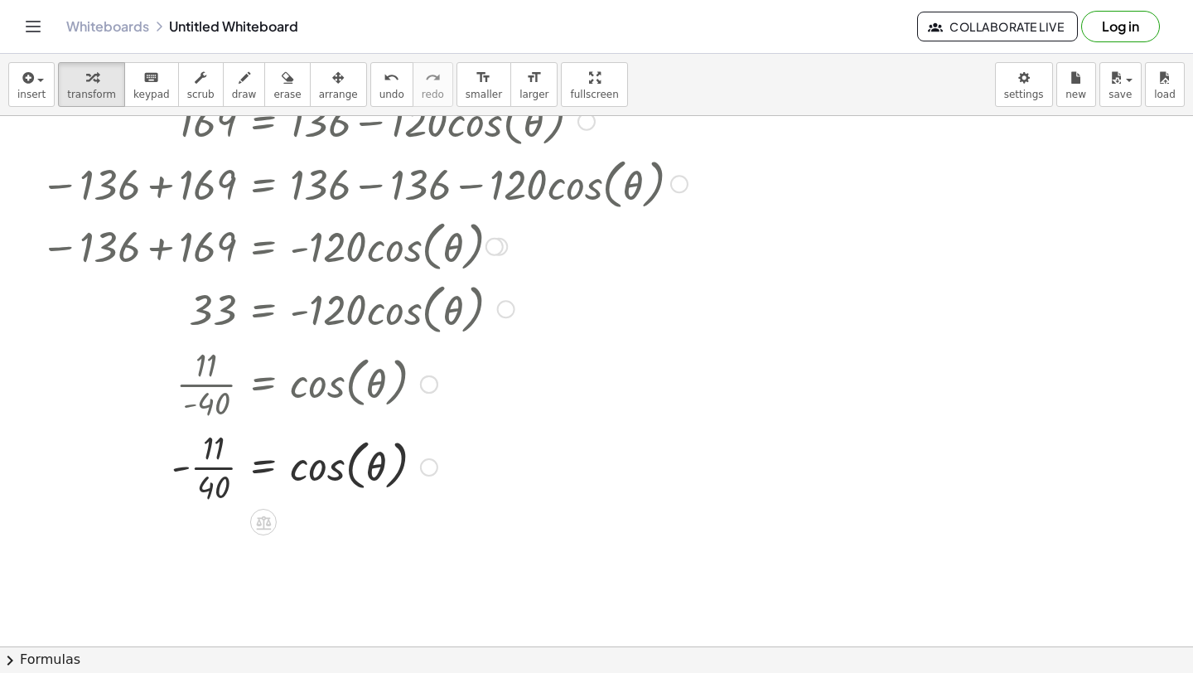
click at [207, 464] on div at bounding box center [442, 465] width 821 height 83
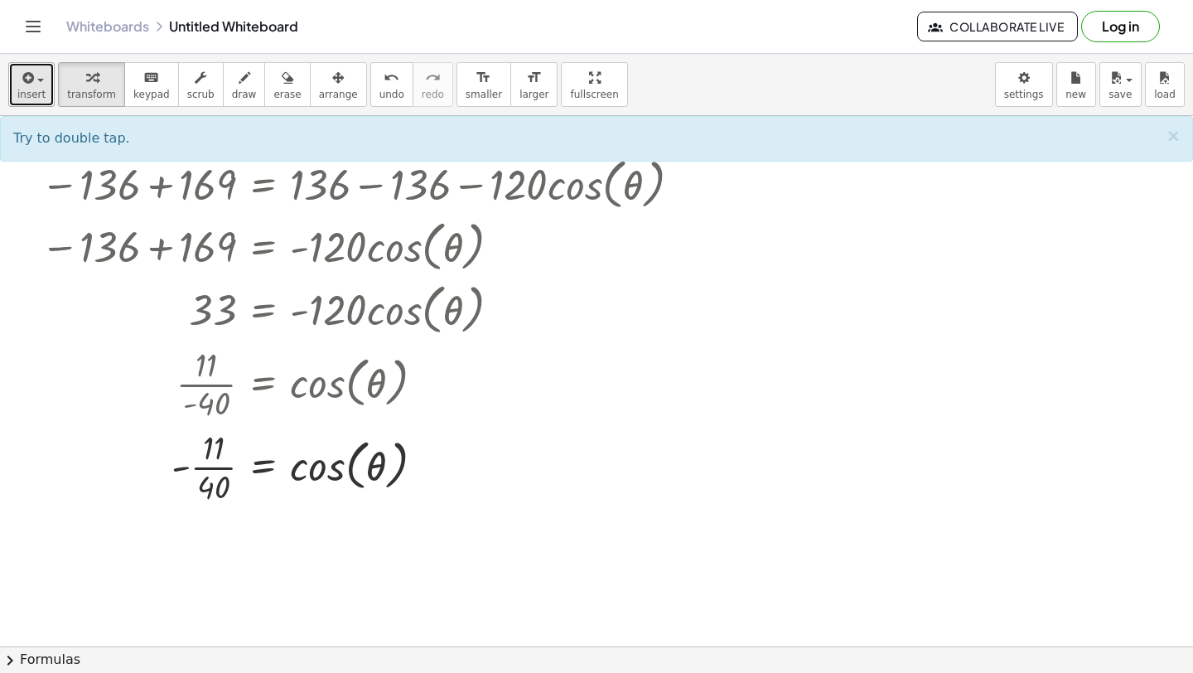
click at [31, 84] on icon "button" at bounding box center [26, 78] width 15 height 20
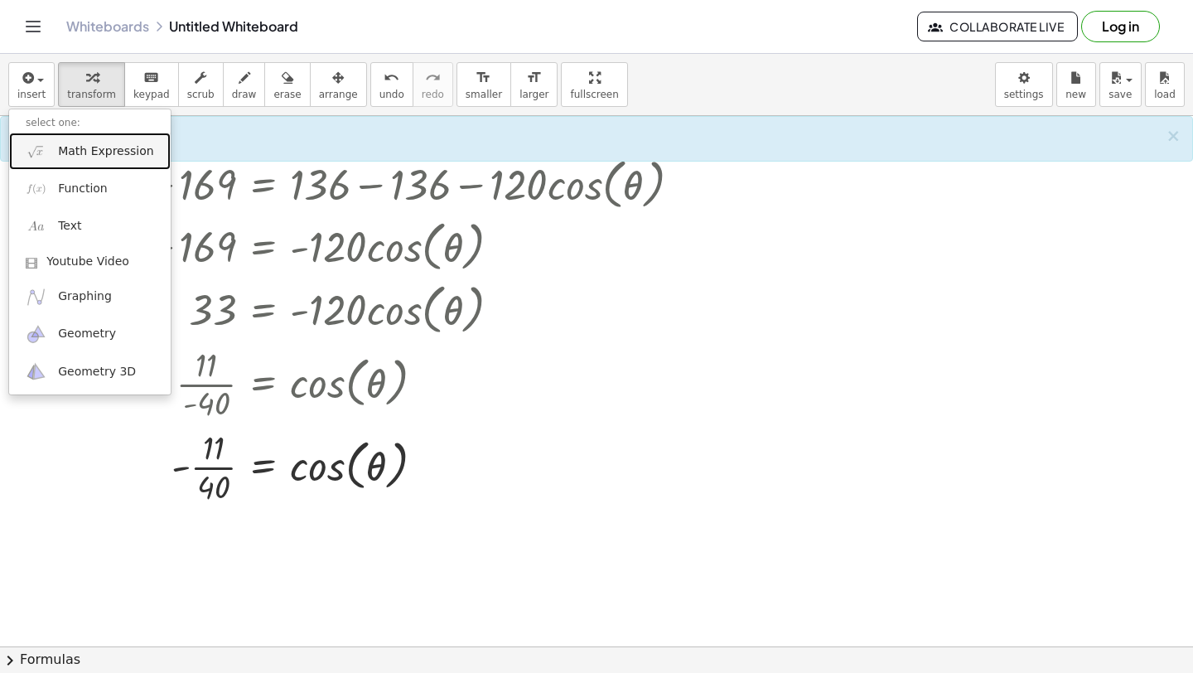
click at [75, 147] on span "Math Expression" at bounding box center [105, 151] width 95 height 17
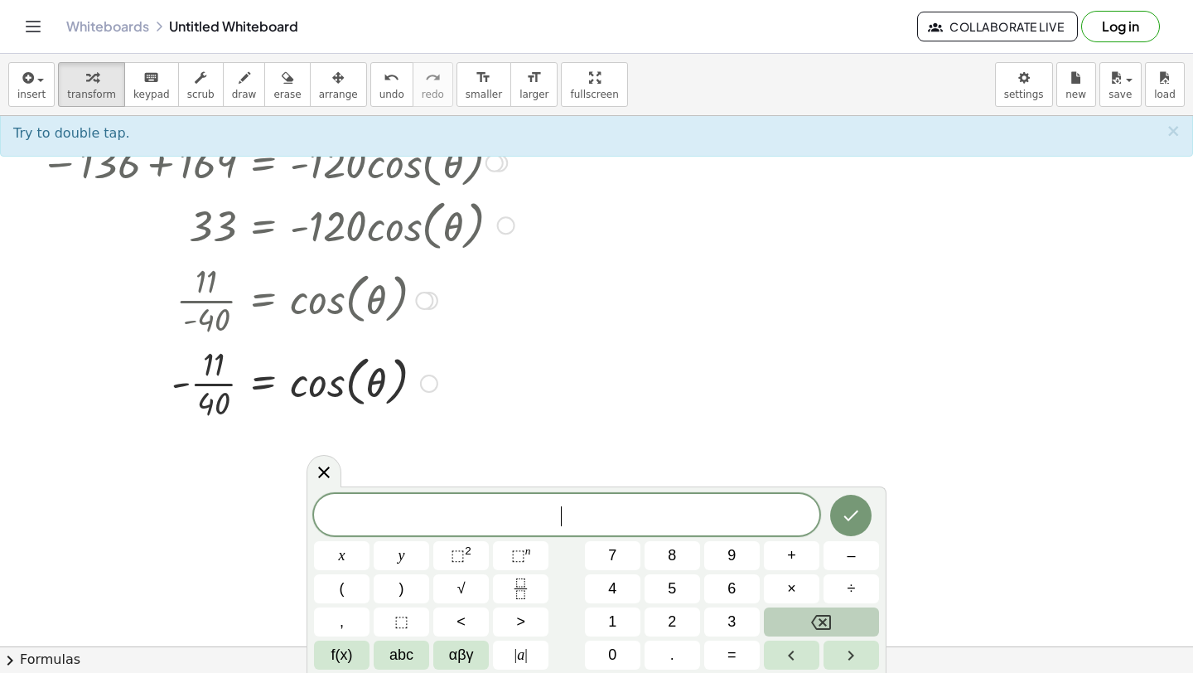
scroll to position [5109, 0]
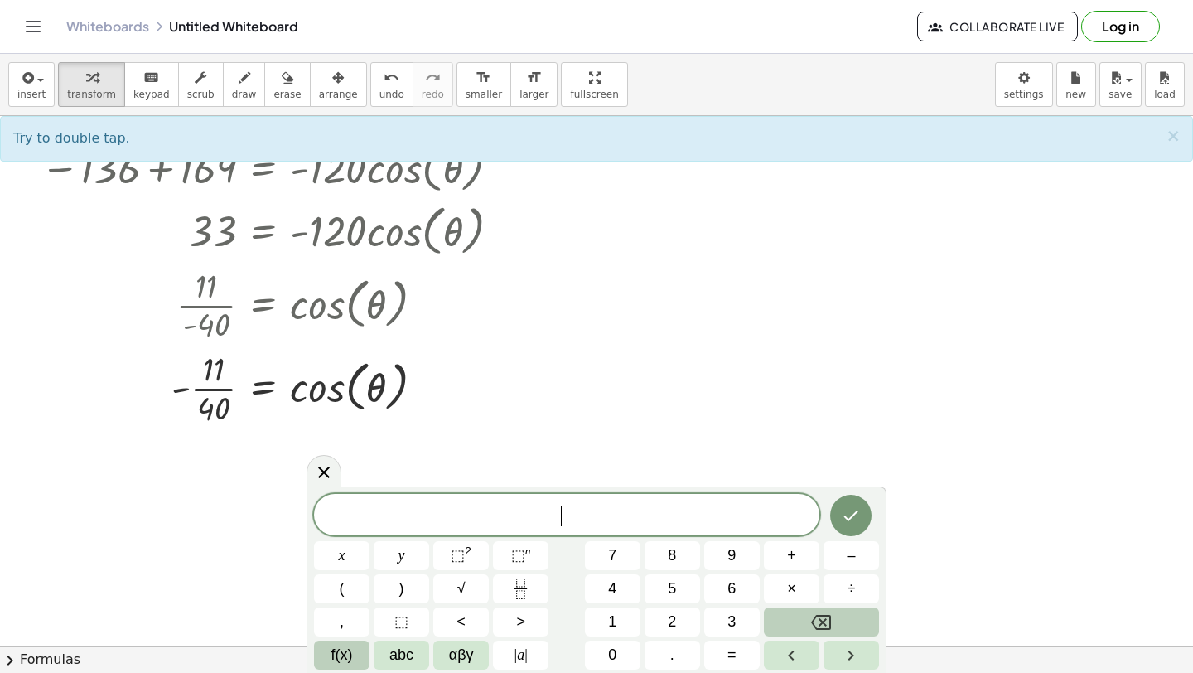
click at [355, 649] on button "f(x)" at bounding box center [342, 654] width 56 height 29
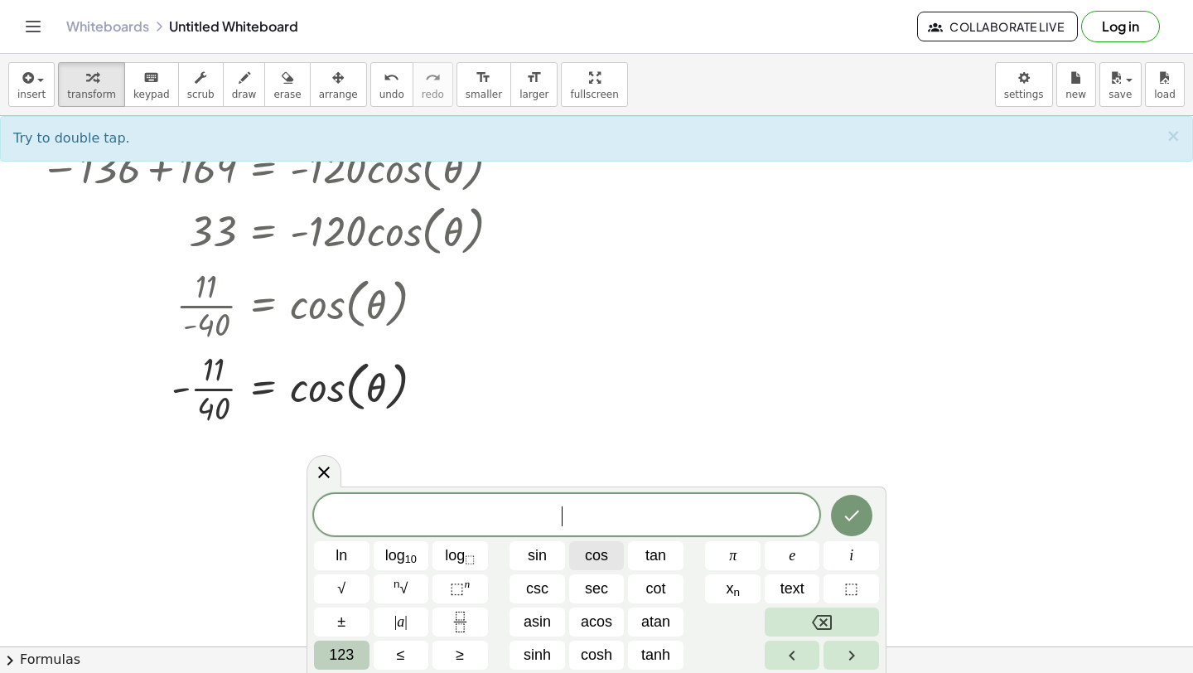
click at [598, 558] on span "cos" at bounding box center [596, 555] width 23 height 22
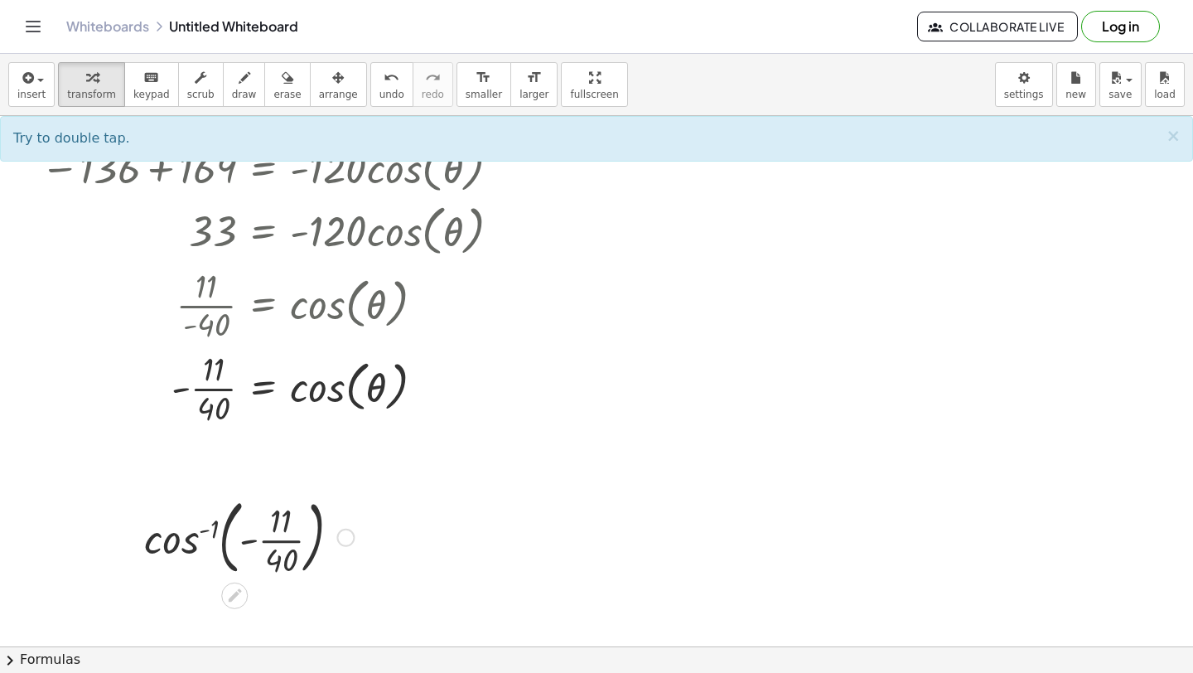
click at [176, 532] on div at bounding box center [249, 535] width 226 height 89
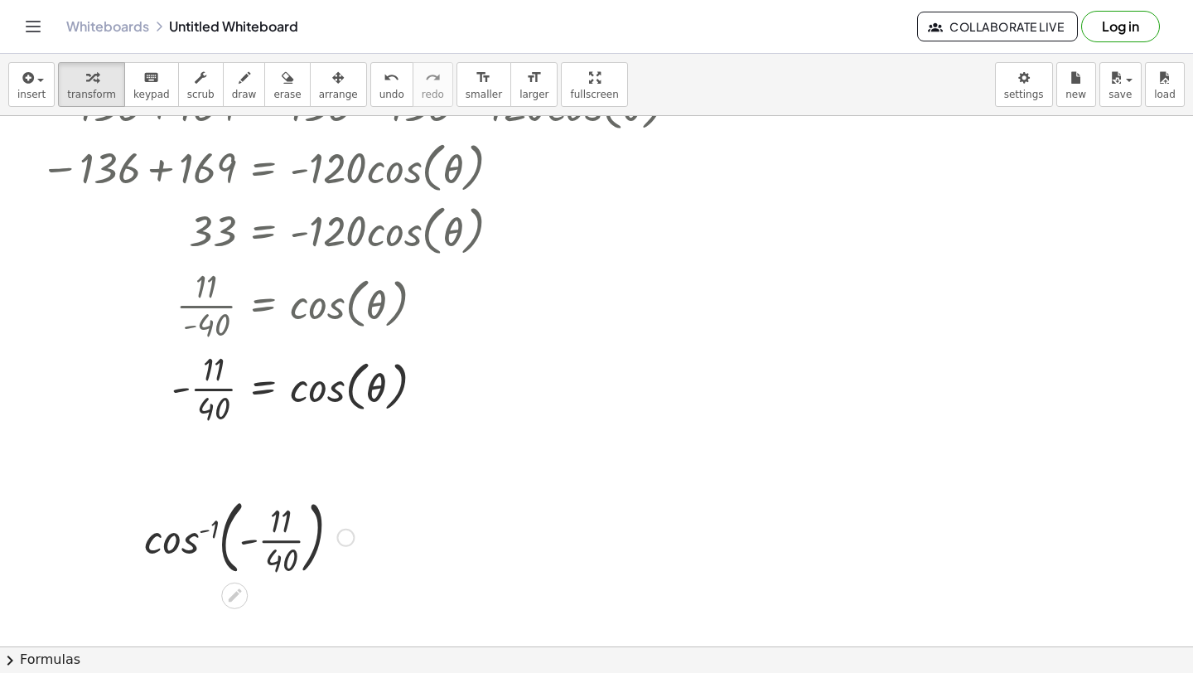
click at [179, 541] on div at bounding box center [249, 535] width 226 height 89
click at [213, 529] on div at bounding box center [249, 535] width 226 height 89
drag, startPoint x: 208, startPoint y: 531, endPoint x: 172, endPoint y: 536, distance: 36.0
click at [172, 537] on div at bounding box center [249, 535] width 226 height 89
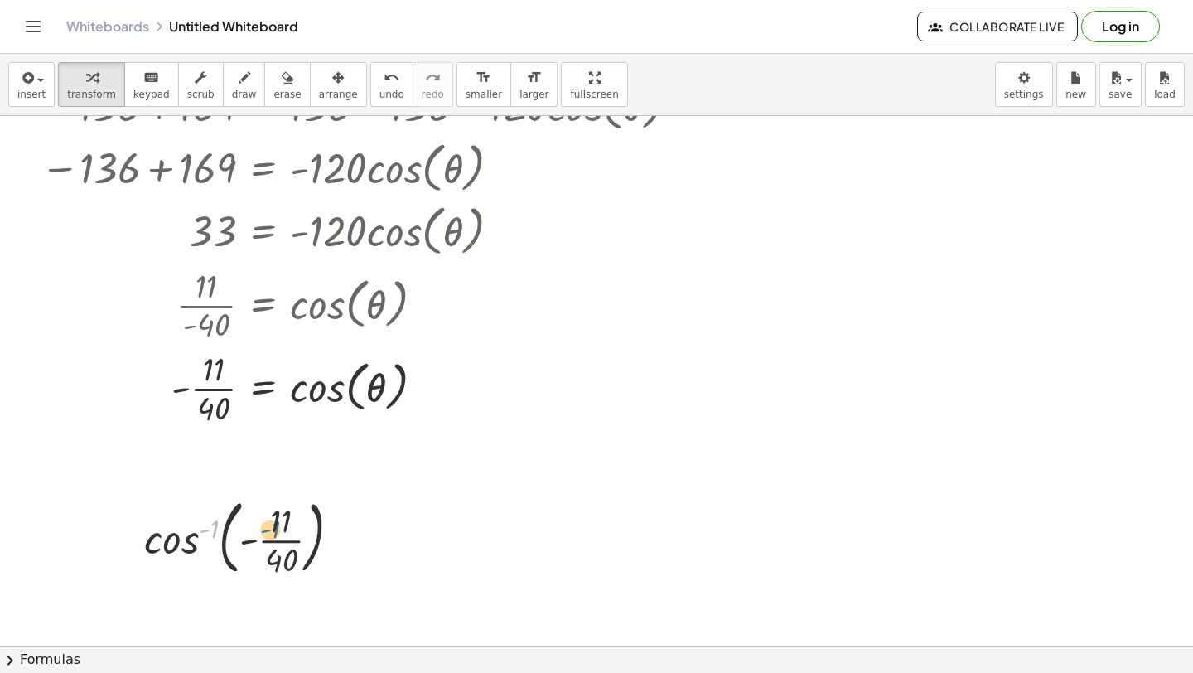
click at [205, 534] on div at bounding box center [249, 535] width 226 height 89
click at [143, 555] on div at bounding box center [249, 535] width 226 height 89
click at [185, 548] on div at bounding box center [249, 535] width 226 height 89
click at [223, 546] on div at bounding box center [249, 535] width 226 height 89
click at [254, 543] on div at bounding box center [249, 535] width 226 height 89
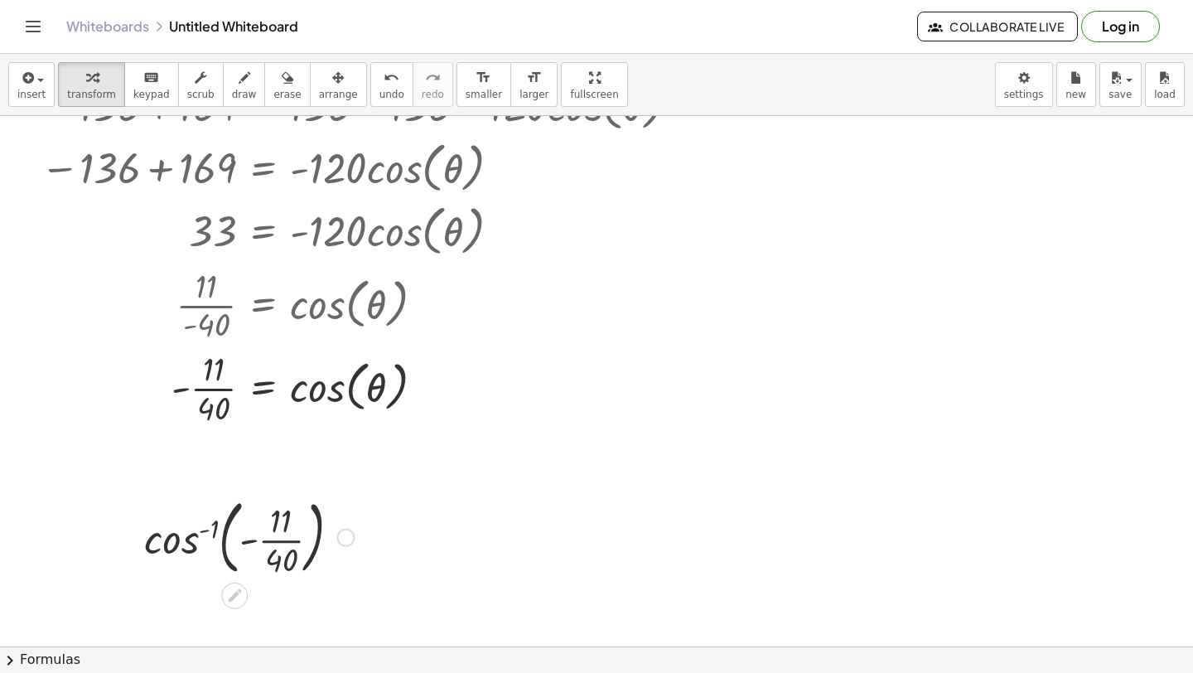
click at [254, 543] on div at bounding box center [249, 535] width 226 height 89
drag, startPoint x: 254, startPoint y: 543, endPoint x: 188, endPoint y: 547, distance: 65.6
click at [187, 547] on div at bounding box center [249, 535] width 226 height 89
click at [158, 547] on div at bounding box center [249, 535] width 226 height 89
click at [159, 547] on div at bounding box center [249, 535] width 226 height 89
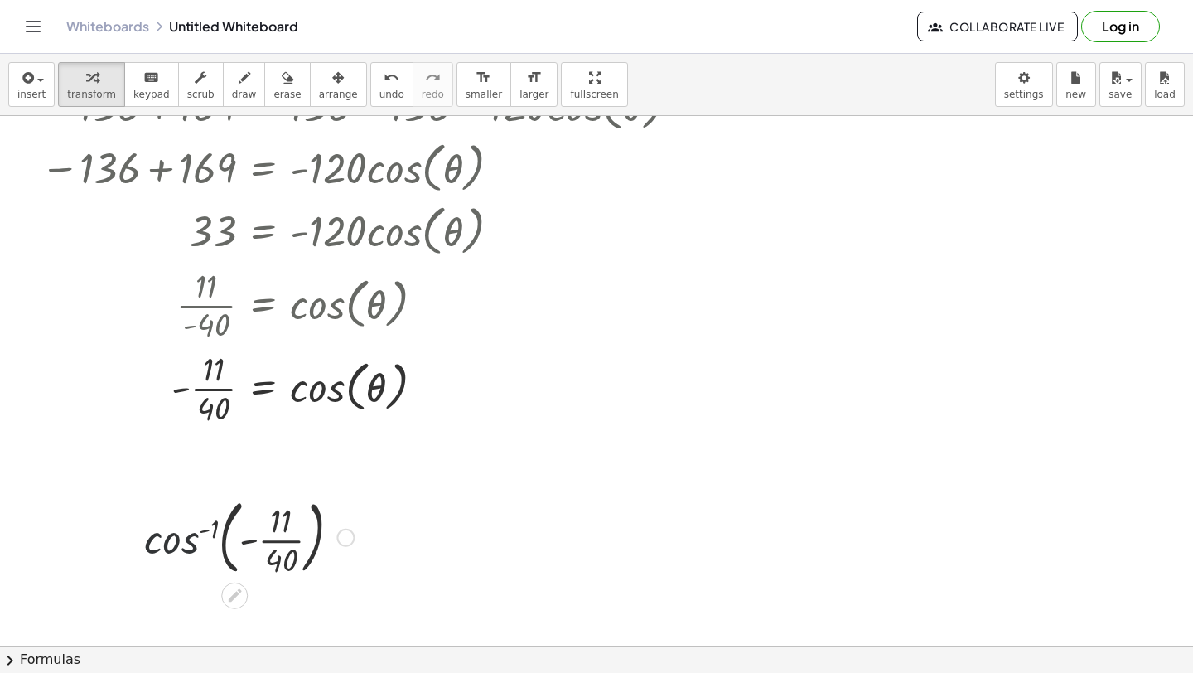
click at [159, 547] on div at bounding box center [249, 535] width 226 height 89
click at [205, 547] on div at bounding box center [249, 535] width 226 height 89
click at [167, 547] on div at bounding box center [249, 535] width 226 height 89
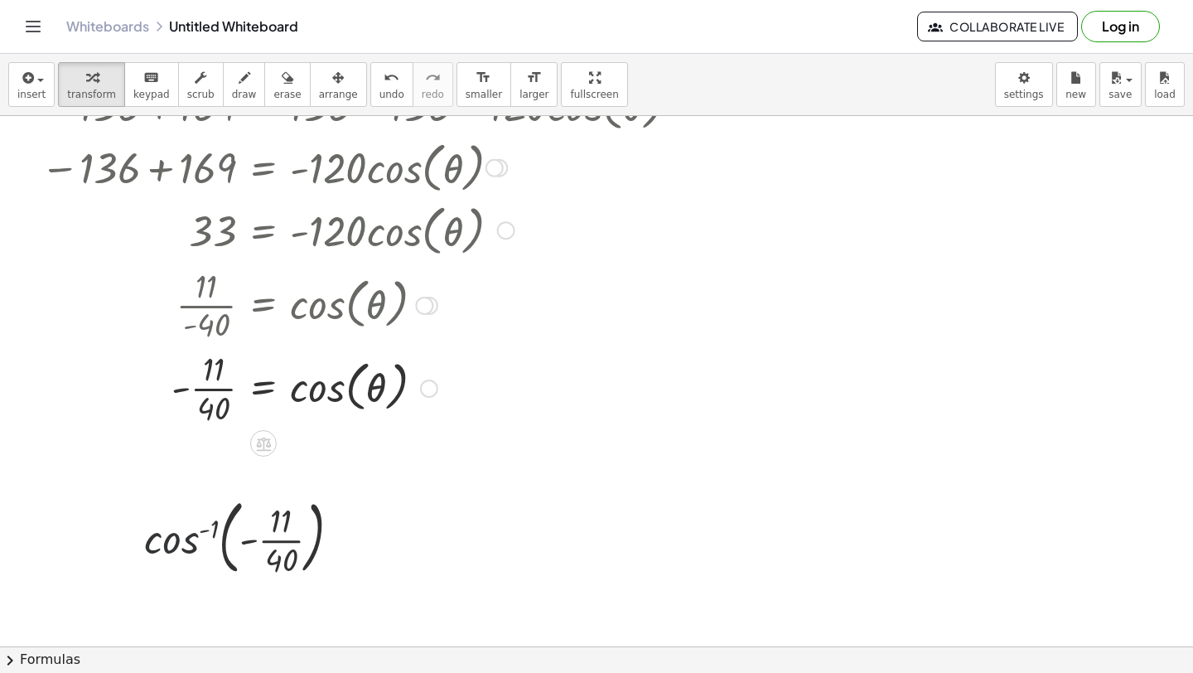
click at [315, 382] on div at bounding box center [442, 387] width 821 height 83
click at [318, 389] on div at bounding box center [442, 387] width 821 height 83
click at [172, 544] on div at bounding box center [249, 535] width 226 height 89
click at [223, 521] on div at bounding box center [249, 535] width 226 height 89
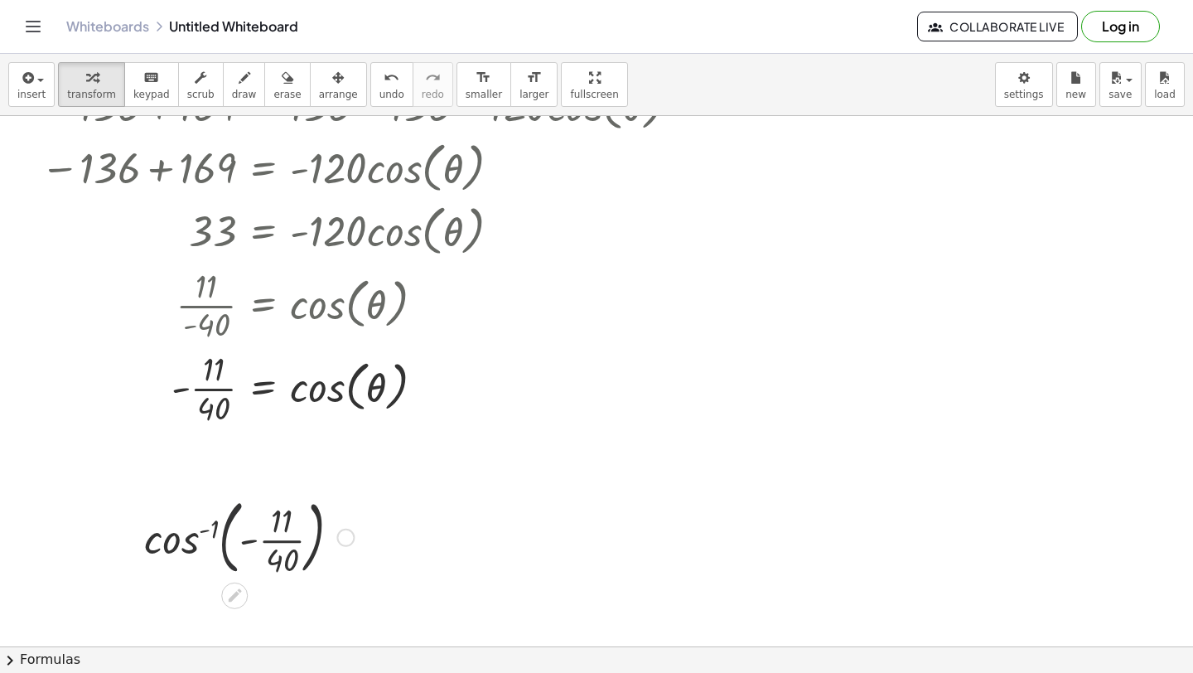
click at [196, 536] on div at bounding box center [249, 535] width 226 height 89
click at [217, 524] on div at bounding box center [249, 535] width 226 height 89
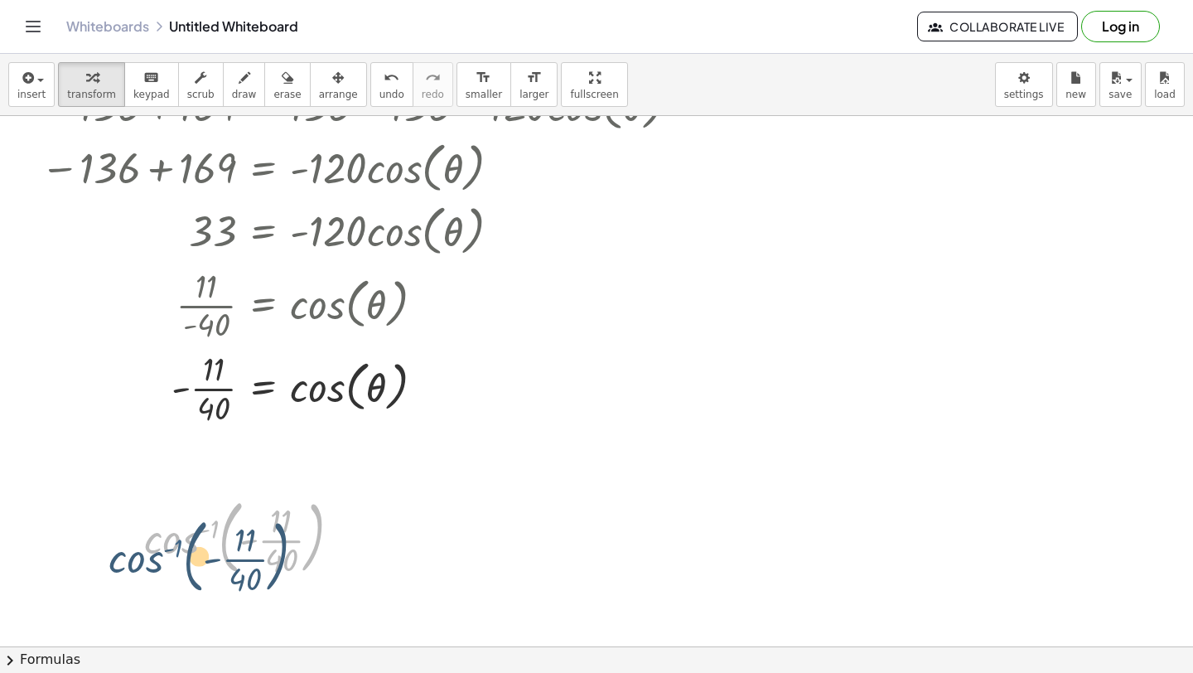
drag, startPoint x: 217, startPoint y: 524, endPoint x: 182, endPoint y: 537, distance: 37.2
click at [182, 538] on div at bounding box center [249, 535] width 226 height 89
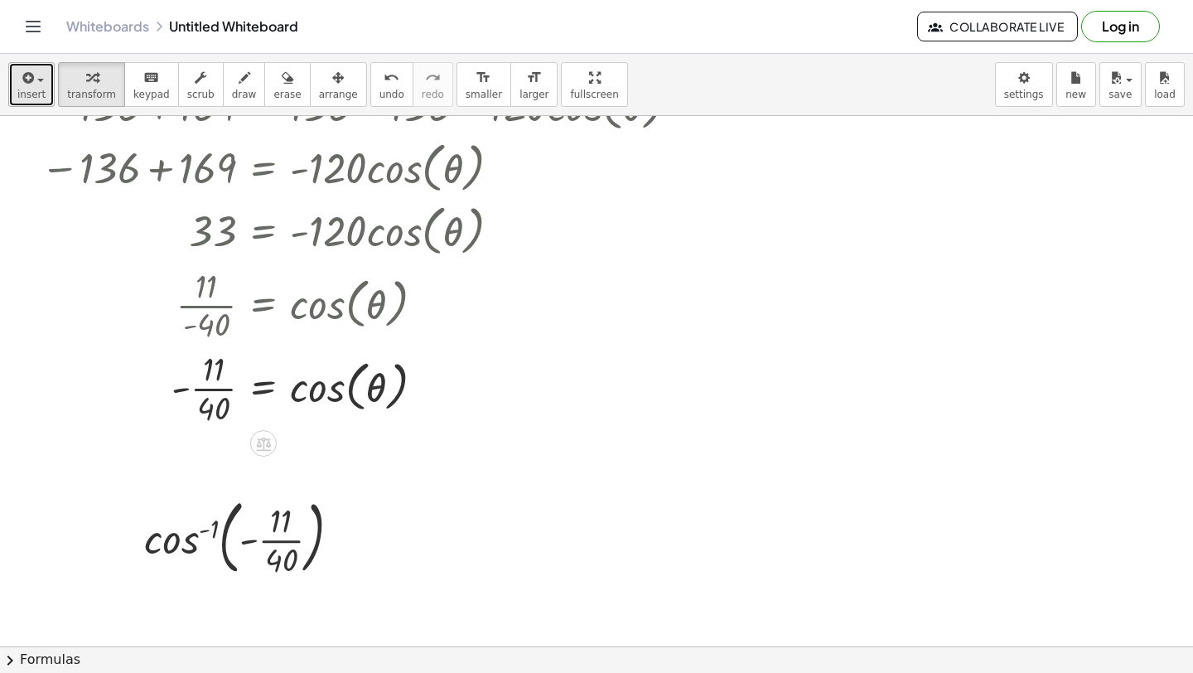
click at [24, 82] on icon "button" at bounding box center [26, 78] width 15 height 20
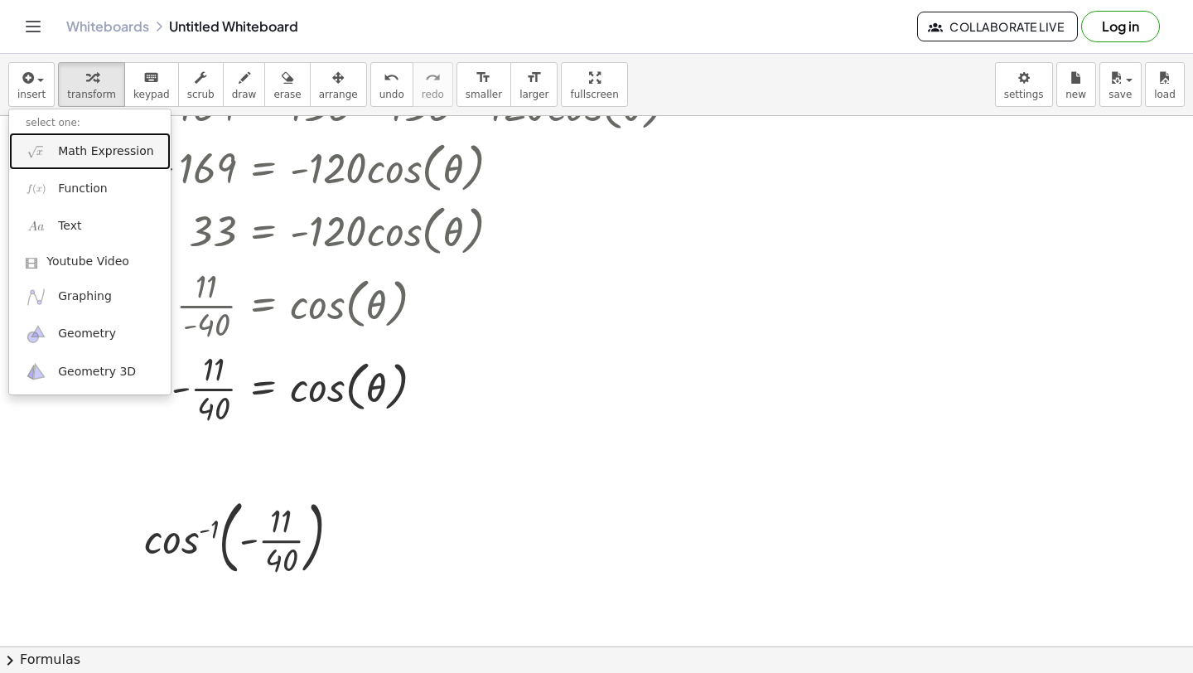
click at [62, 161] on link "Math Expression" at bounding box center [90, 151] width 162 height 37
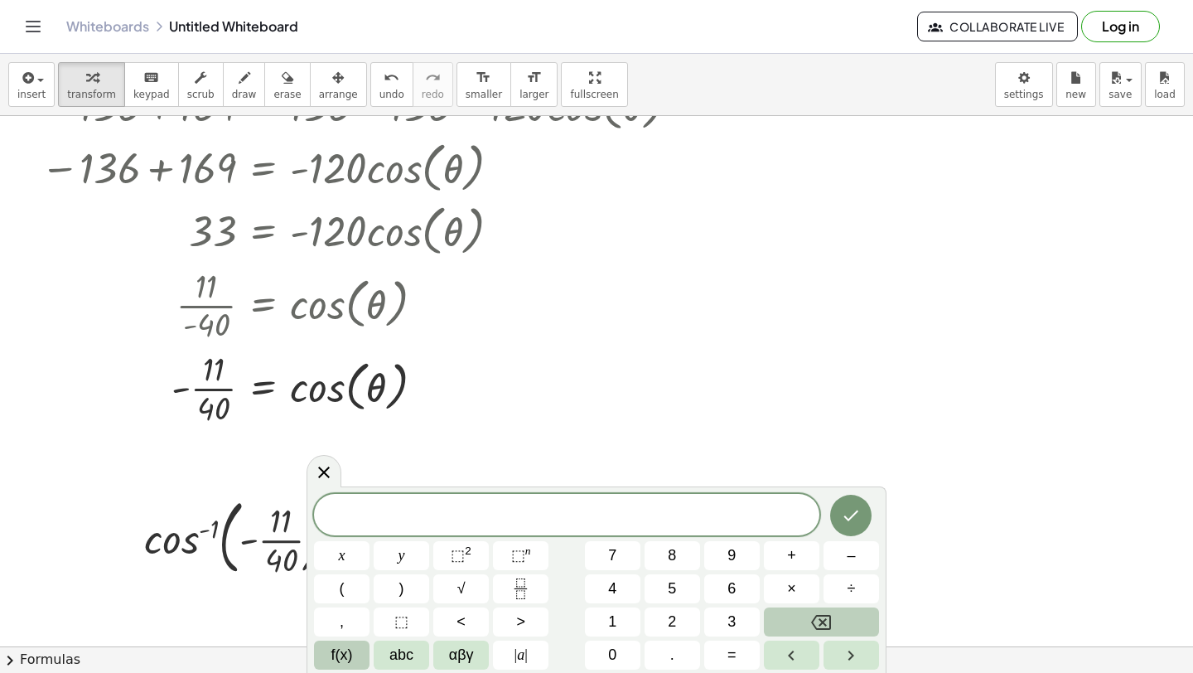
click at [360, 668] on button "f(x)" at bounding box center [342, 654] width 56 height 29
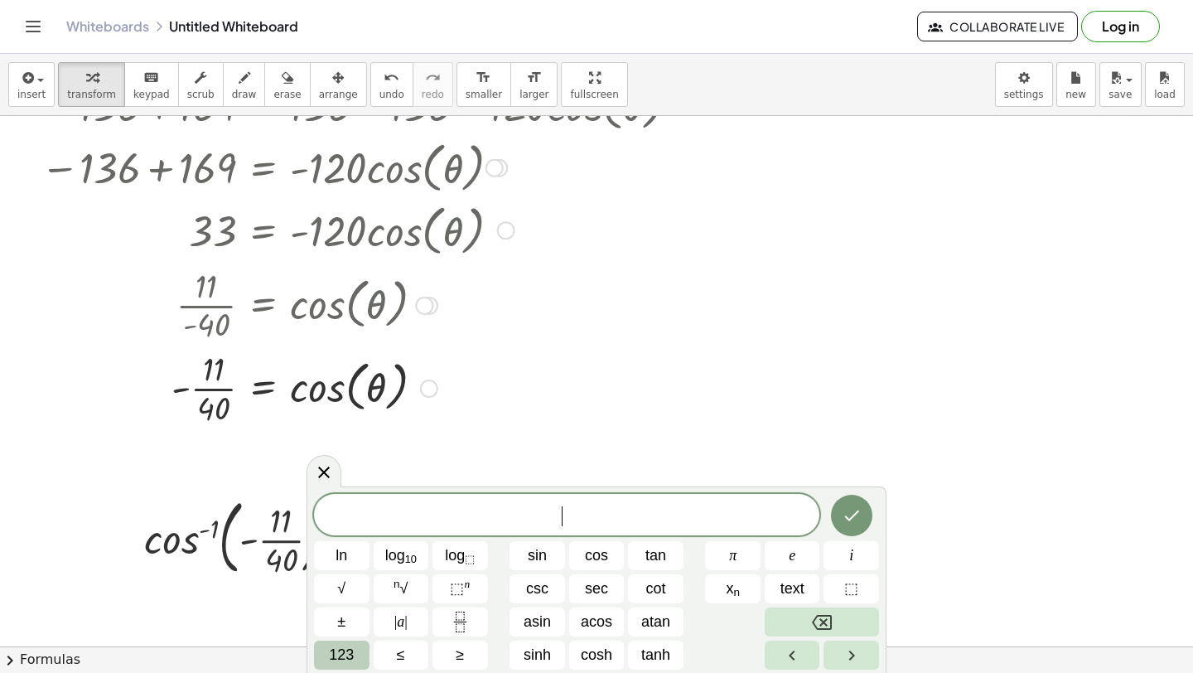
click at [454, 336] on div at bounding box center [445, 304] width 816 height 83
click at [313, 476] on div at bounding box center [324, 470] width 35 height 32
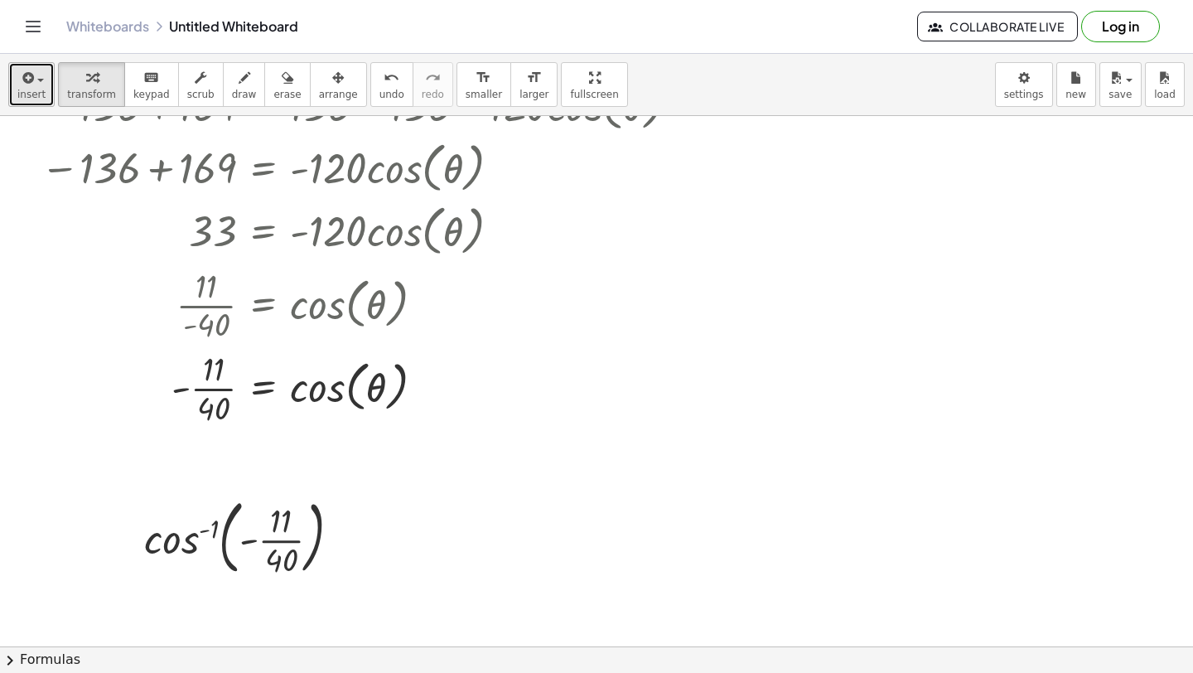
click at [33, 86] on button "insert" at bounding box center [31, 84] width 46 height 45
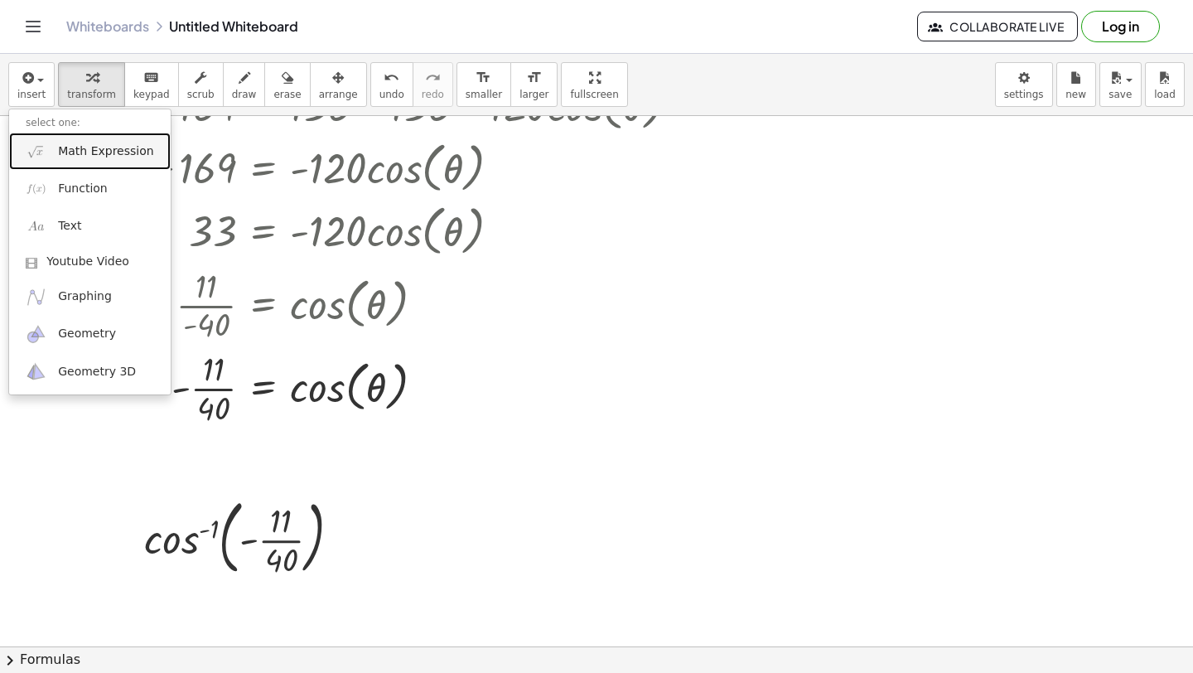
click at [96, 154] on span "Math Expression" at bounding box center [105, 151] width 95 height 17
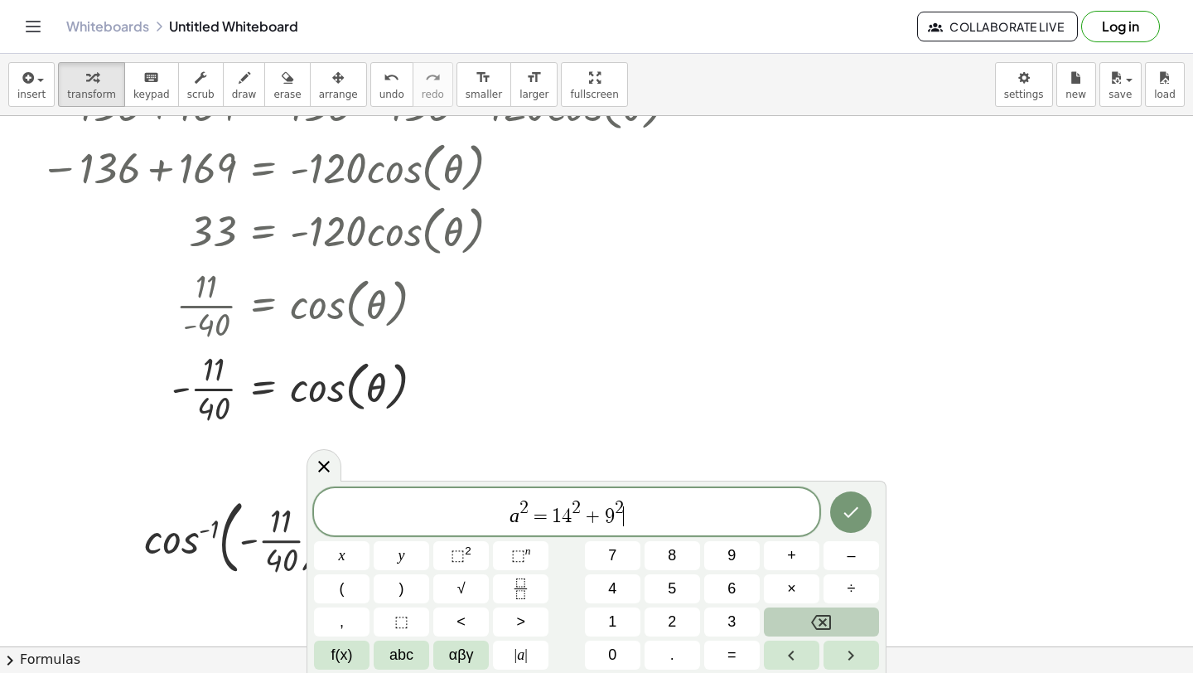
click at [645, 526] on span "a 2 = 1 4 2 + 9 2 ​" at bounding box center [566, 513] width 505 height 30
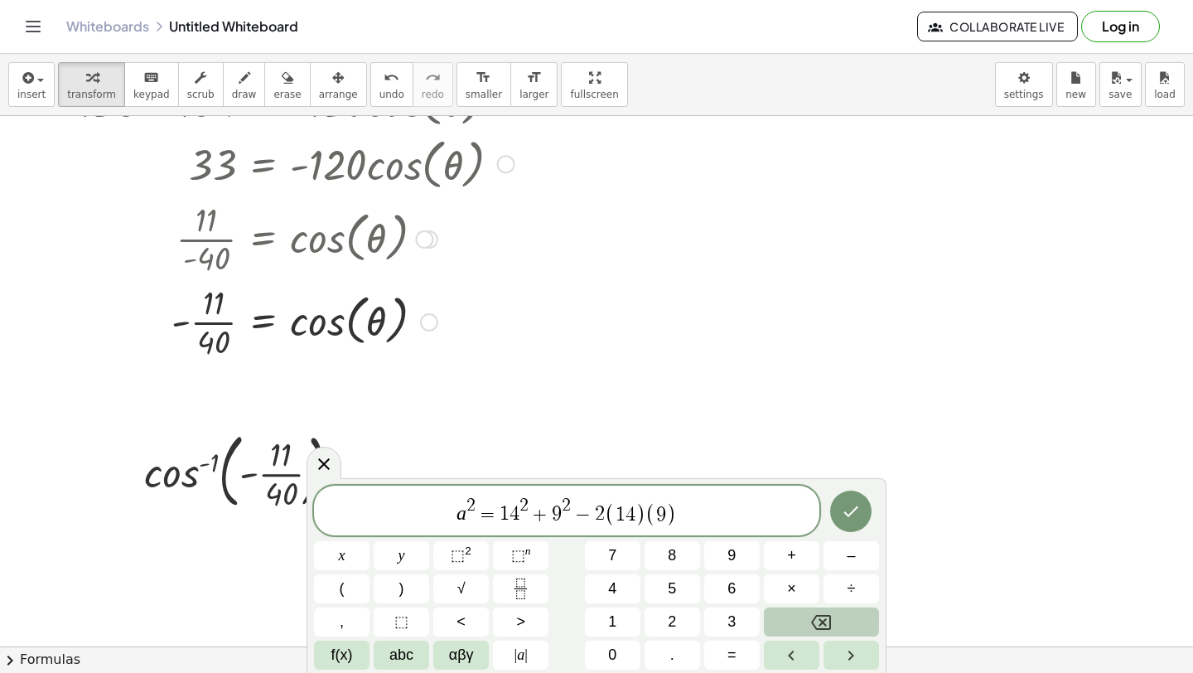
scroll to position [5174, 0]
click at [350, 655] on span "f(x)" at bounding box center [342, 655] width 22 height 22
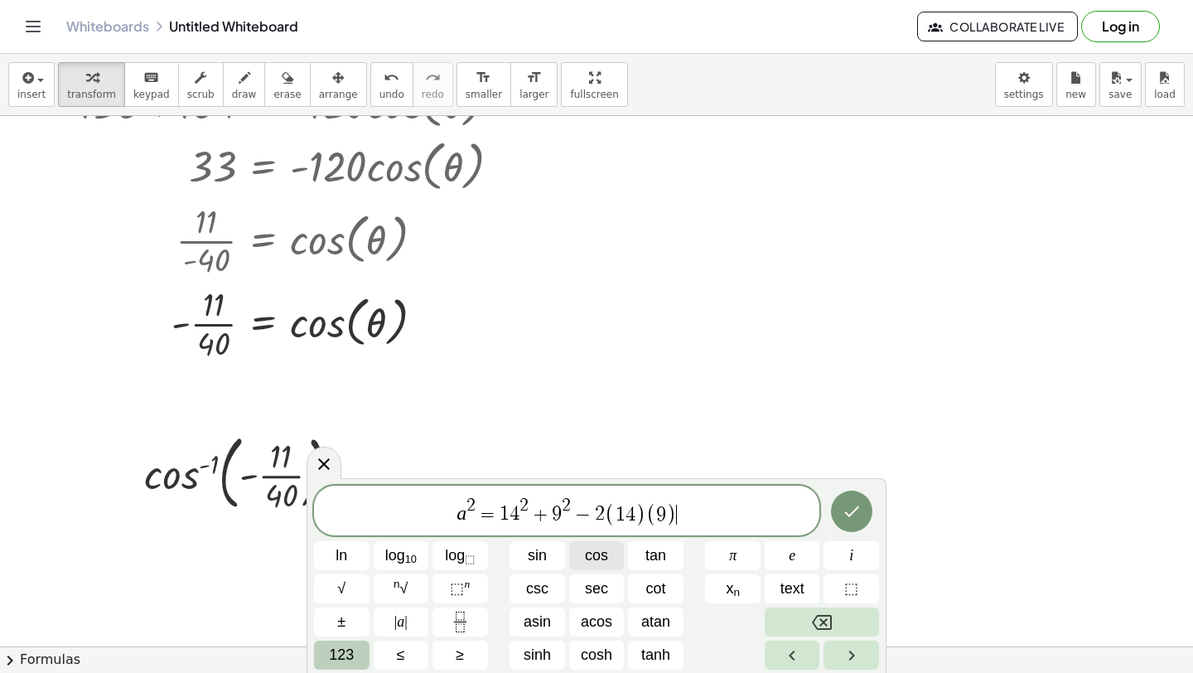
click at [605, 561] on span "cos" at bounding box center [596, 555] width 23 height 22
click at [638, 515] on span ")" at bounding box center [643, 514] width 11 height 24
click at [530, 518] on span "9" at bounding box center [529, 515] width 10 height 20
click at [684, 512] on span "(" at bounding box center [680, 514] width 11 height 24
click at [349, 658] on span "123" at bounding box center [341, 655] width 25 height 22
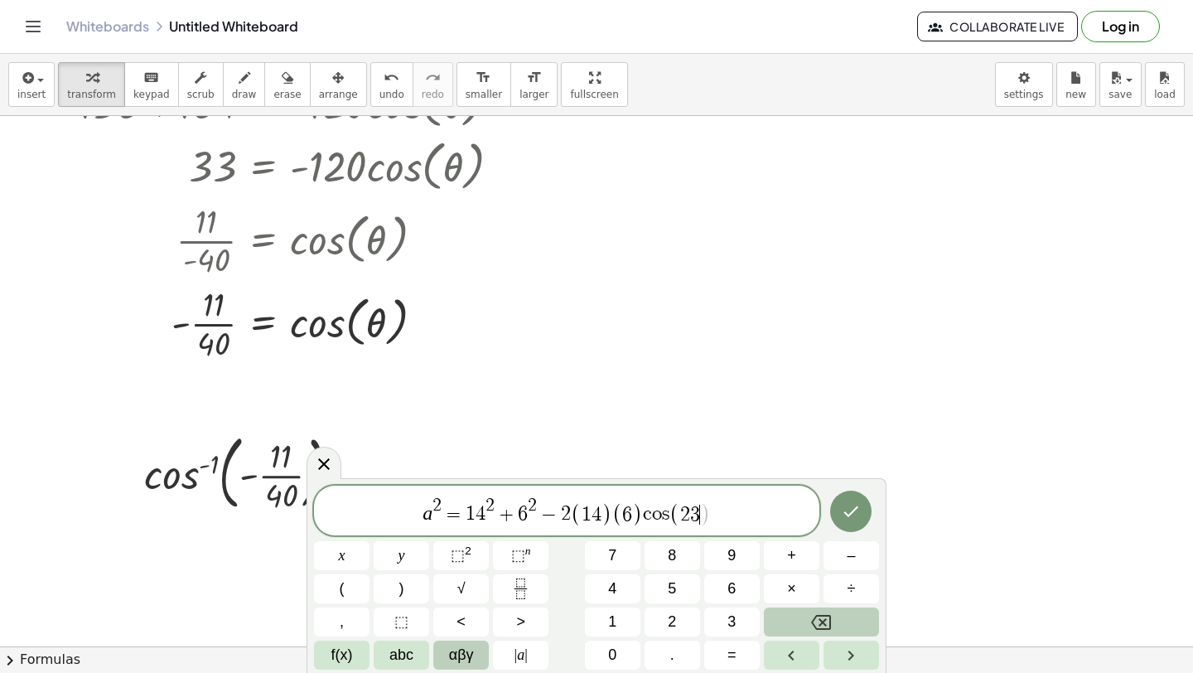
click at [462, 648] on span "αβγ" at bounding box center [461, 655] width 25 height 22
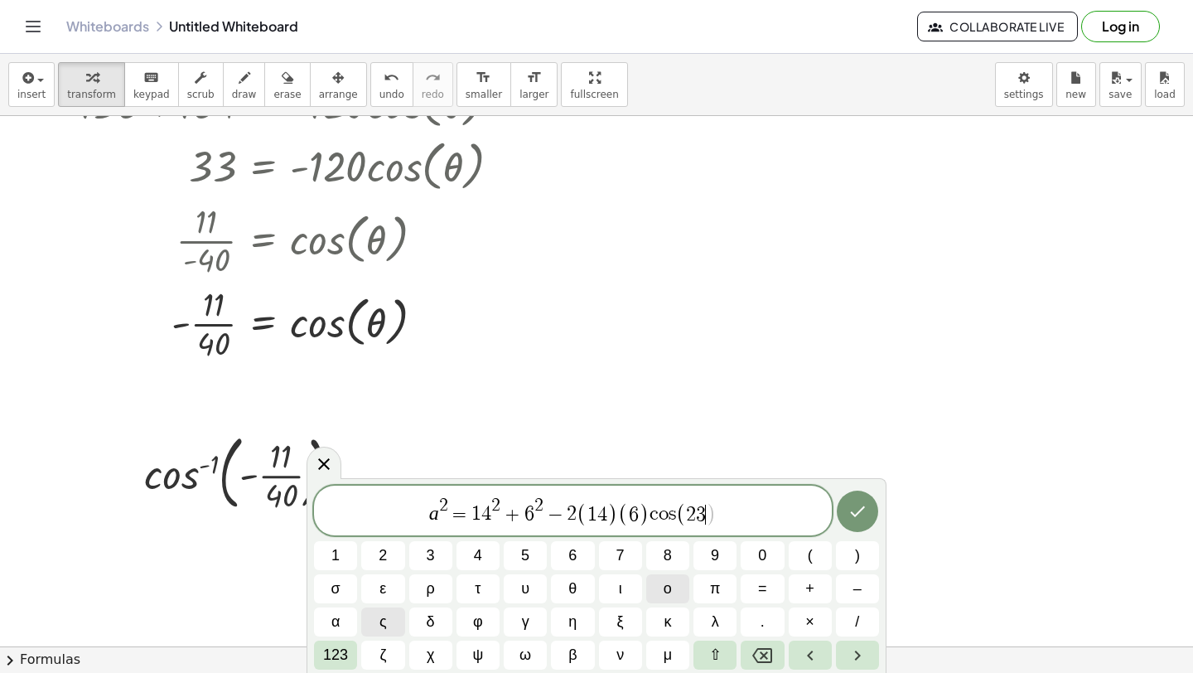
click at [657, 596] on button "ο" at bounding box center [667, 588] width 43 height 29
click at [336, 665] on span "123" at bounding box center [335, 655] width 25 height 22
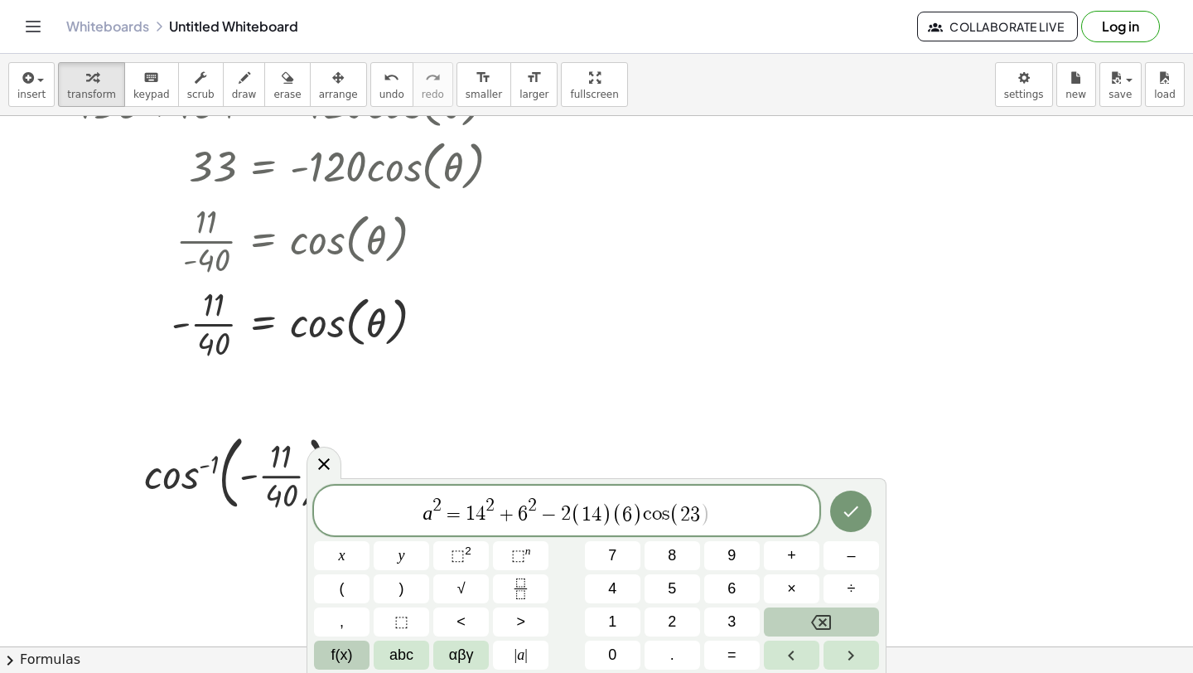
click at [344, 660] on span "f(x)" at bounding box center [342, 655] width 22 height 22
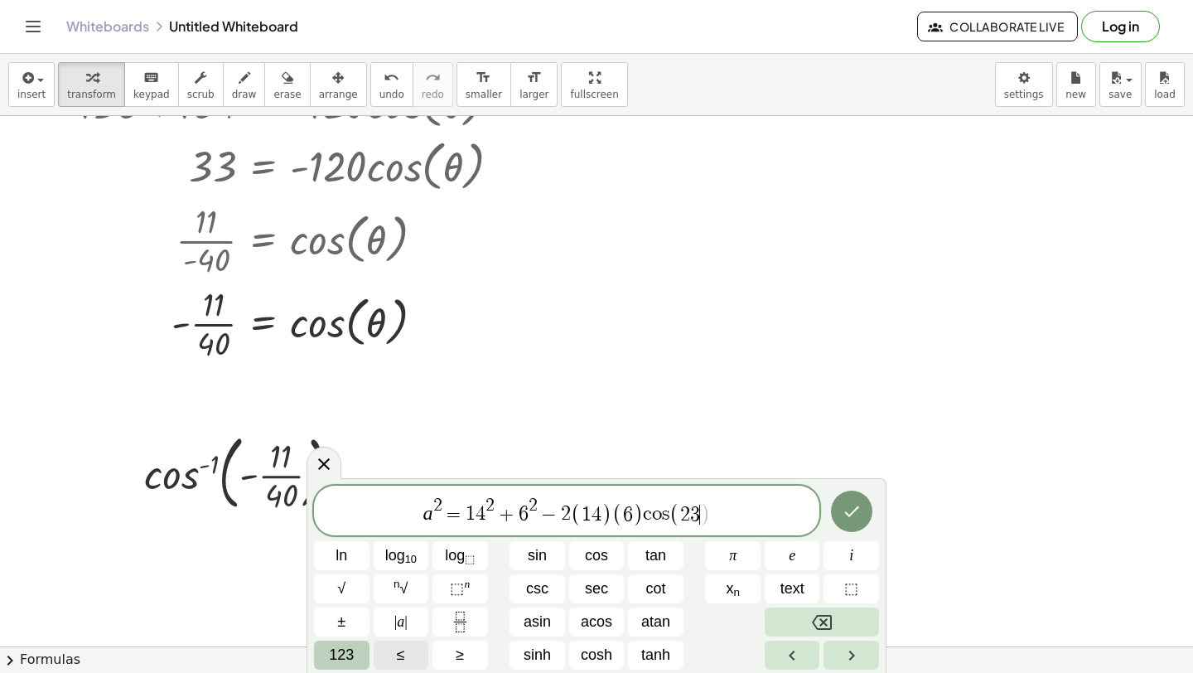
click at [344, 660] on span "123" at bounding box center [341, 655] width 25 height 22
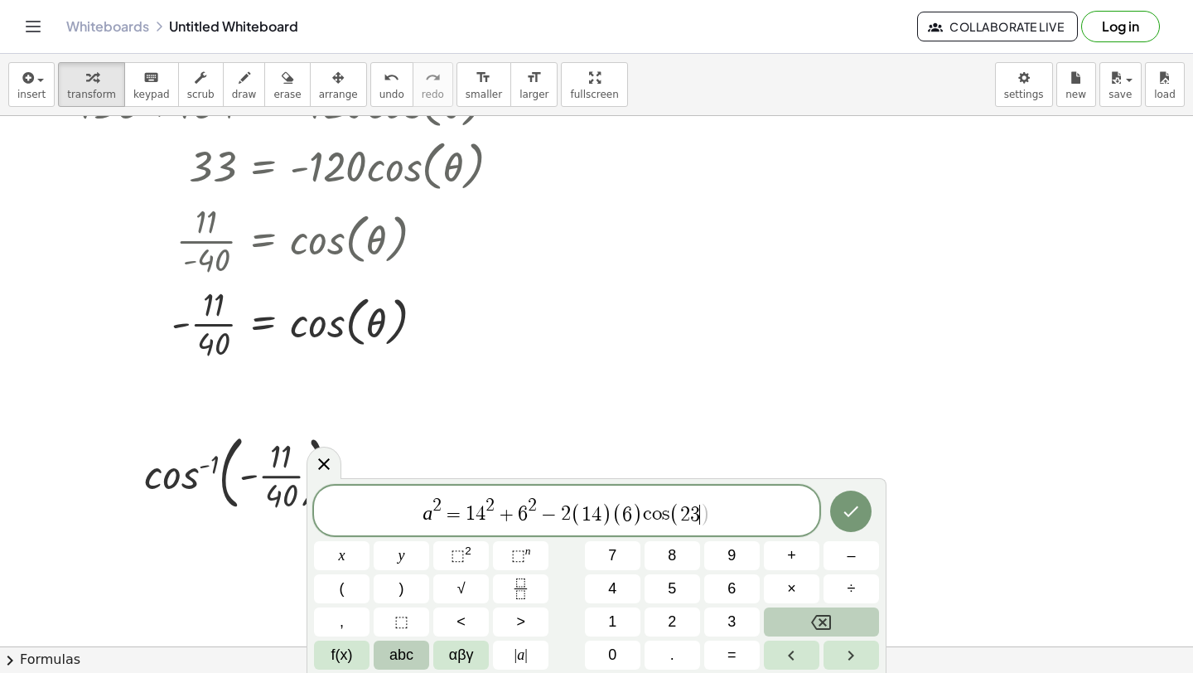
click at [399, 653] on span "abc" at bounding box center [401, 655] width 24 height 22
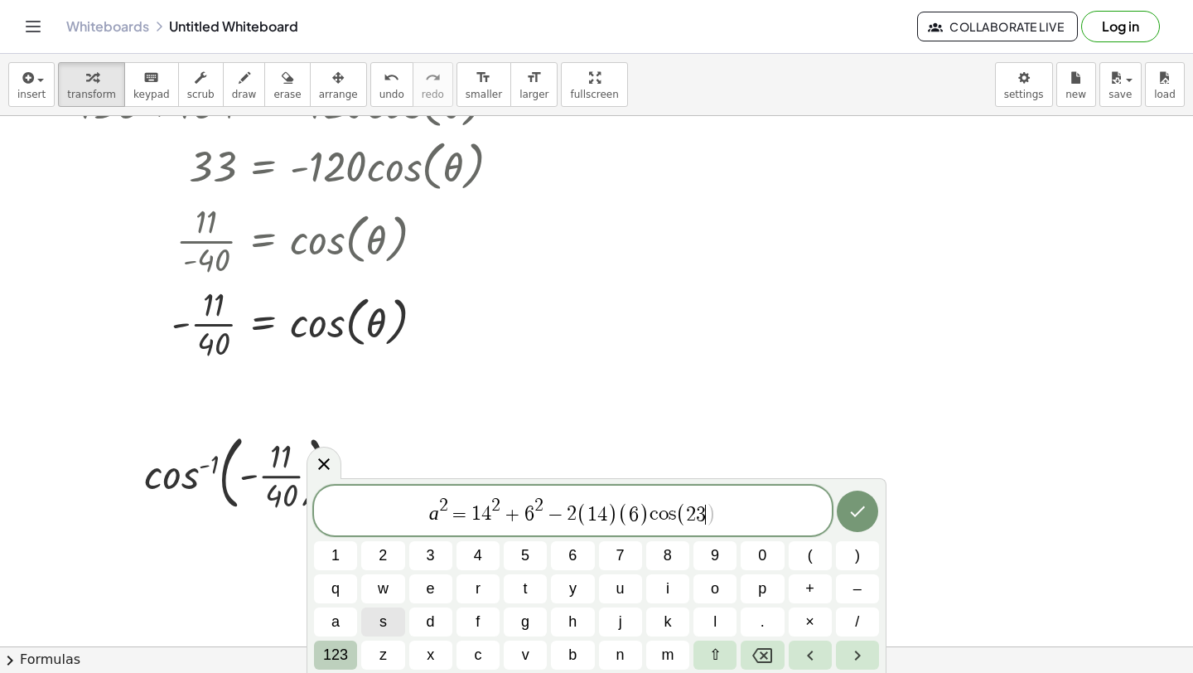
click at [346, 659] on span "123" at bounding box center [335, 655] width 25 height 22
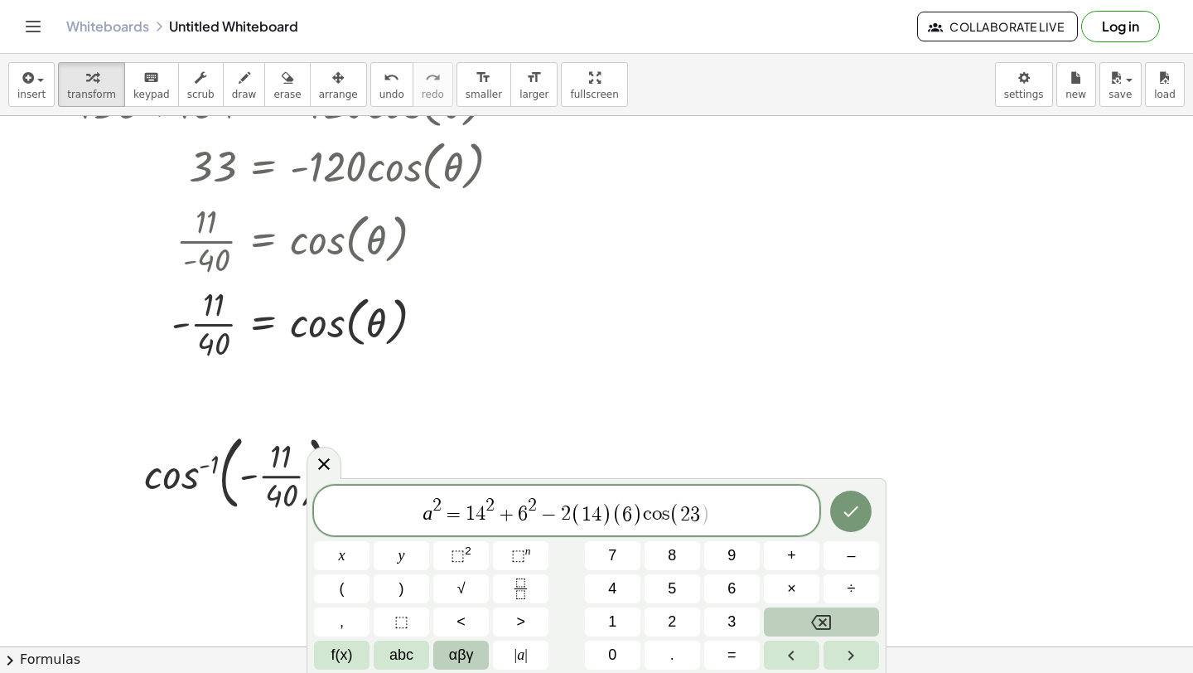
click at [471, 648] on span "αβγ" at bounding box center [461, 655] width 25 height 22
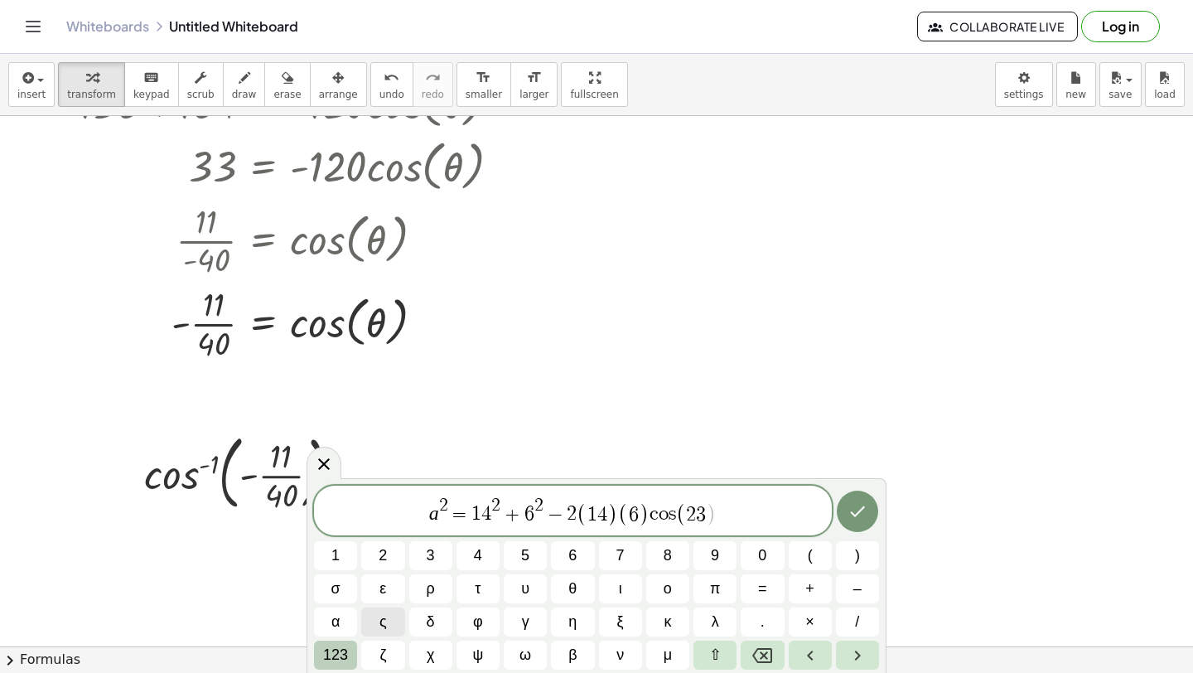
click at [341, 656] on span "123" at bounding box center [335, 655] width 25 height 22
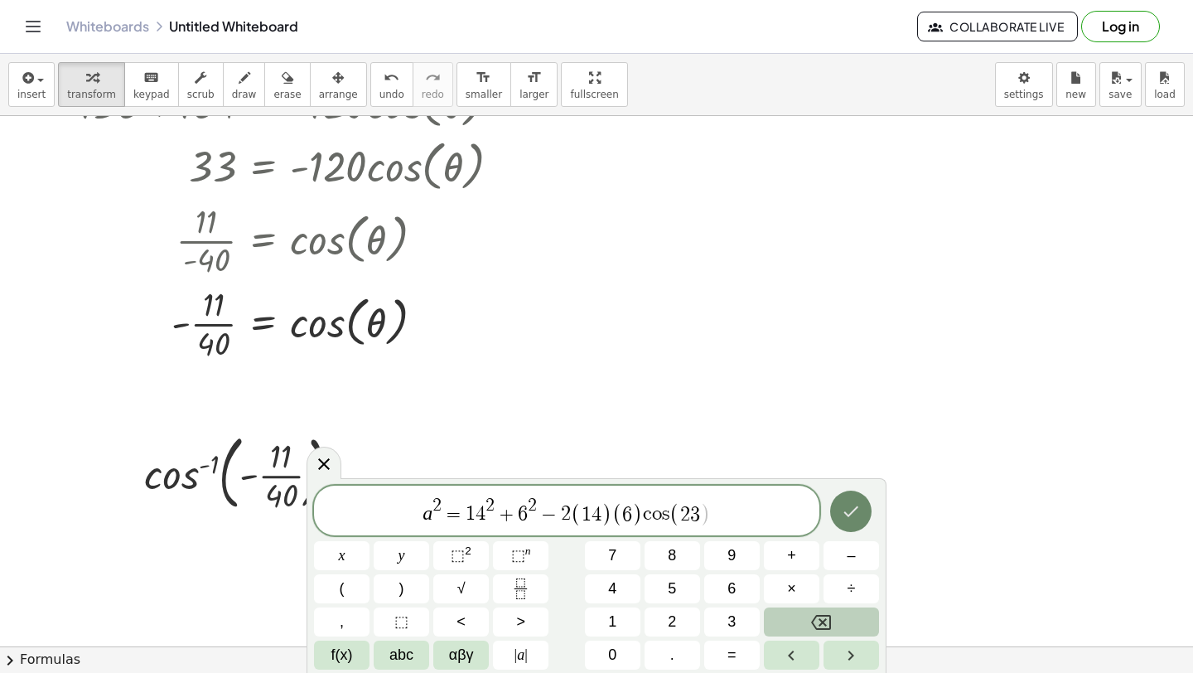
click at [851, 516] on icon "Done" at bounding box center [851, 511] width 20 height 20
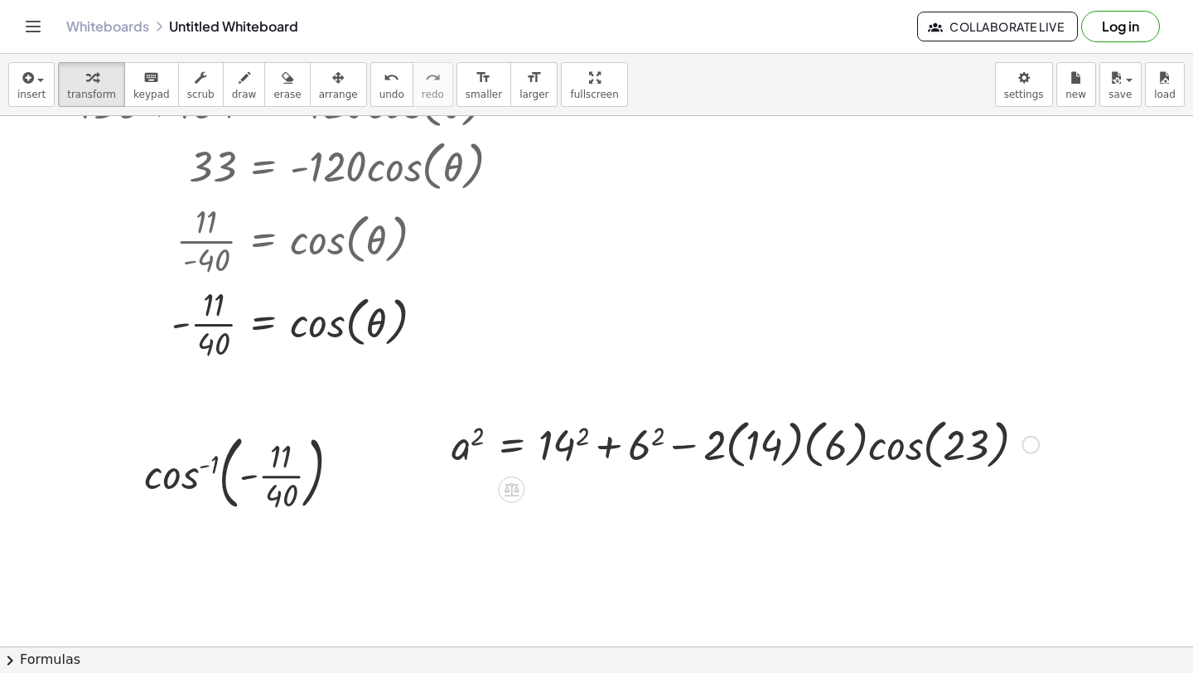
click at [579, 435] on div at bounding box center [745, 443] width 604 height 63
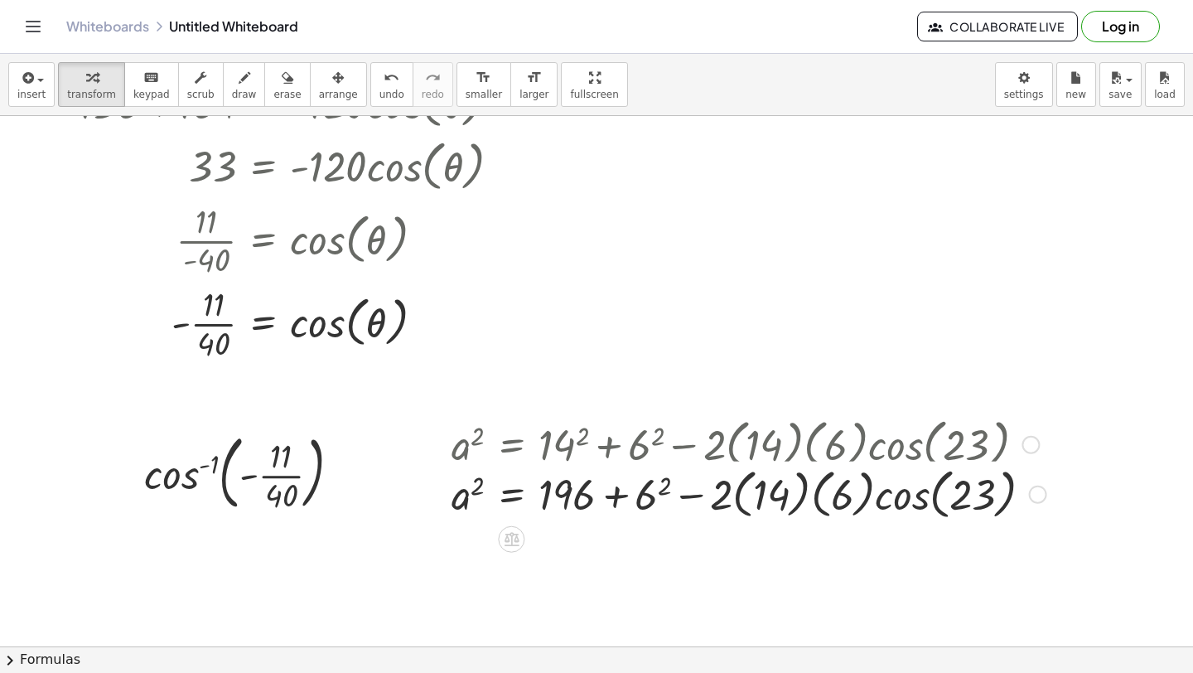
click at [511, 445] on div "a 2 = + 14 2 + 6 2 − · 2 · ( 14 ) · ( 6 ) · cos ( , 23 ) a 2 = + + 6 2 − · 2 · …" at bounding box center [511, 445] width 0 height 0
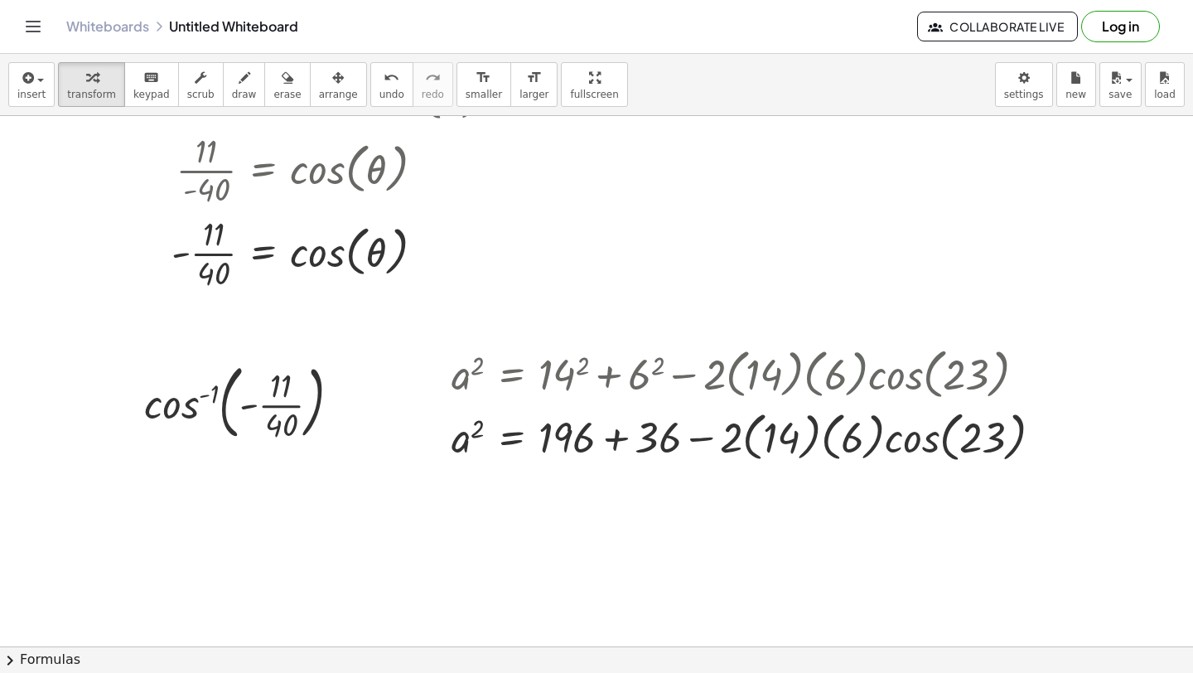
scroll to position [5246, 0]
click at [613, 449] on div at bounding box center [753, 434] width 621 height 63
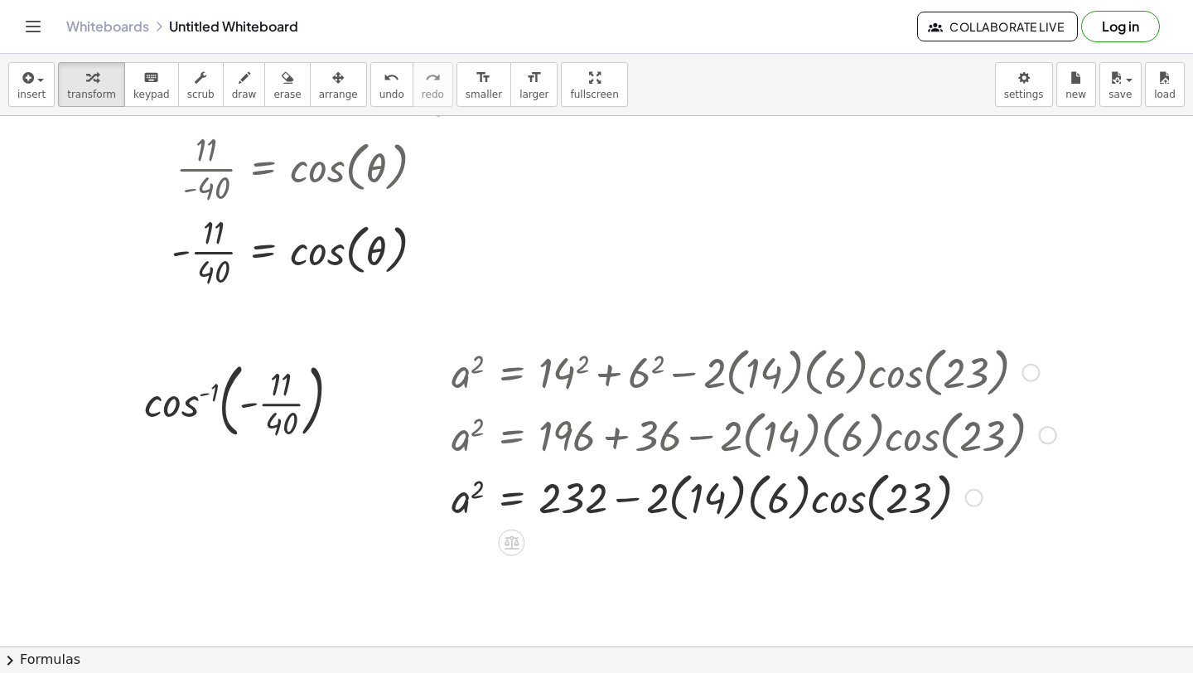
scroll to position [5289, 0]
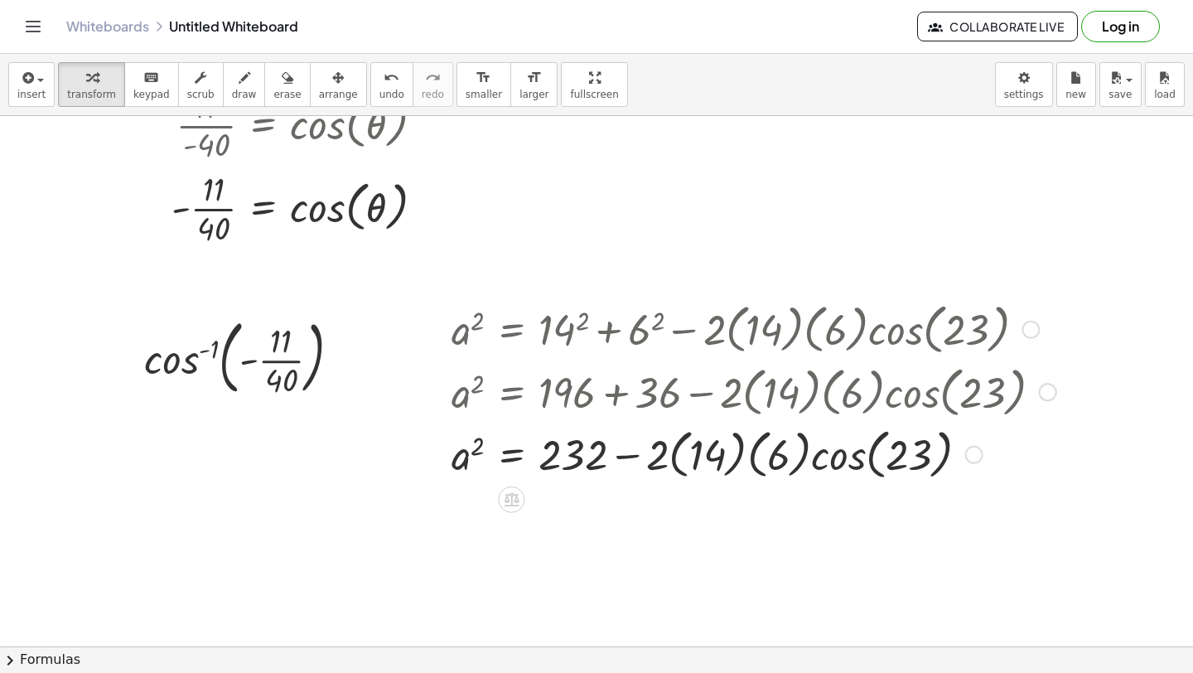
click at [635, 459] on div at bounding box center [753, 453] width 621 height 63
click at [686, 463] on div at bounding box center [753, 453] width 621 height 63
click at [737, 454] on div at bounding box center [753, 453] width 621 height 63
click at [720, 465] on div at bounding box center [753, 453] width 621 height 62
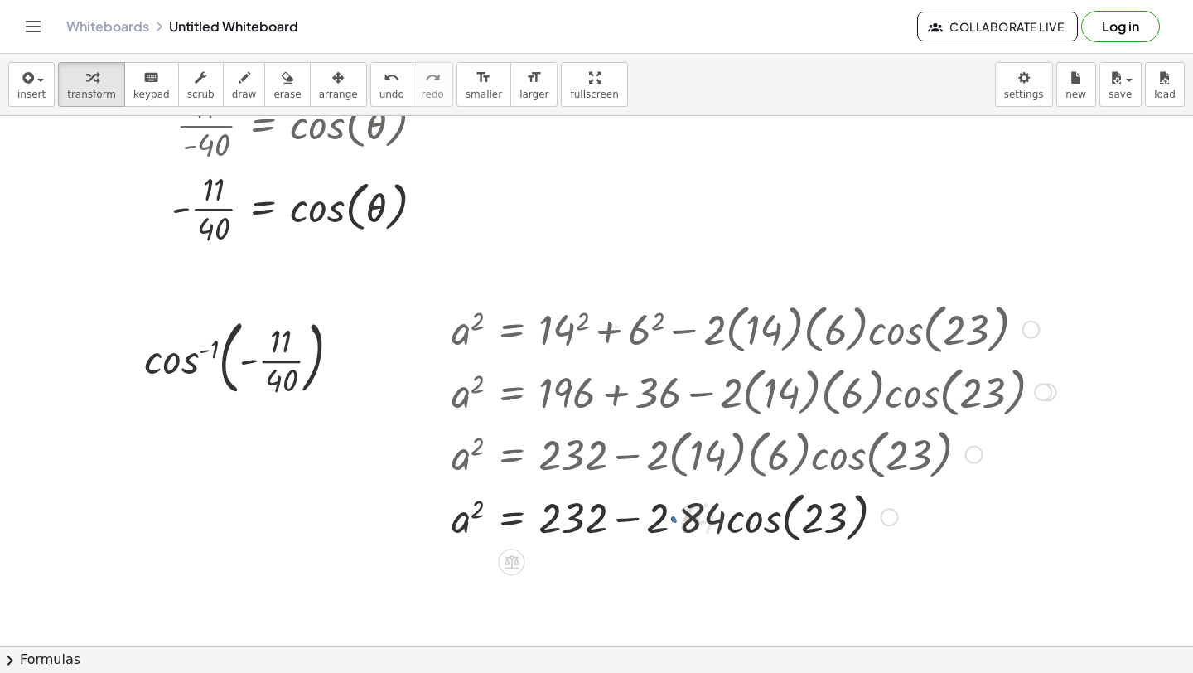
click at [680, 513] on div at bounding box center [753, 516] width 621 height 63
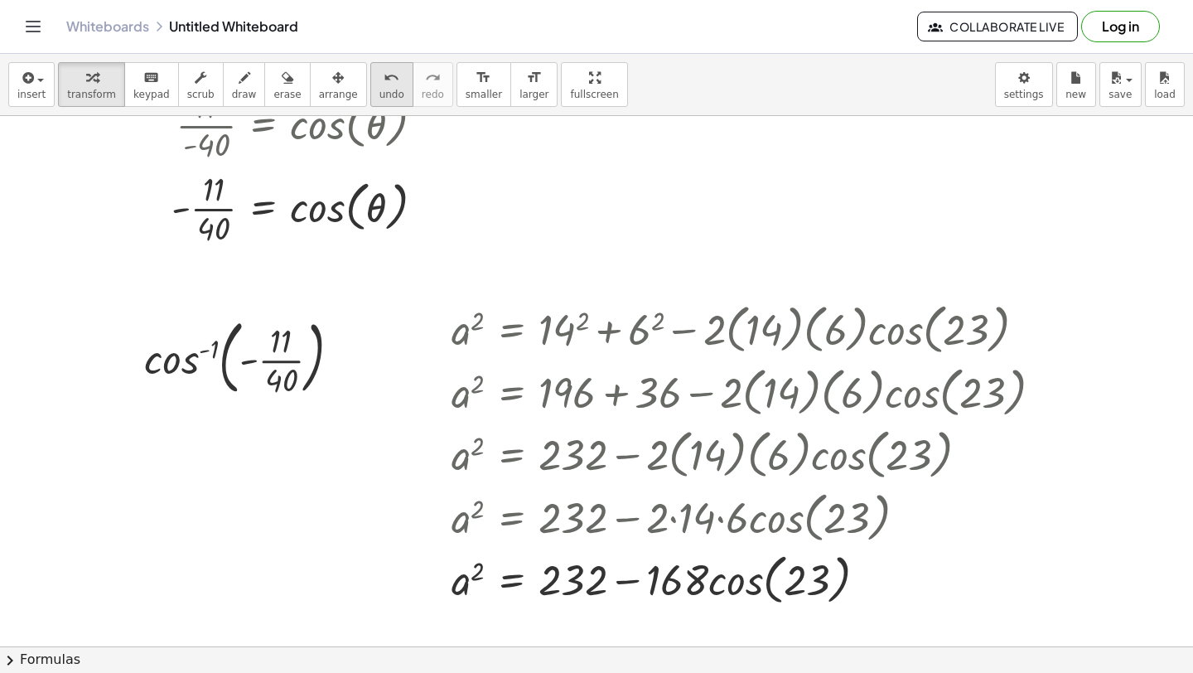
click at [384, 80] on icon "undo" at bounding box center [392, 78] width 16 height 20
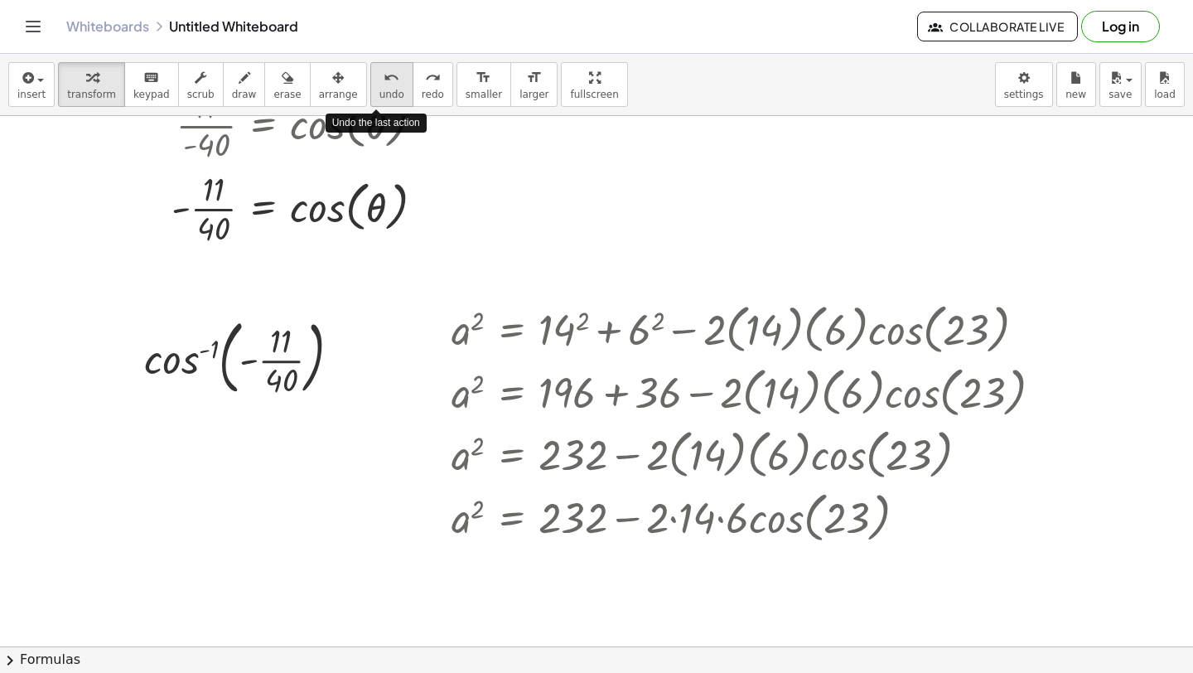
click at [384, 80] on icon "undo" at bounding box center [392, 78] width 16 height 20
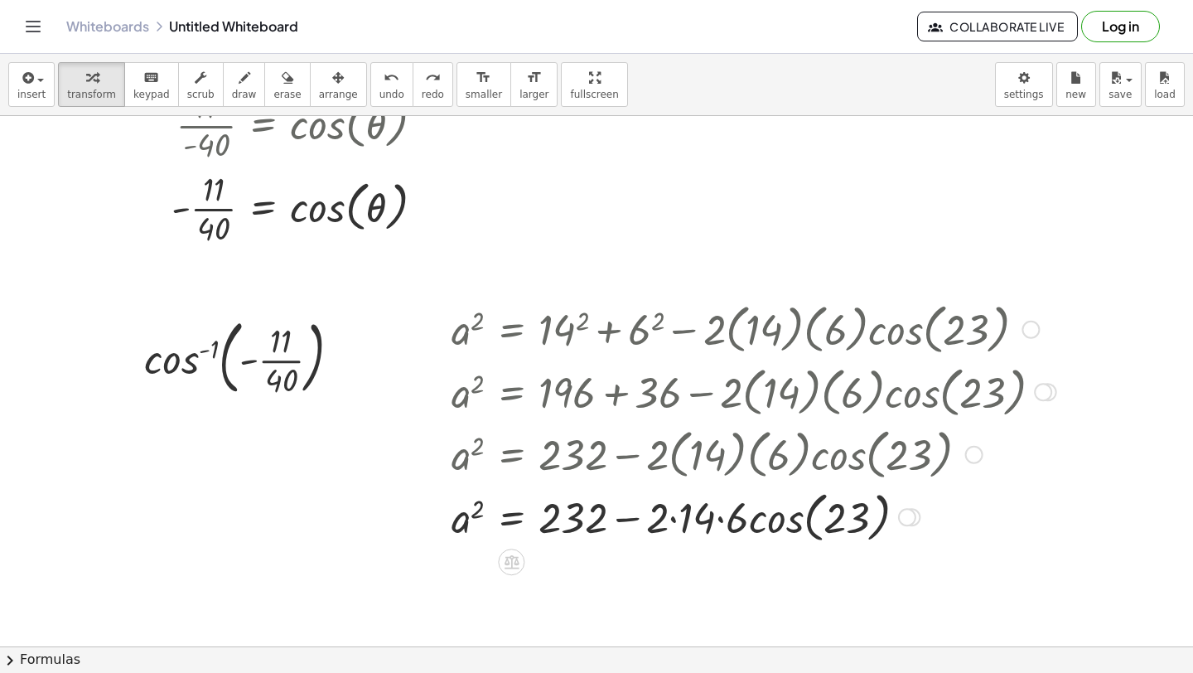
click at [669, 524] on div at bounding box center [765, 516] width 644 height 63
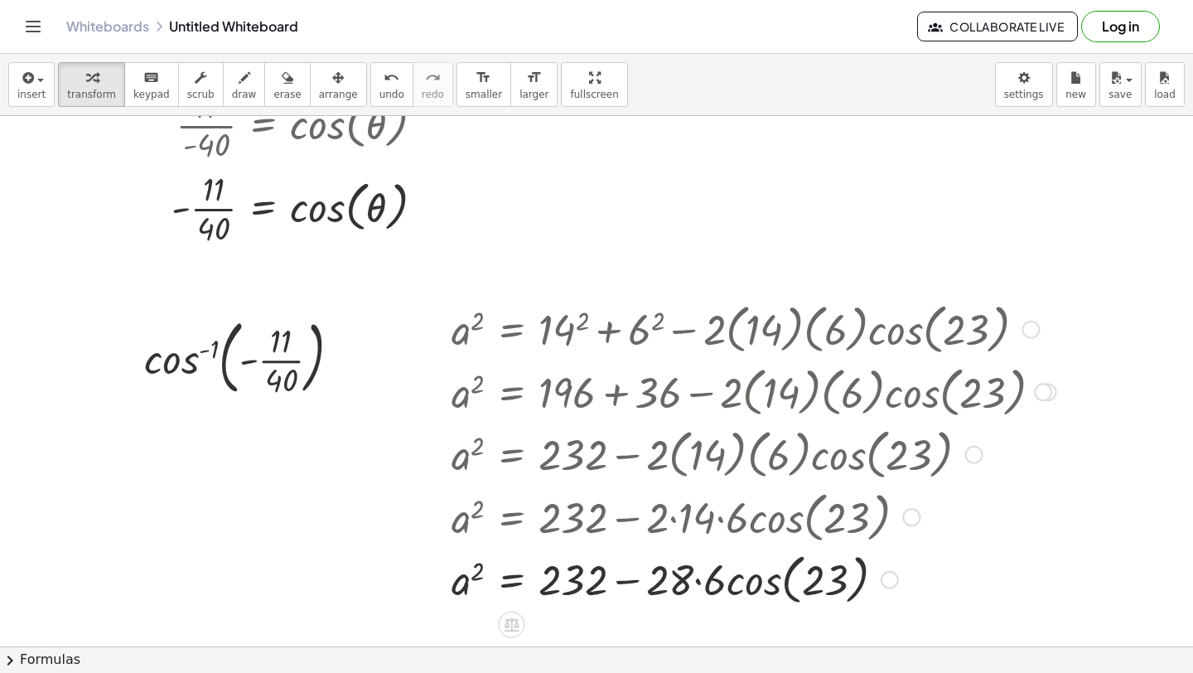
click at [703, 583] on div at bounding box center [753, 578] width 621 height 63
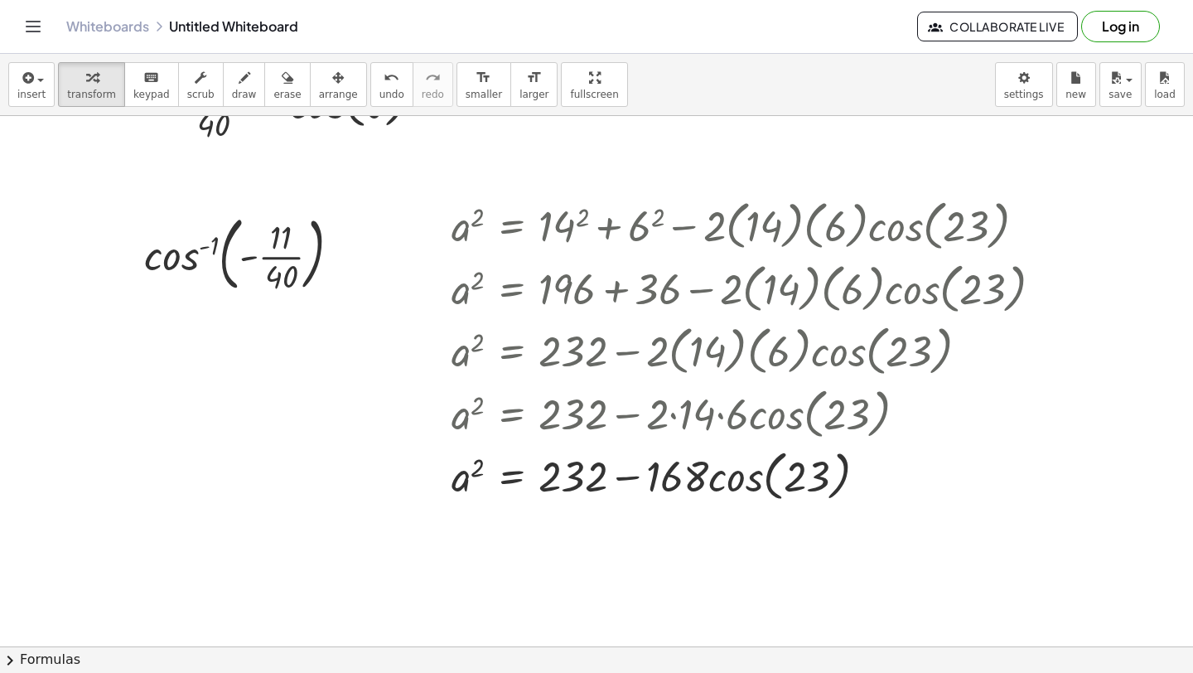
scroll to position [5428, 0]
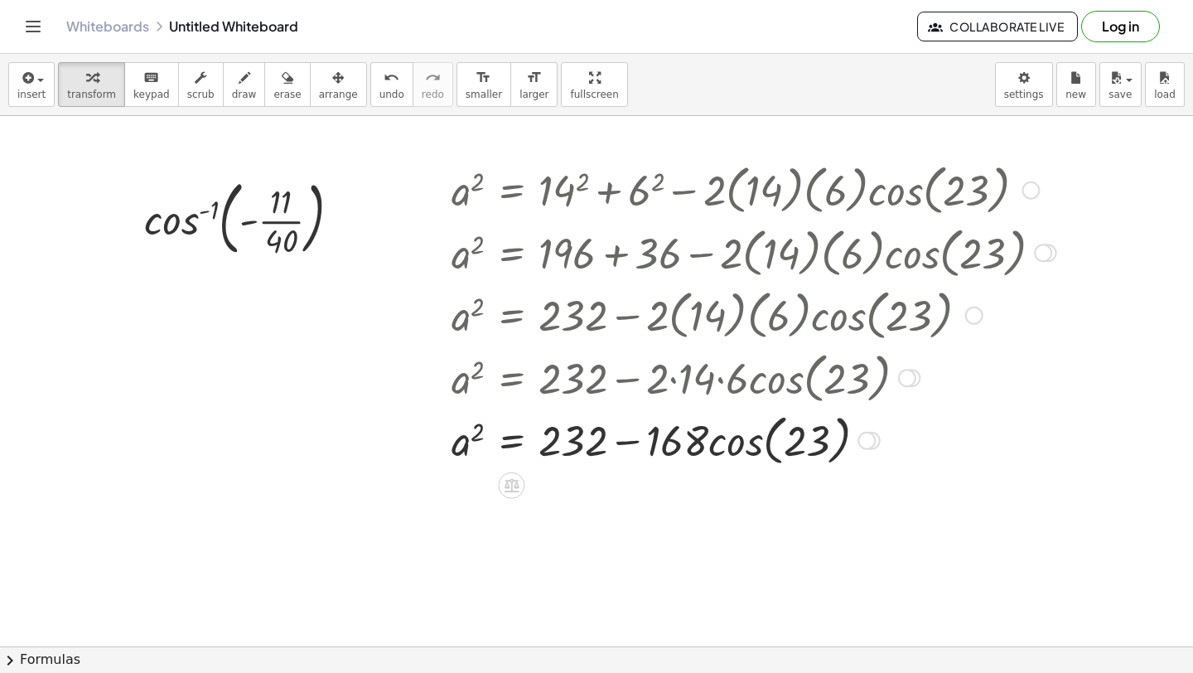
click at [624, 442] on div at bounding box center [753, 439] width 621 height 63
drag, startPoint x: 557, startPoint y: 436, endPoint x: 542, endPoint y: 434, distance: 15.0
click at [541, 434] on div at bounding box center [753, 439] width 621 height 63
click at [762, 444] on div at bounding box center [753, 439] width 621 height 63
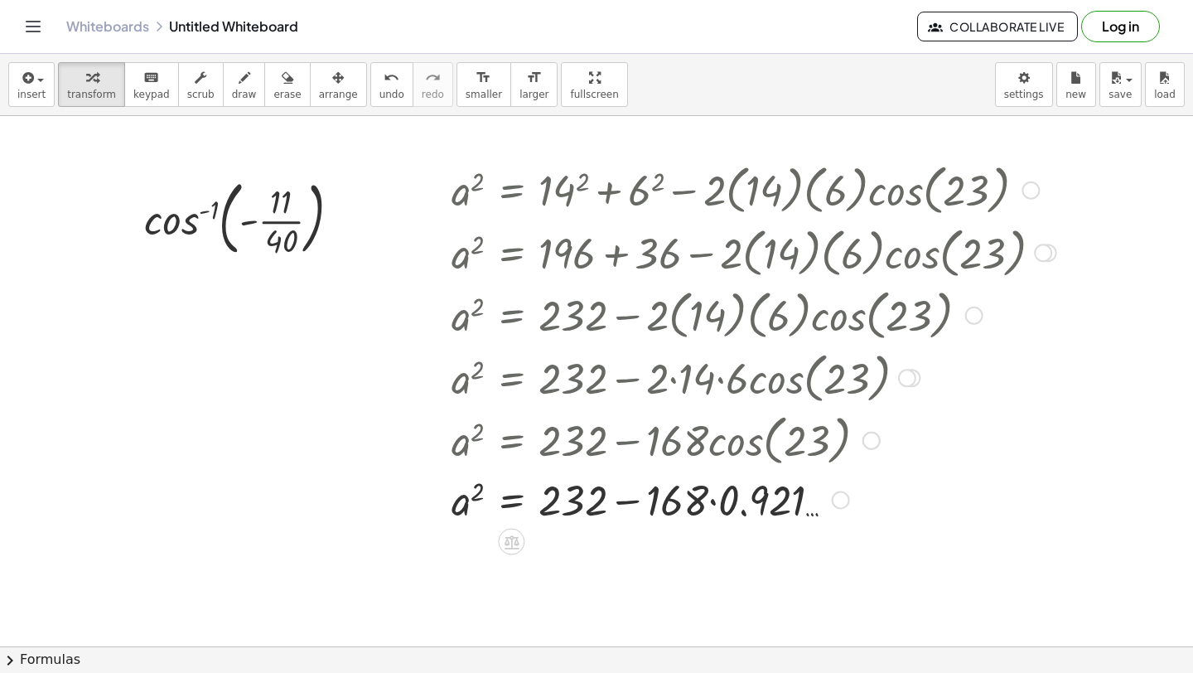
click at [709, 497] on div at bounding box center [753, 499] width 621 height 56
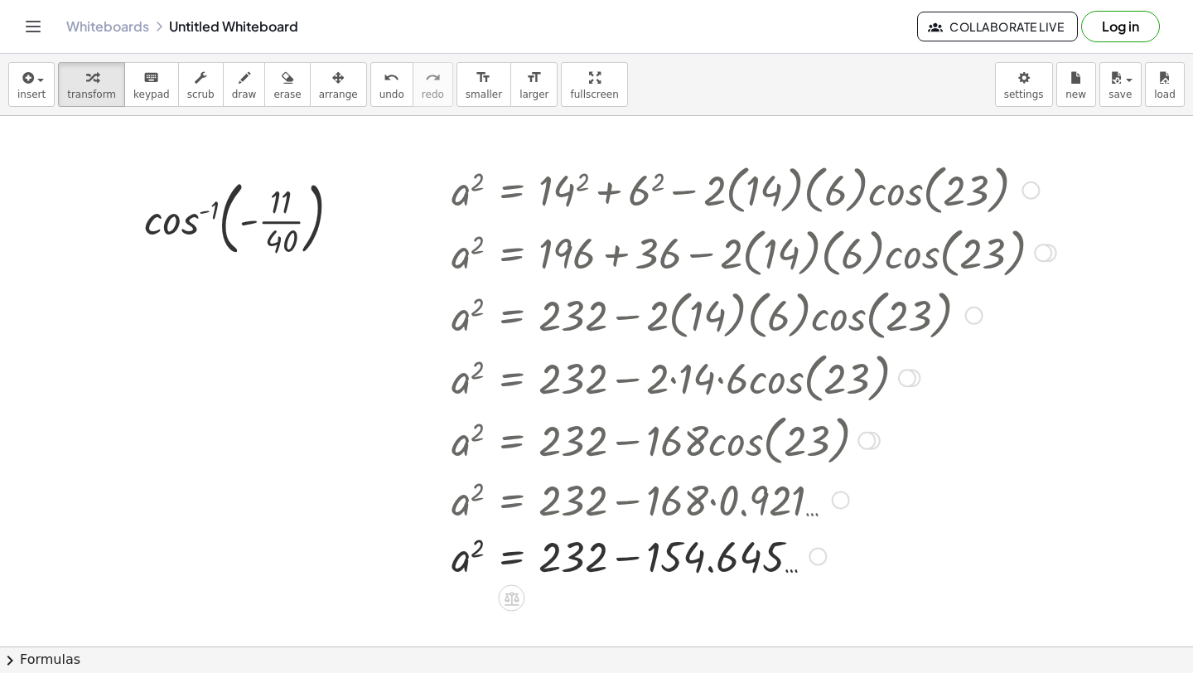
click at [617, 560] on div at bounding box center [753, 555] width 621 height 56
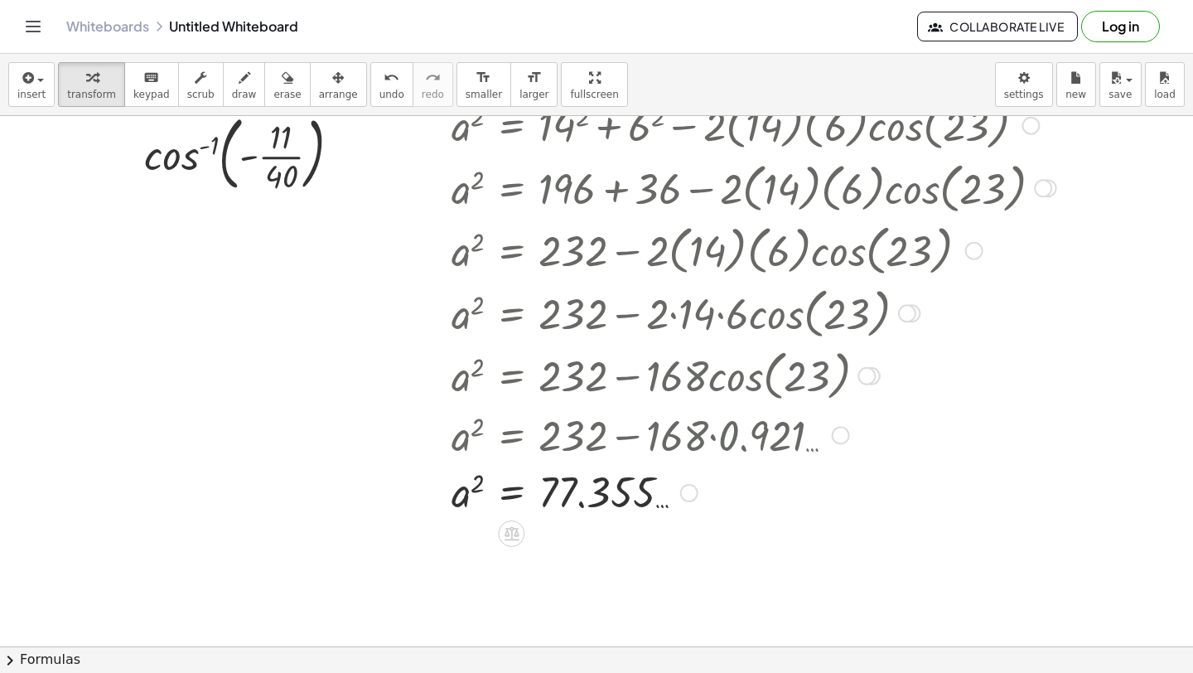
scroll to position [5511, 0]
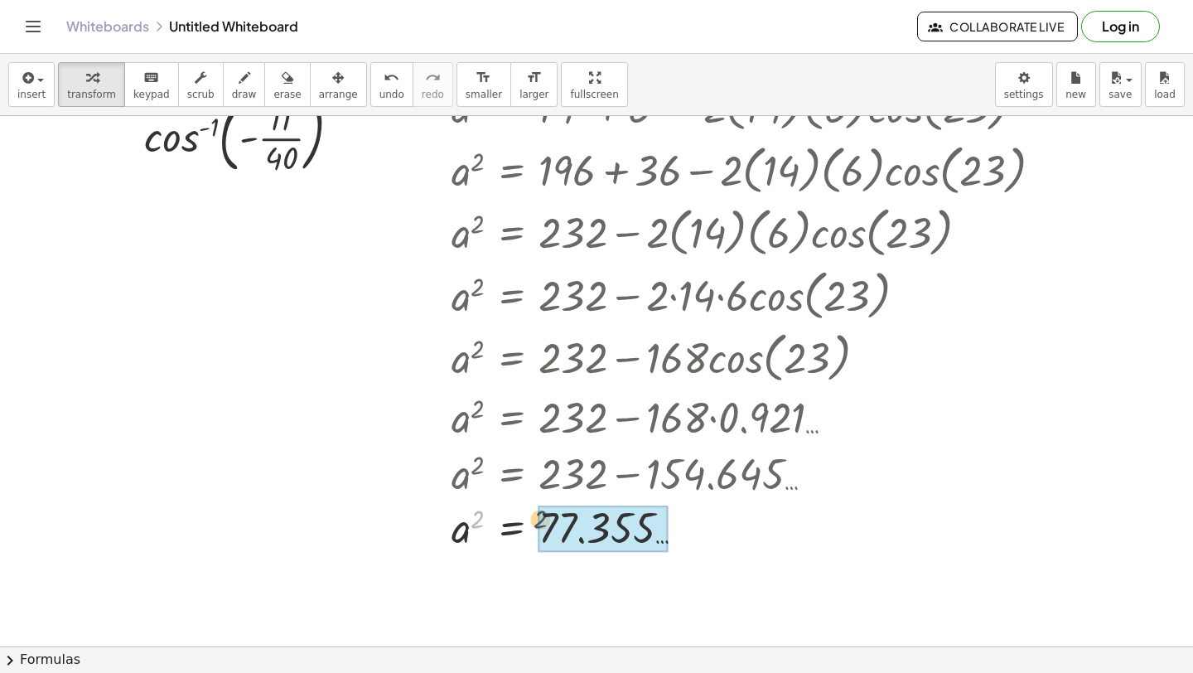
drag, startPoint x: 476, startPoint y: 517, endPoint x: 539, endPoint y: 517, distance: 62.1
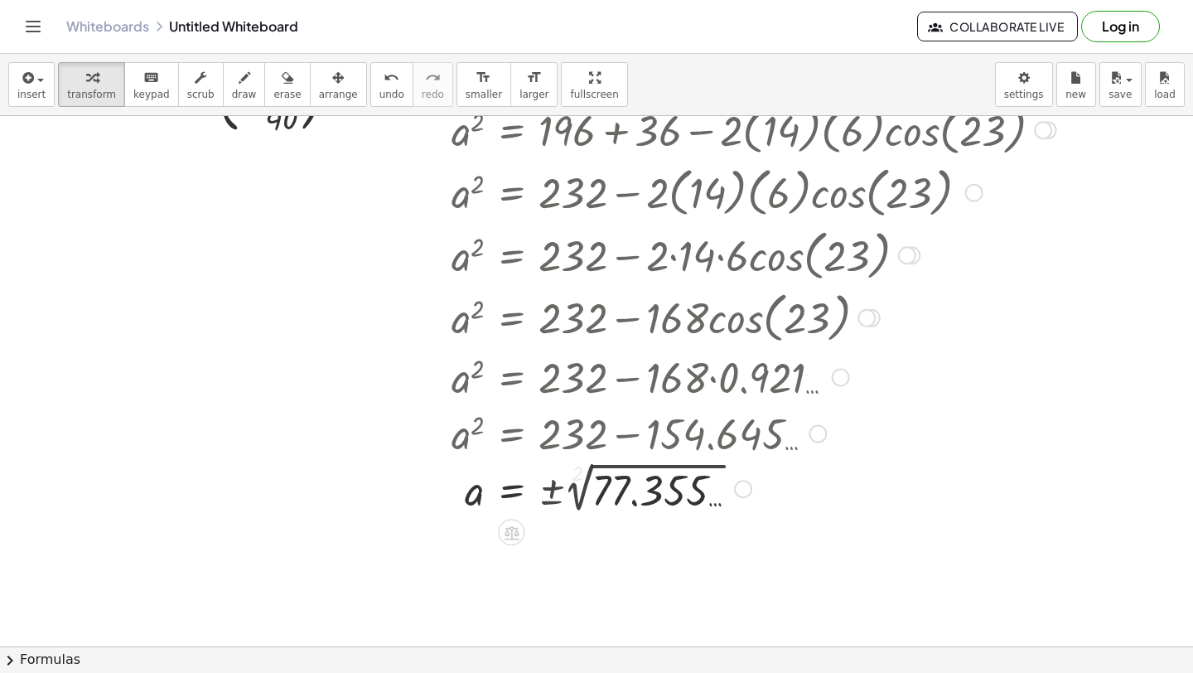
scroll to position [5552, 0]
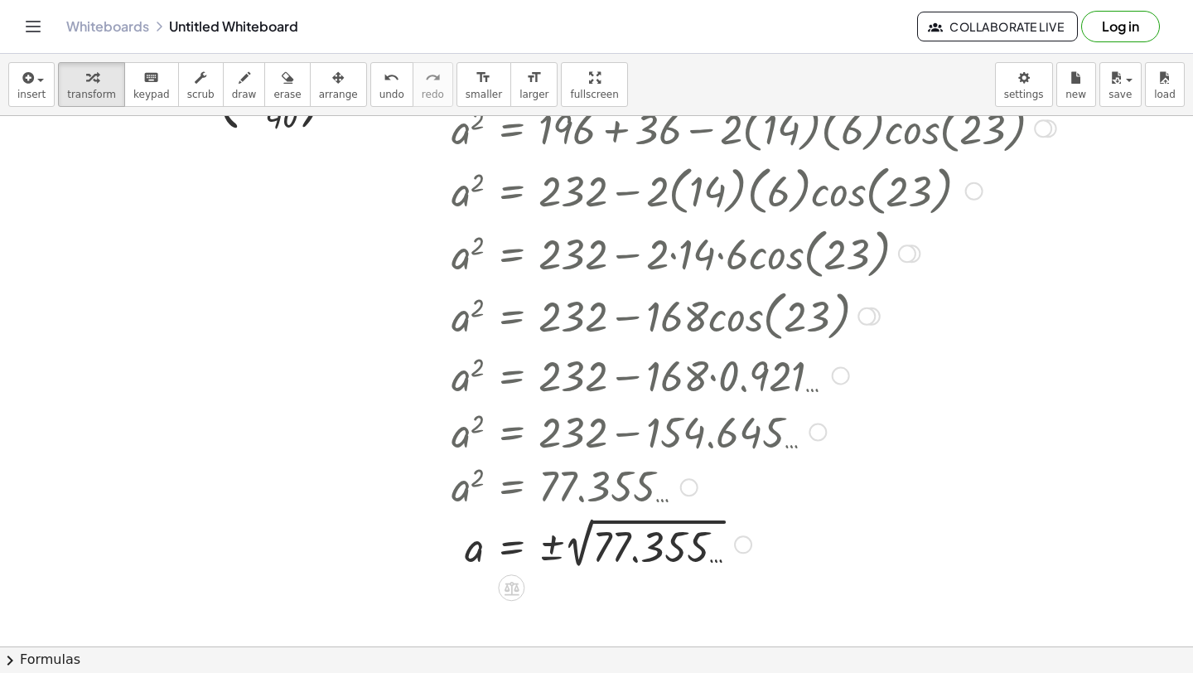
click at [590, 545] on div at bounding box center [753, 543] width 621 height 60
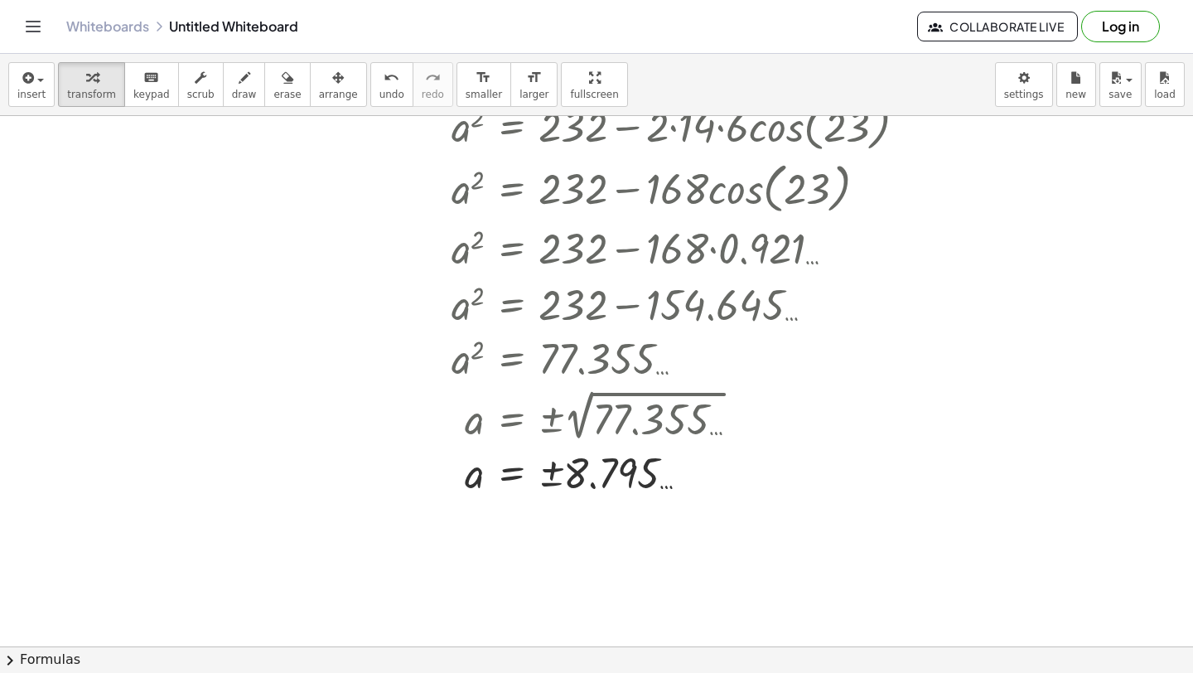
scroll to position [5690, 0]
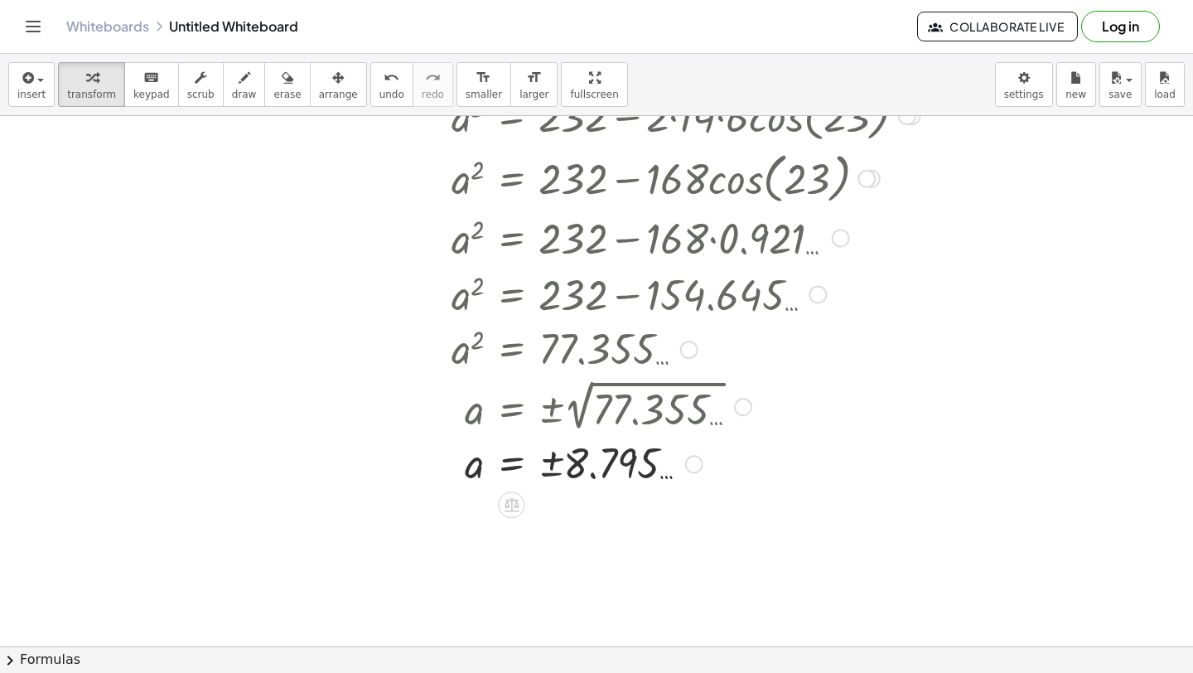
click at [568, 479] on div at bounding box center [753, 463] width 621 height 55
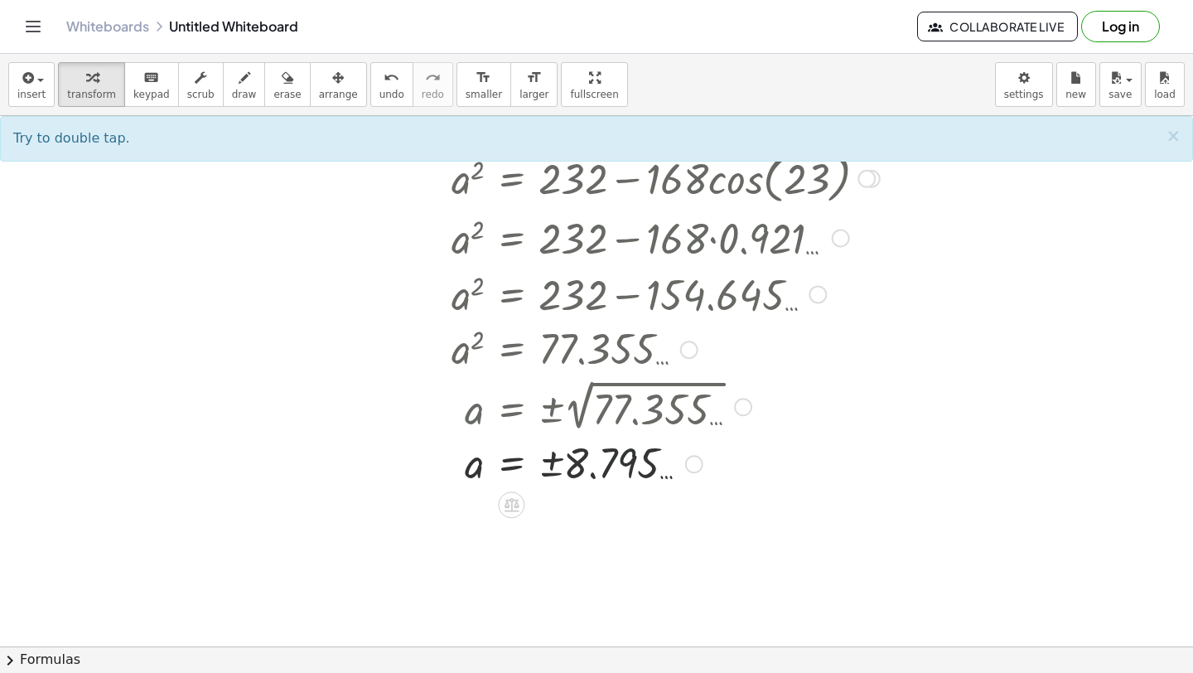
click at [558, 472] on div at bounding box center [753, 463] width 621 height 55
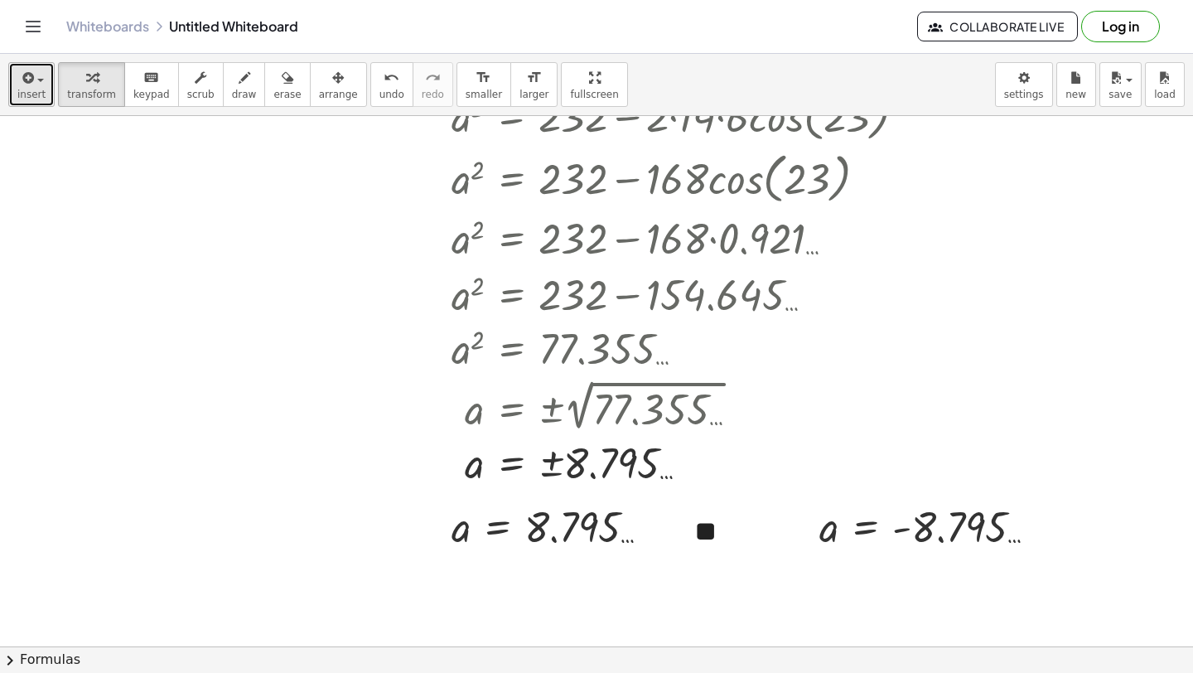
click at [23, 89] on span "insert" at bounding box center [31, 95] width 28 height 12
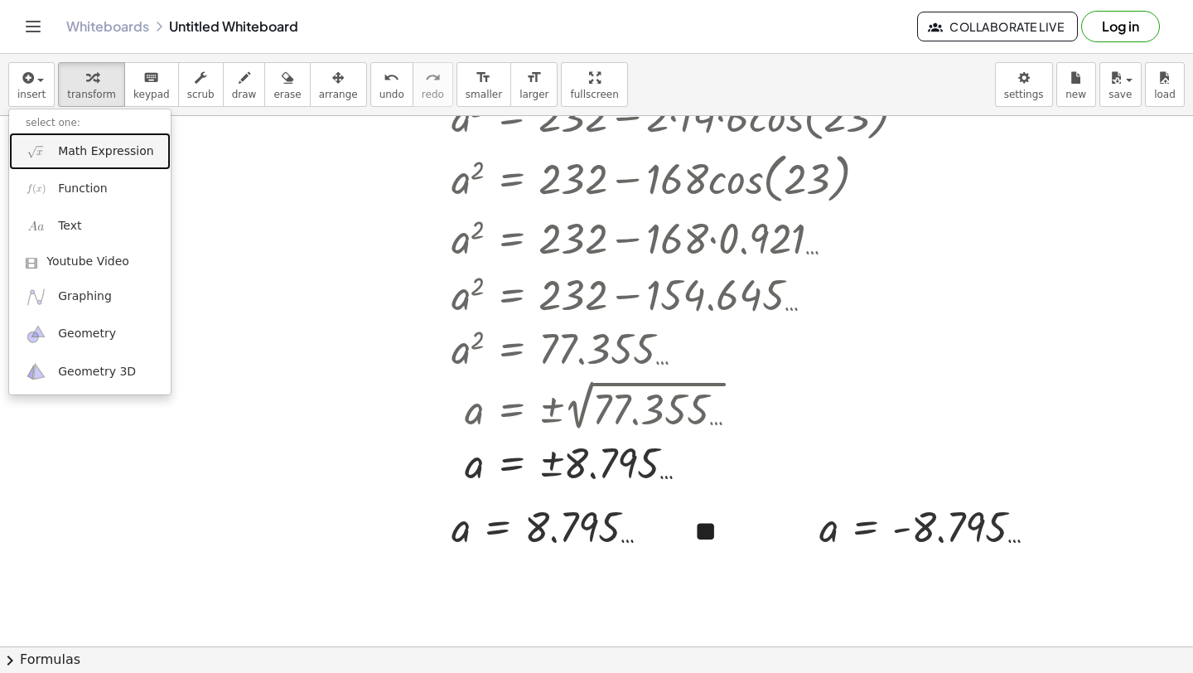
click at [68, 157] on span "Math Expression" at bounding box center [105, 151] width 95 height 17
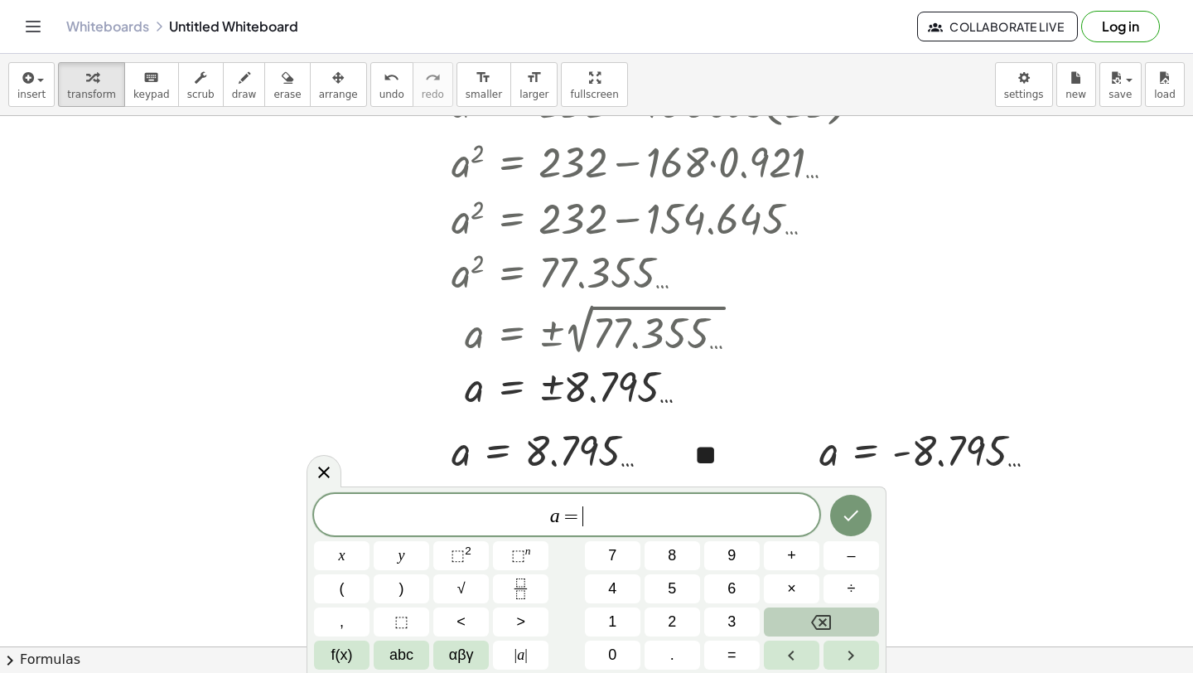
scroll to position [5767, 0]
click at [454, 591] on button "√" at bounding box center [461, 588] width 56 height 29
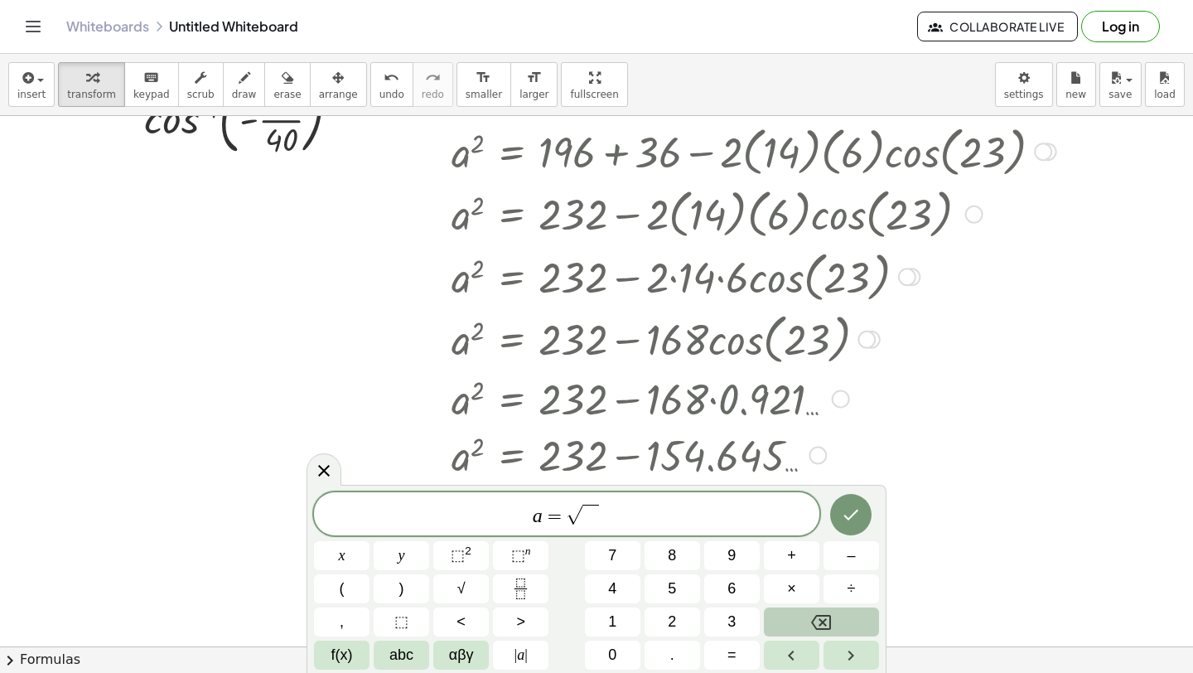
scroll to position [5527, 0]
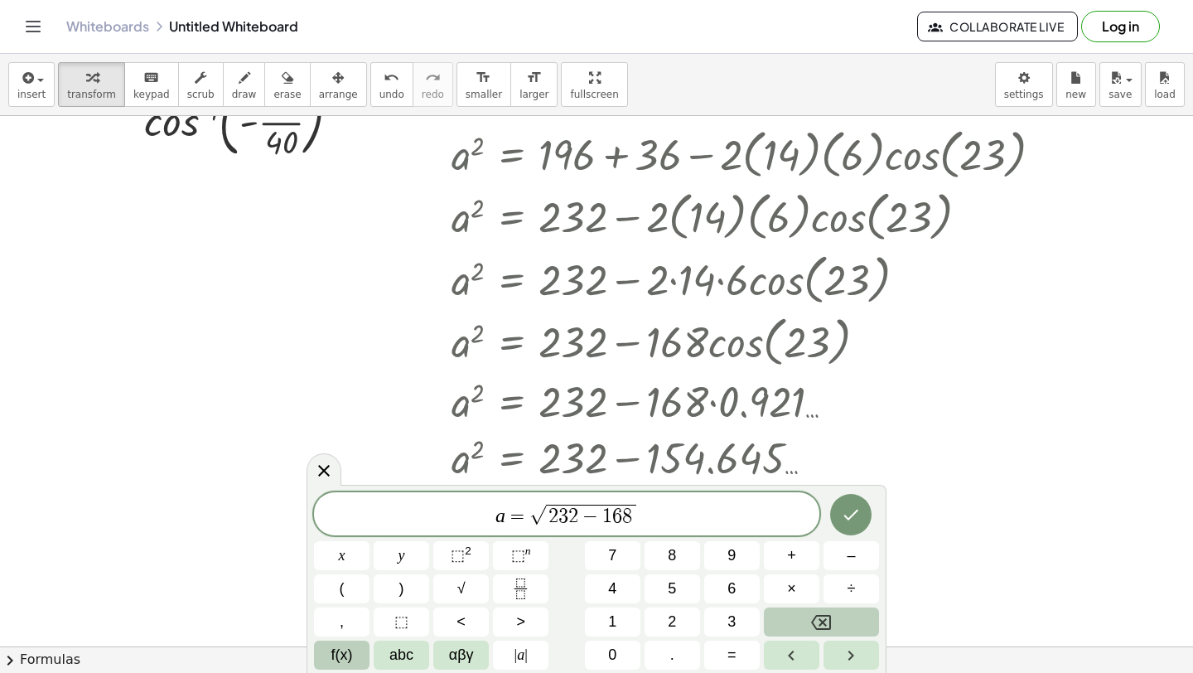
click at [354, 660] on button "f(x)" at bounding box center [342, 654] width 56 height 29
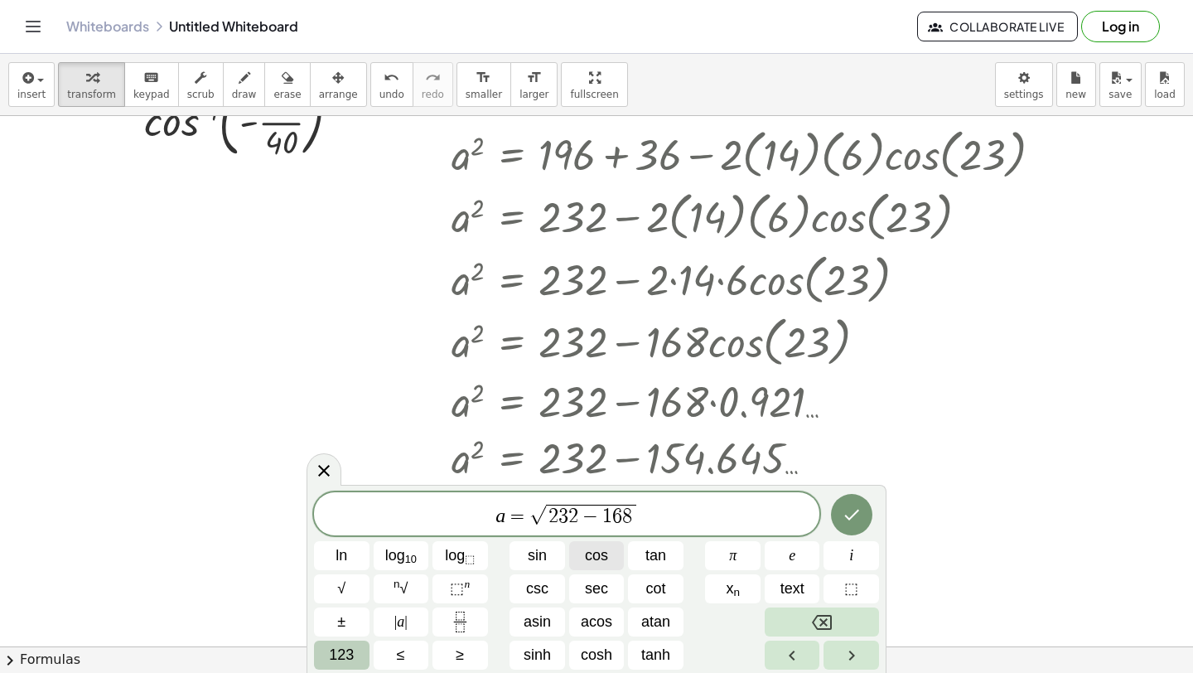
click at [611, 566] on button "cos" at bounding box center [597, 555] width 56 height 29
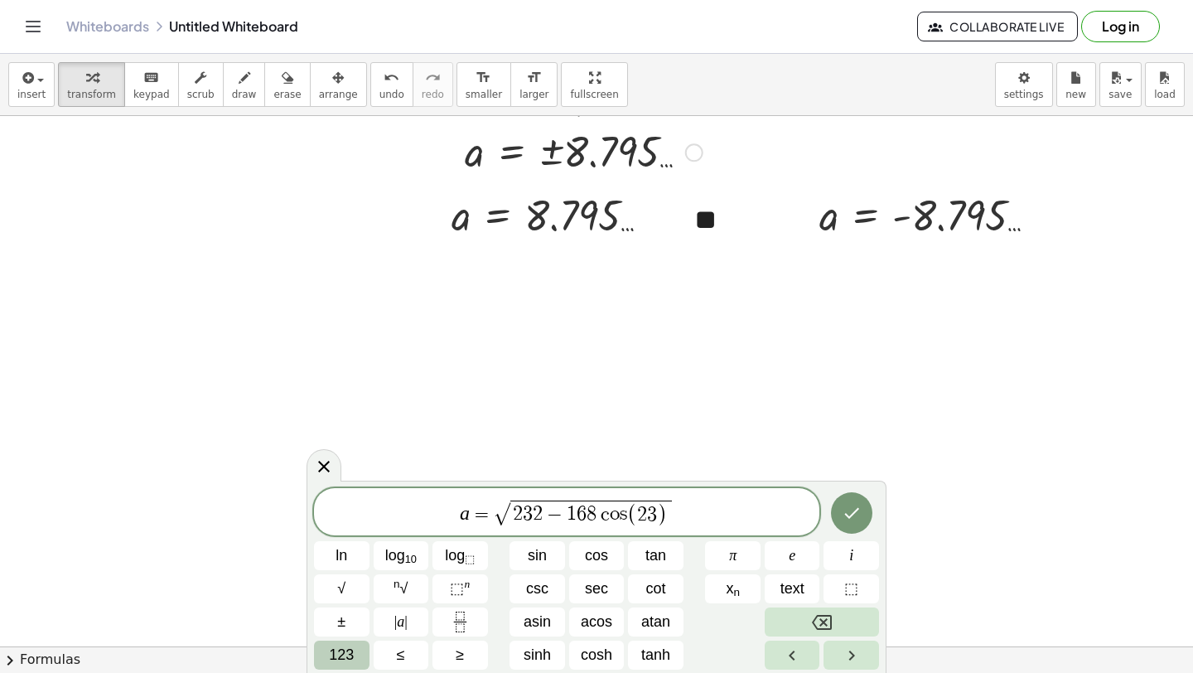
scroll to position [6034, 0]
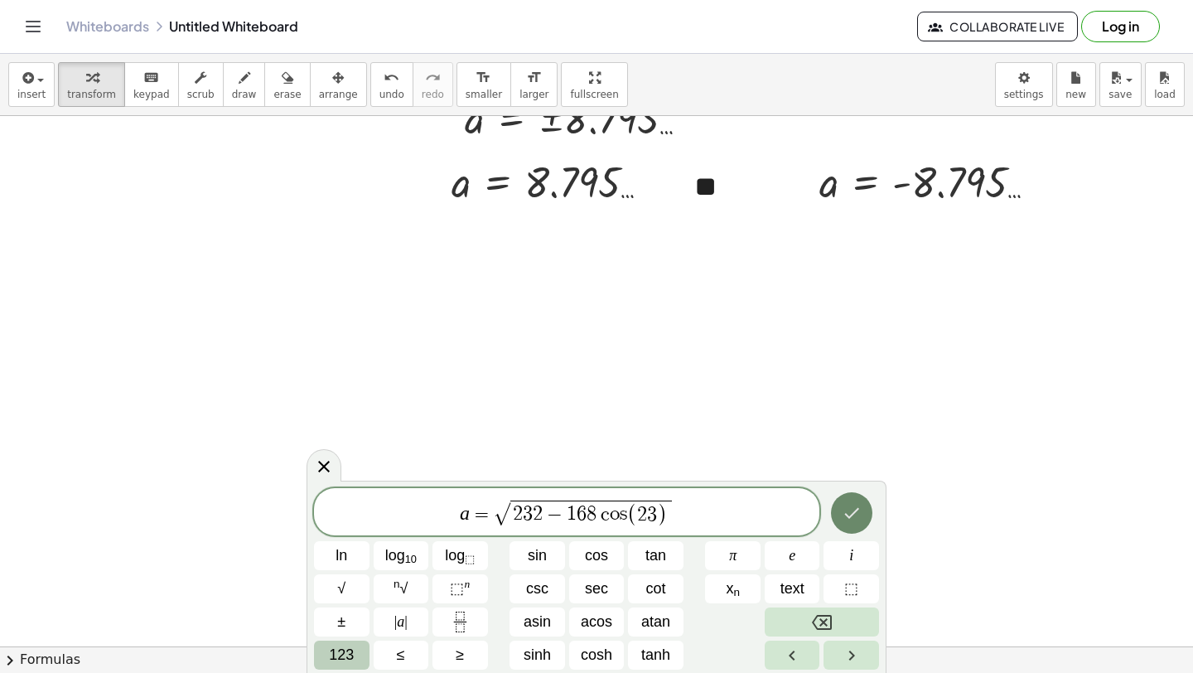
click at [858, 505] on icon "Done" at bounding box center [852, 513] width 20 height 20
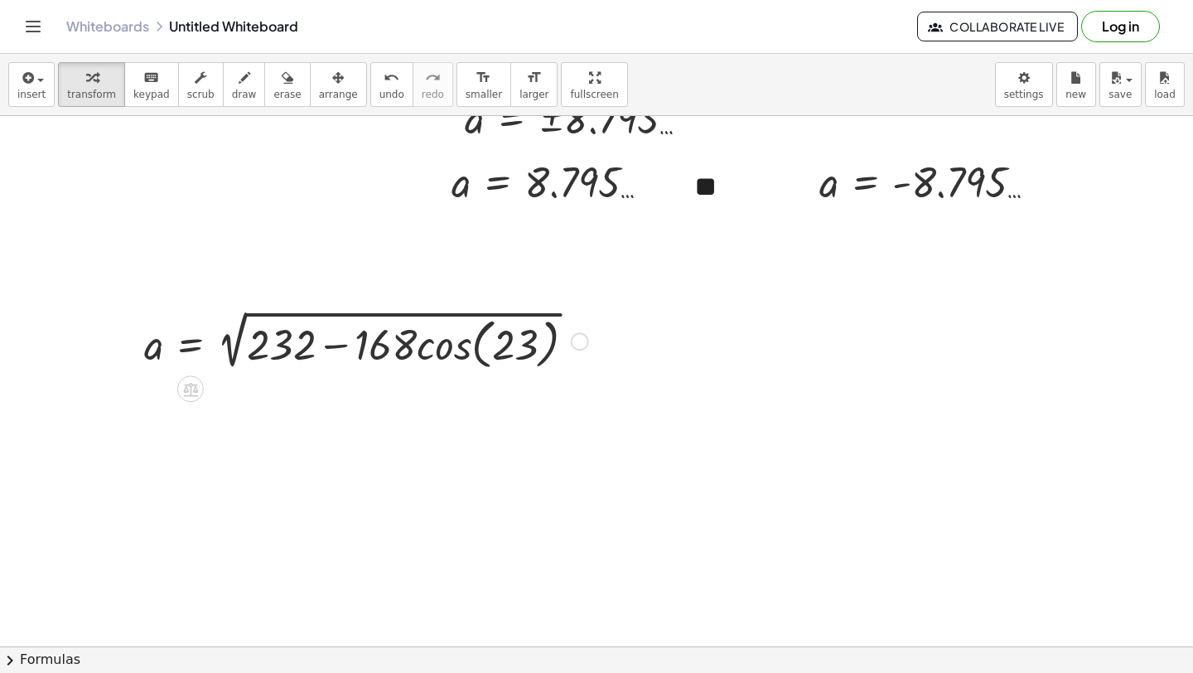
click at [484, 358] on div at bounding box center [366, 340] width 461 height 69
click at [447, 352] on div at bounding box center [366, 340] width 461 height 69
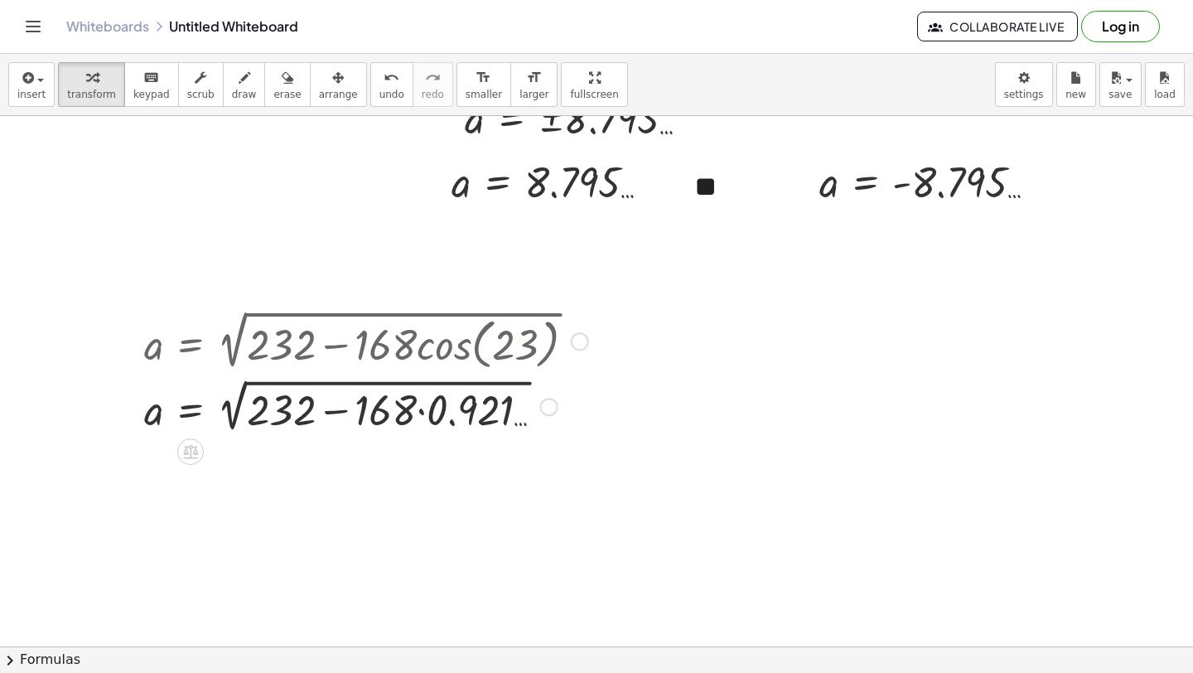
click at [420, 415] on div at bounding box center [366, 406] width 461 height 62
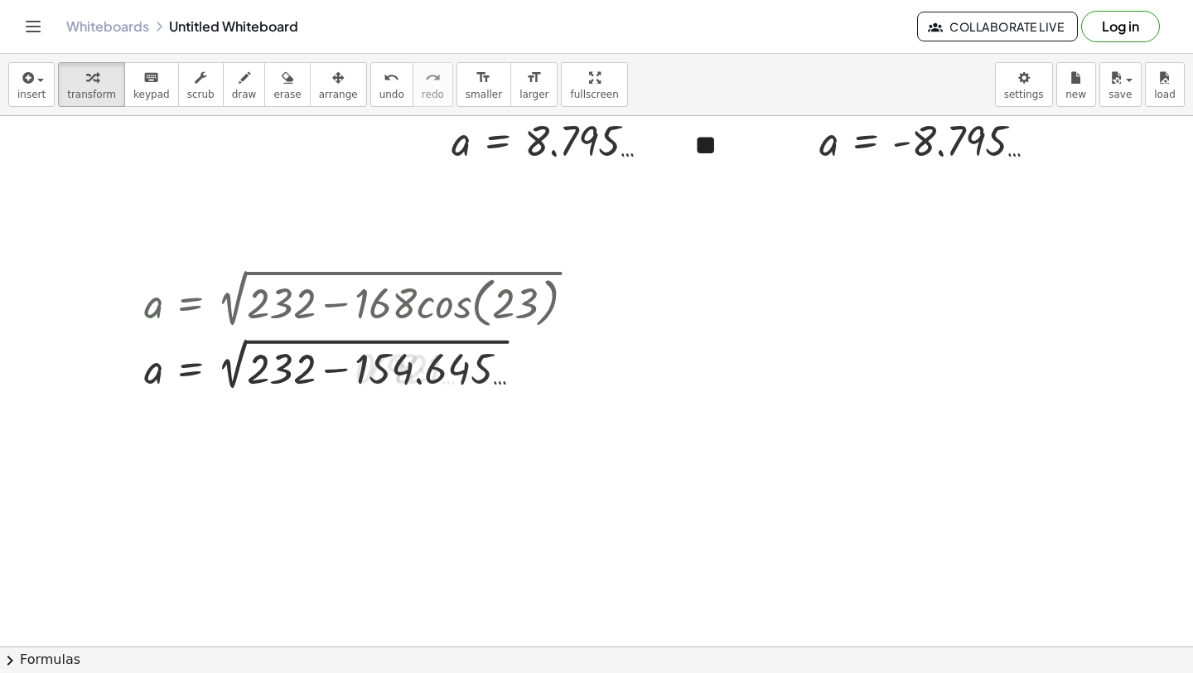
scroll to position [6077, 0]
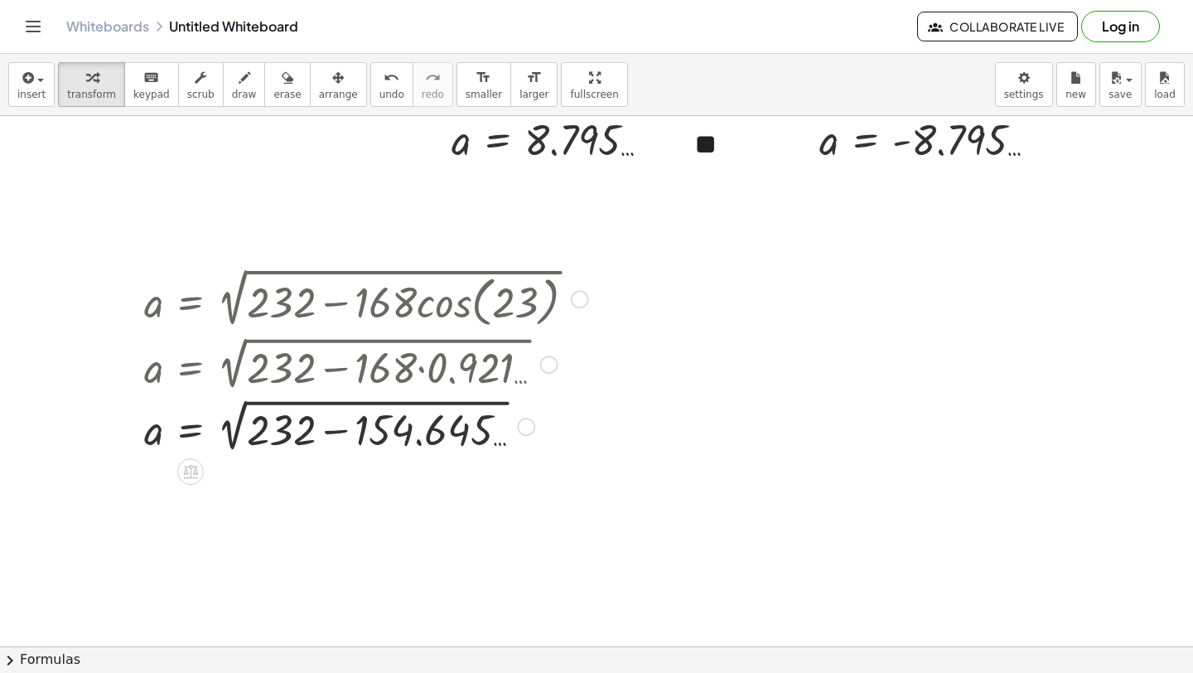
click at [330, 436] on div at bounding box center [366, 425] width 461 height 62
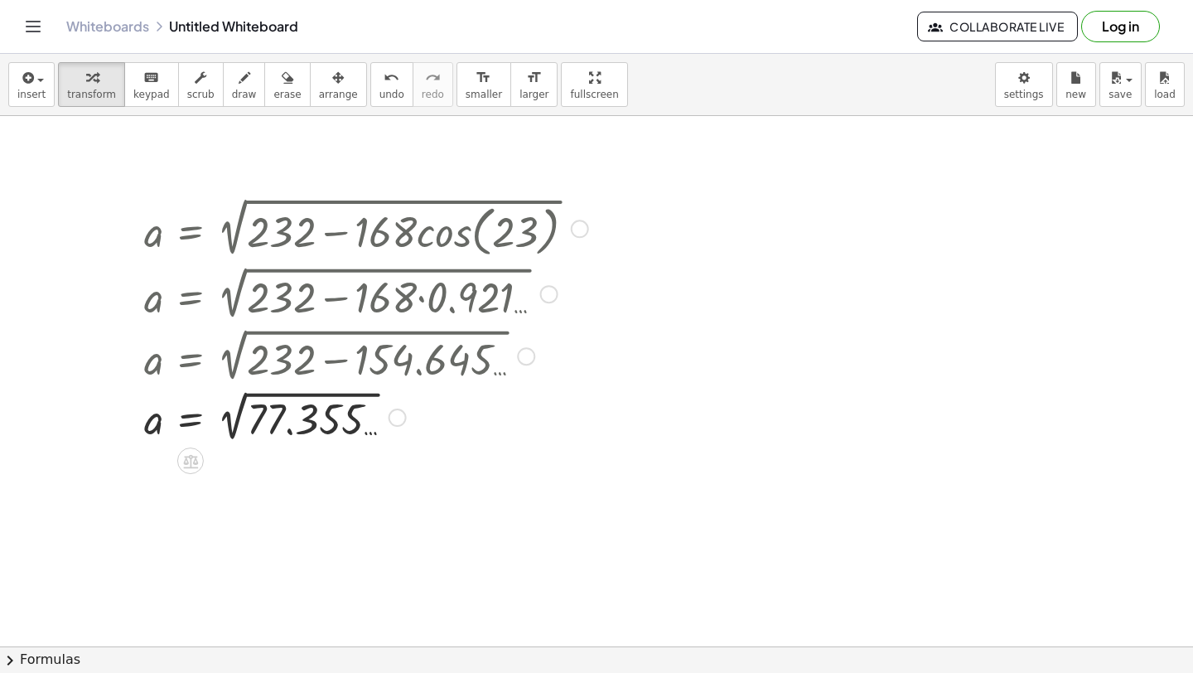
scroll to position [6152, 0]
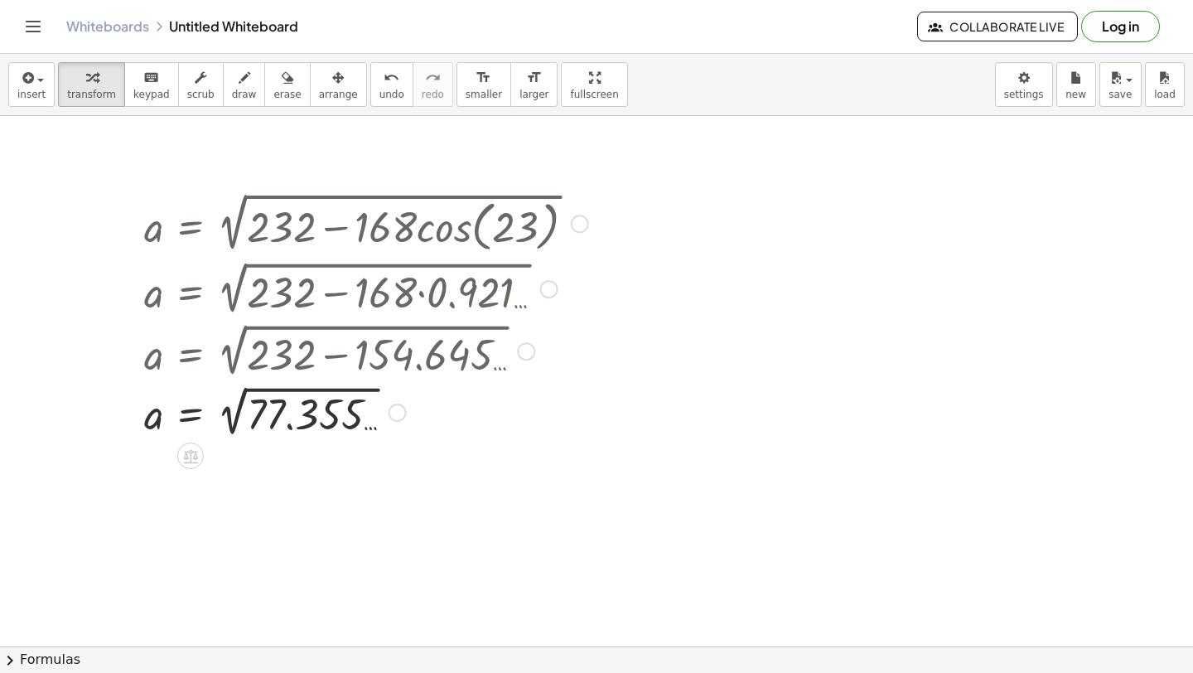
click at [235, 423] on div at bounding box center [366, 411] width 461 height 60
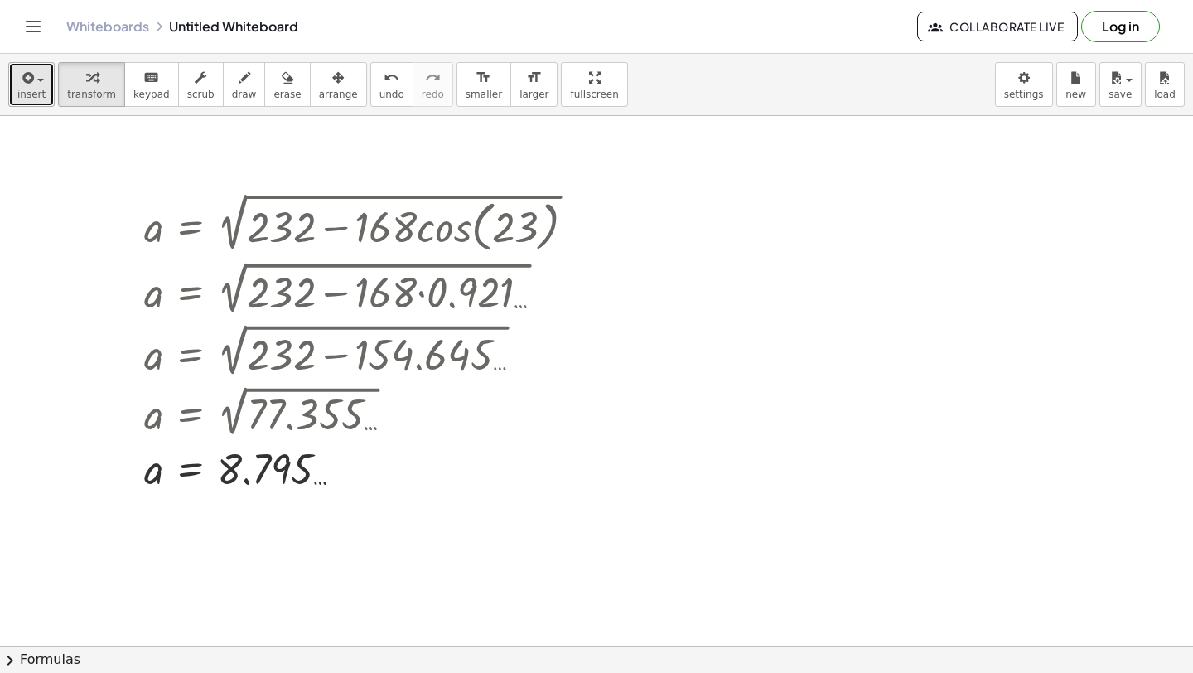
click at [35, 87] on button "insert" at bounding box center [31, 84] width 46 height 45
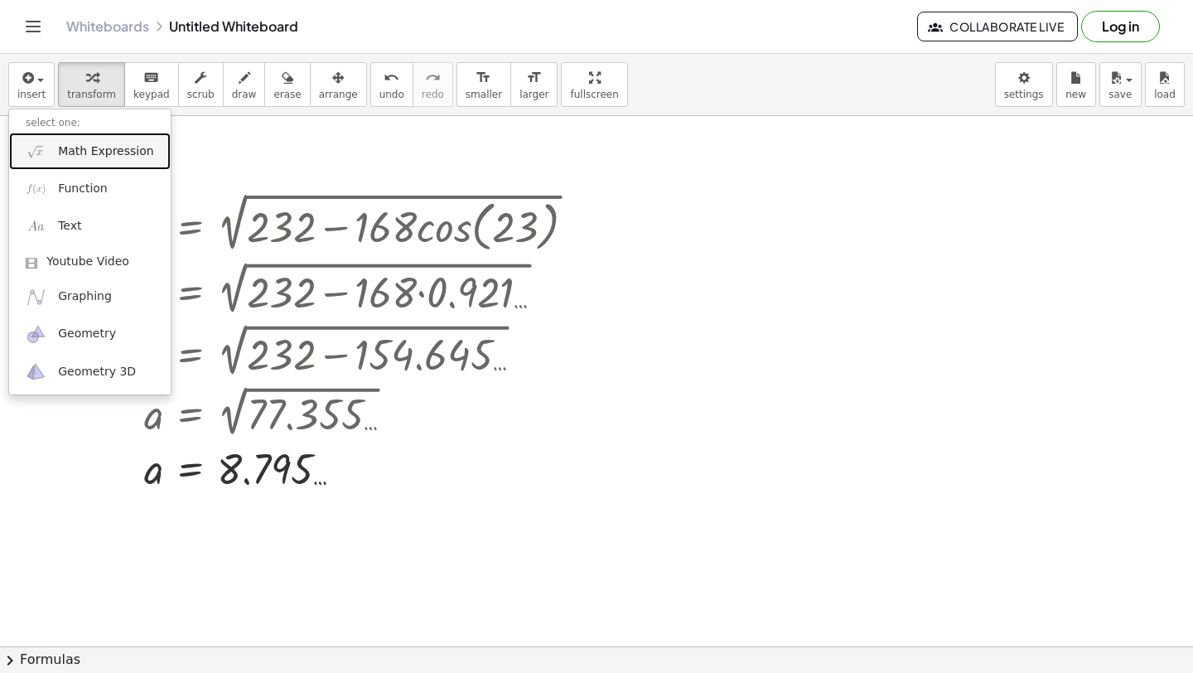
click at [46, 138] on link "Math Expression" at bounding box center [90, 151] width 162 height 37
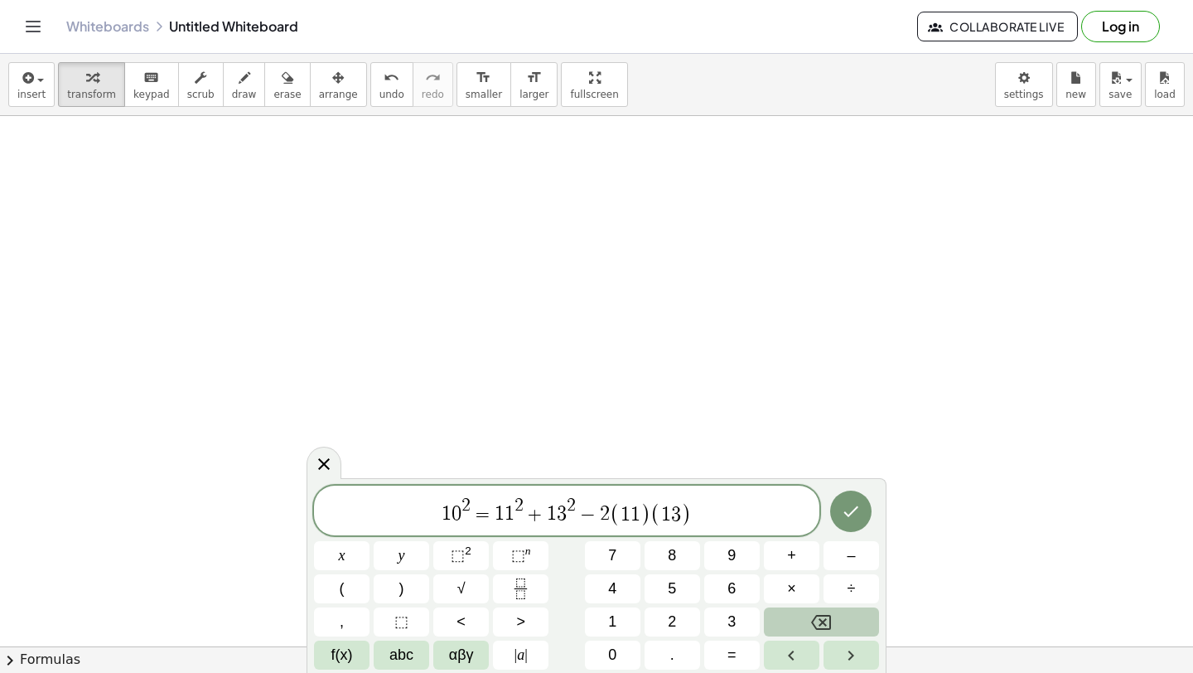
scroll to position [6717, 0]
click at [348, 652] on span "f(x)" at bounding box center [342, 655] width 22 height 22
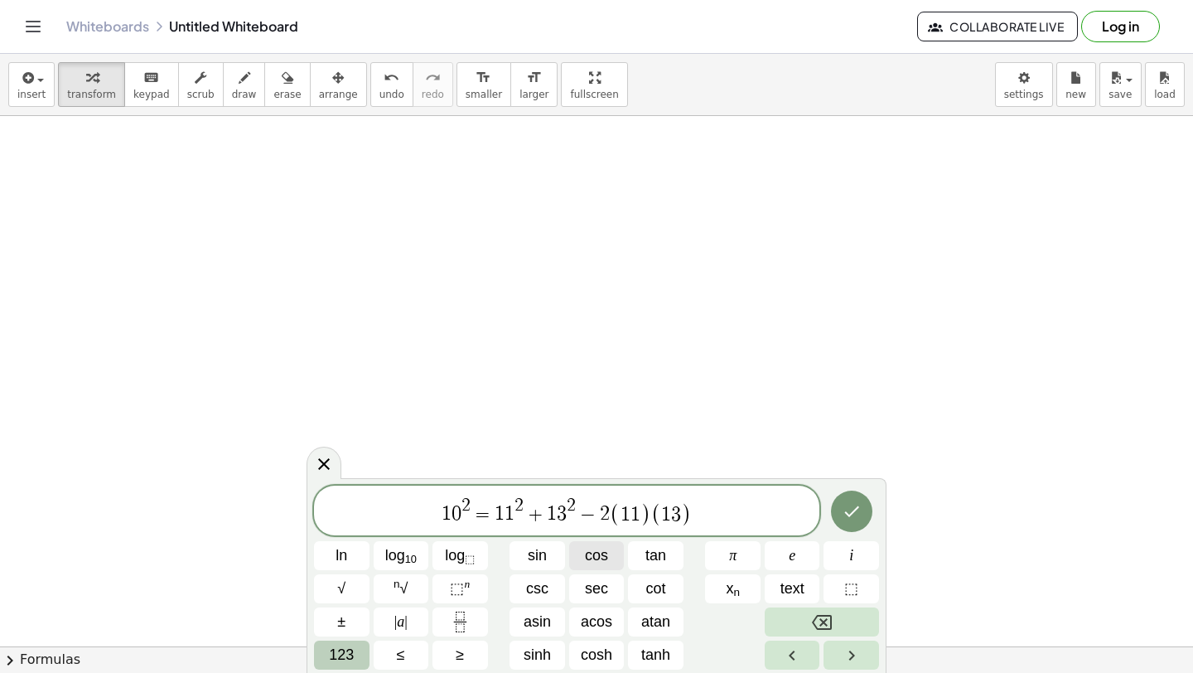
click at [592, 560] on span "cos" at bounding box center [596, 555] width 23 height 22
click at [341, 652] on span "123" at bounding box center [341, 655] width 25 height 22
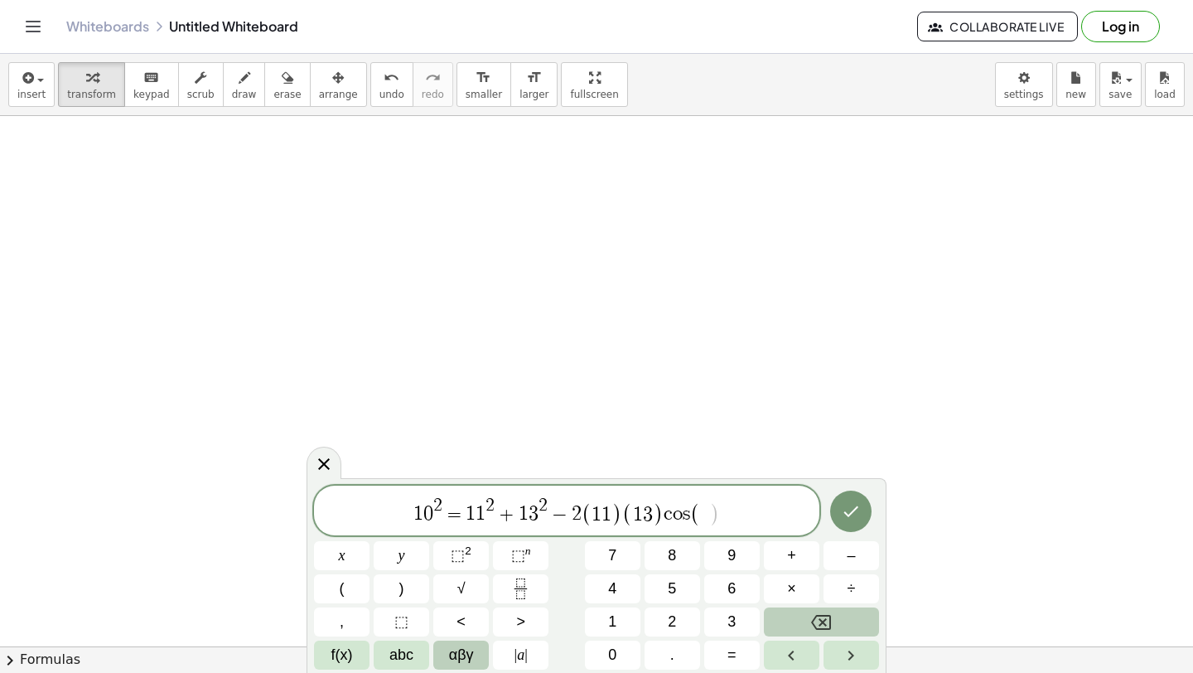
click at [481, 658] on button "αβγ" at bounding box center [461, 654] width 56 height 29
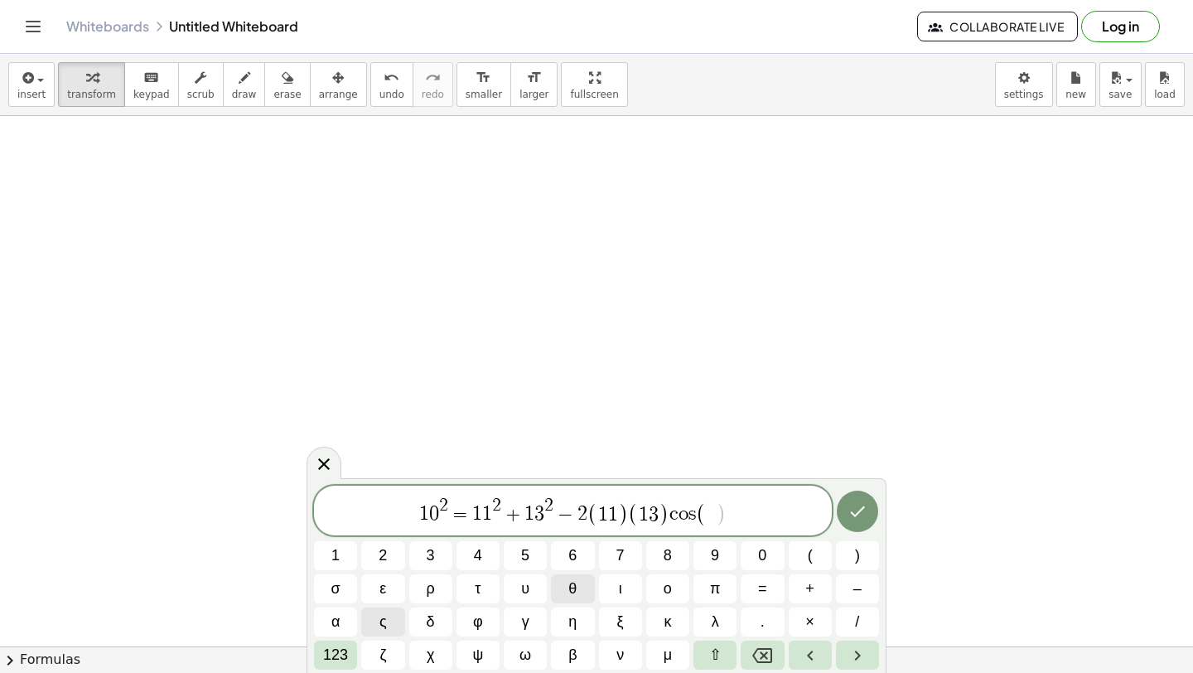
click at [578, 588] on button "θ" at bounding box center [572, 588] width 43 height 29
click at [843, 505] on button "Done" at bounding box center [857, 511] width 41 height 41
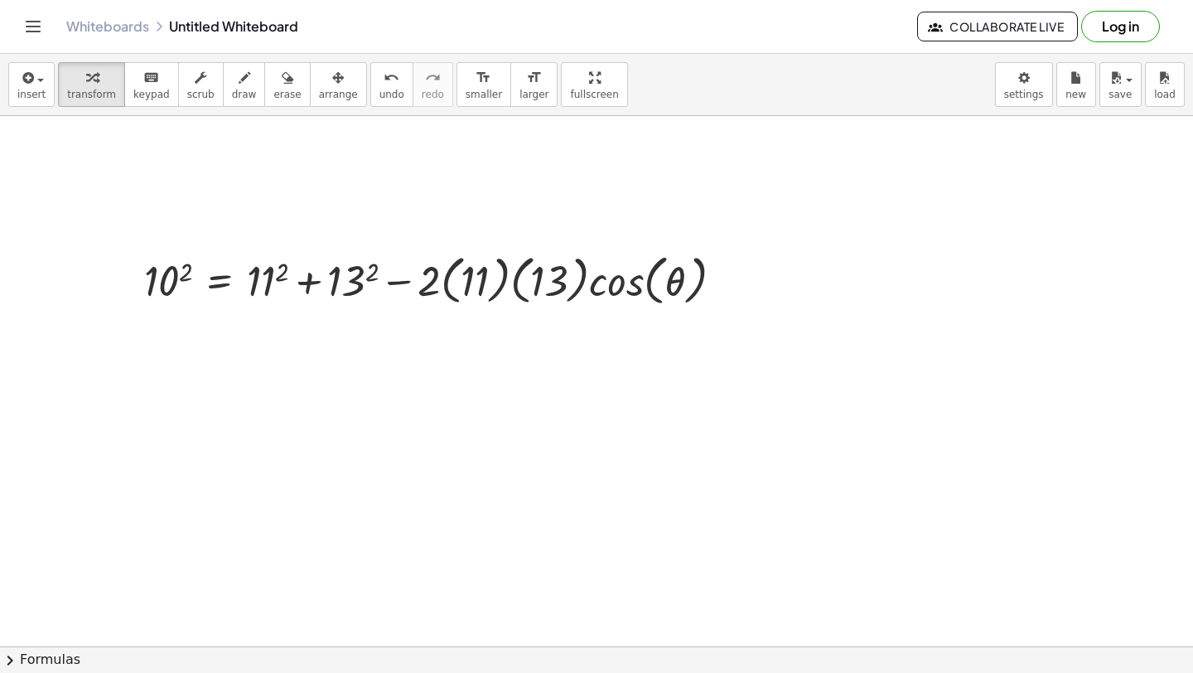
scroll to position [6619, 0]
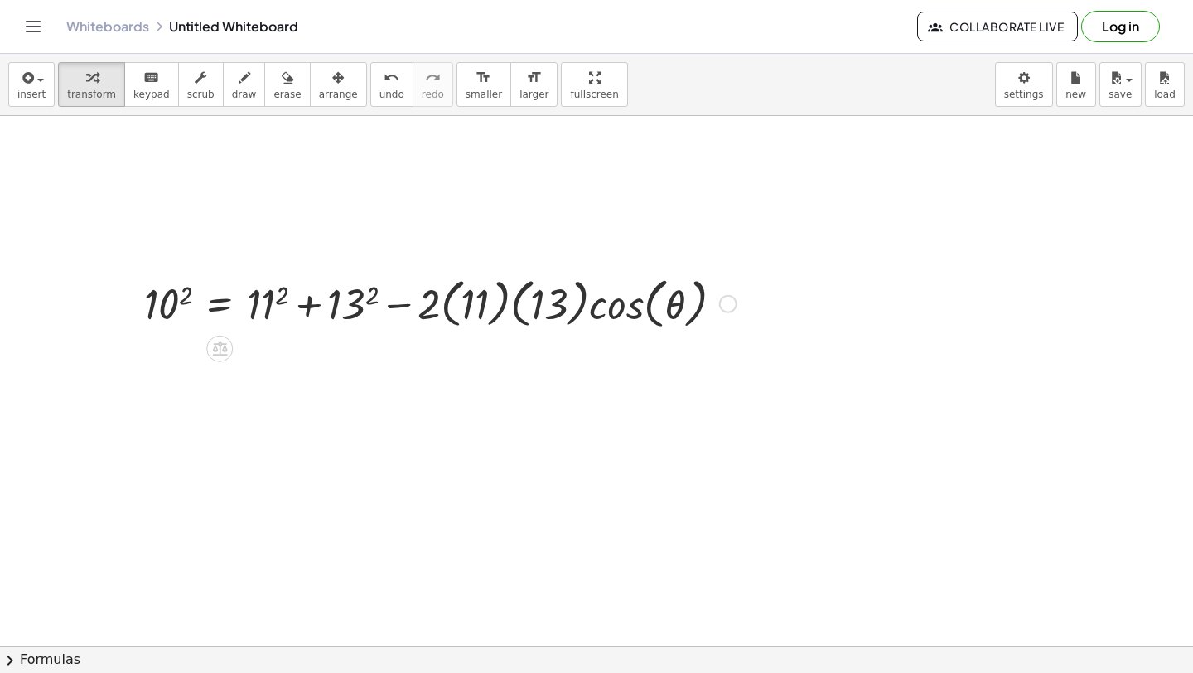
click at [183, 293] on div at bounding box center [440, 302] width 609 height 63
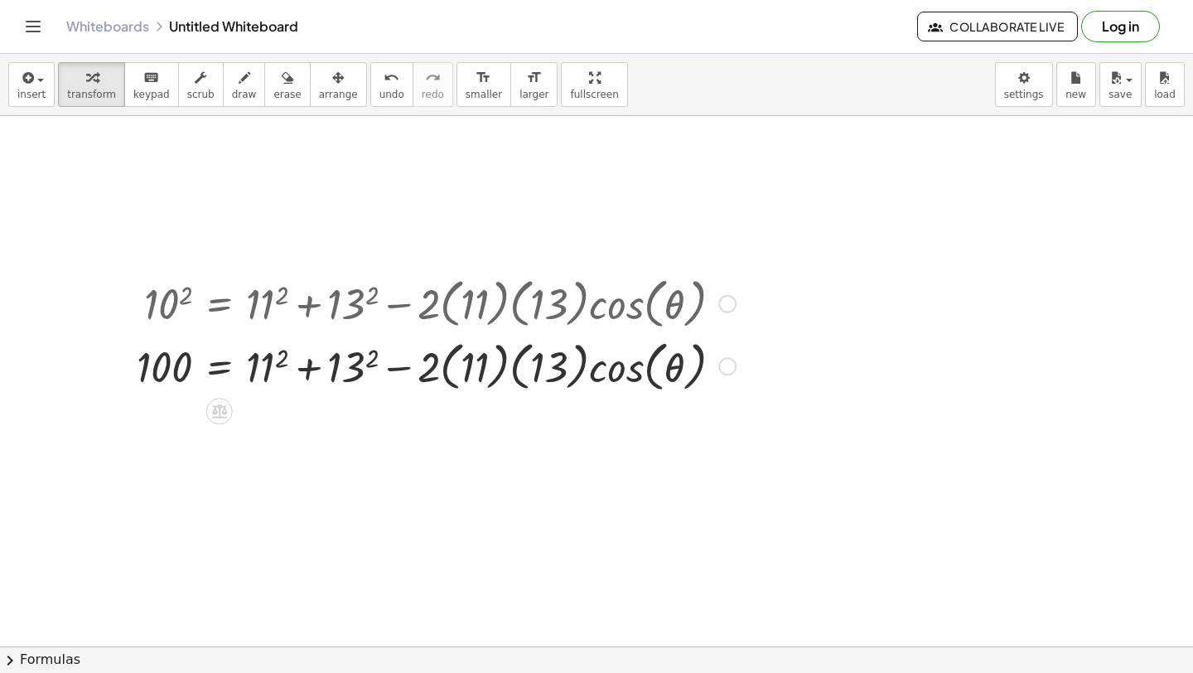
click at [286, 360] on div at bounding box center [436, 365] width 616 height 63
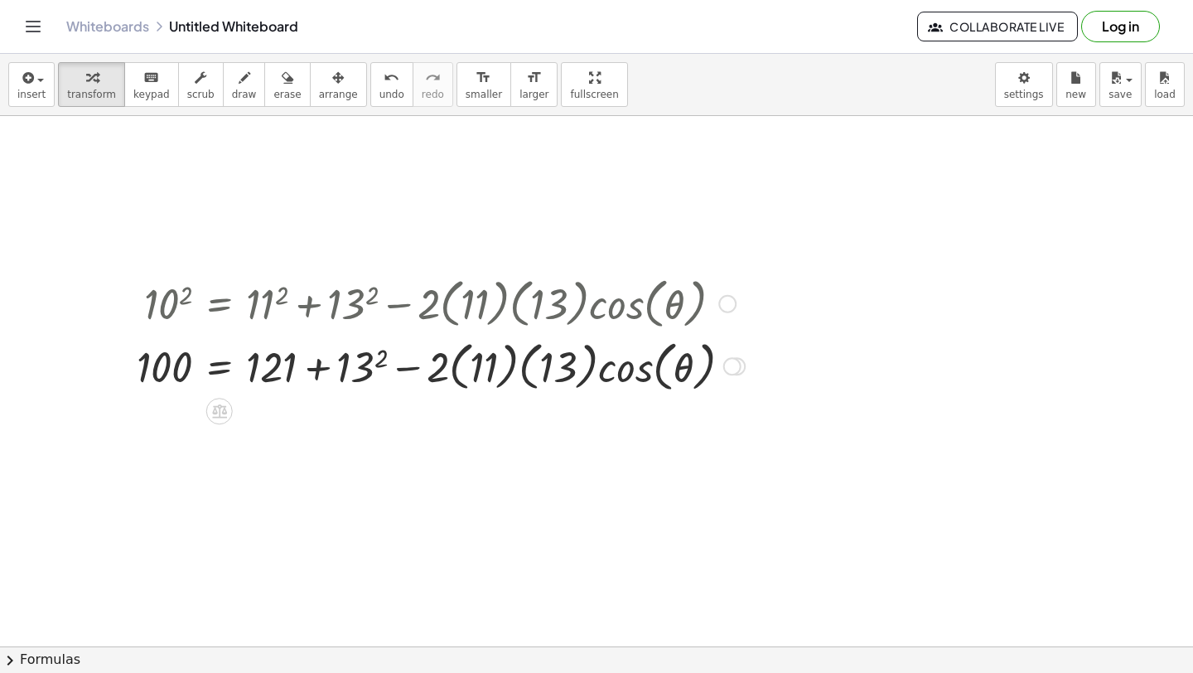
click at [382, 365] on div at bounding box center [440, 365] width 625 height 63
click at [464, 377] on div at bounding box center [443, 365] width 631 height 63
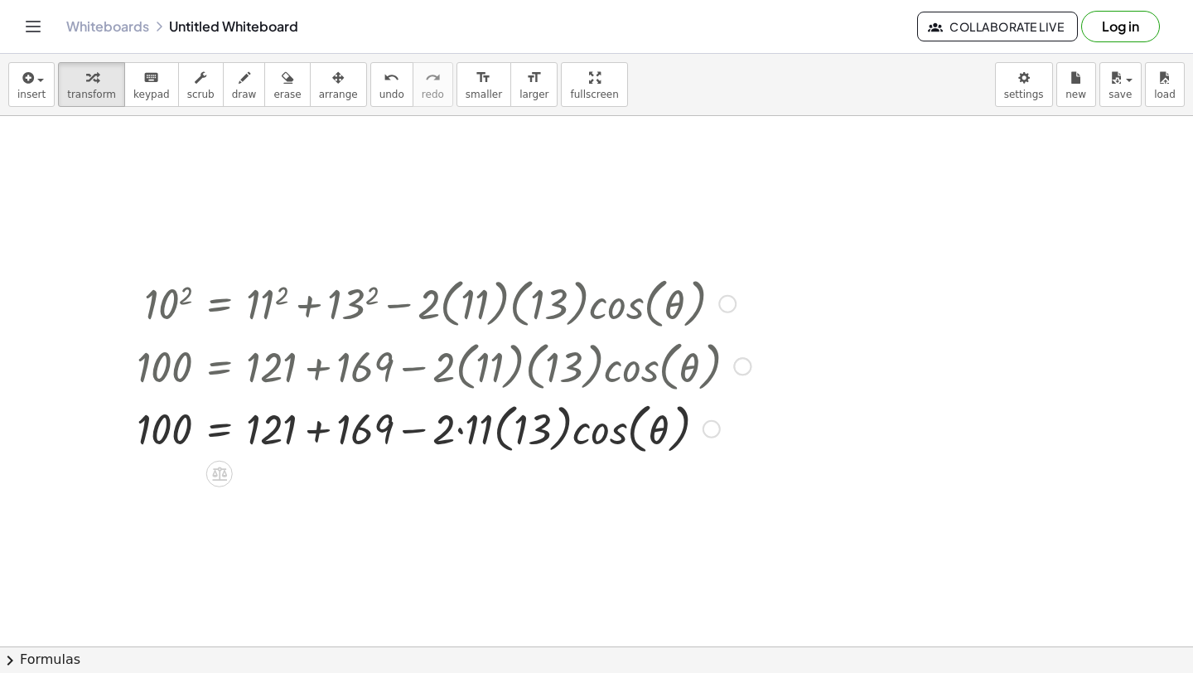
click at [503, 426] on div at bounding box center [443, 427] width 631 height 63
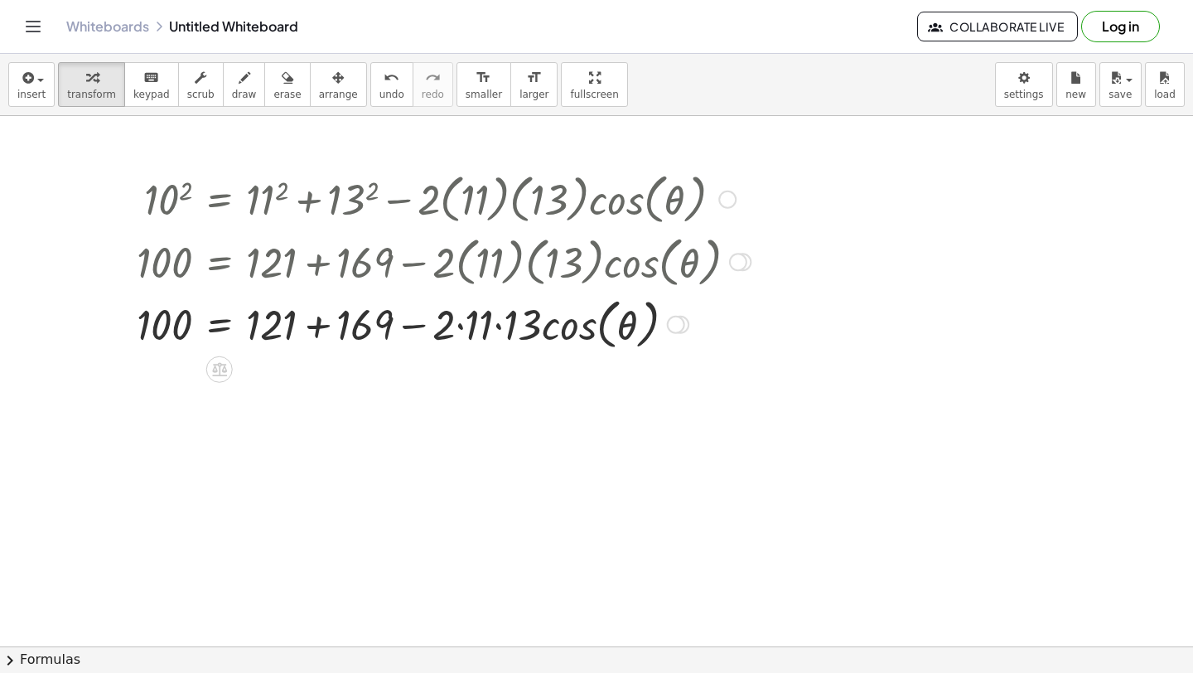
scroll to position [6725, 0]
click at [460, 329] on div at bounding box center [443, 322] width 631 height 63
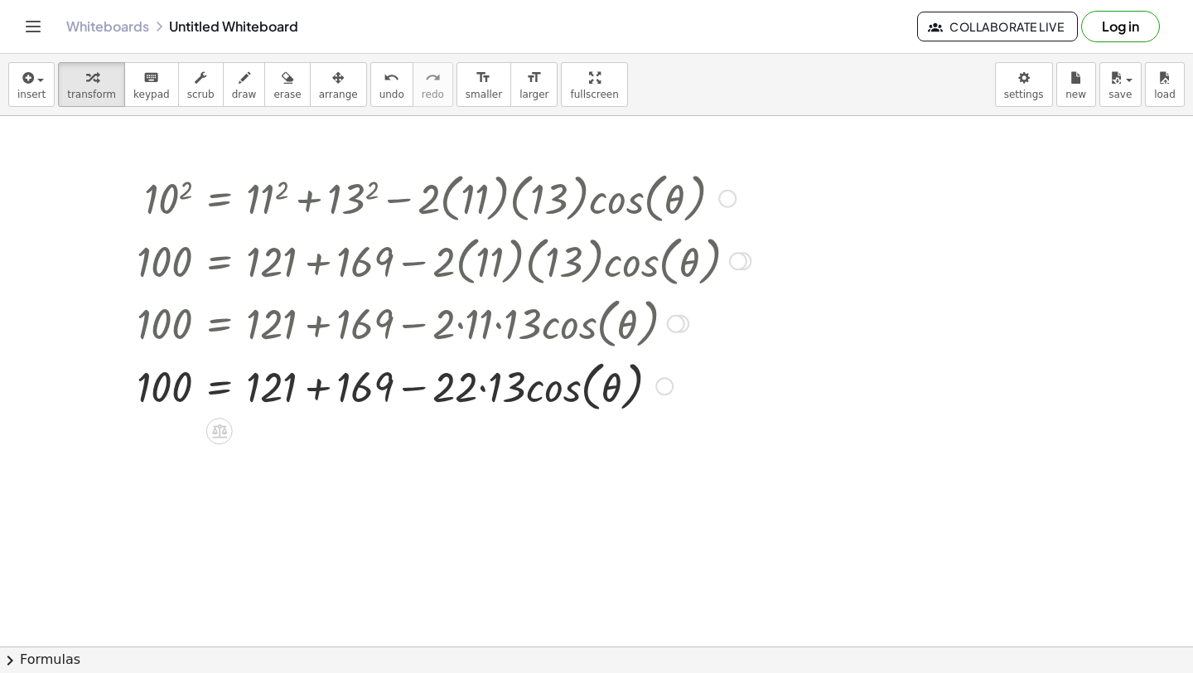
click at [486, 381] on div at bounding box center [443, 385] width 631 height 63
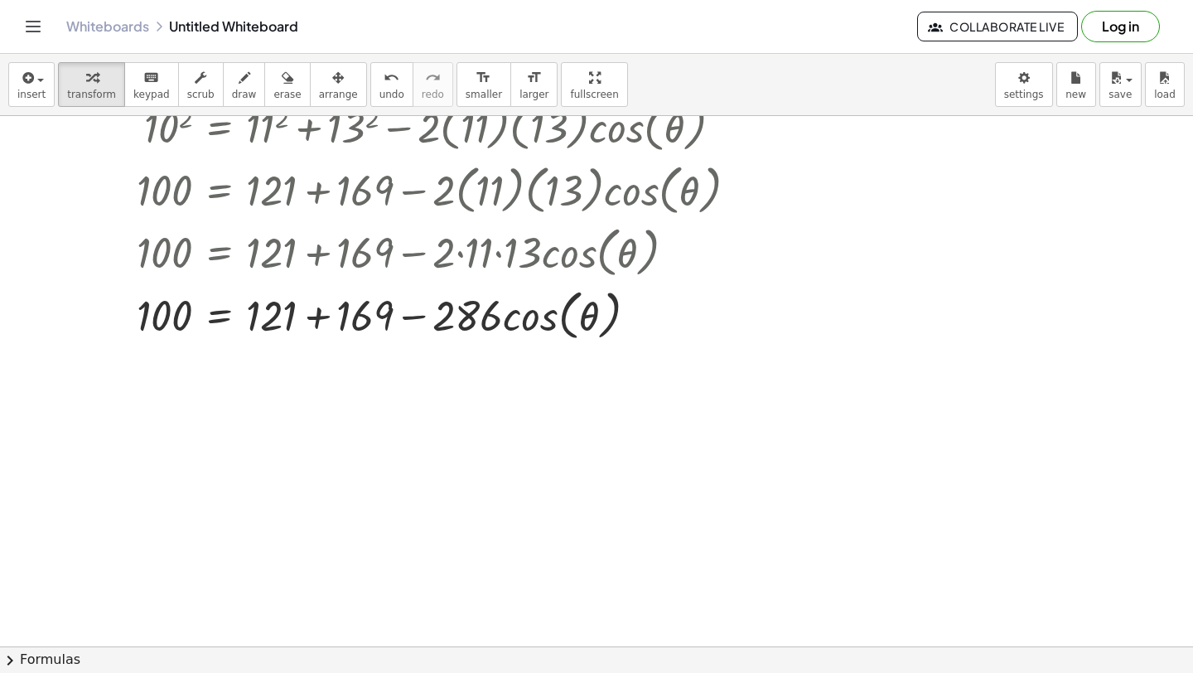
scroll to position [6803, 0]
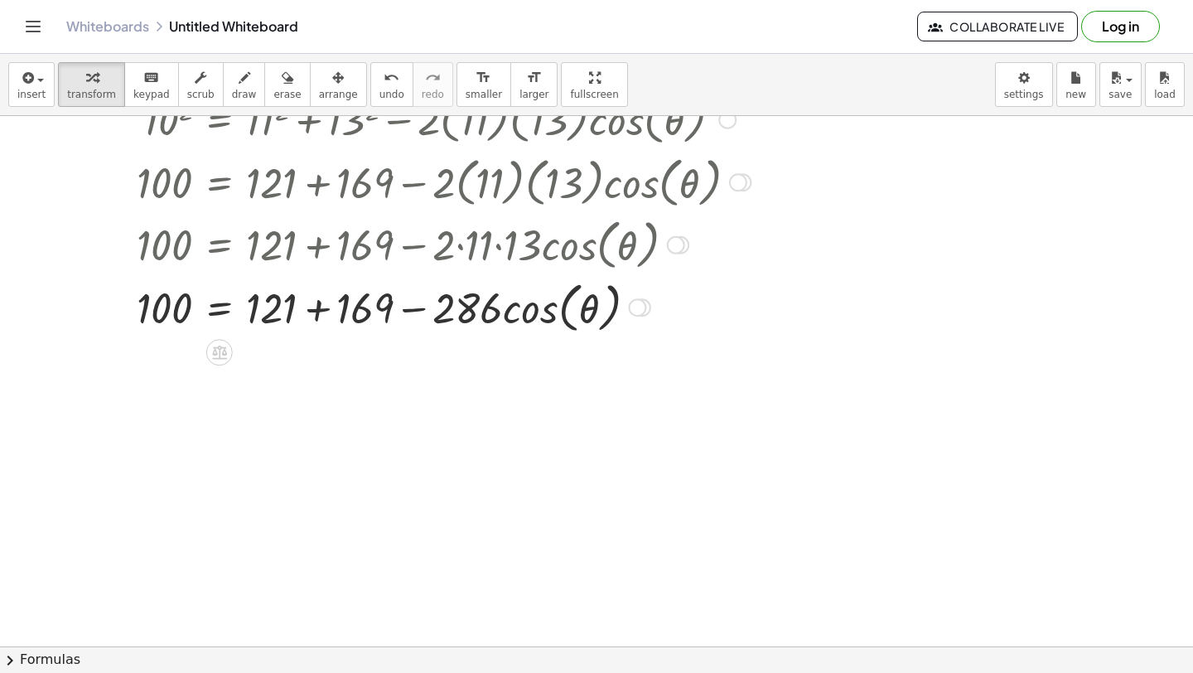
click at [322, 312] on div at bounding box center [443, 306] width 631 height 63
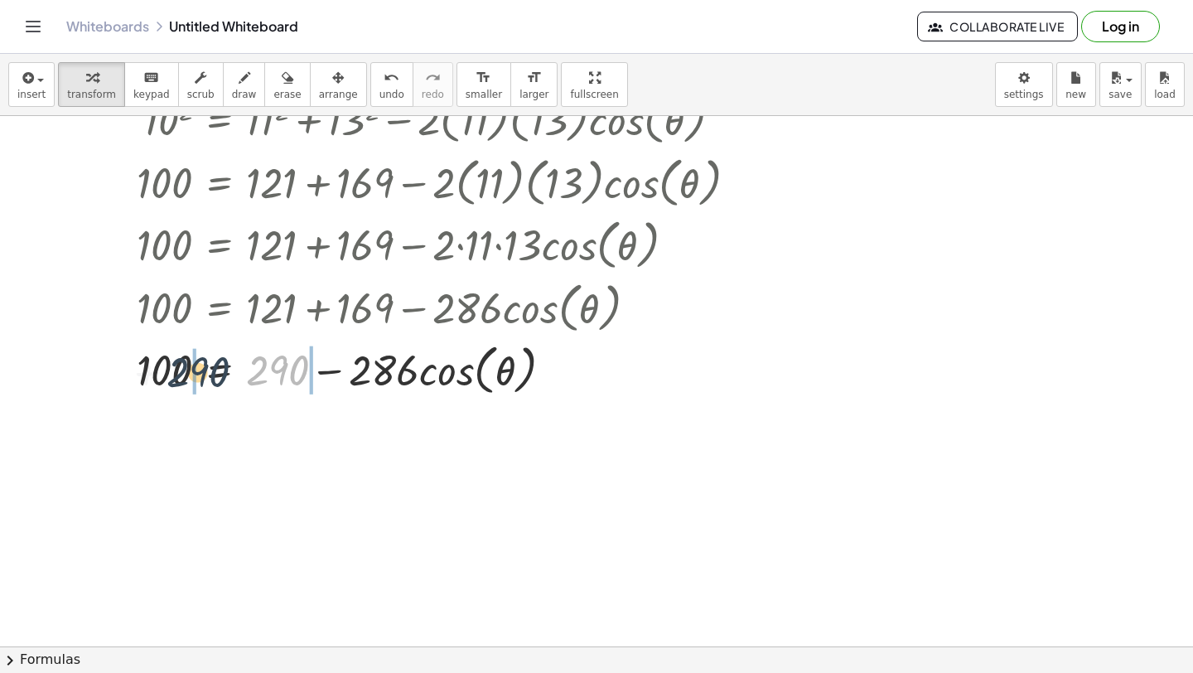
drag, startPoint x: 268, startPoint y: 374, endPoint x: 174, endPoint y: 375, distance: 94.5
click at [173, 375] on div at bounding box center [443, 368] width 631 height 63
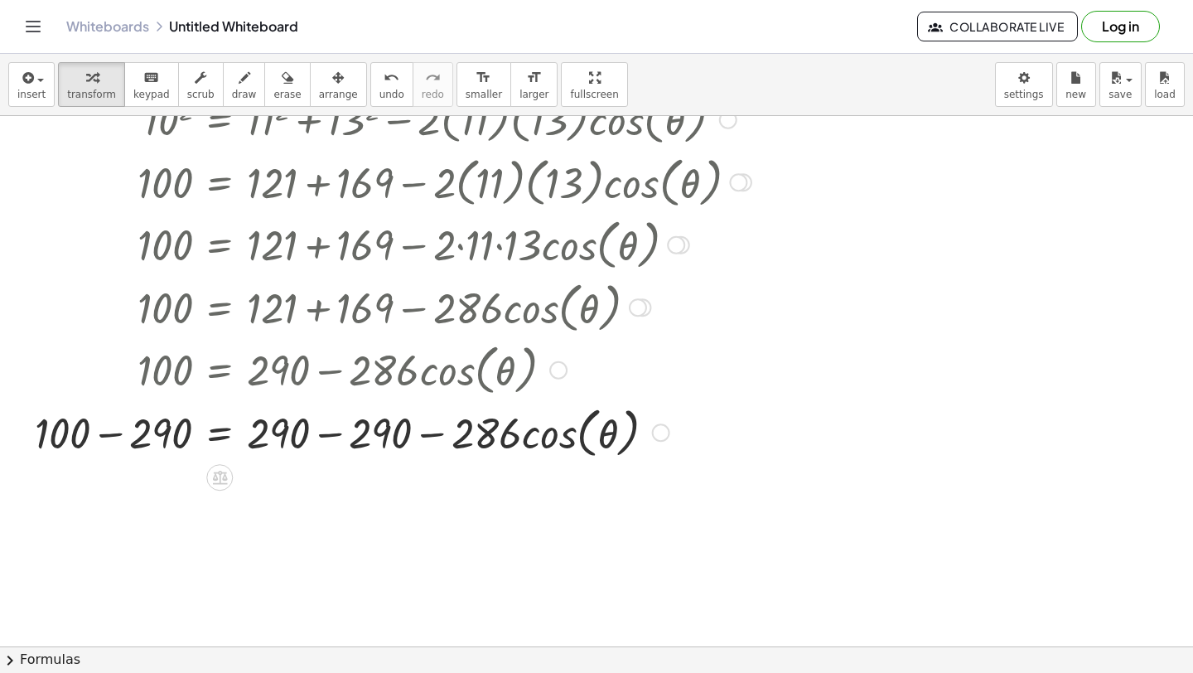
click at [109, 433] on div at bounding box center [393, 431] width 733 height 63
click at [326, 439] on div at bounding box center [435, 431] width 650 height 63
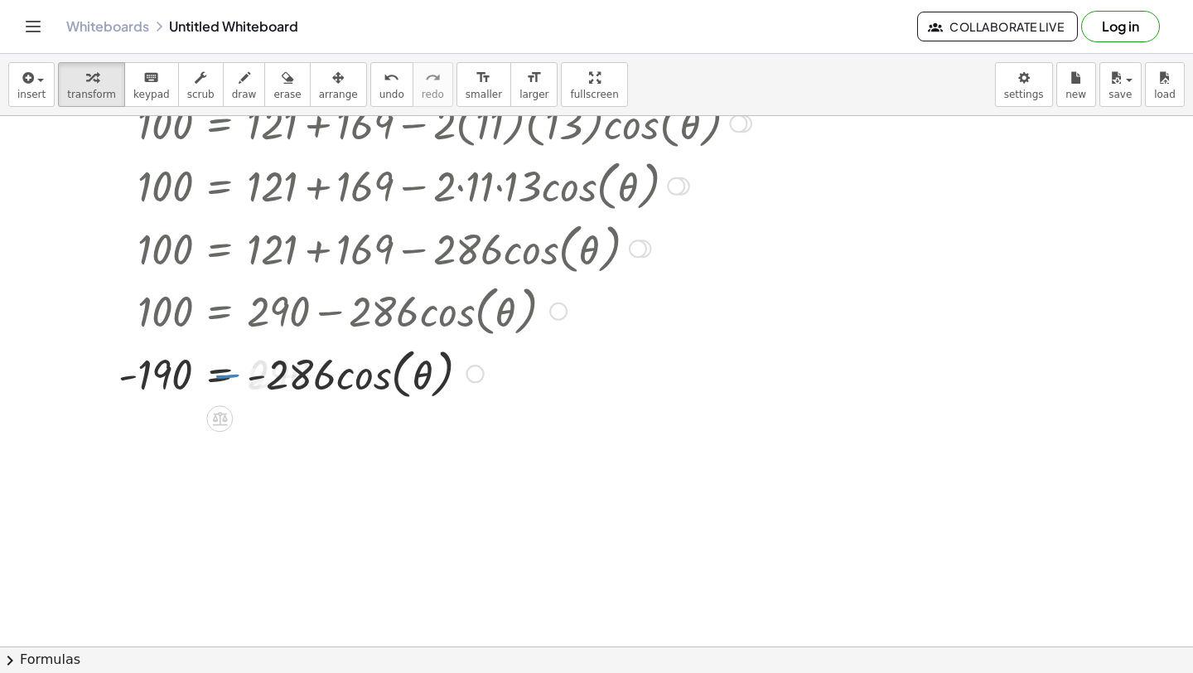
scroll to position [6866, 0]
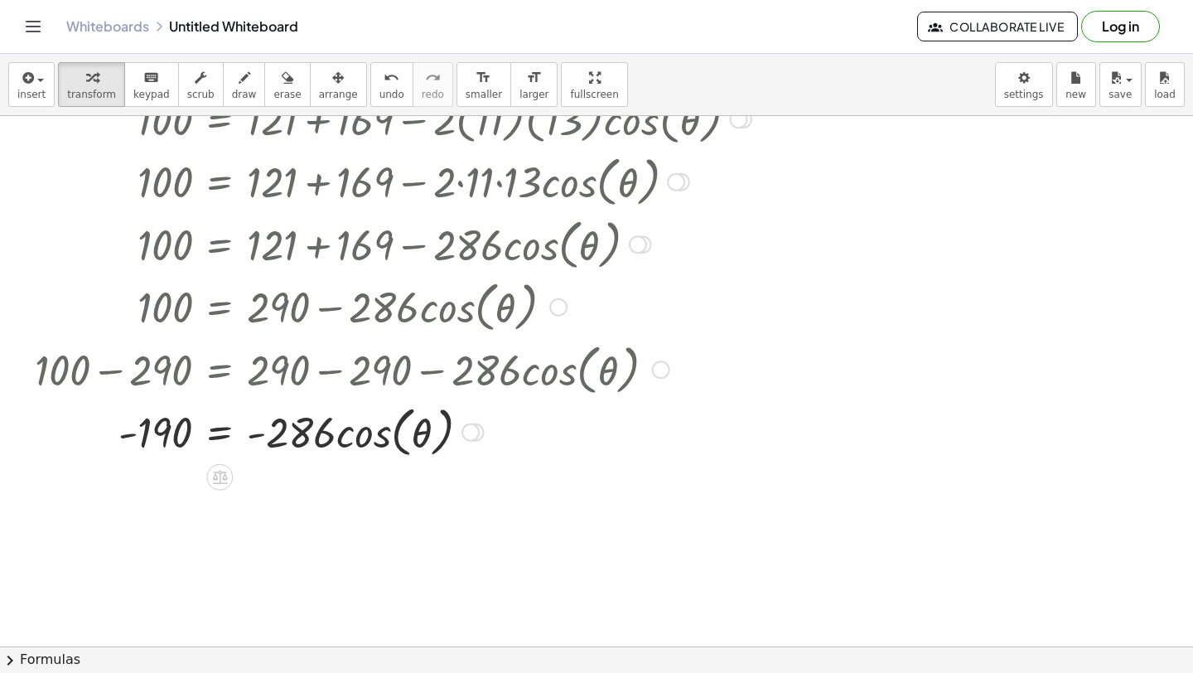
click at [220, 438] on div at bounding box center [393, 430] width 733 height 63
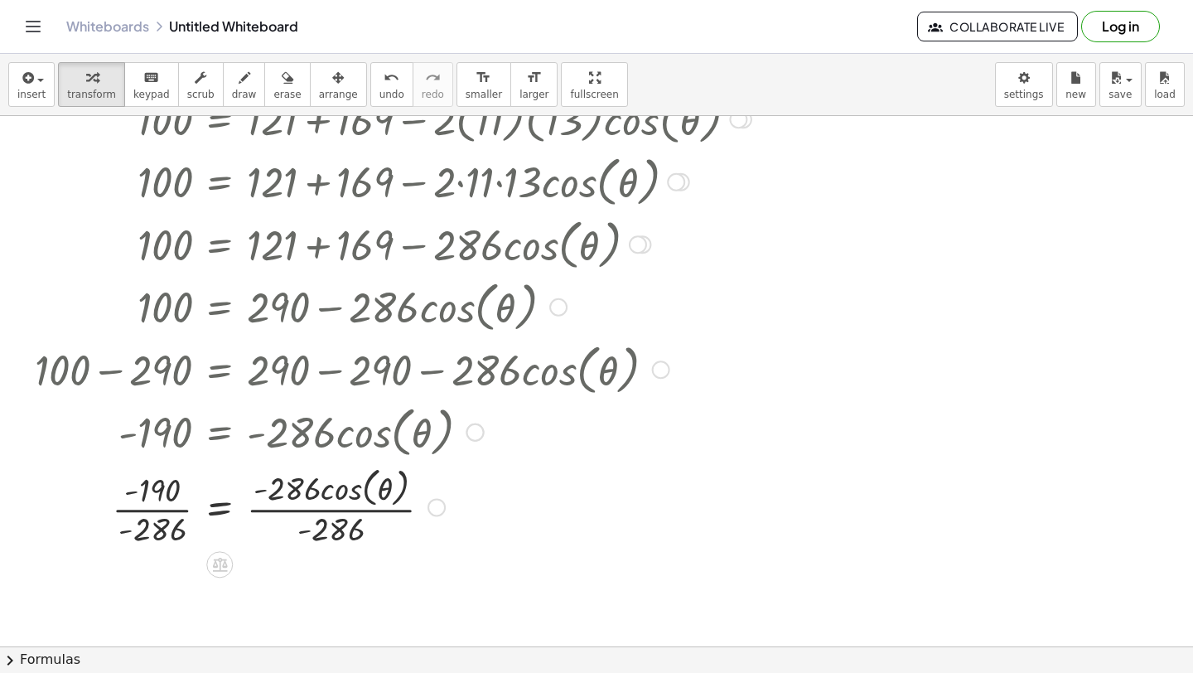
click at [318, 507] on div at bounding box center [393, 506] width 733 height 88
click at [176, 507] on div at bounding box center [393, 505] width 733 height 83
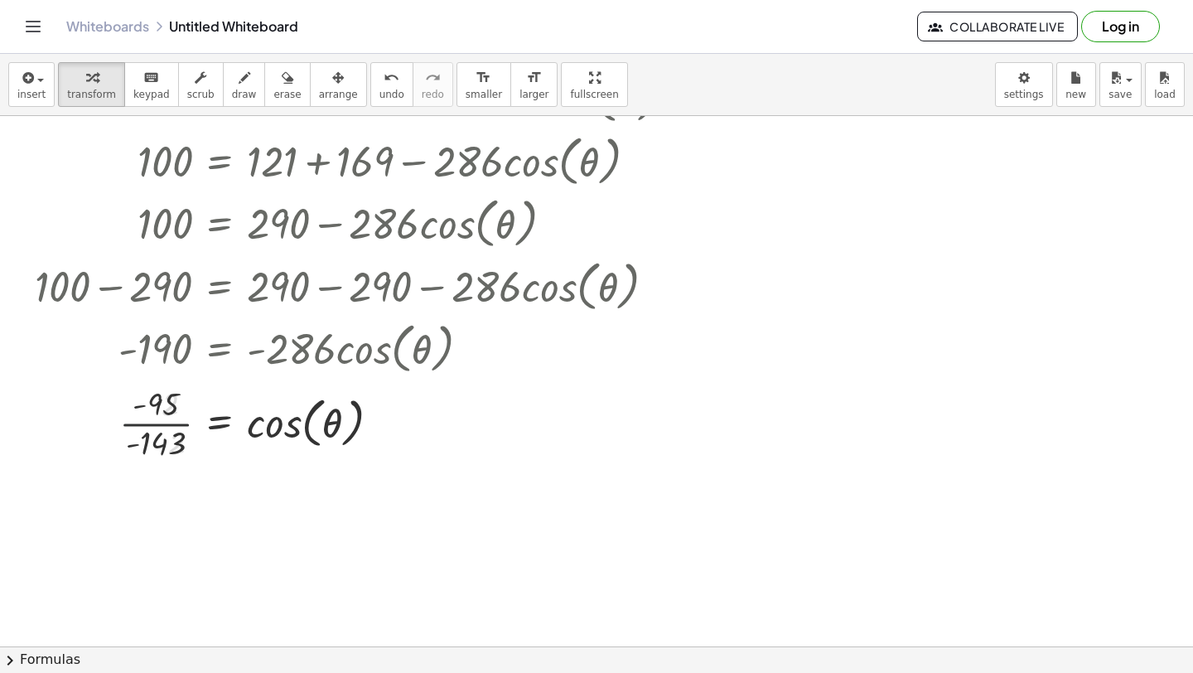
scroll to position [6961, 0]
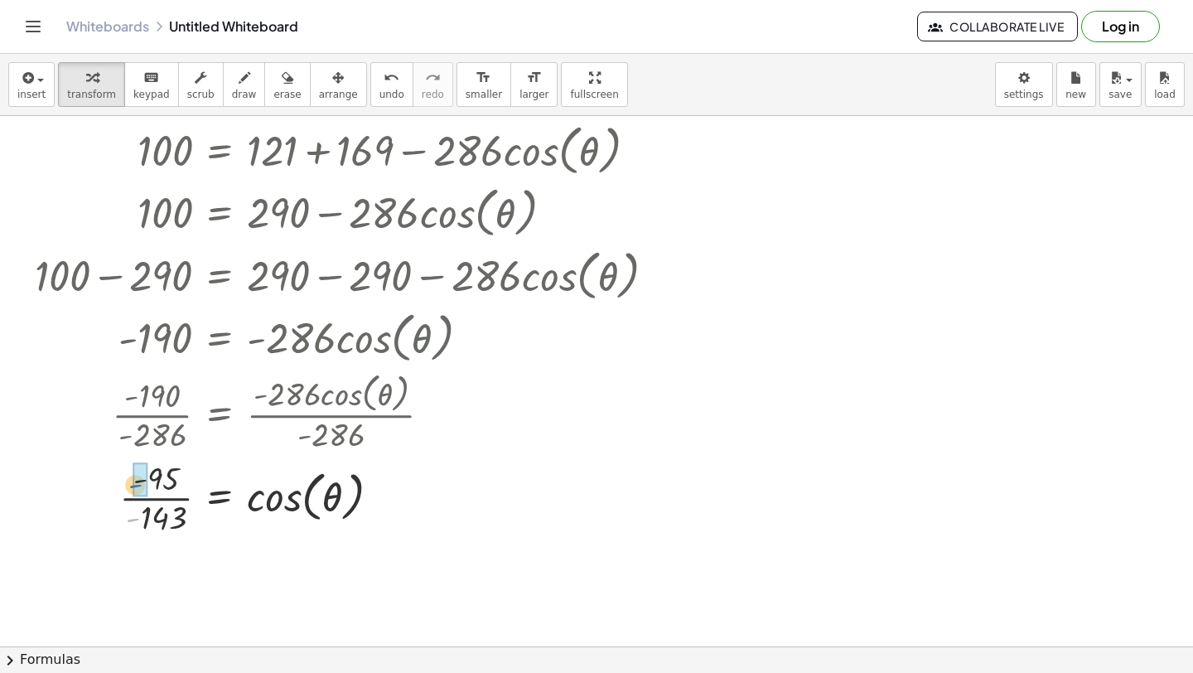
drag, startPoint x: 132, startPoint y: 516, endPoint x: 136, endPoint y: 481, distance: 35.9
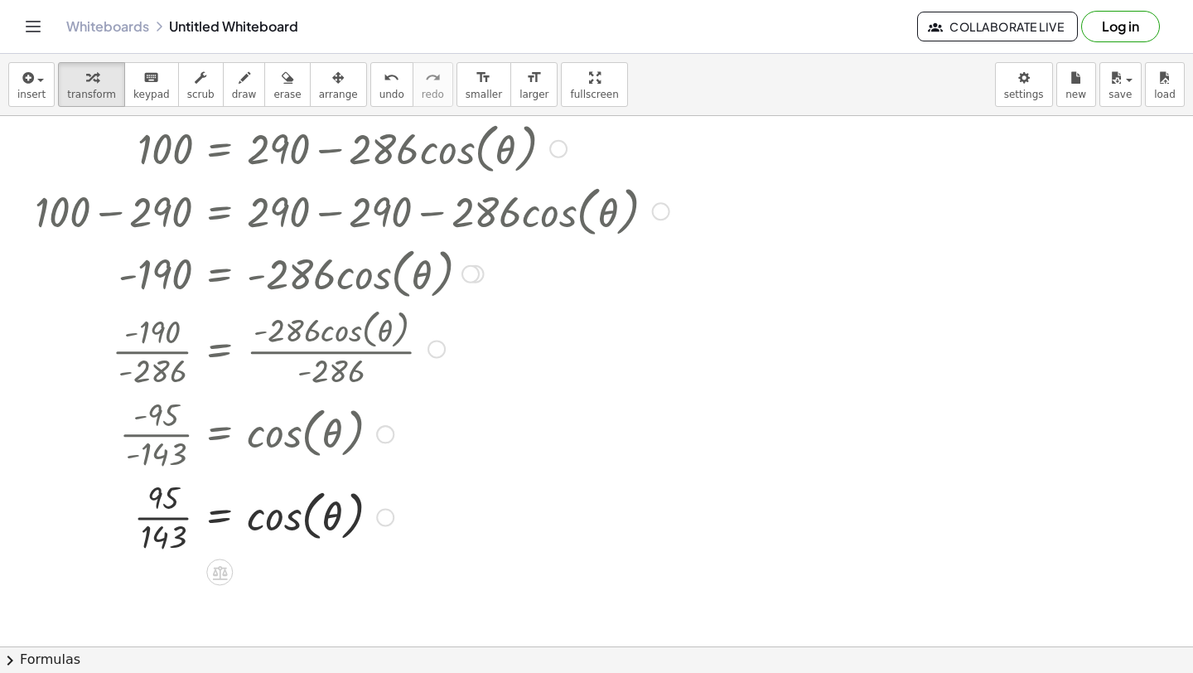
scroll to position [7025, 0]
click at [151, 516] on div at bounding box center [393, 514] width 733 height 83
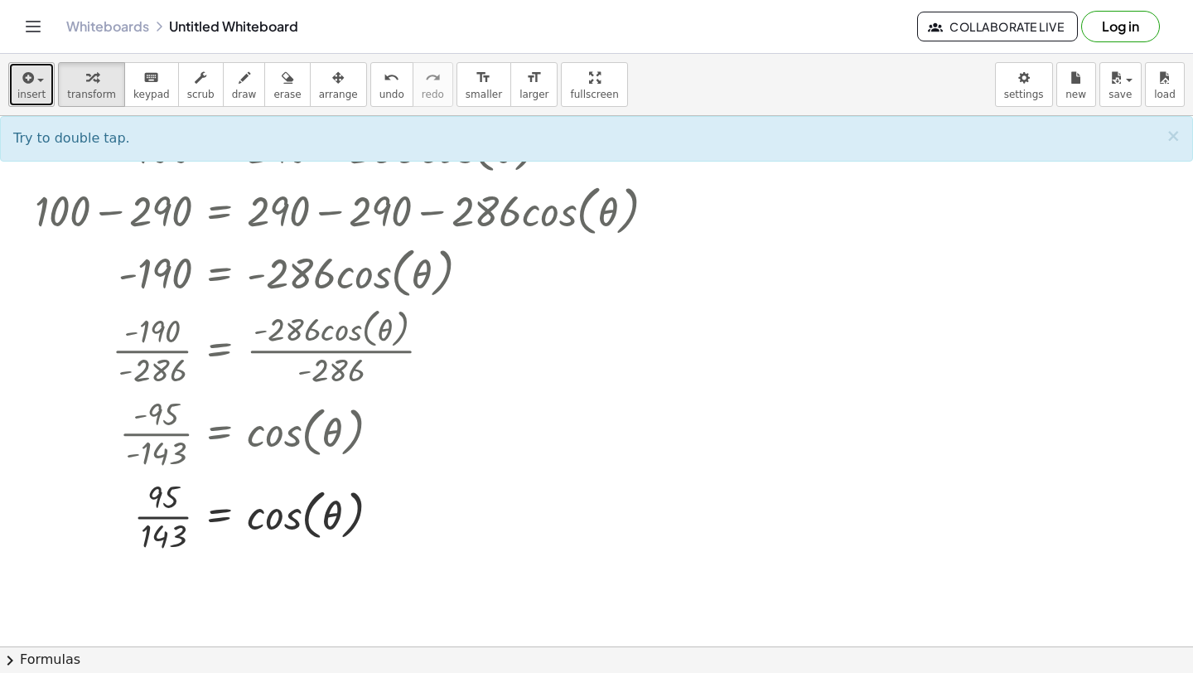
click at [23, 76] on icon "button" at bounding box center [26, 78] width 15 height 20
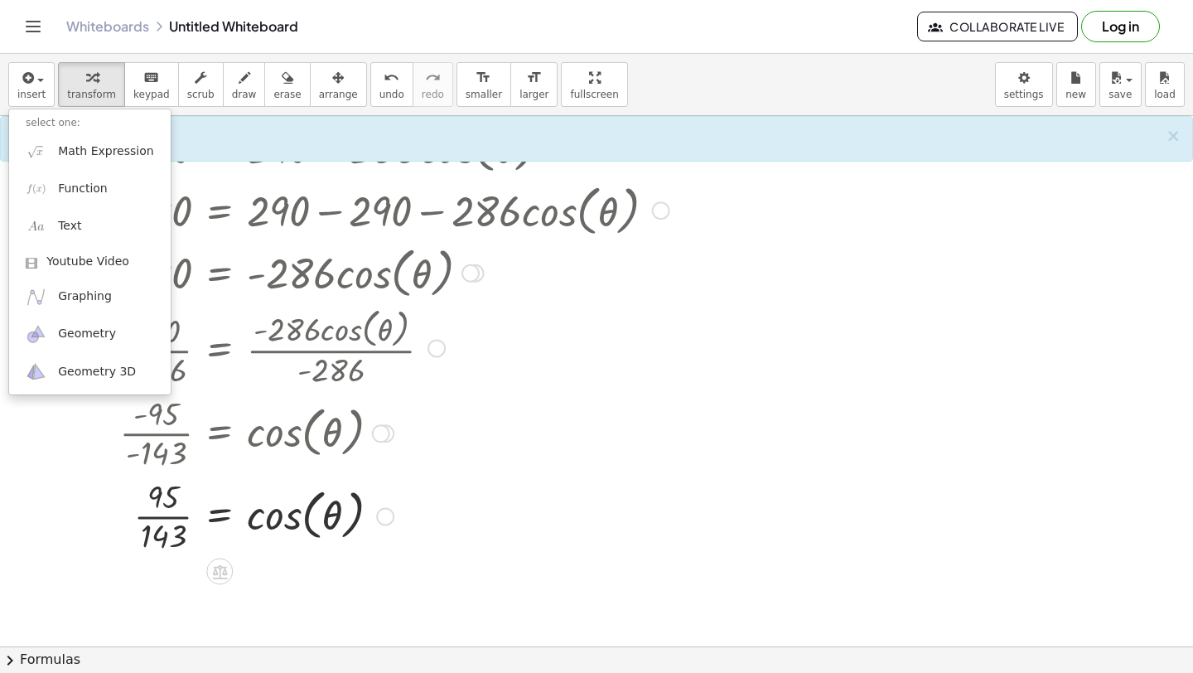
click at [461, 342] on div at bounding box center [419, 347] width 785 height 88
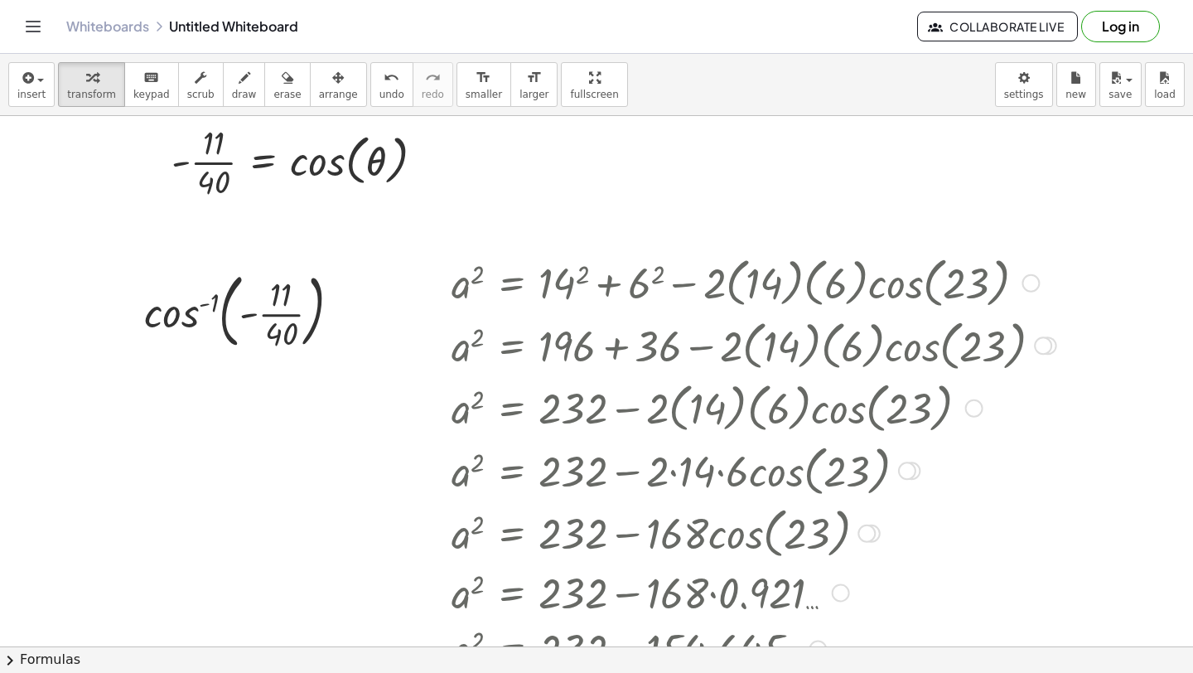
scroll to position [5330, 0]
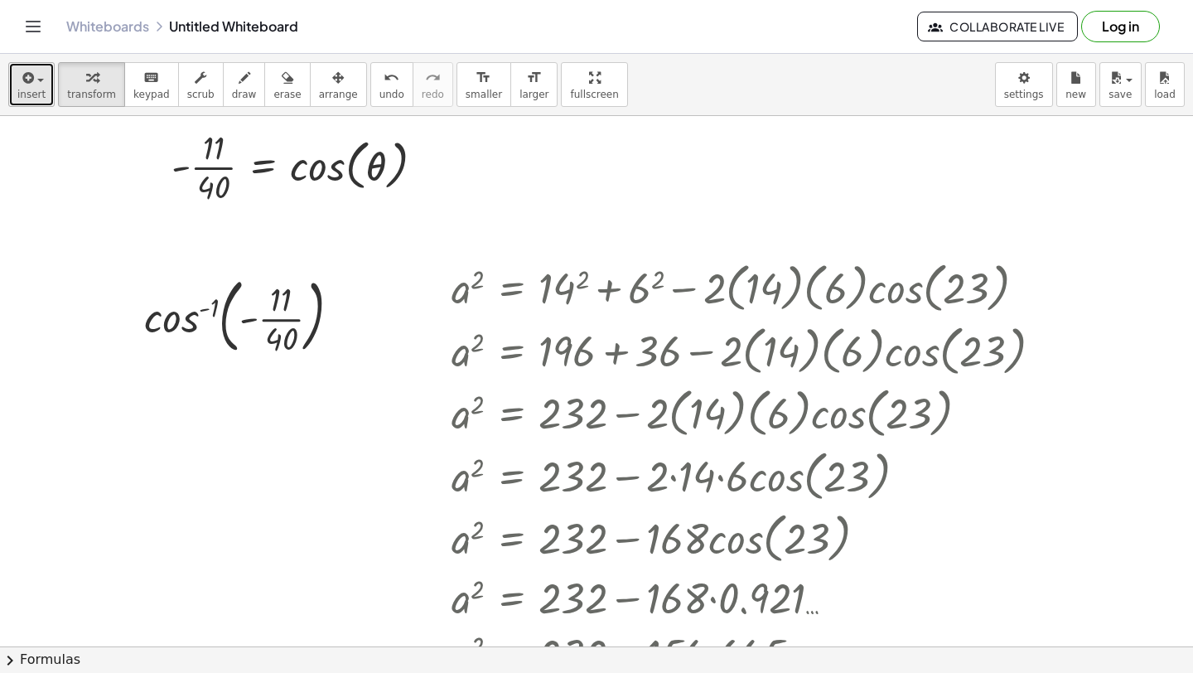
click at [41, 104] on button "insert" at bounding box center [31, 84] width 46 height 45
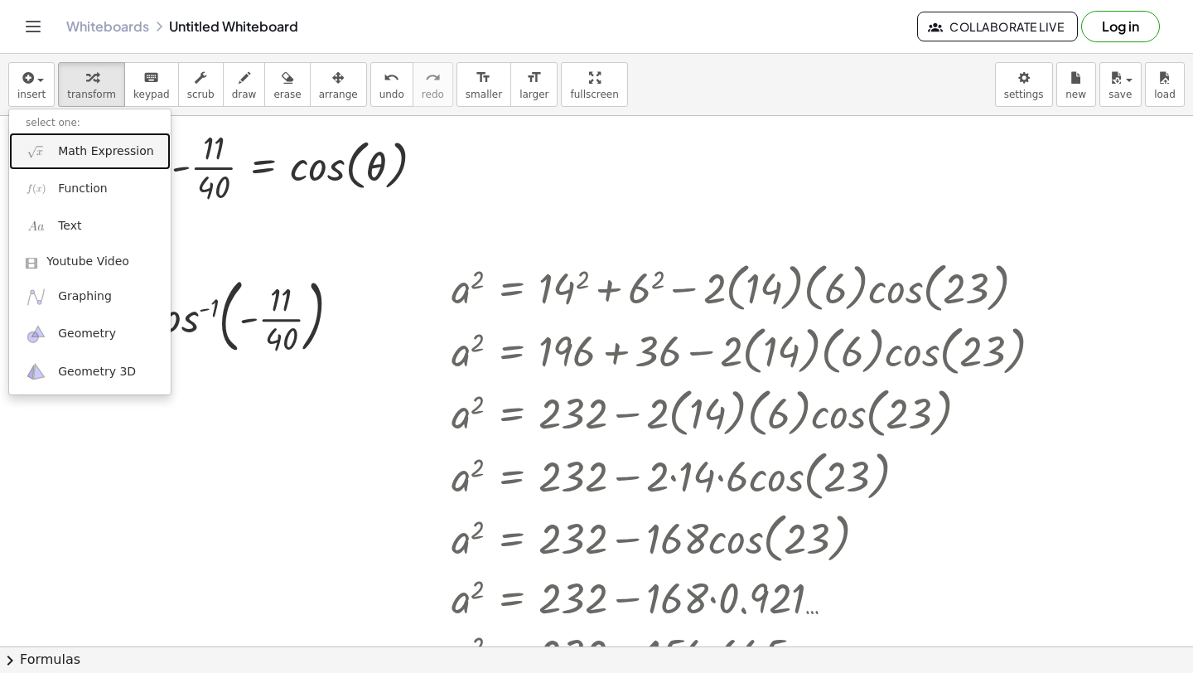
click at [68, 155] on span "Math Expression" at bounding box center [105, 151] width 95 height 17
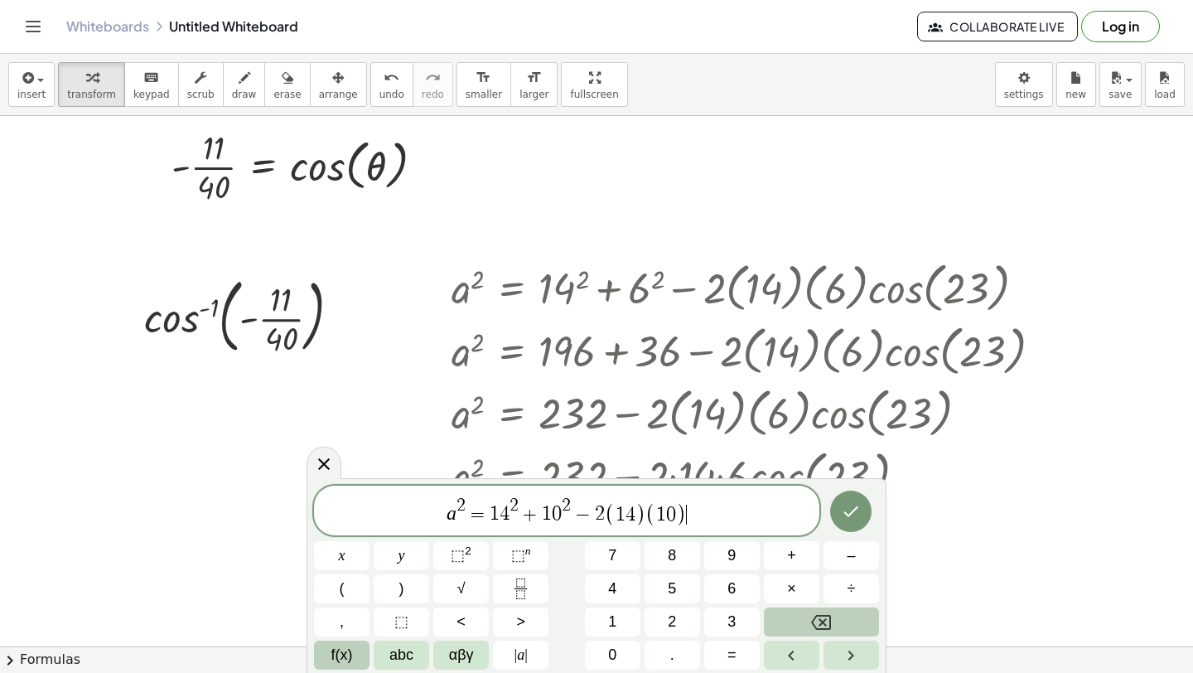
click at [352, 655] on span "f(x)" at bounding box center [342, 655] width 22 height 22
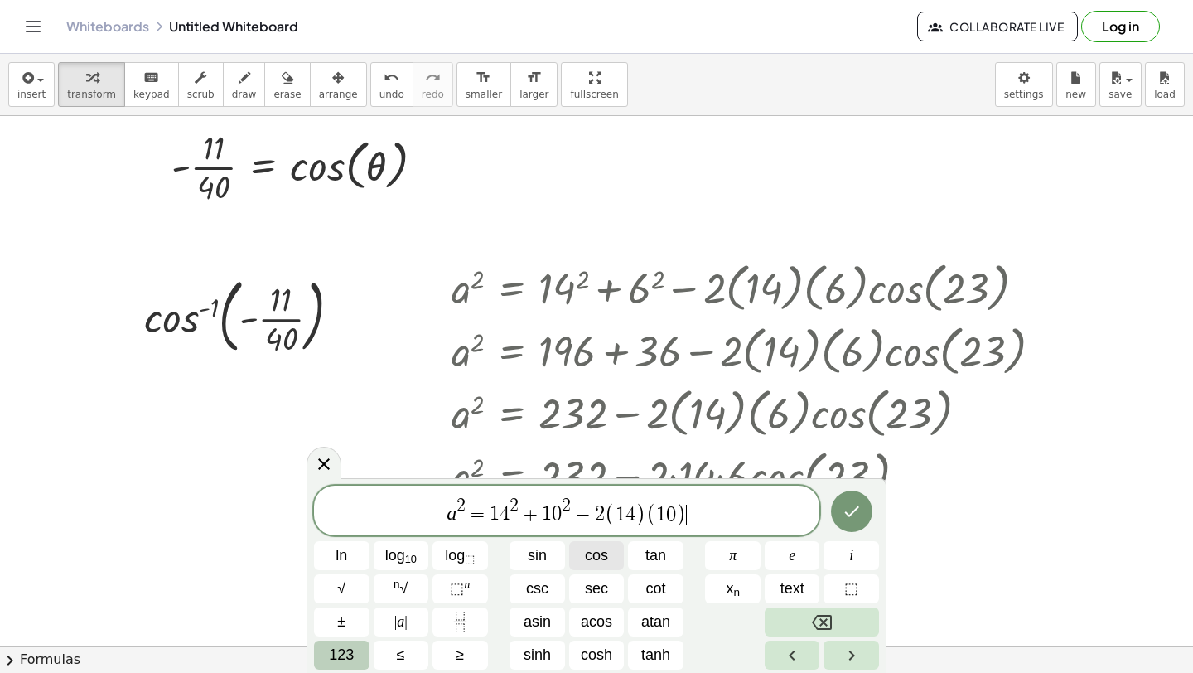
click at [578, 554] on button "cos" at bounding box center [597, 555] width 56 height 29
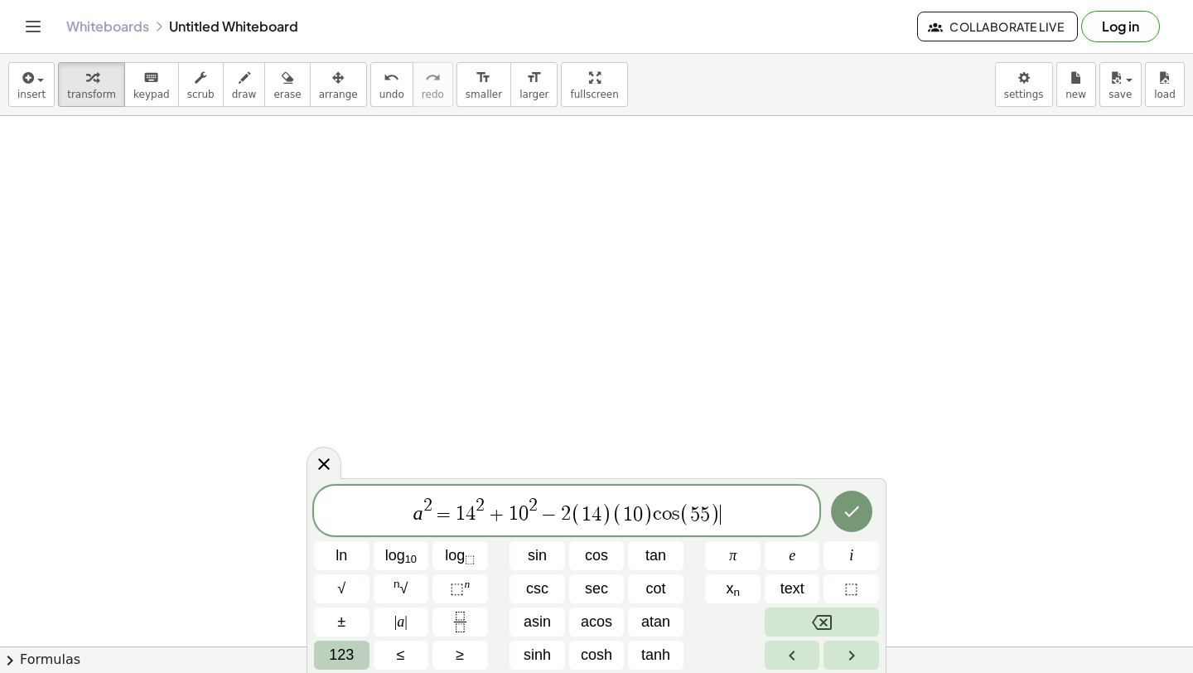
scroll to position [7509, 0]
click at [849, 511] on icon "Done" at bounding box center [852, 511] width 20 height 20
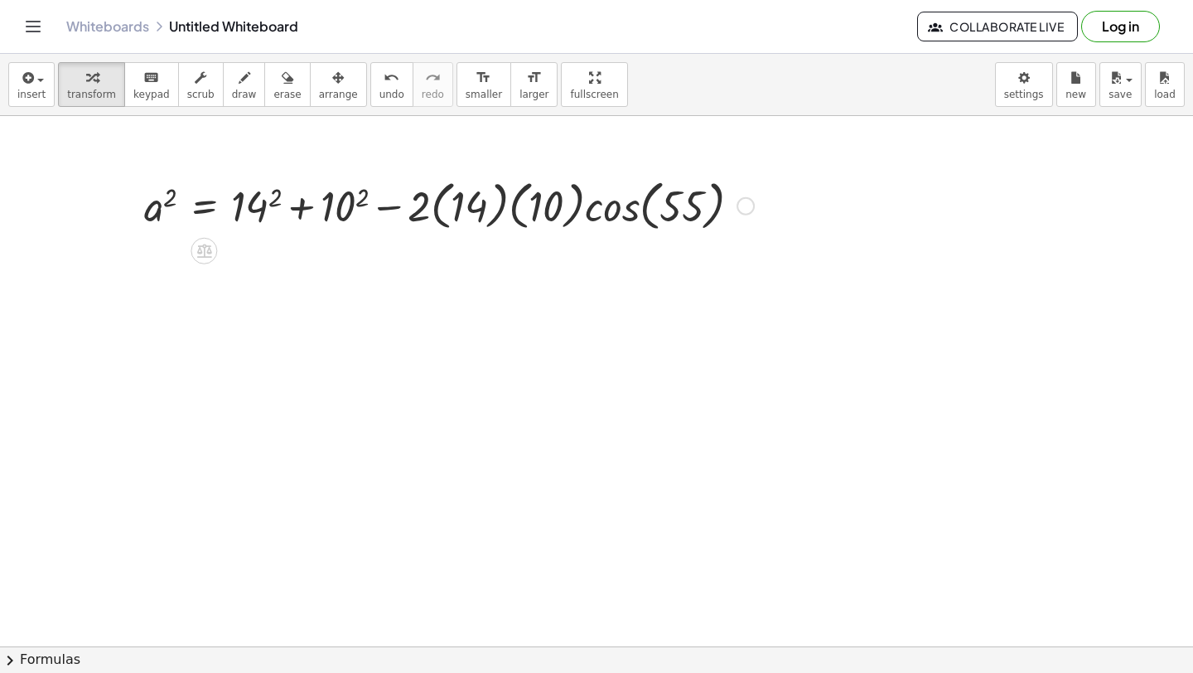
click at [273, 196] on div at bounding box center [449, 204] width 626 height 63
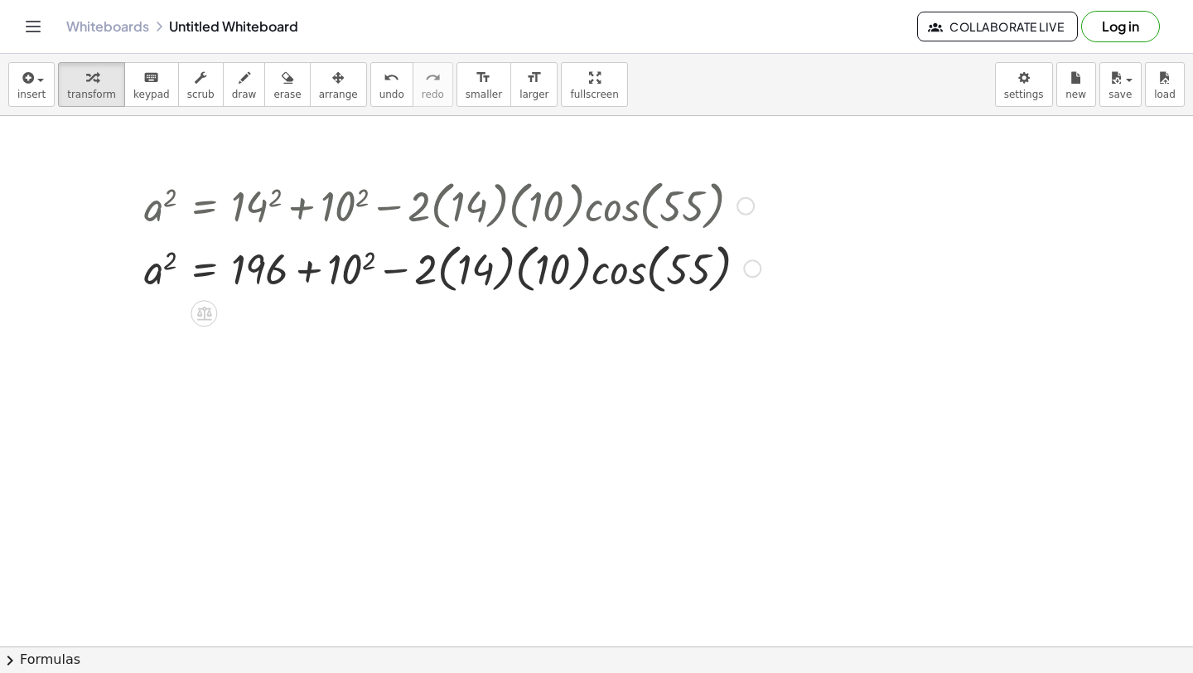
click at [368, 259] on div at bounding box center [452, 267] width 633 height 63
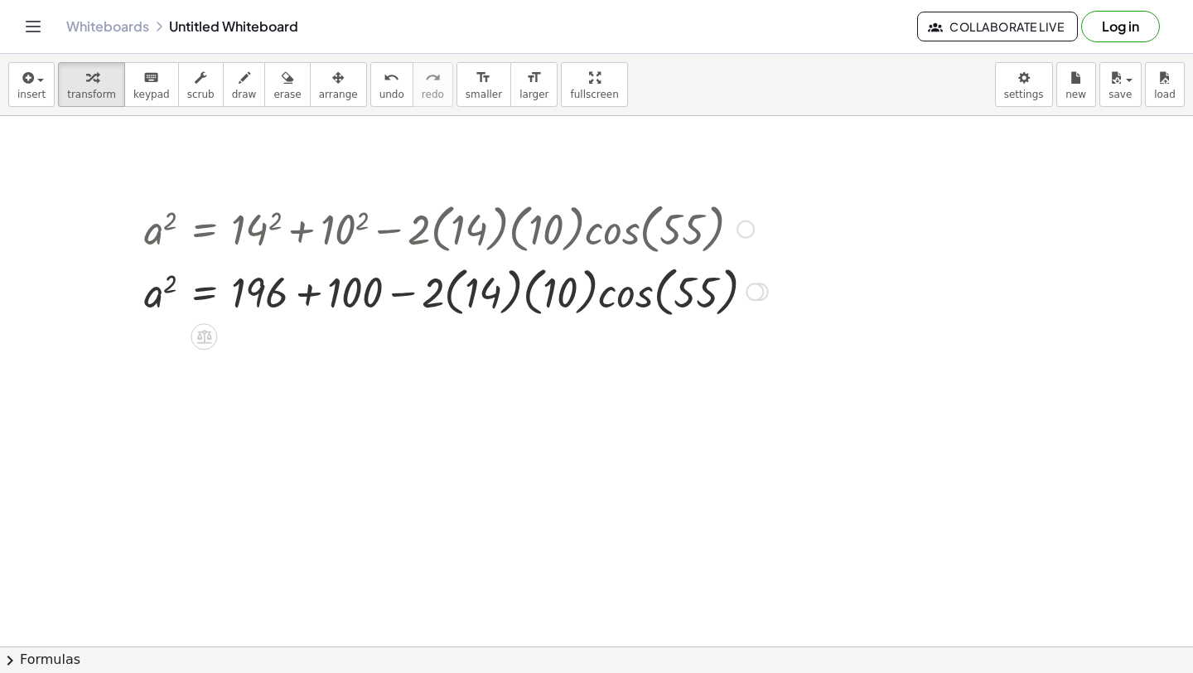
scroll to position [7479, 0]
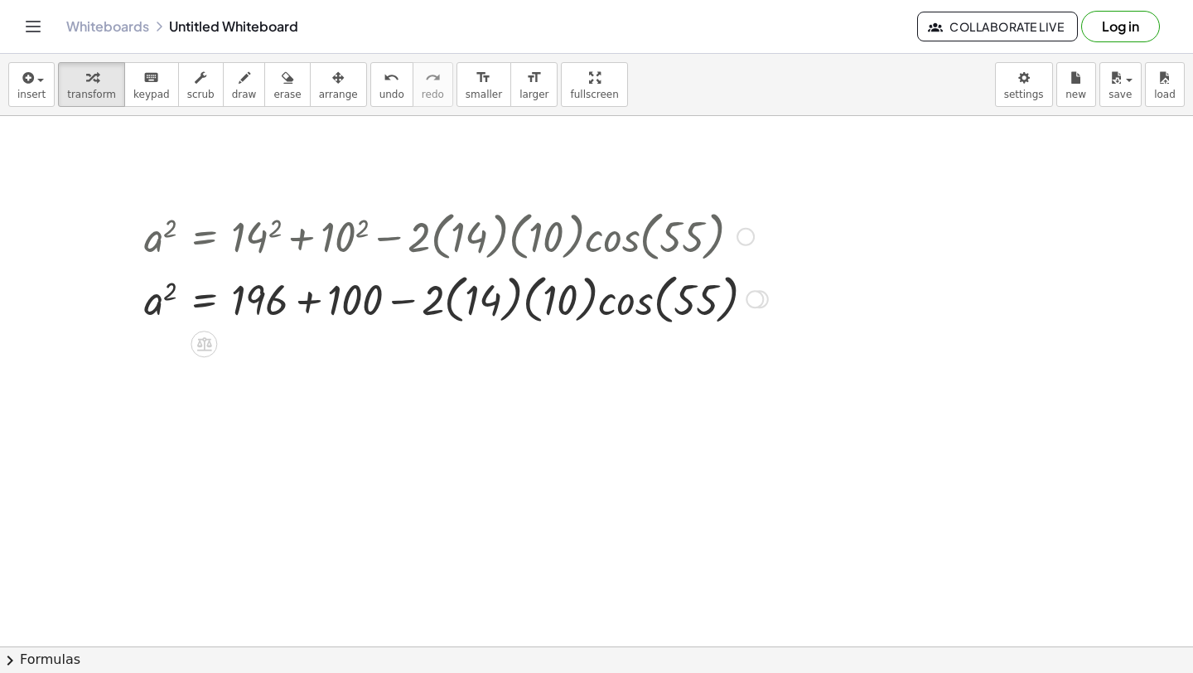
click at [456, 298] on div at bounding box center [456, 298] width 640 height 63
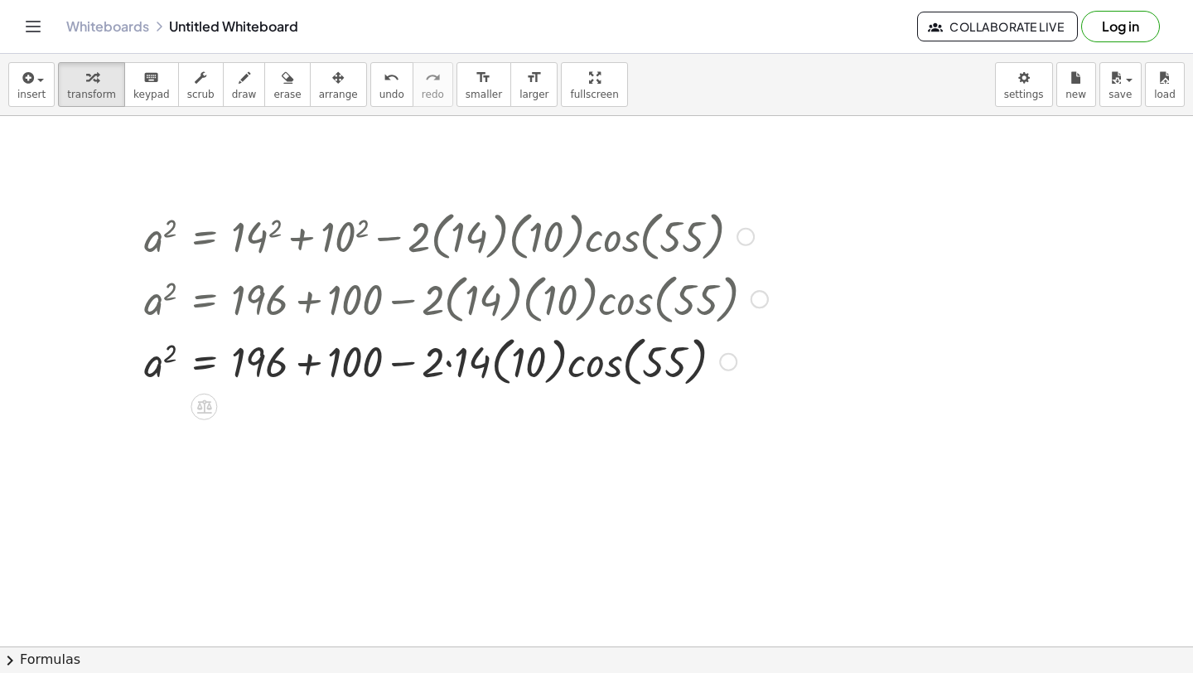
click at [499, 379] on div at bounding box center [456, 360] width 640 height 63
click at [314, 373] on div at bounding box center [456, 360] width 640 height 63
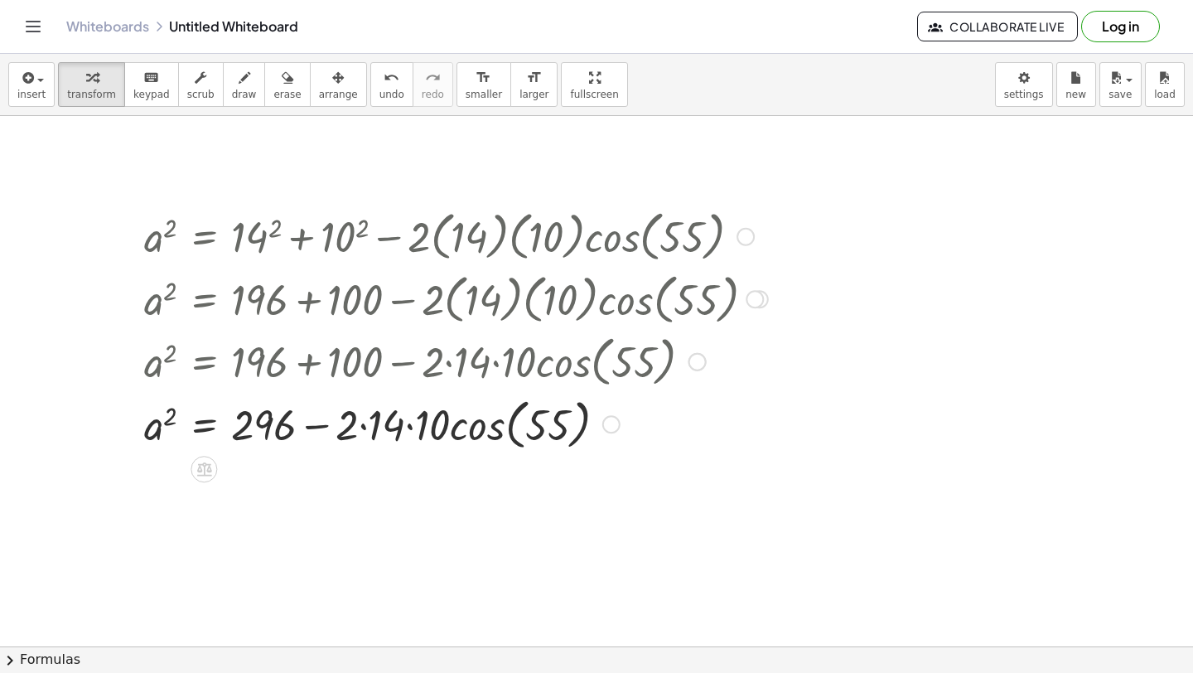
click at [365, 429] on div at bounding box center [456, 423] width 640 height 63
click at [204, 237] on div "a 2 = + 14 2 + 10 2 − · 2 · ( 14 ) · ( 10 ) · cos ( , 55 ) a 2 = + 196 + 10 2 −…" at bounding box center [204, 237] width 0 height 0
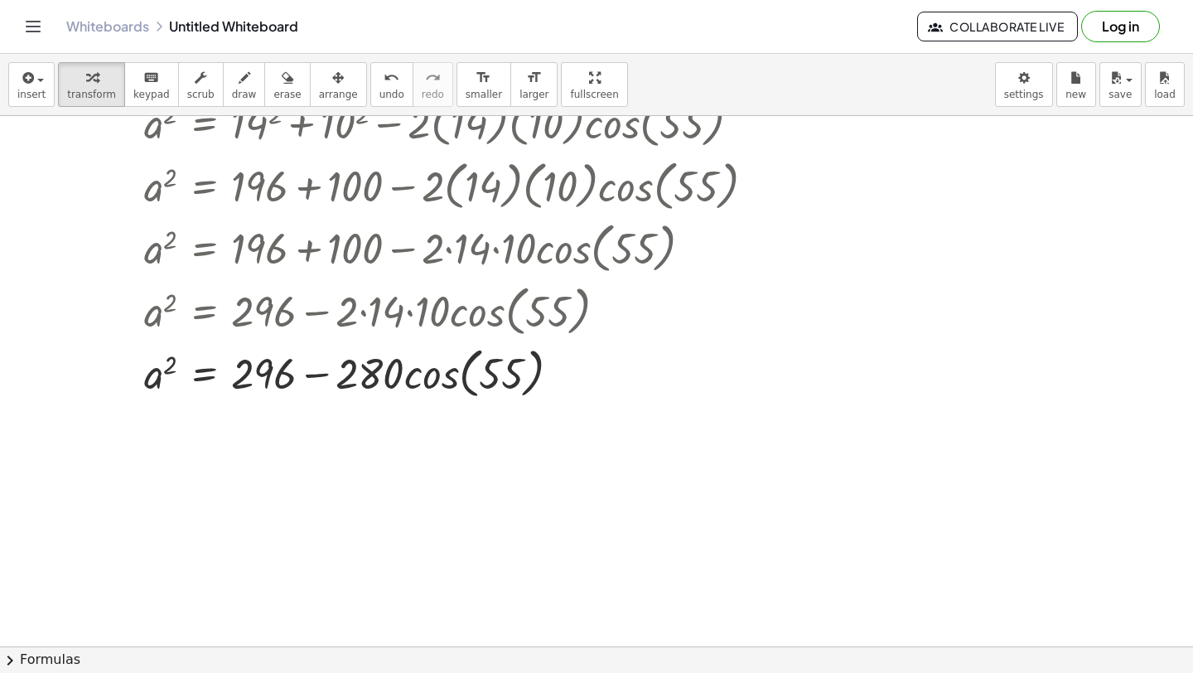
scroll to position [7606, 0]
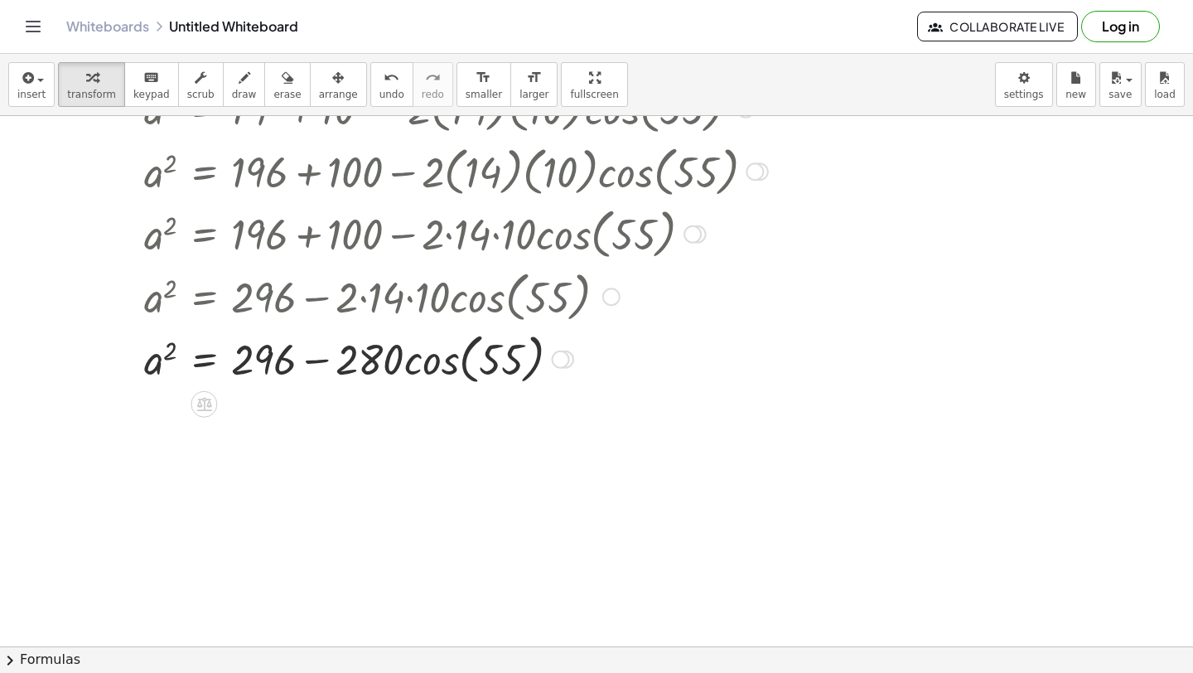
click at [289, 364] on div at bounding box center [456, 357] width 640 height 63
drag, startPoint x: 283, startPoint y: 365, endPoint x: 378, endPoint y: 365, distance: 95.3
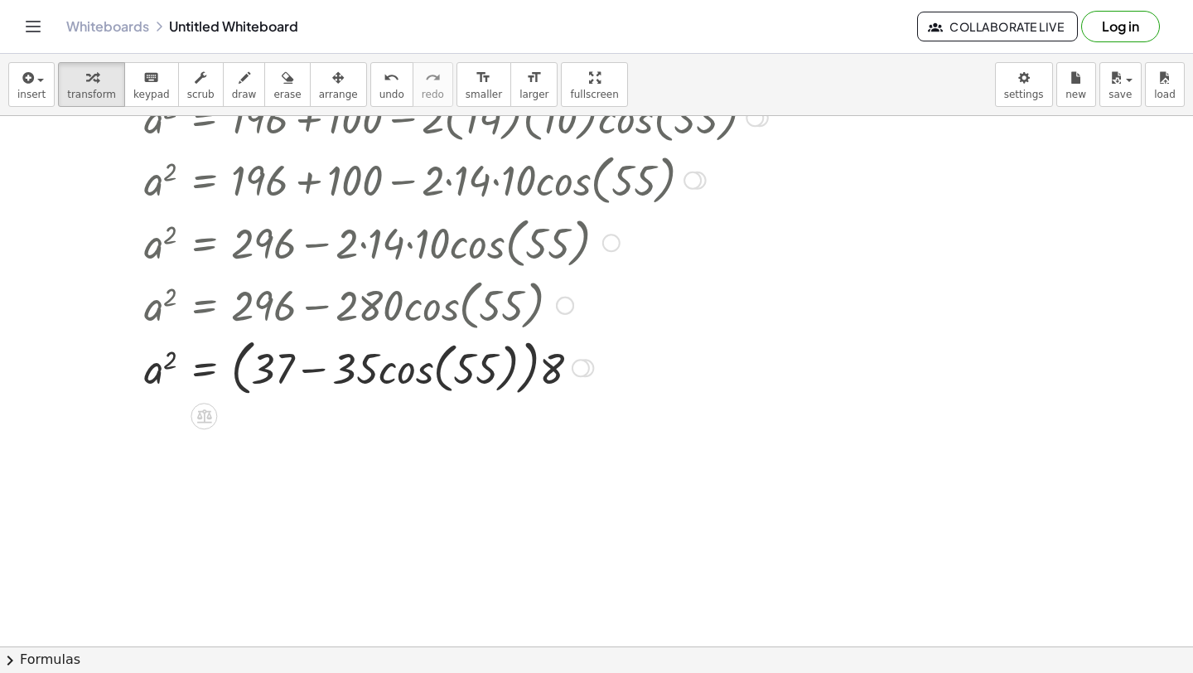
scroll to position [7672, 0]
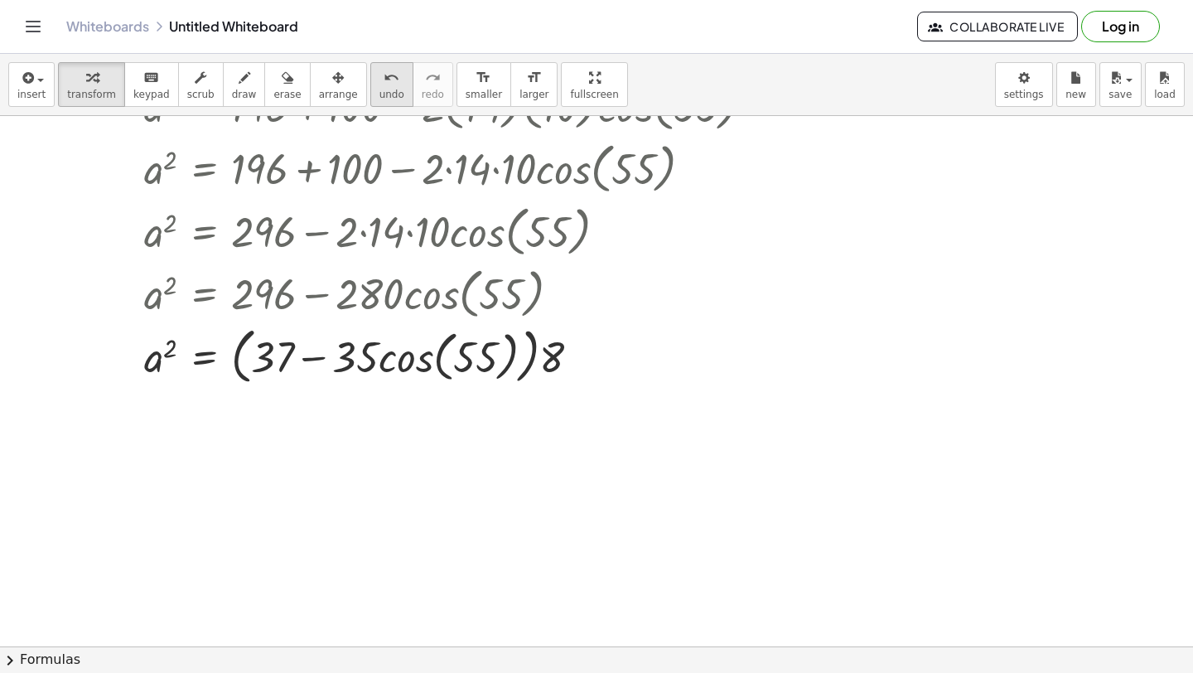
click at [384, 84] on icon "undo" at bounding box center [392, 78] width 16 height 20
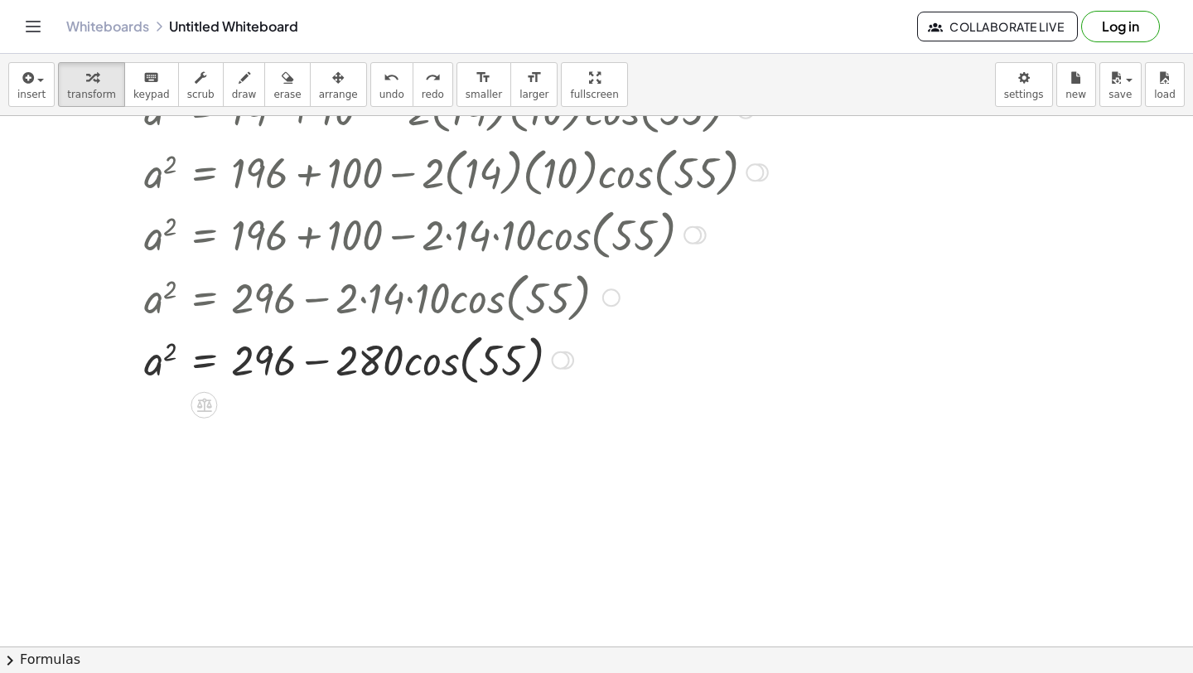
scroll to position [7588, 0]
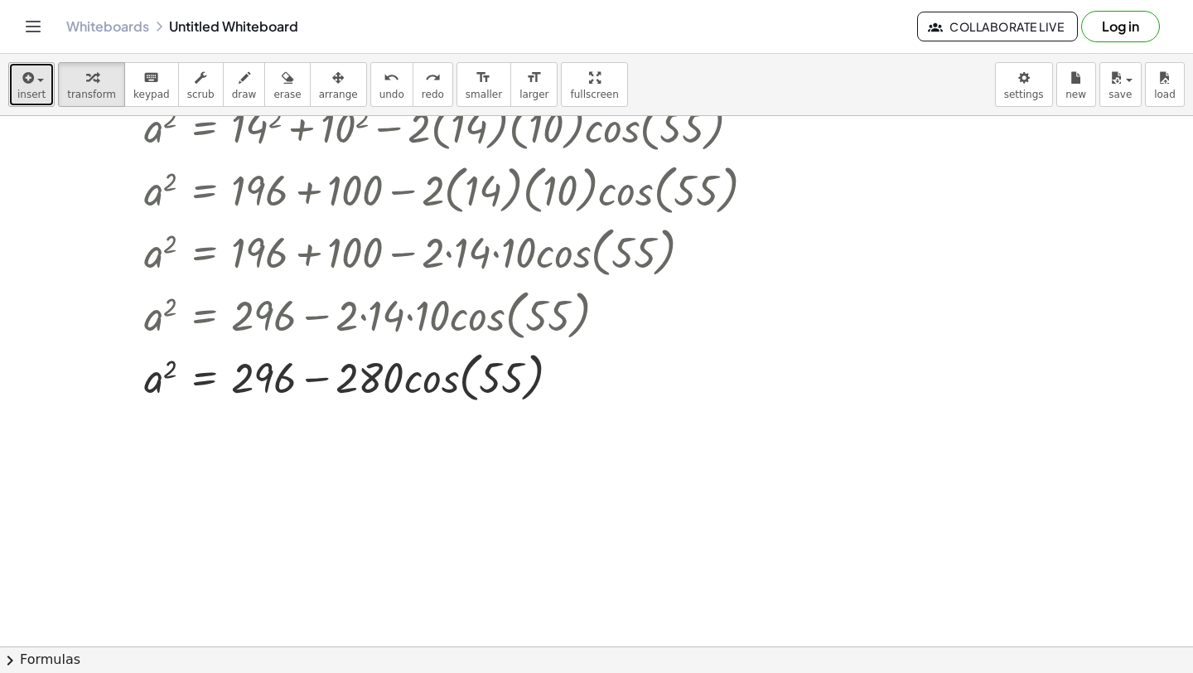
click at [37, 83] on div "button" at bounding box center [31, 77] width 28 height 20
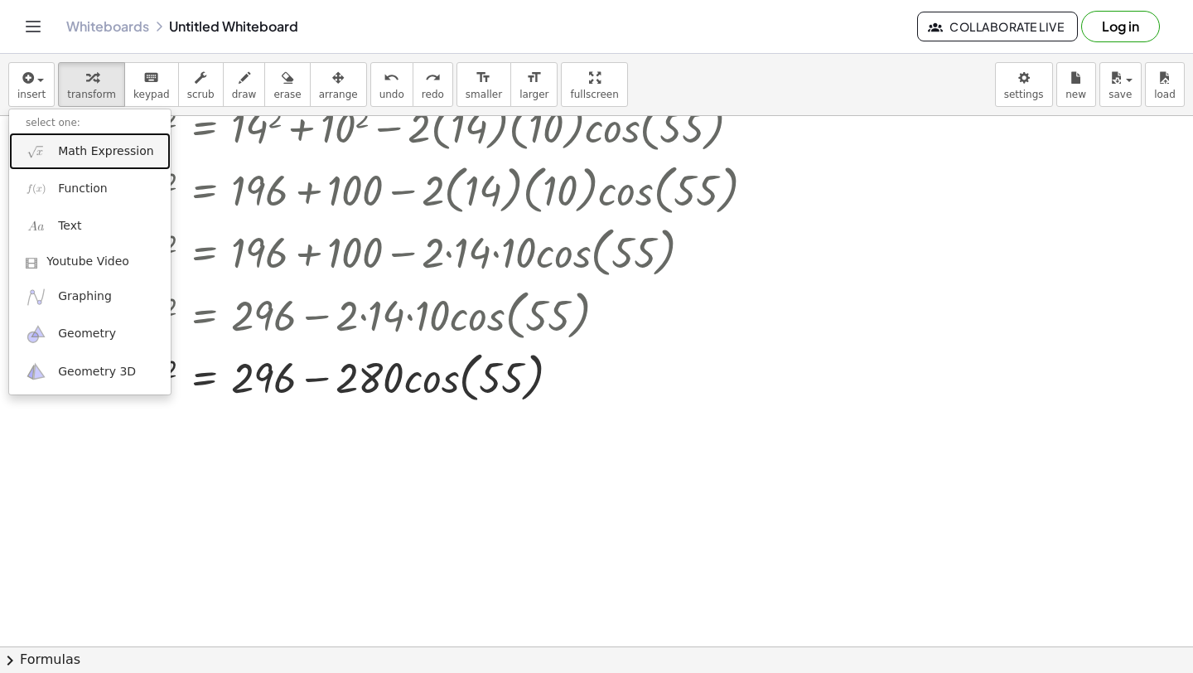
click at [53, 135] on link "Math Expression" at bounding box center [90, 151] width 162 height 37
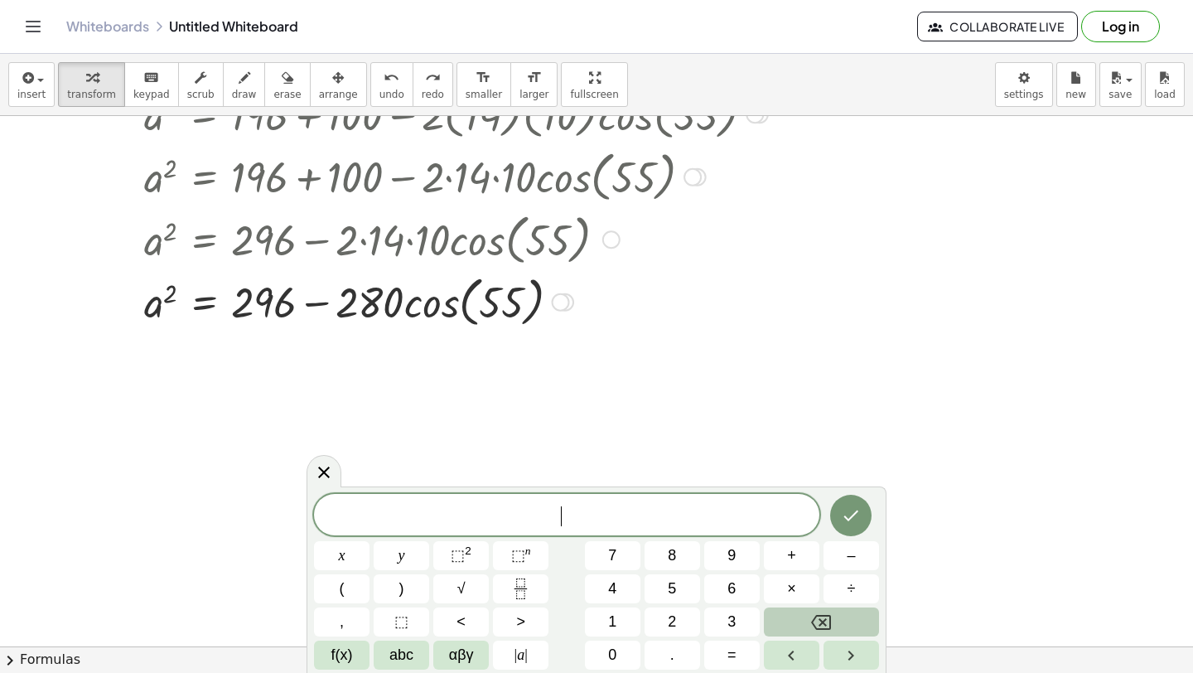
scroll to position [7644, 0]
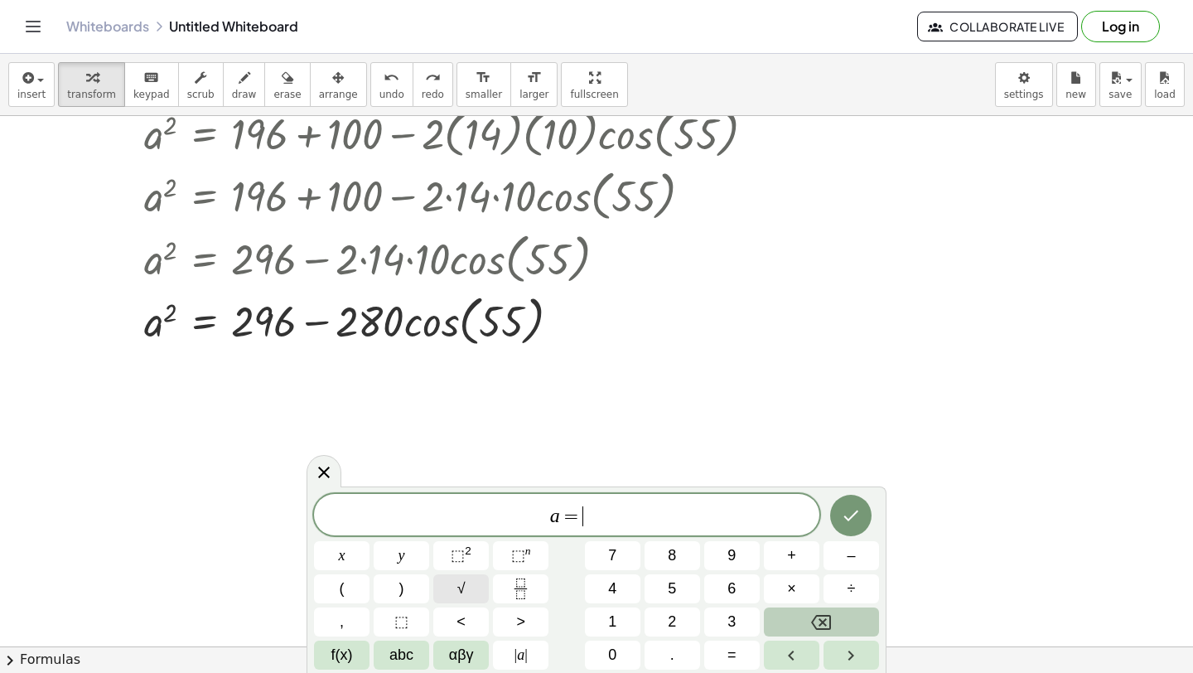
click at [451, 592] on button "√" at bounding box center [461, 588] width 56 height 29
click at [358, 647] on button "f(x)" at bounding box center [342, 654] width 56 height 29
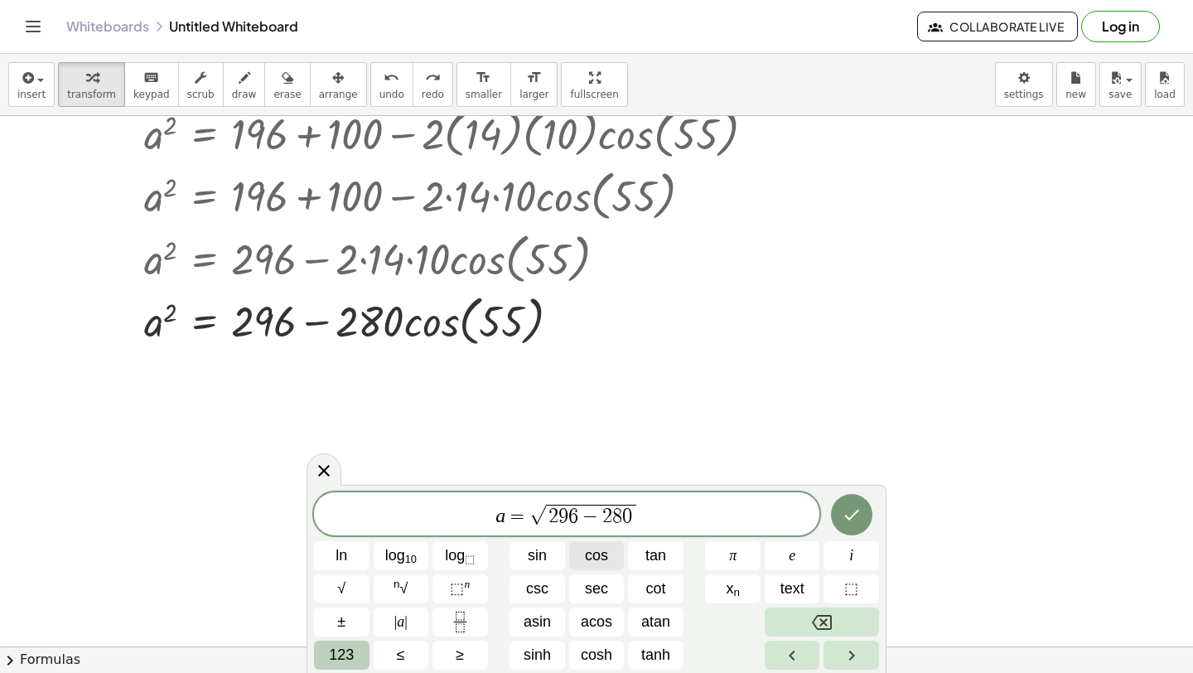
click at [585, 563] on span "cos" at bounding box center [596, 555] width 23 height 22
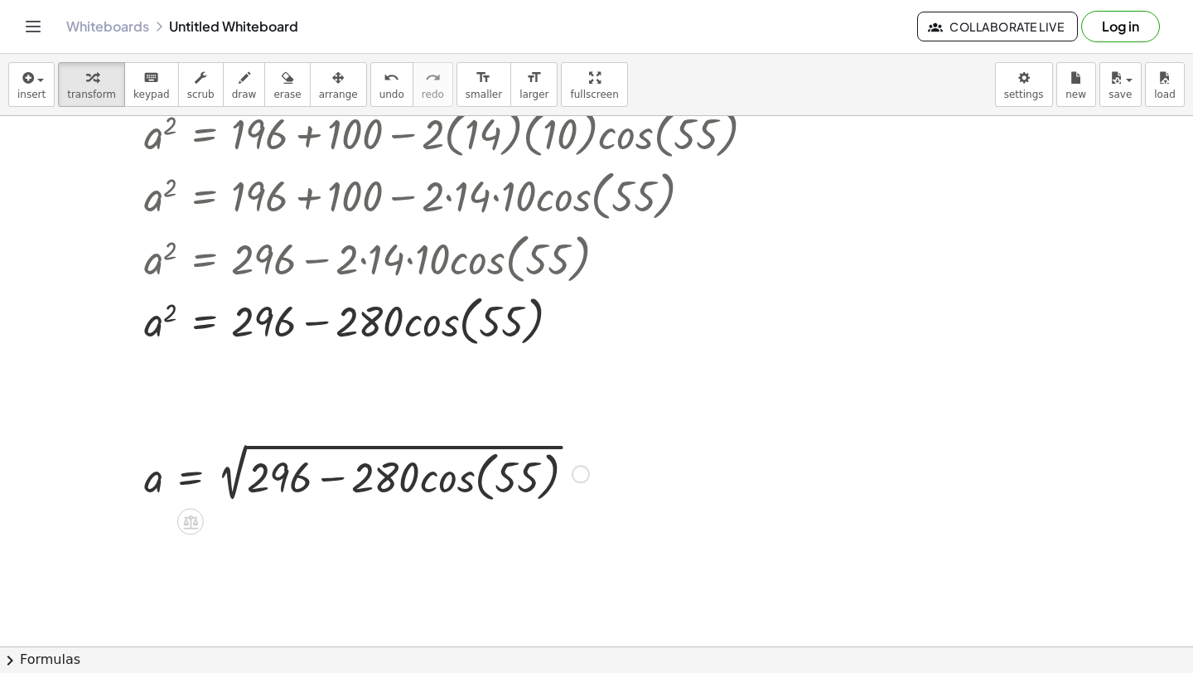
click at [340, 481] on div at bounding box center [367, 472] width 462 height 69
click at [427, 476] on div at bounding box center [367, 472] width 462 height 69
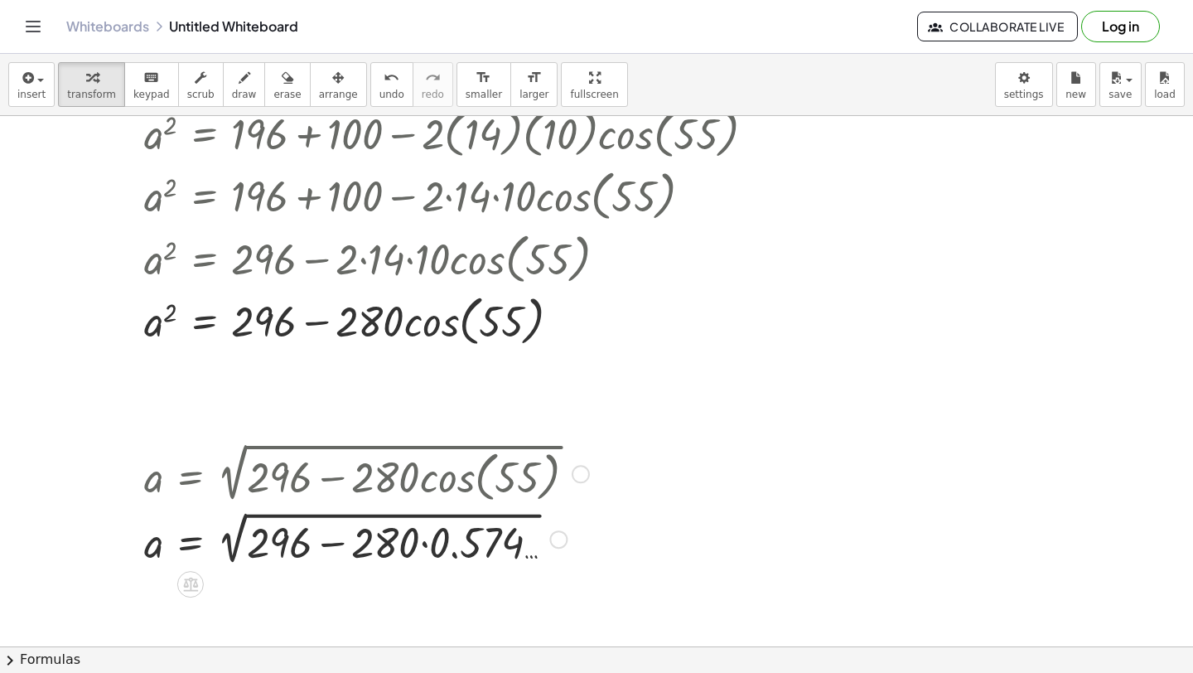
click at [418, 547] on div at bounding box center [367, 538] width 462 height 62
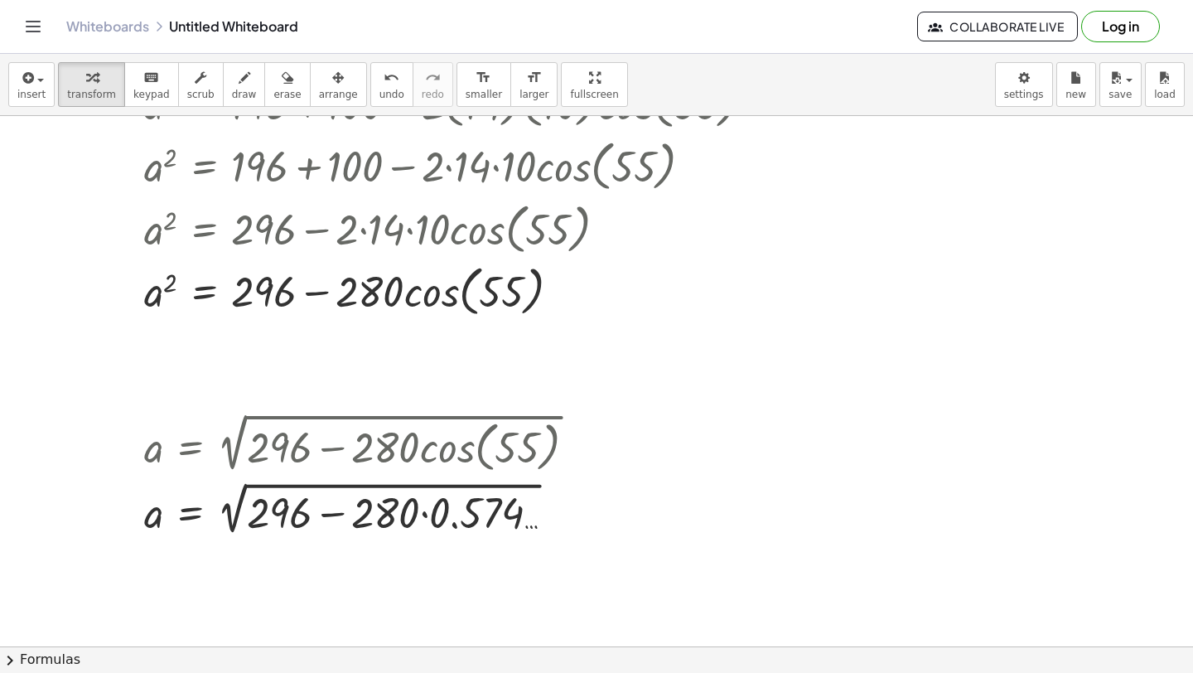
scroll to position [7679, 0]
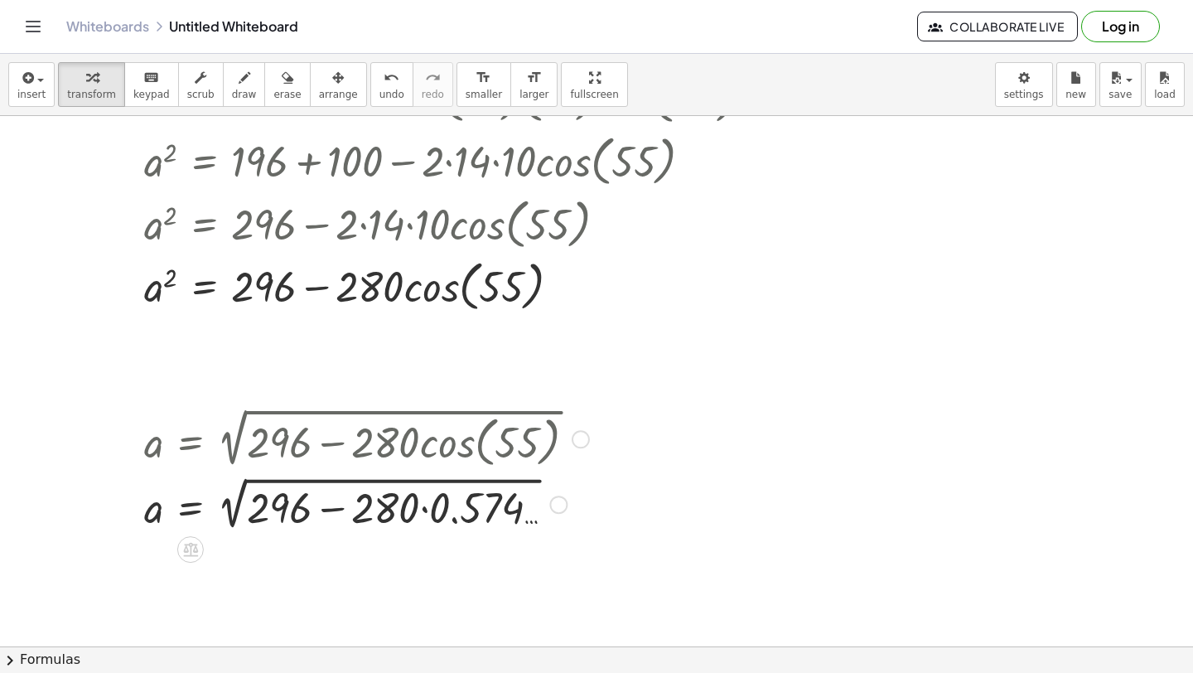
click at [423, 506] on div at bounding box center [367, 503] width 462 height 62
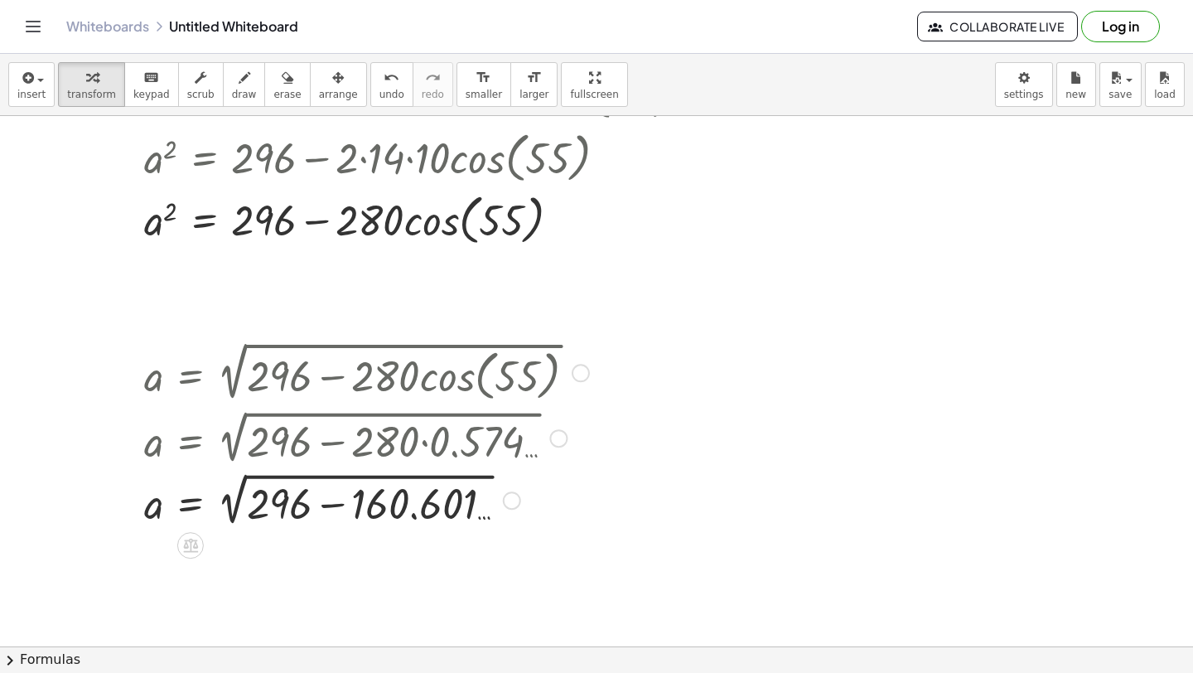
click at [341, 505] on div at bounding box center [367, 499] width 462 height 62
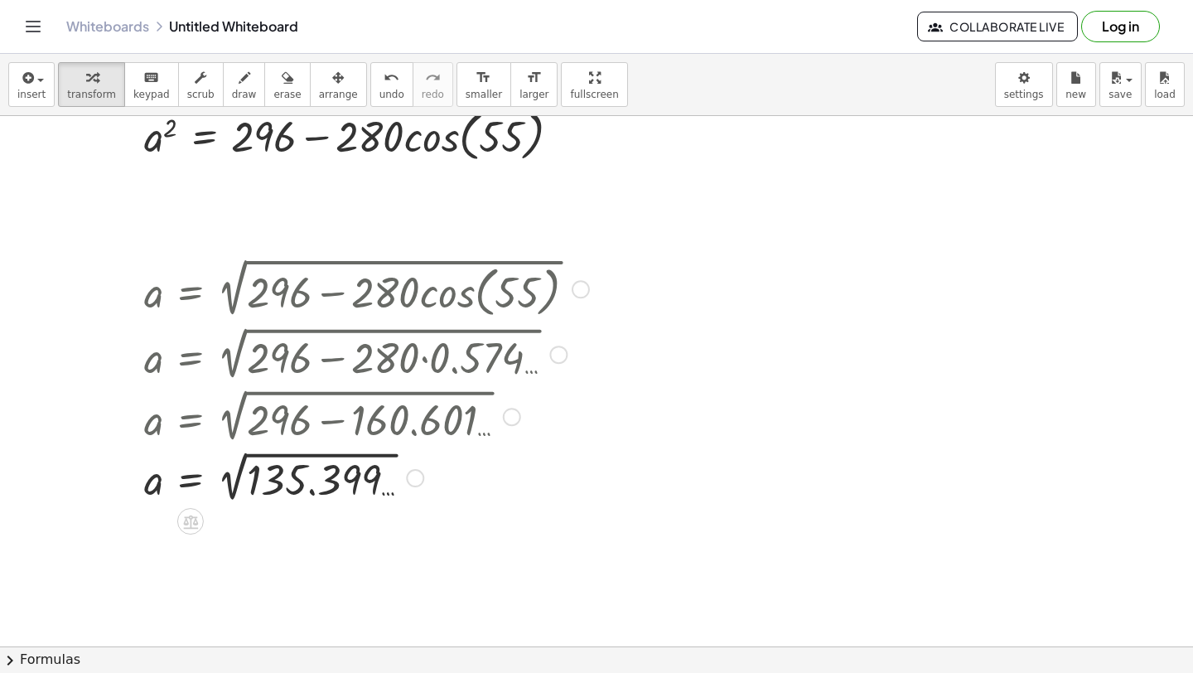
scroll to position [7827, 0]
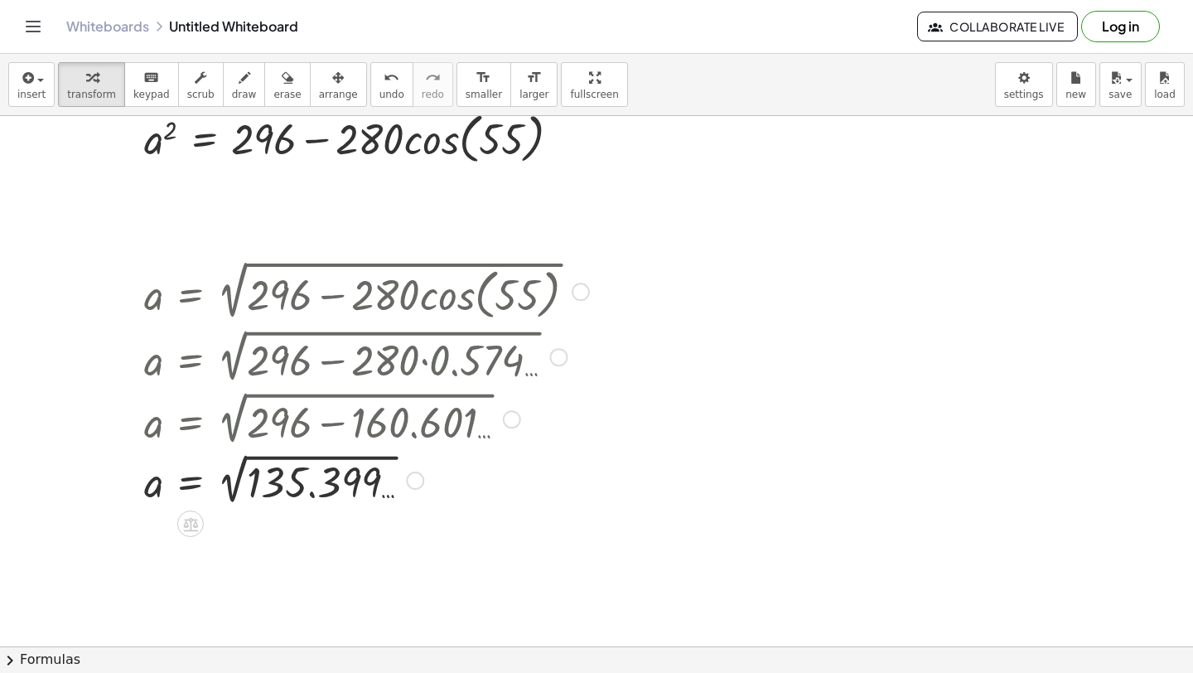
click at [245, 476] on div at bounding box center [367, 479] width 462 height 60
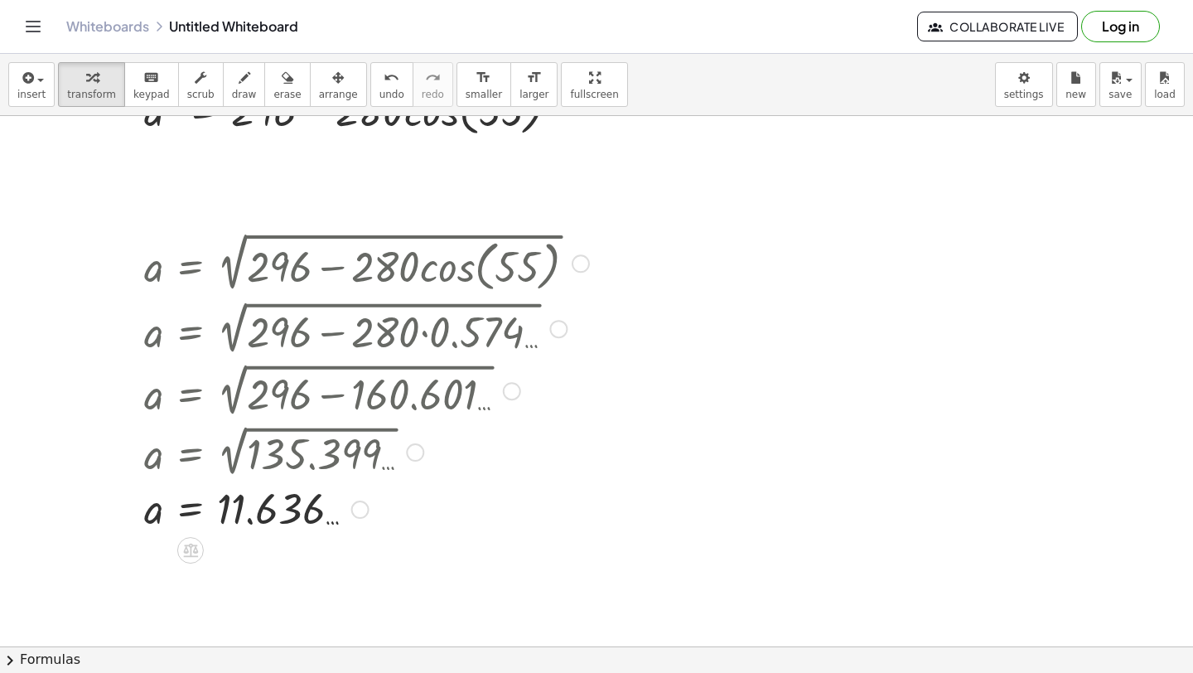
scroll to position [7874, 0]
